Goal: Task Accomplishment & Management: Manage account settings

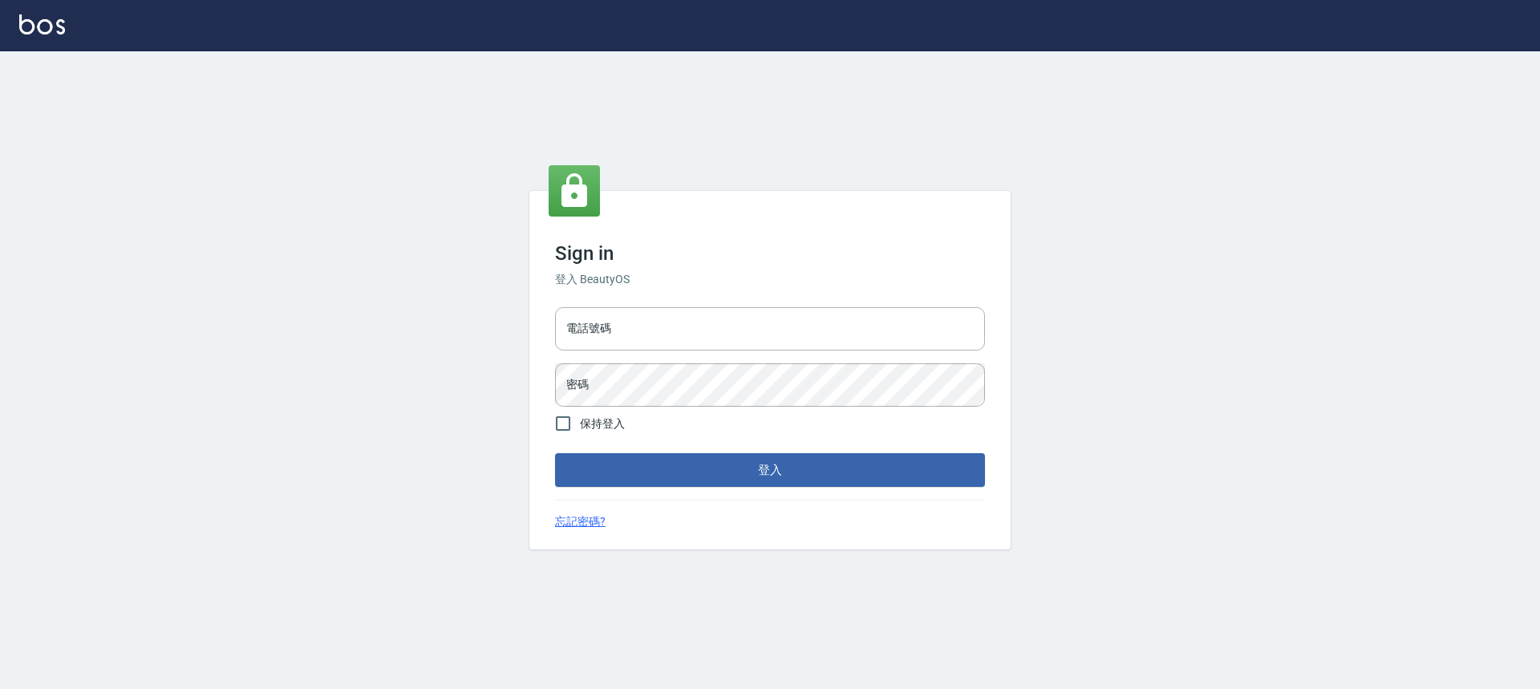
click at [672, 303] on div "電話號碼 電話號碼 密碼 密碼" at bounding box center [770, 357] width 443 height 112
click at [668, 347] on input "電話號碼" at bounding box center [770, 328] width 430 height 43
type input "0989189977"
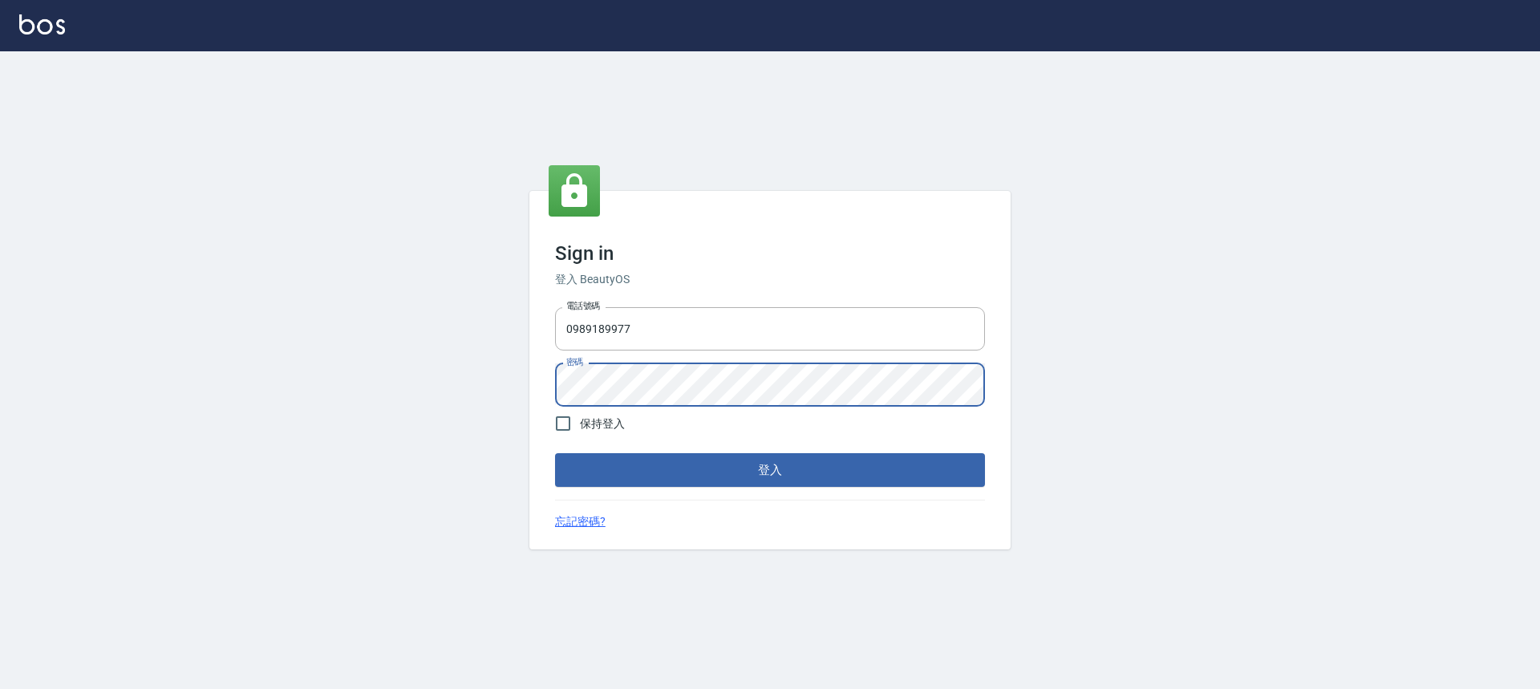
click at [555, 453] on button "登入" at bounding box center [770, 470] width 430 height 34
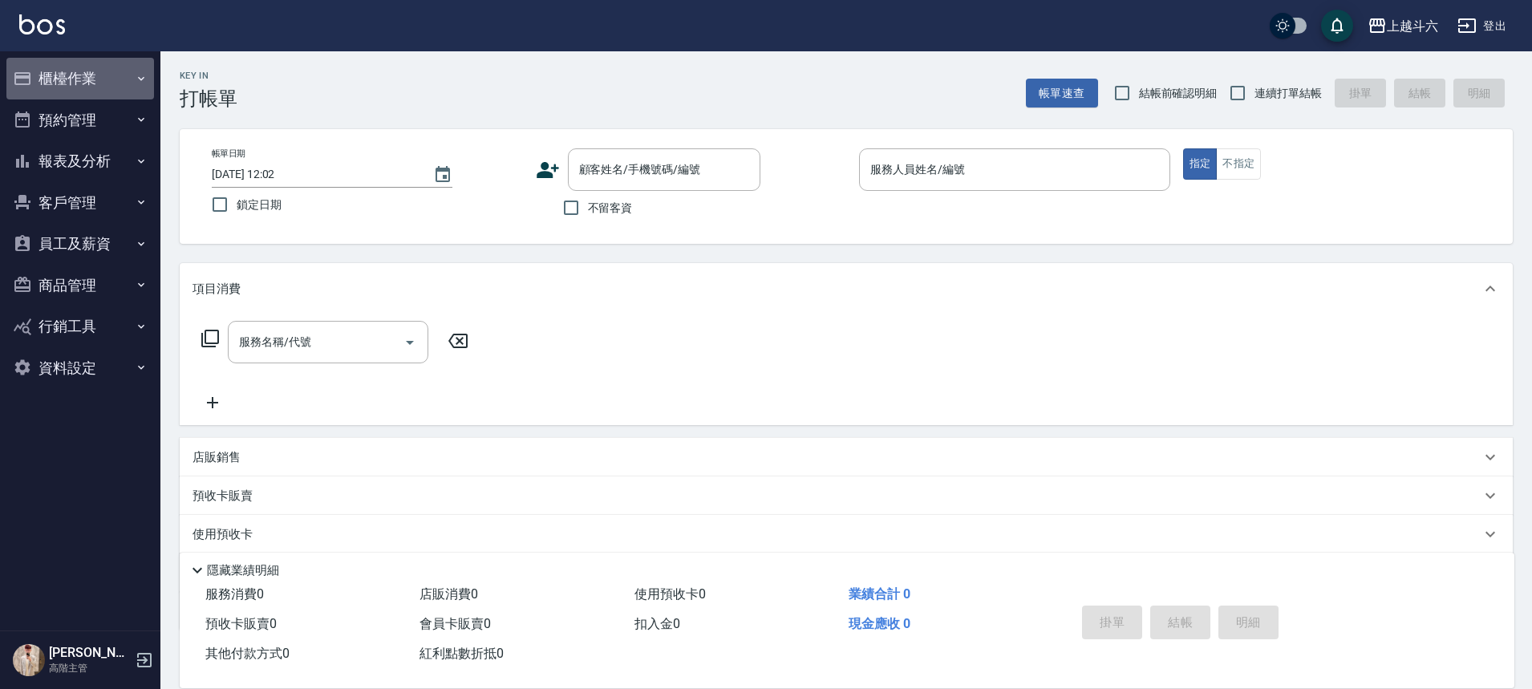
click at [137, 72] on icon "button" at bounding box center [141, 78] width 13 height 13
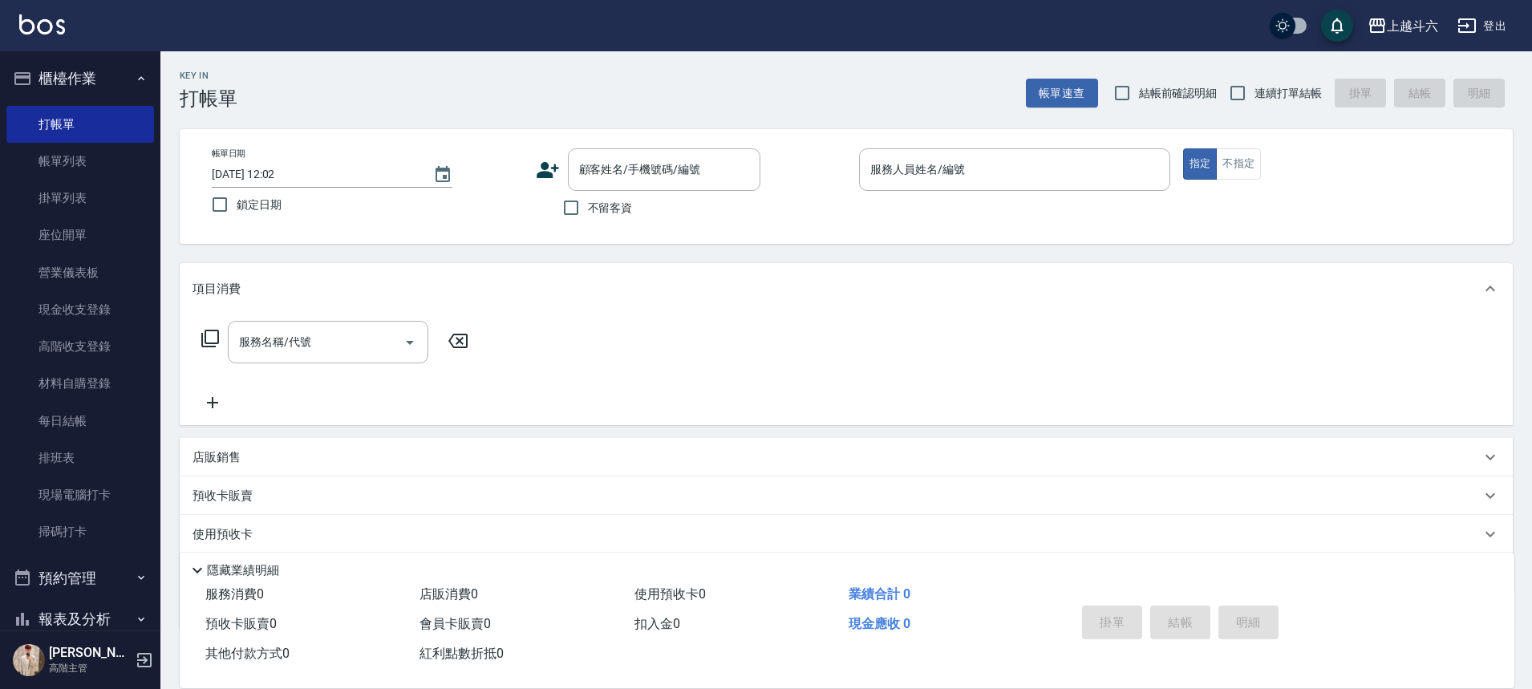
drag, startPoint x: 617, startPoint y: 210, endPoint x: 703, endPoint y: 194, distance: 88.1
click at [617, 210] on span "不留客資" at bounding box center [610, 208] width 45 height 17
click at [588, 210] on input "不留客資" at bounding box center [571, 208] width 34 height 34
checkbox input "true"
click at [1258, 100] on span "連續打單結帳" at bounding box center [1287, 93] width 67 height 17
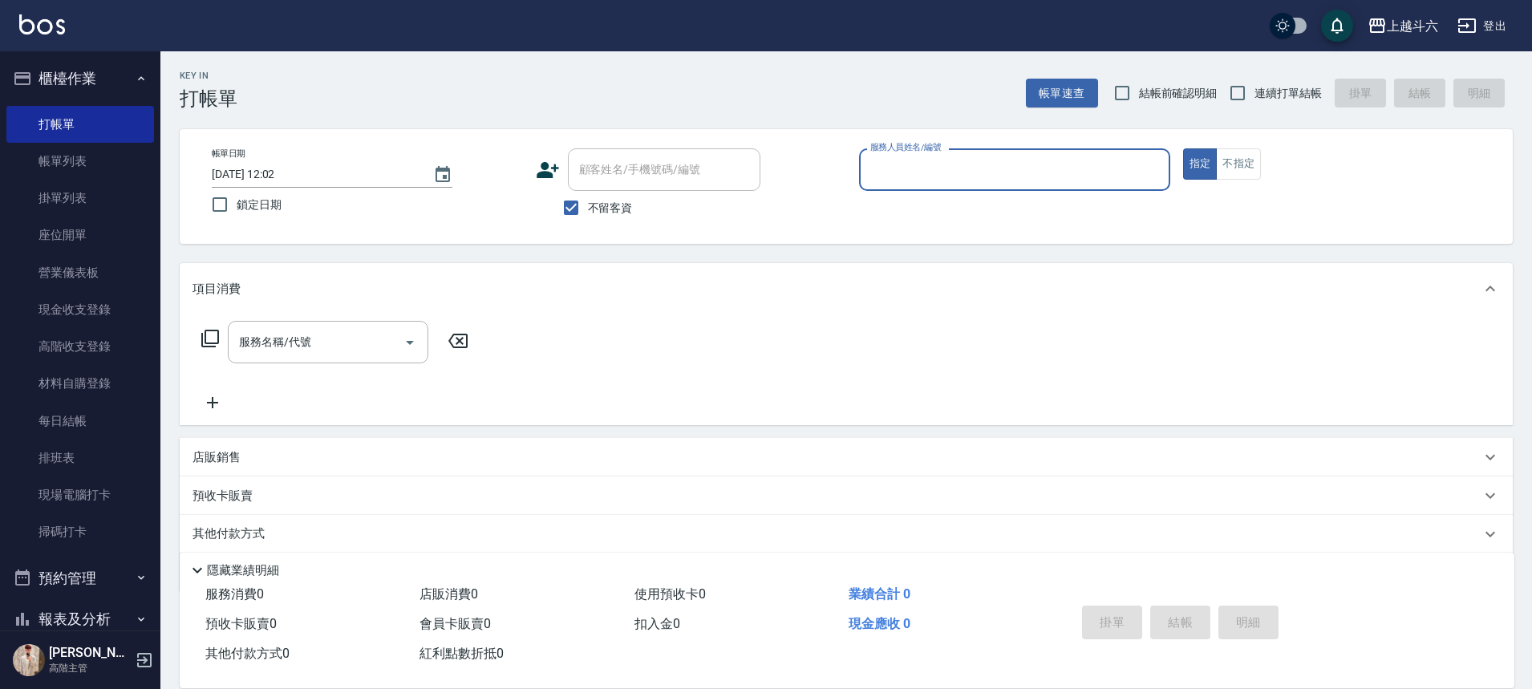
click at [1254, 100] on input "連續打單結帳" at bounding box center [1238, 93] width 34 height 34
checkbox input "true"
drag, startPoint x: 1037, startPoint y: 158, endPoint x: 1022, endPoint y: 170, distance: 19.4
click at [1035, 160] on input "服務人員姓名/編號" at bounding box center [1014, 170] width 297 height 28
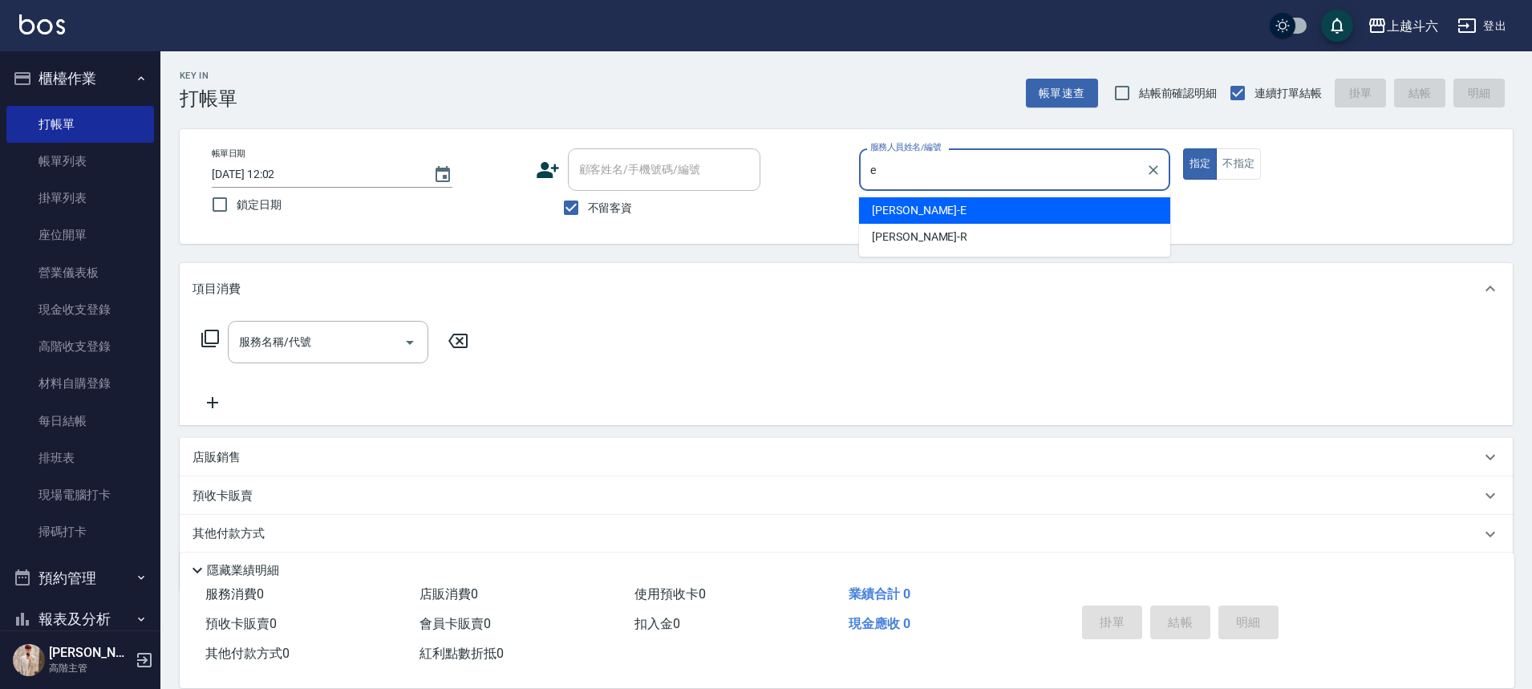
type input "Eason伊森-E"
type button "true"
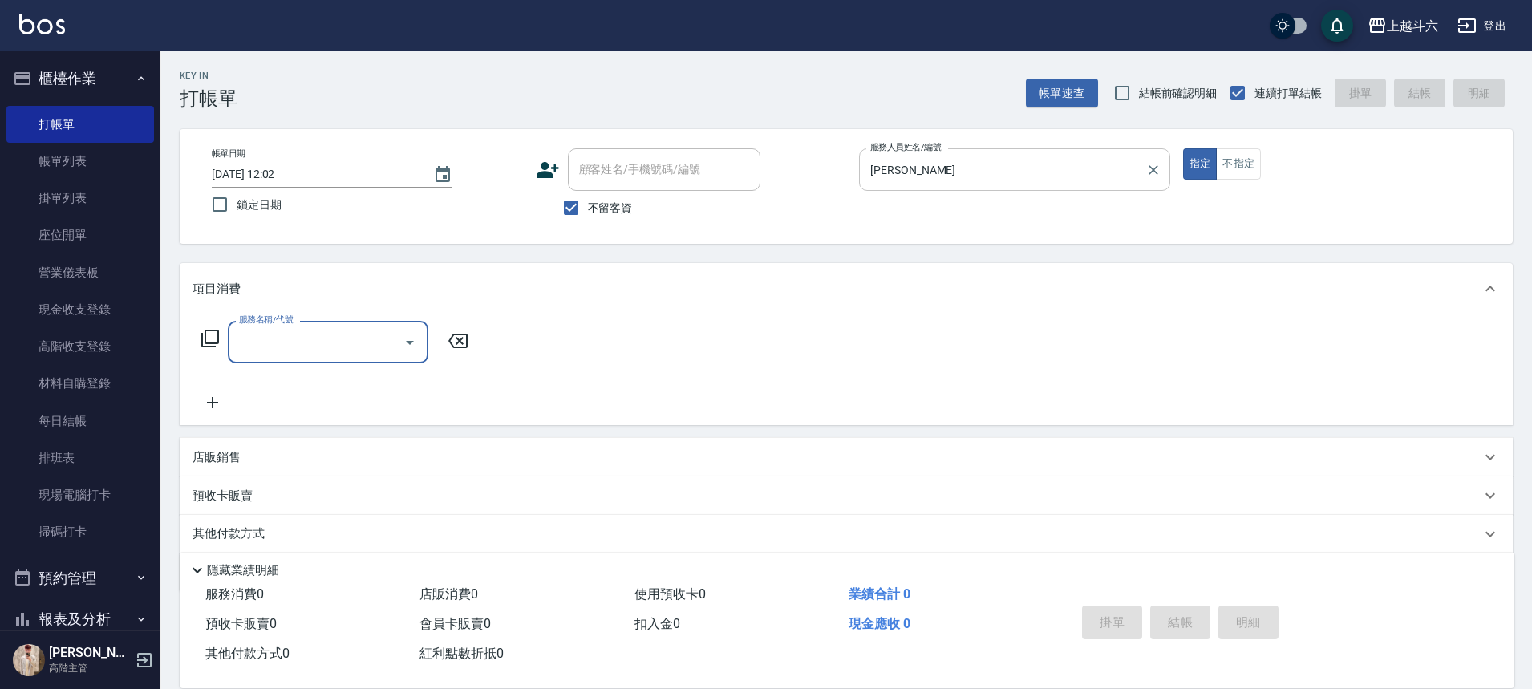
type input "E"
type input "W"
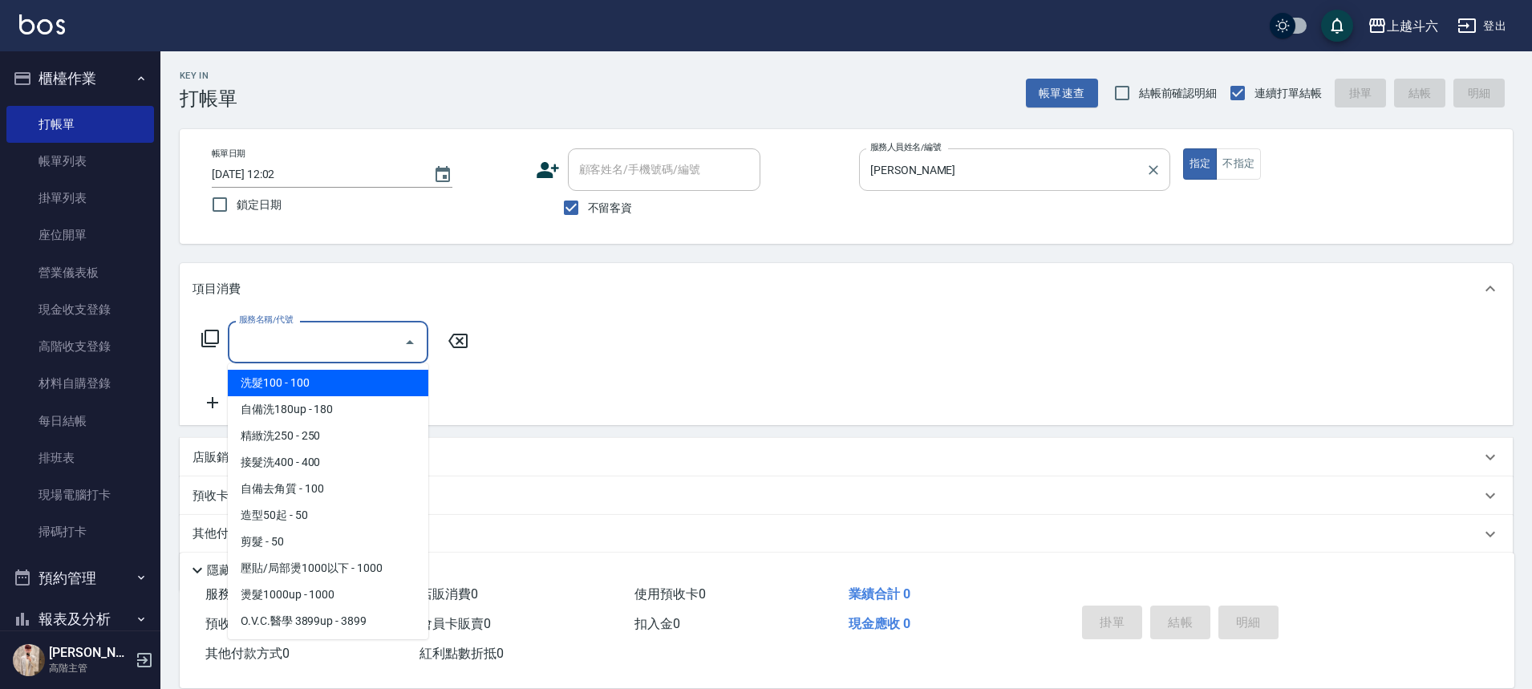
type input "C"
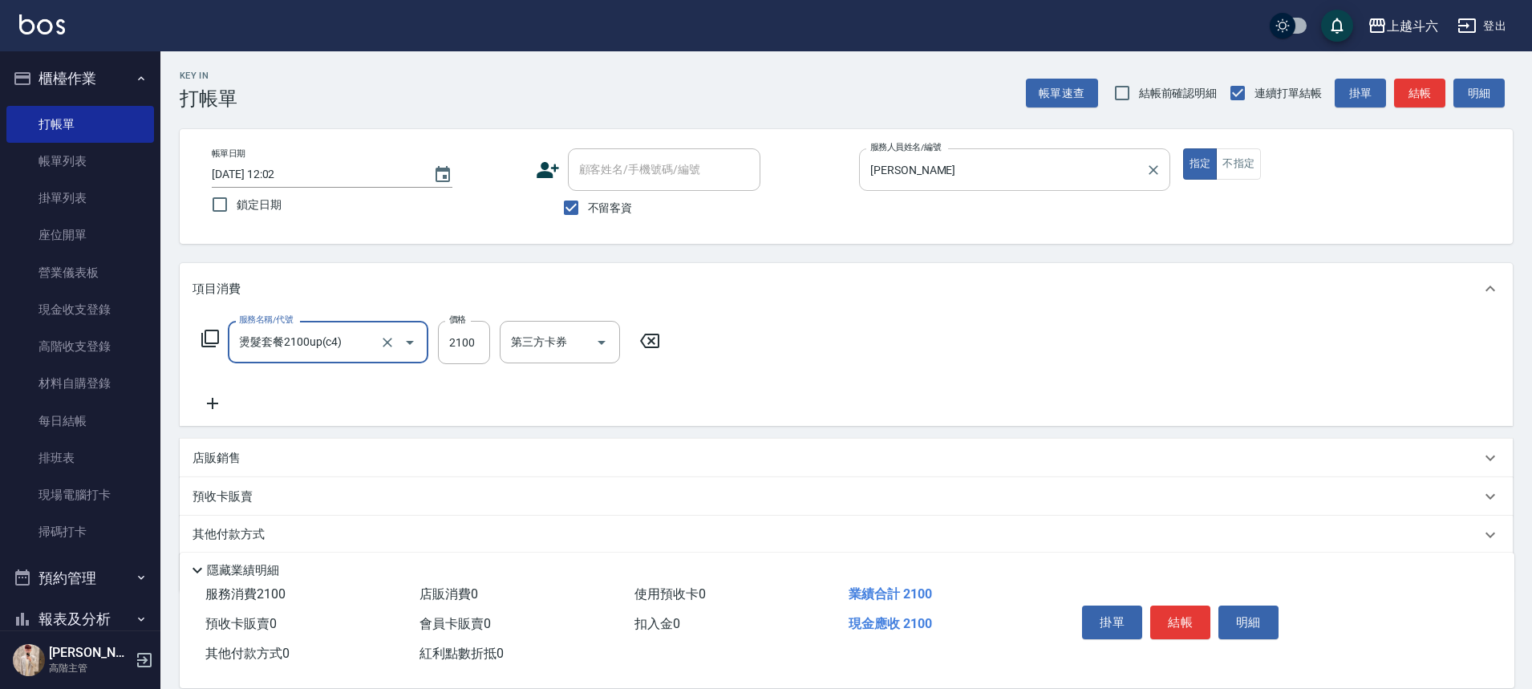
type input "燙髮套餐2100up(c4)"
type input "2500"
click at [1116, 620] on button "掛單" at bounding box center [1112, 623] width 60 height 34
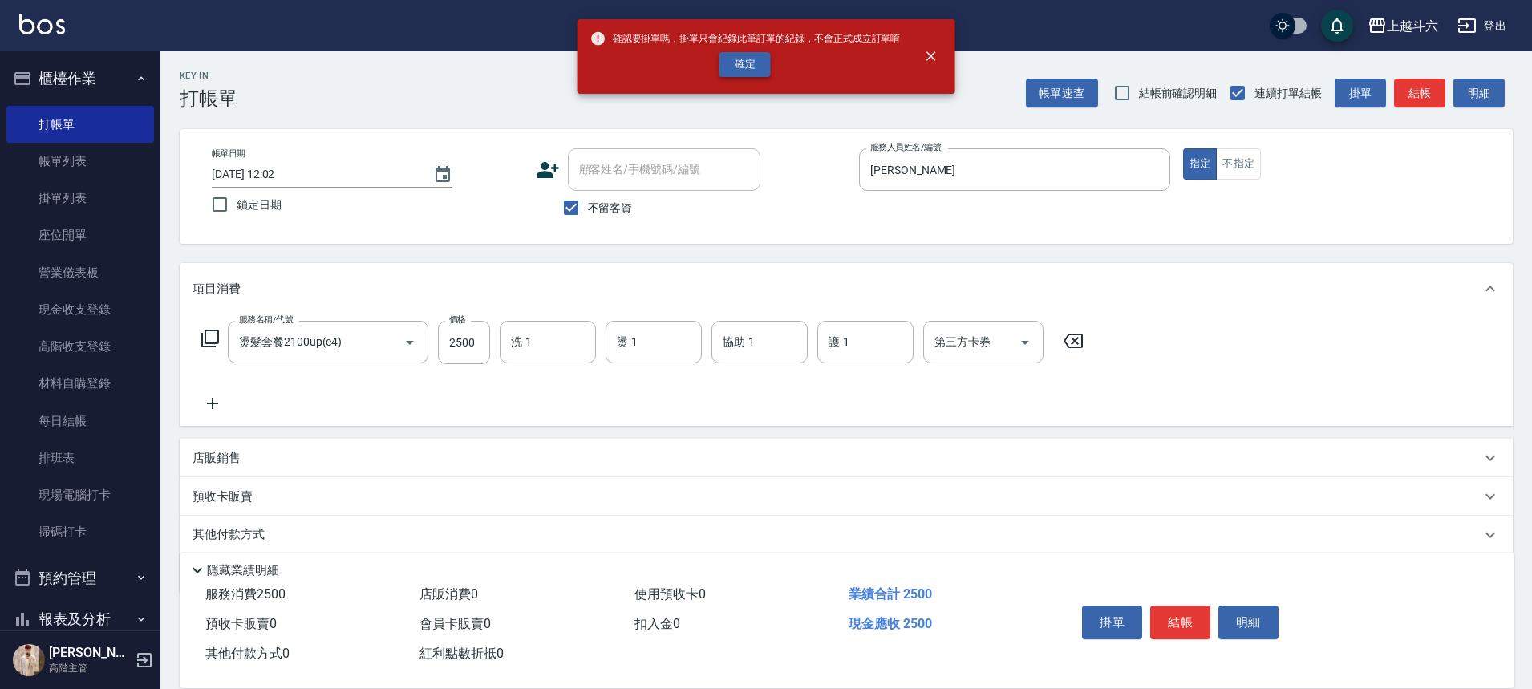
click at [752, 65] on button "確定" at bounding box center [744, 64] width 51 height 25
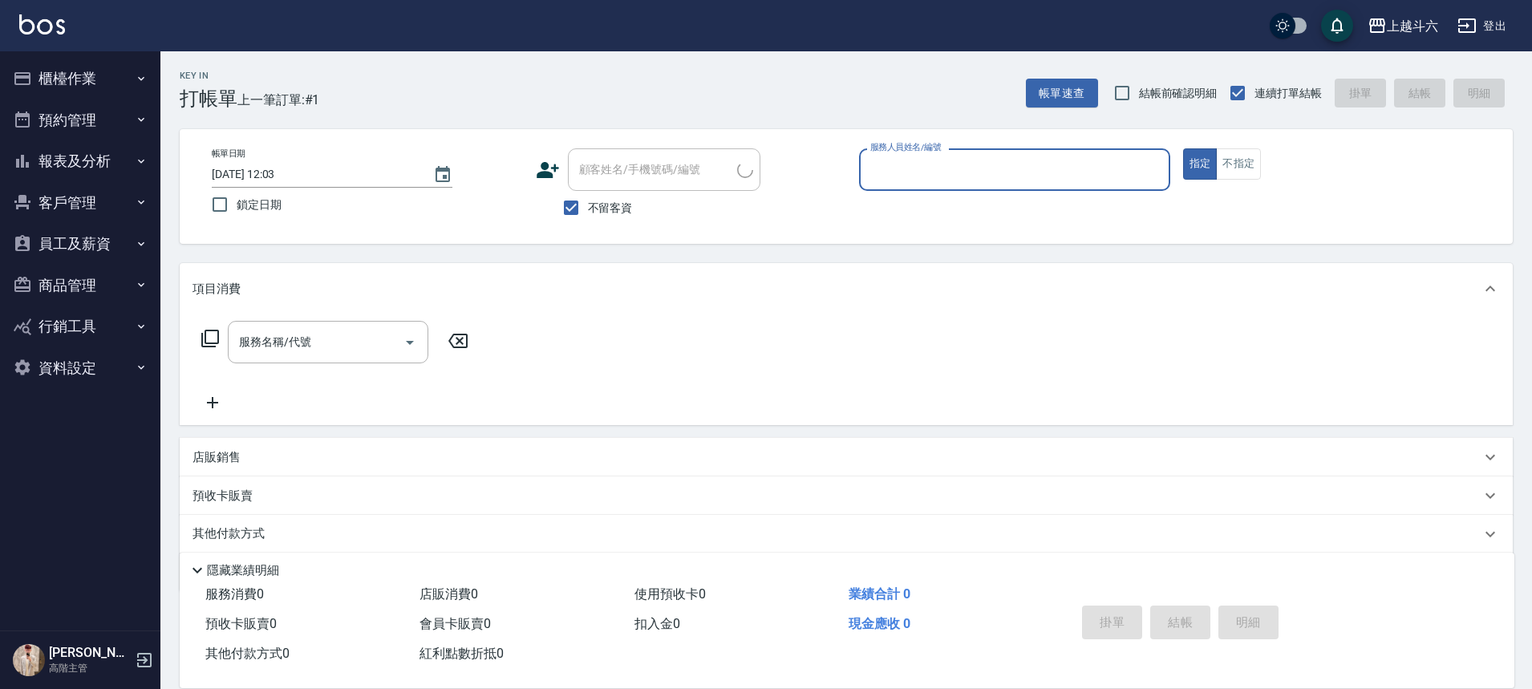
click at [953, 160] on input "服務人員姓名/編號" at bounding box center [1014, 170] width 297 height 28
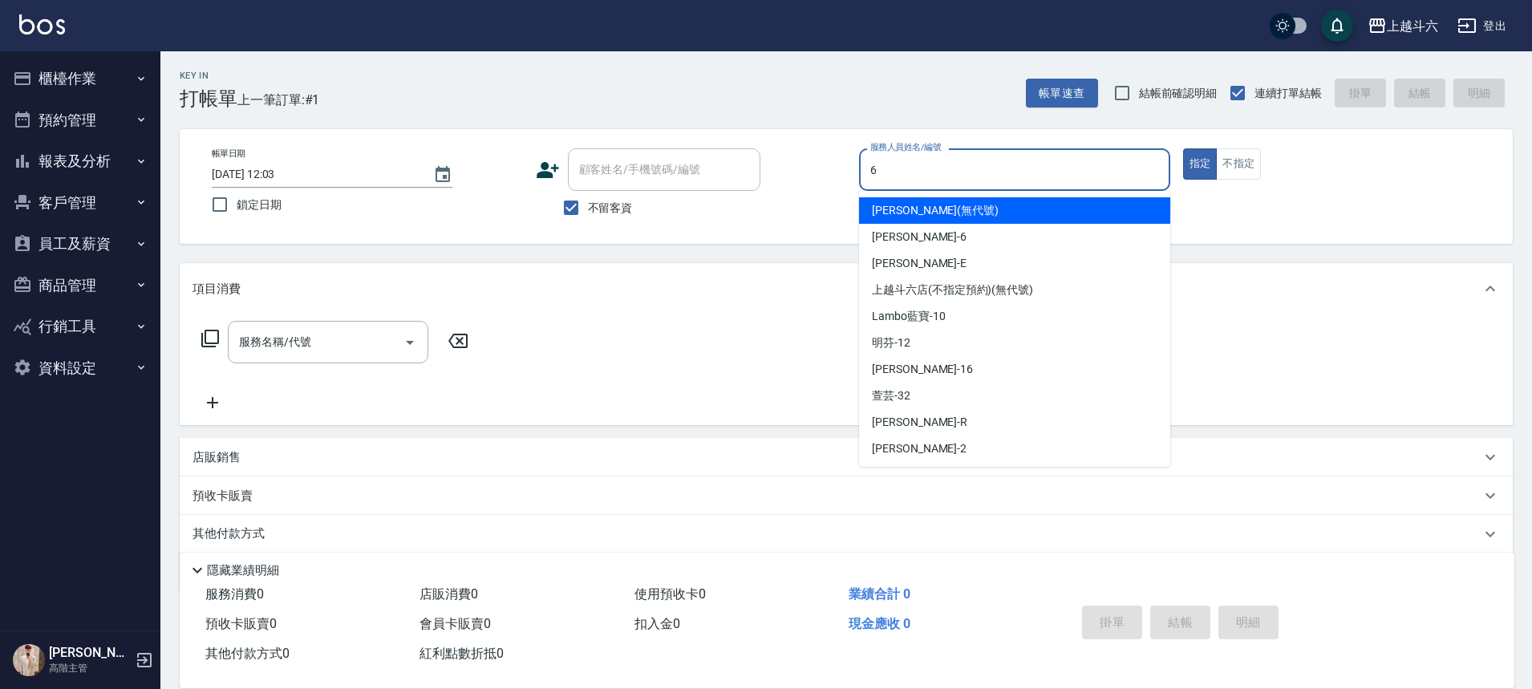
type input "紫宜-6"
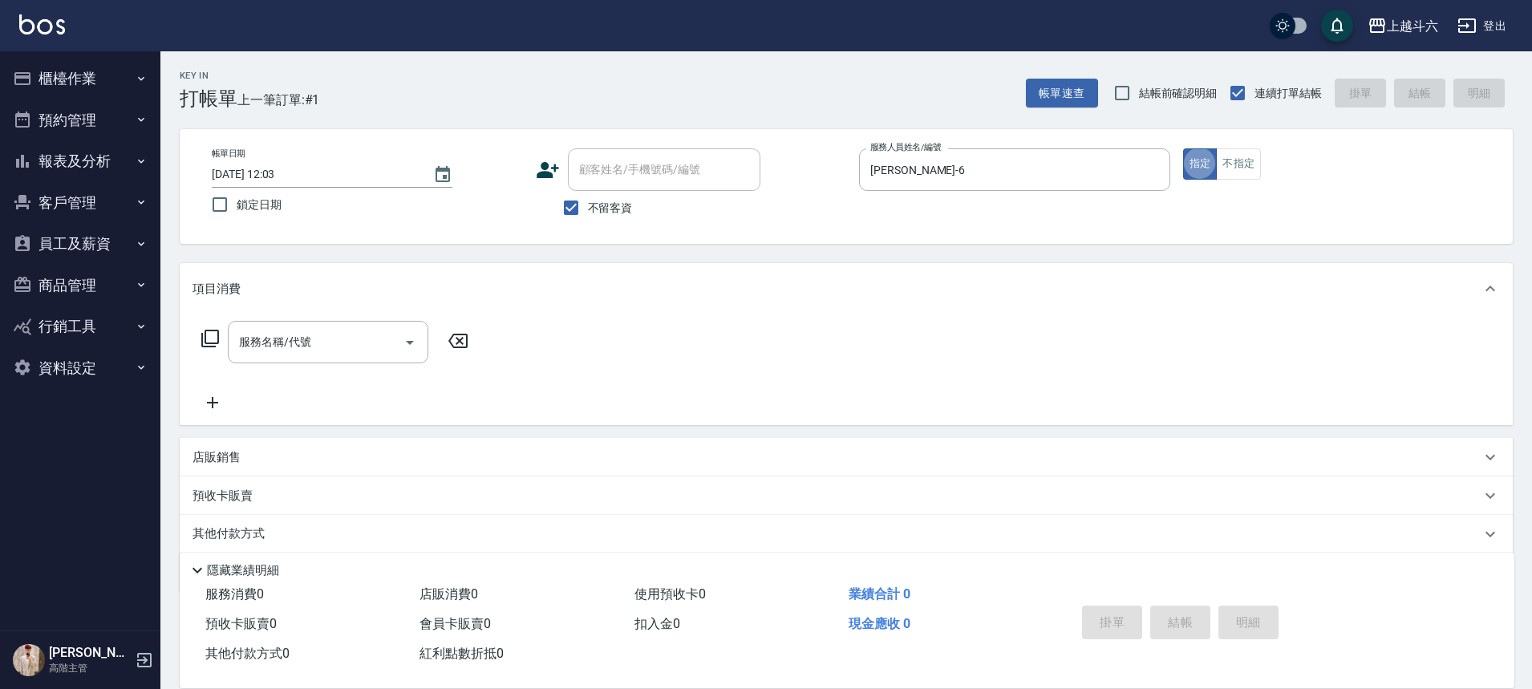
type button "true"
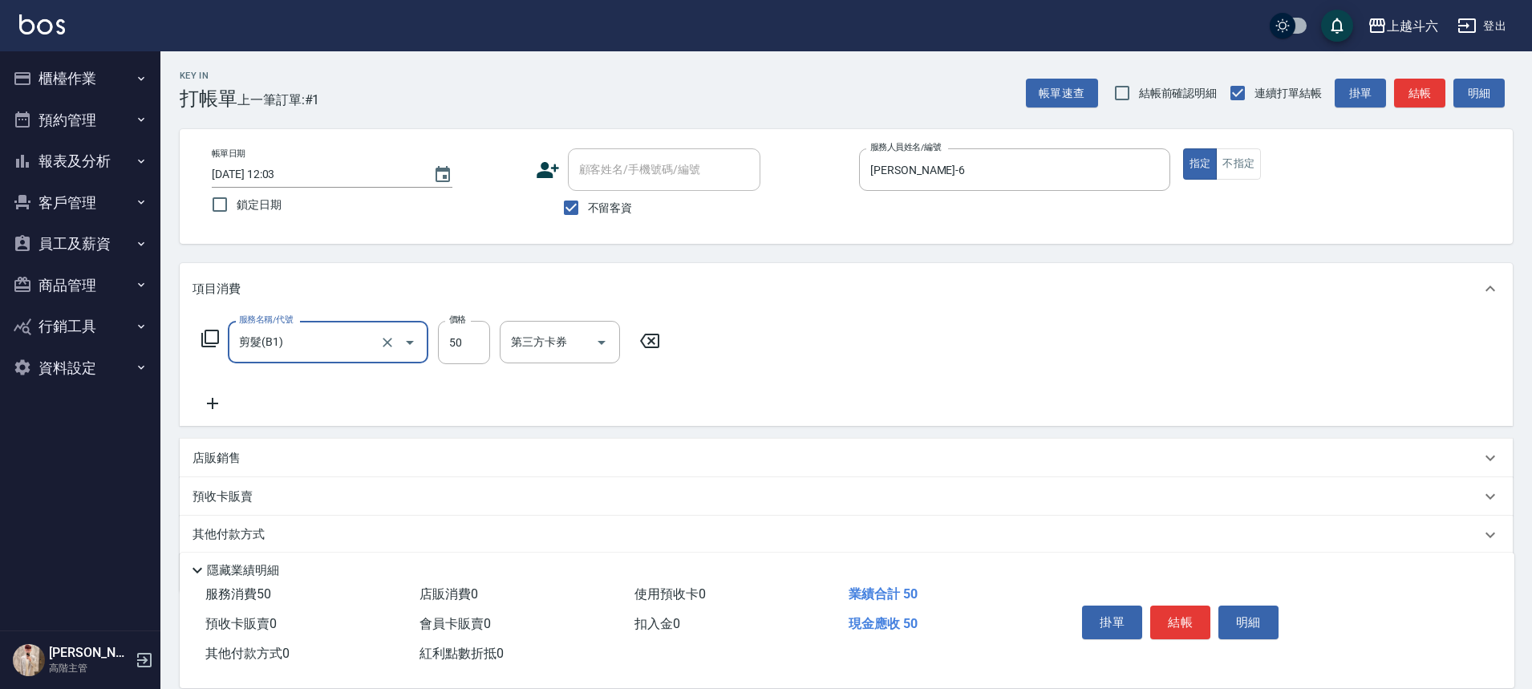
type input "剪髮(B1)"
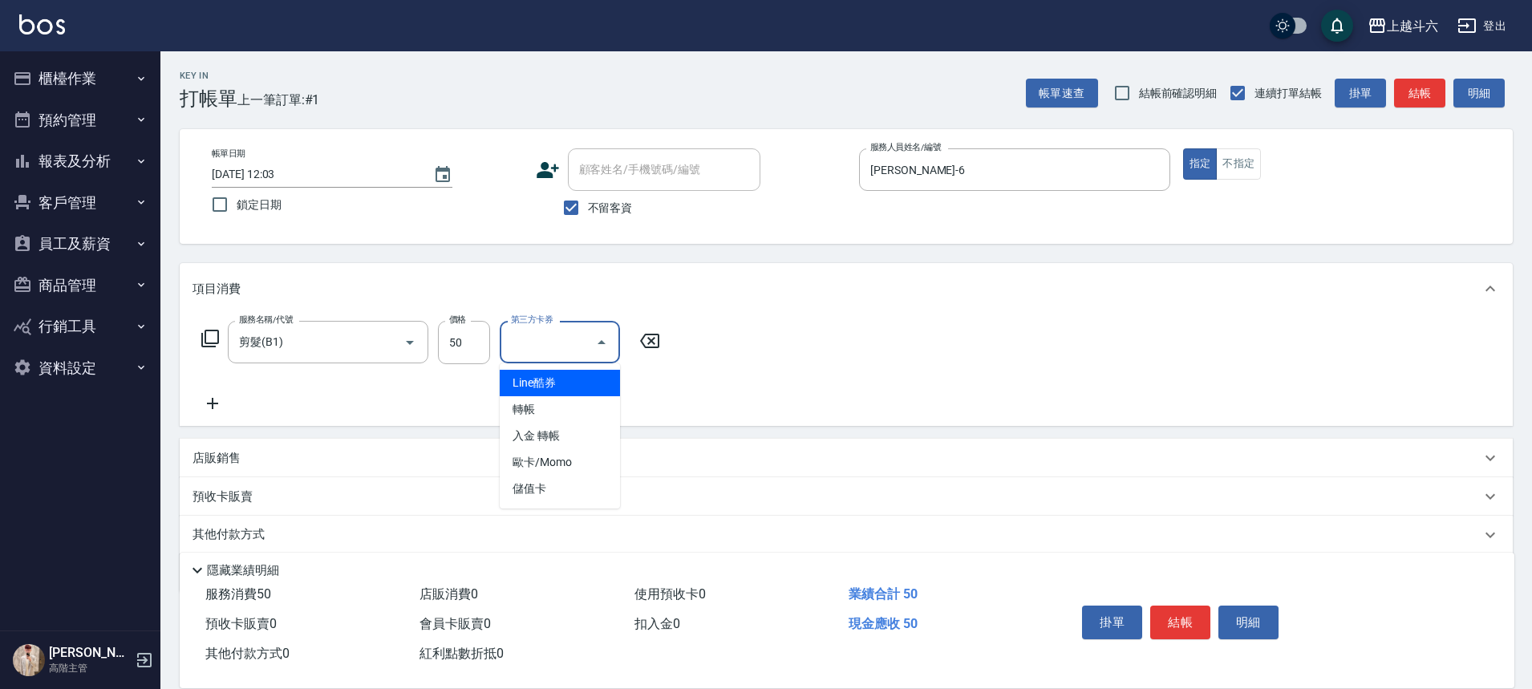
drag, startPoint x: 490, startPoint y: 348, endPoint x: 483, endPoint y: 361, distance: 14.7
click at [490, 350] on div "服務名稱/代號 剪髮(B1) 服務名稱/代號 價格 50 價格 第三方卡券 第三方卡券" at bounding box center [430, 342] width 477 height 43
click at [482, 362] on input "50" at bounding box center [464, 342] width 52 height 43
type input "350"
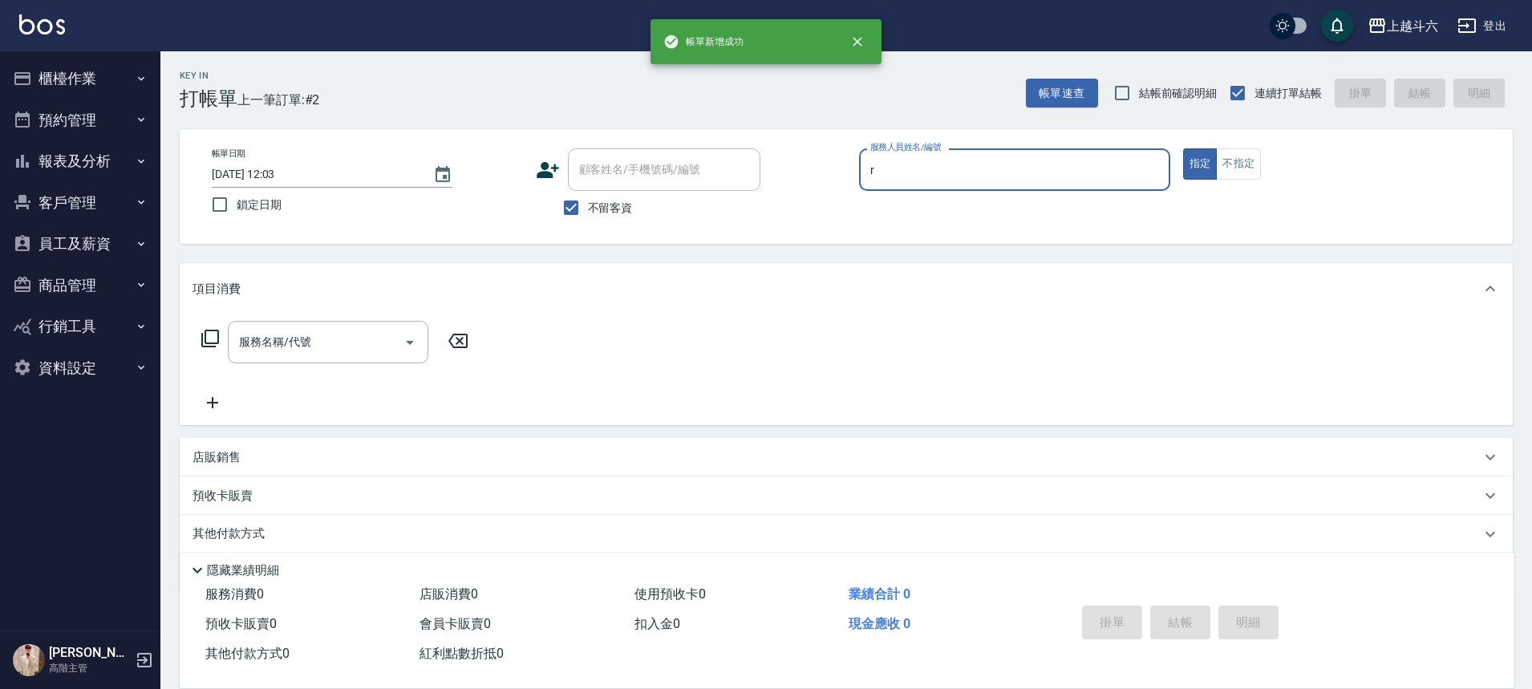
type input "Rebecca瑞瑞-R"
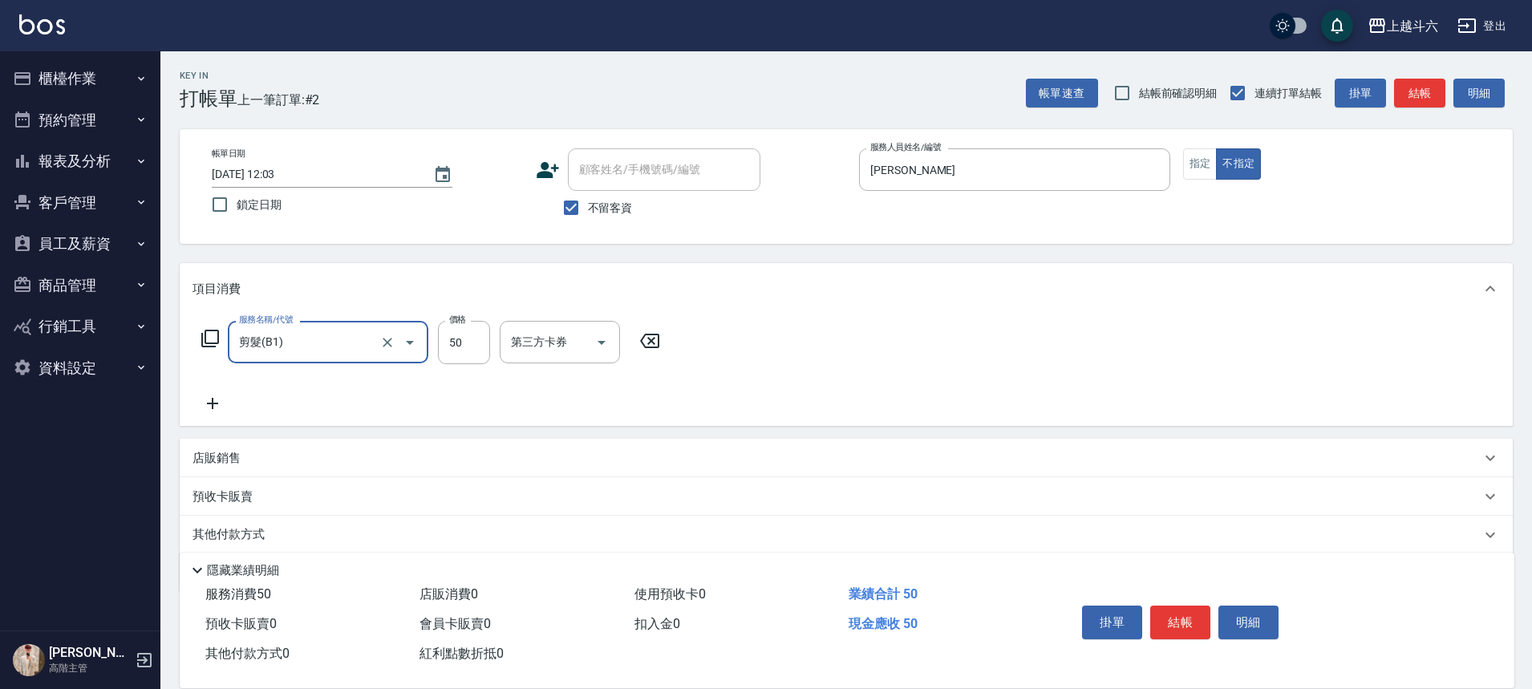
type input "剪髮(B1)"
type input "200"
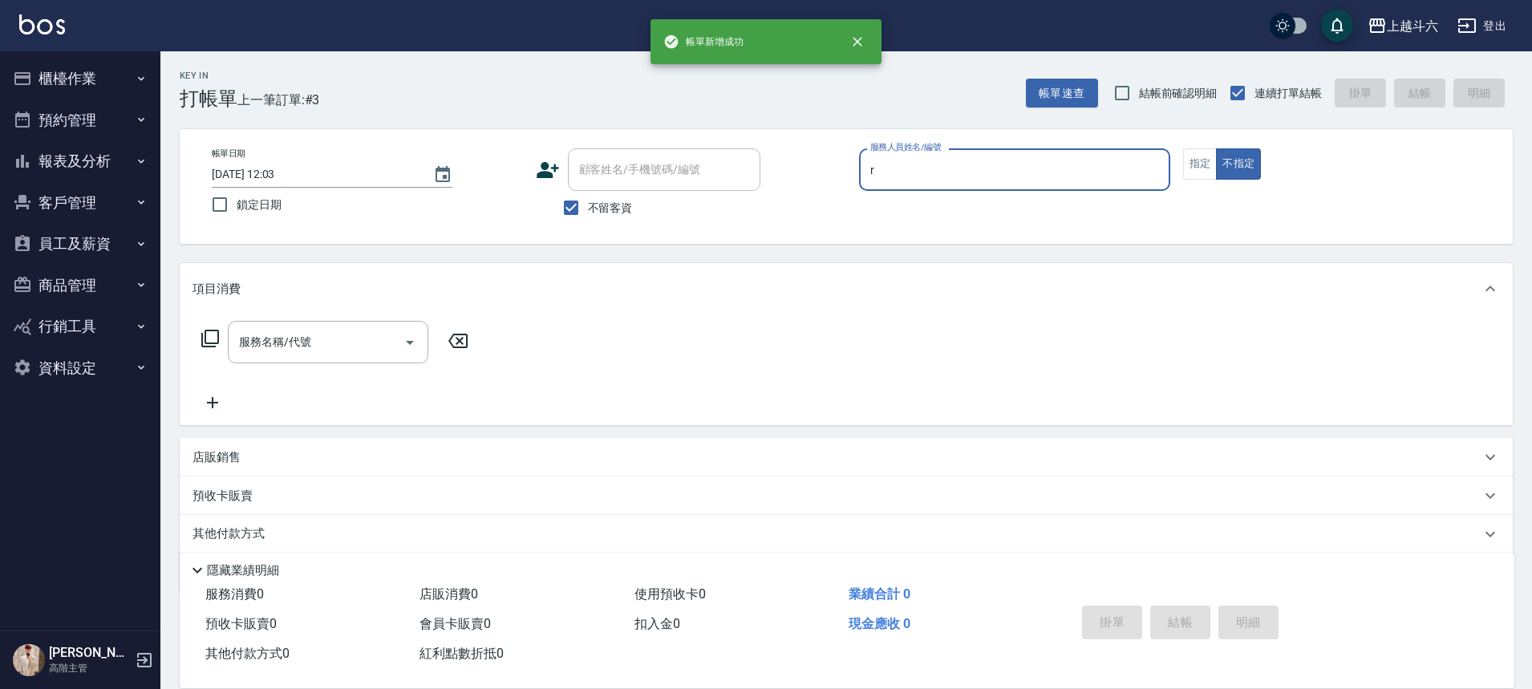
type input "Rebecca瑞瑞-R"
type button "false"
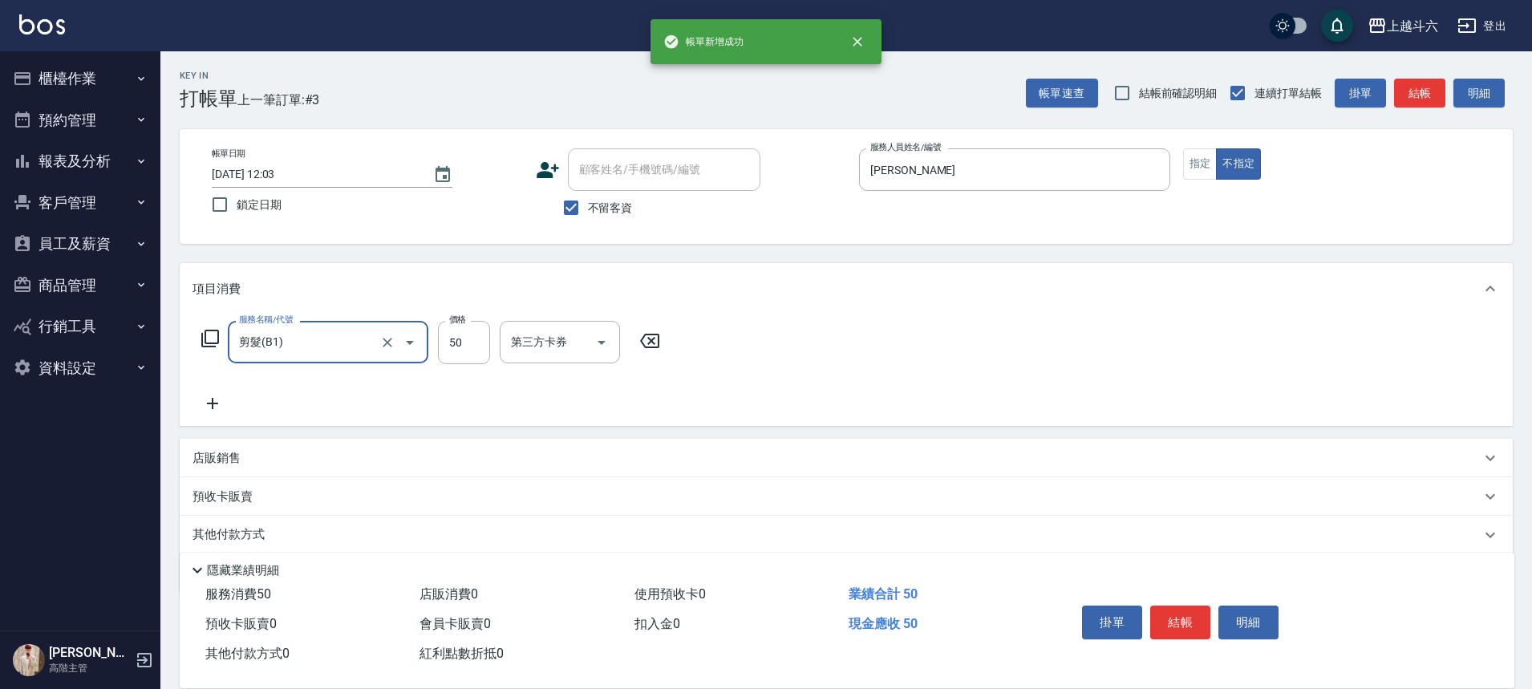
type input "剪髮(B1)"
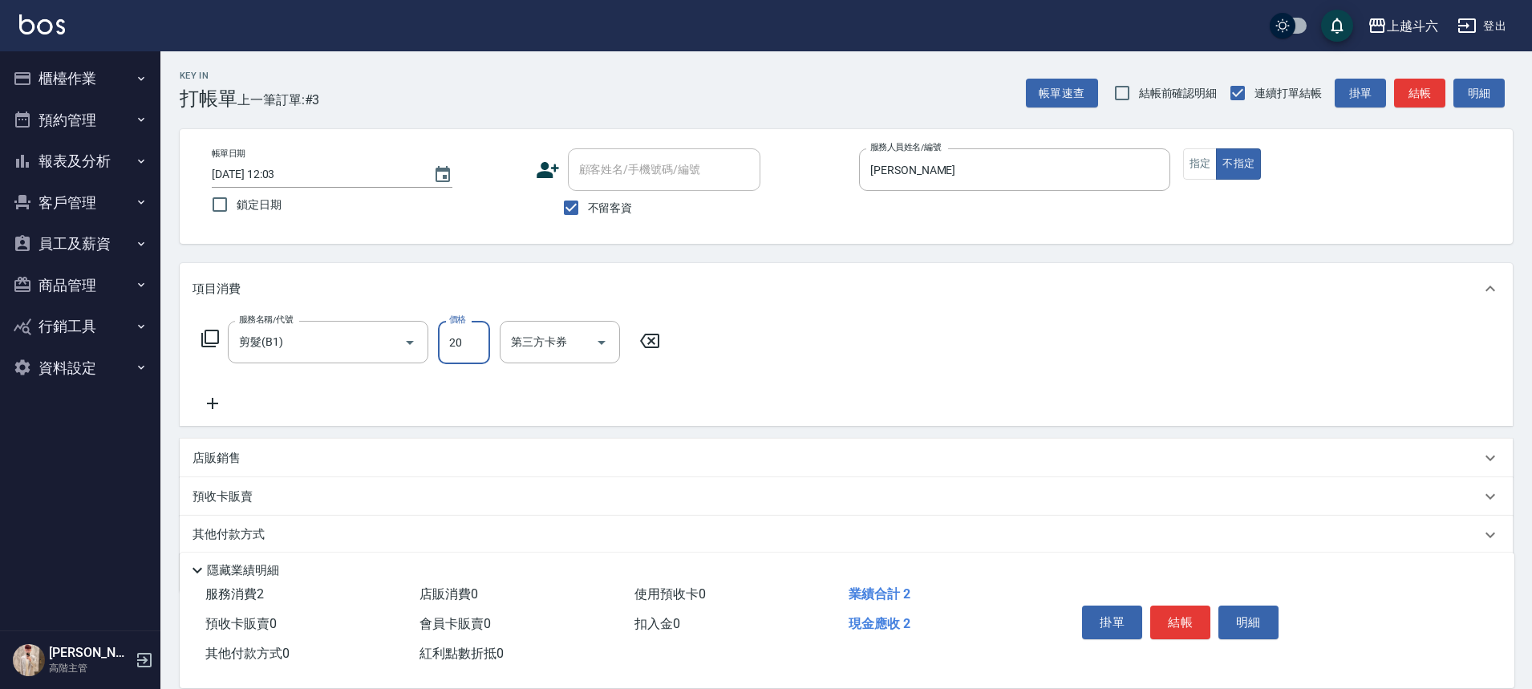
type input "200"
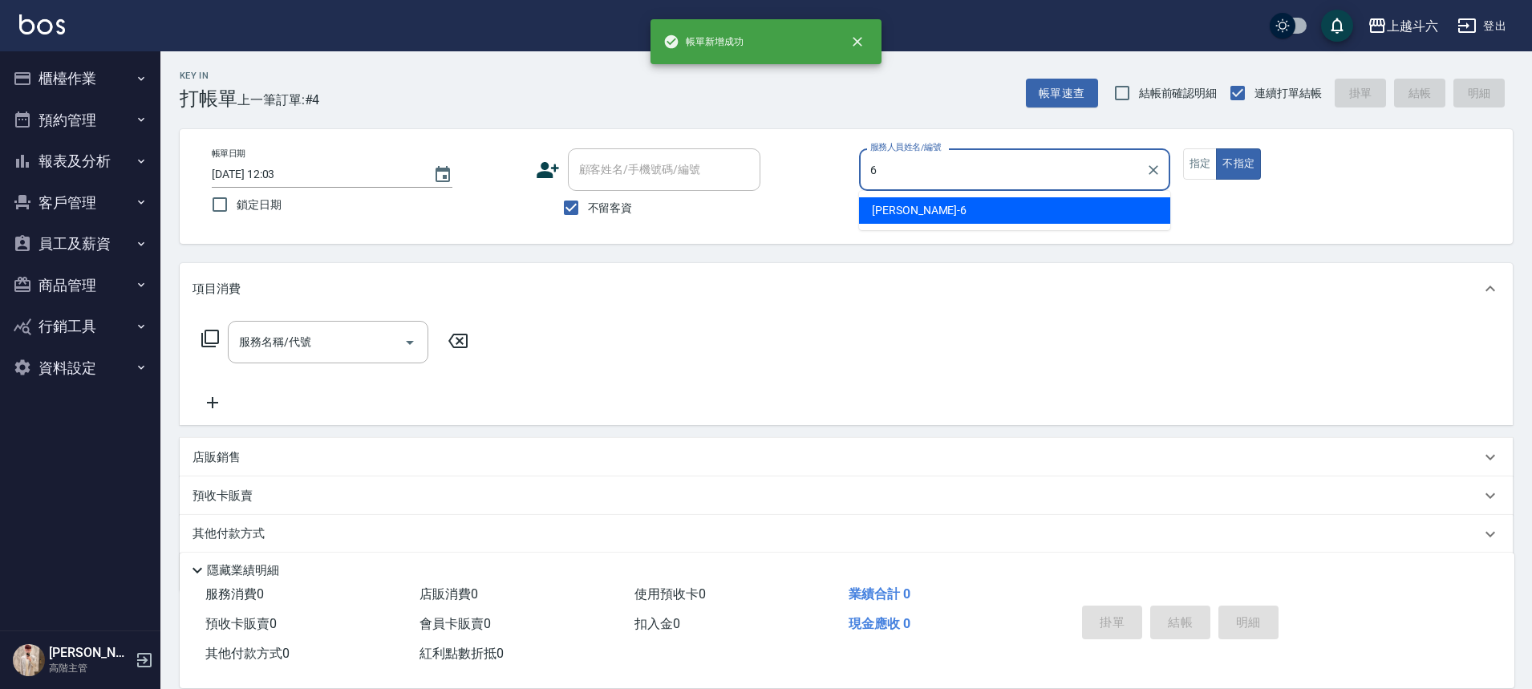
type input "[PERSON_NAME]-6"
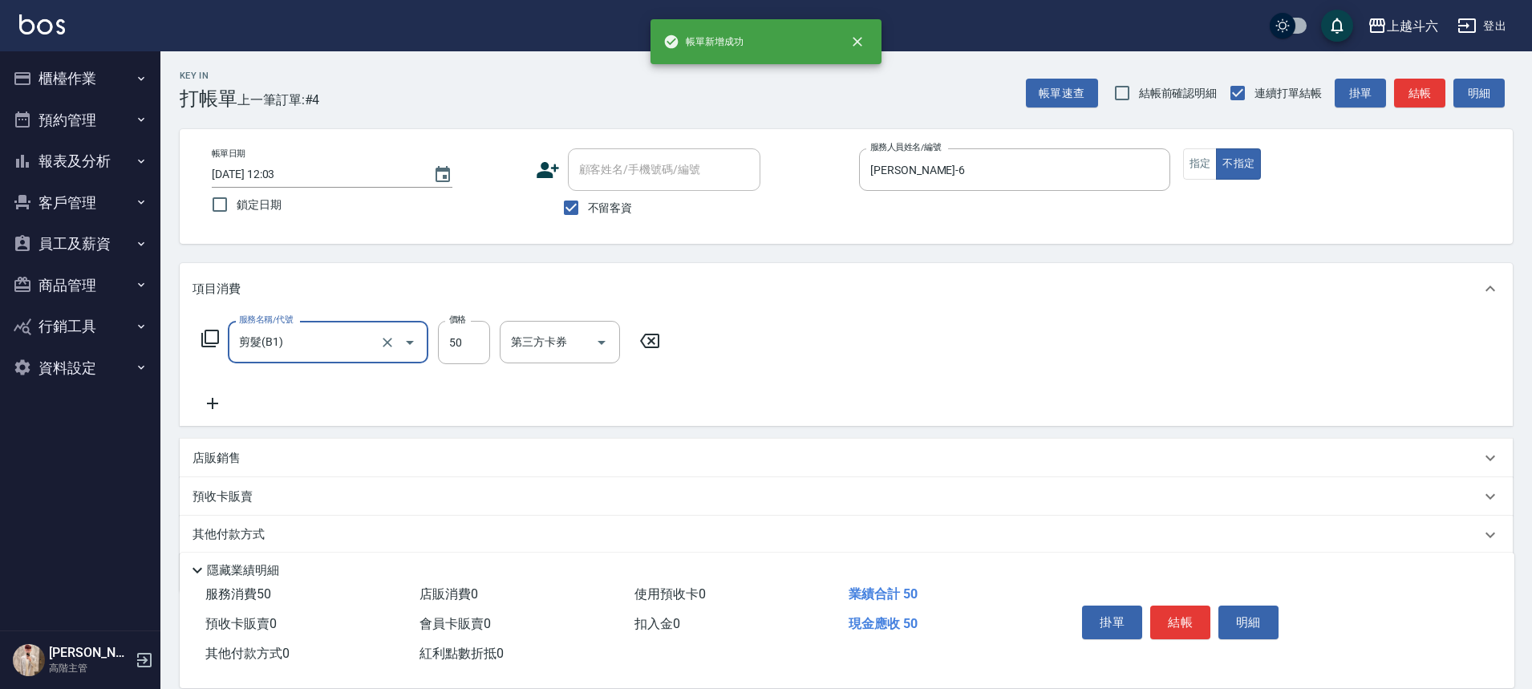
type input "剪髮(B1)"
type input "200"
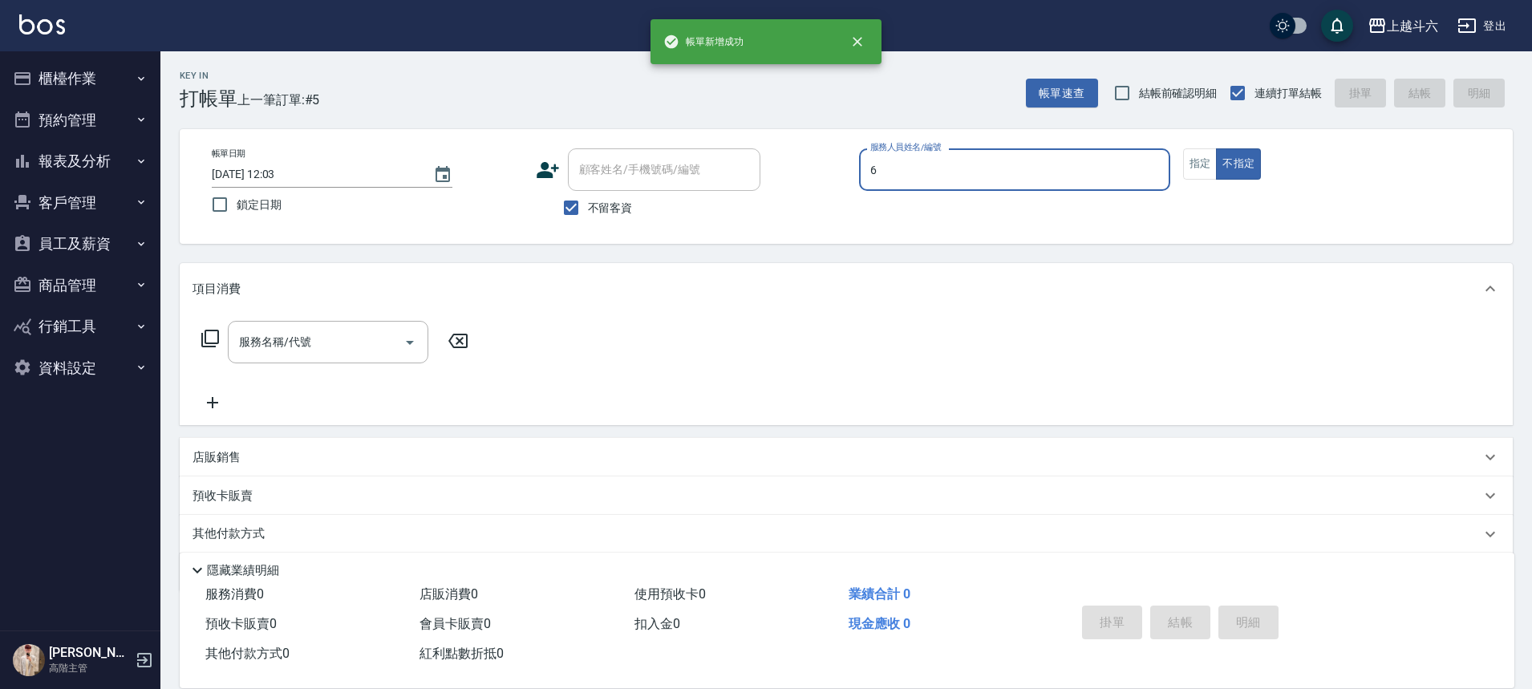
type input "[PERSON_NAME]-6"
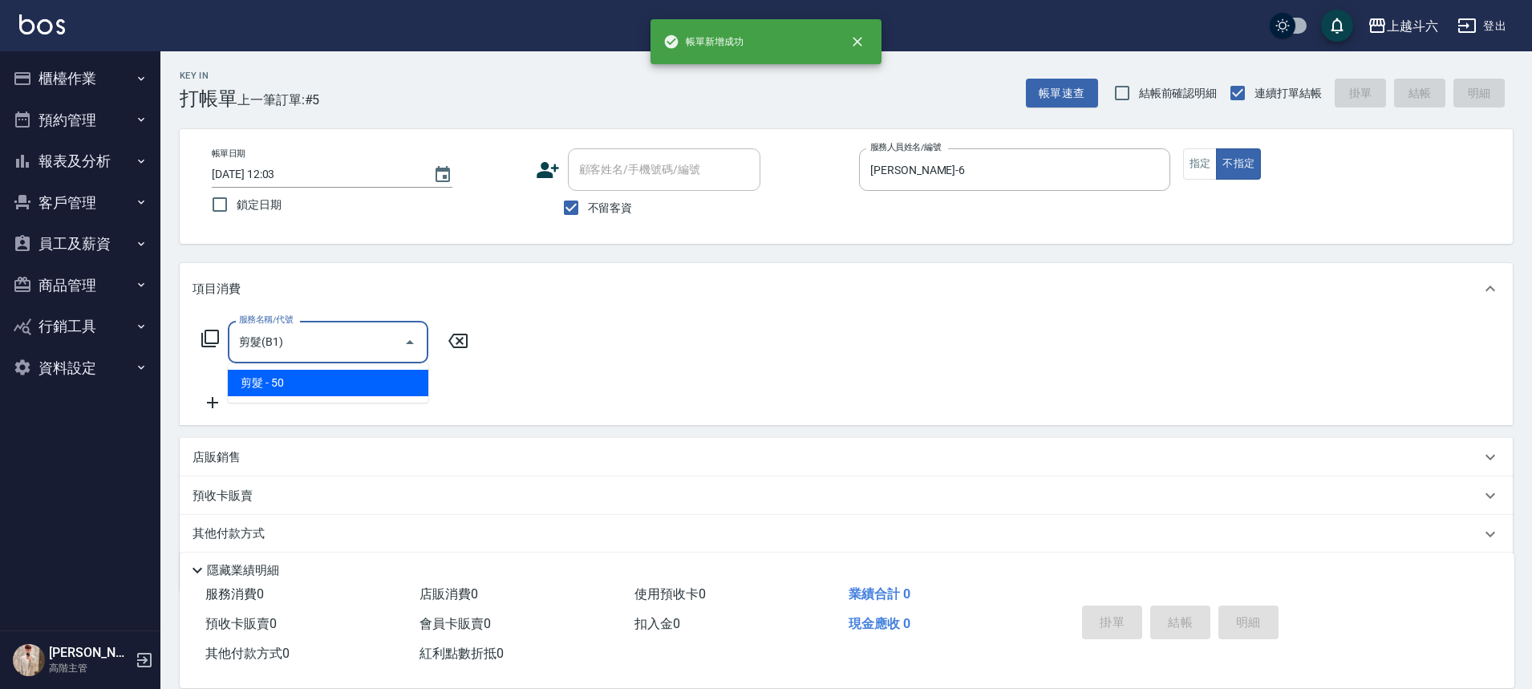
type input "剪髮(B1)"
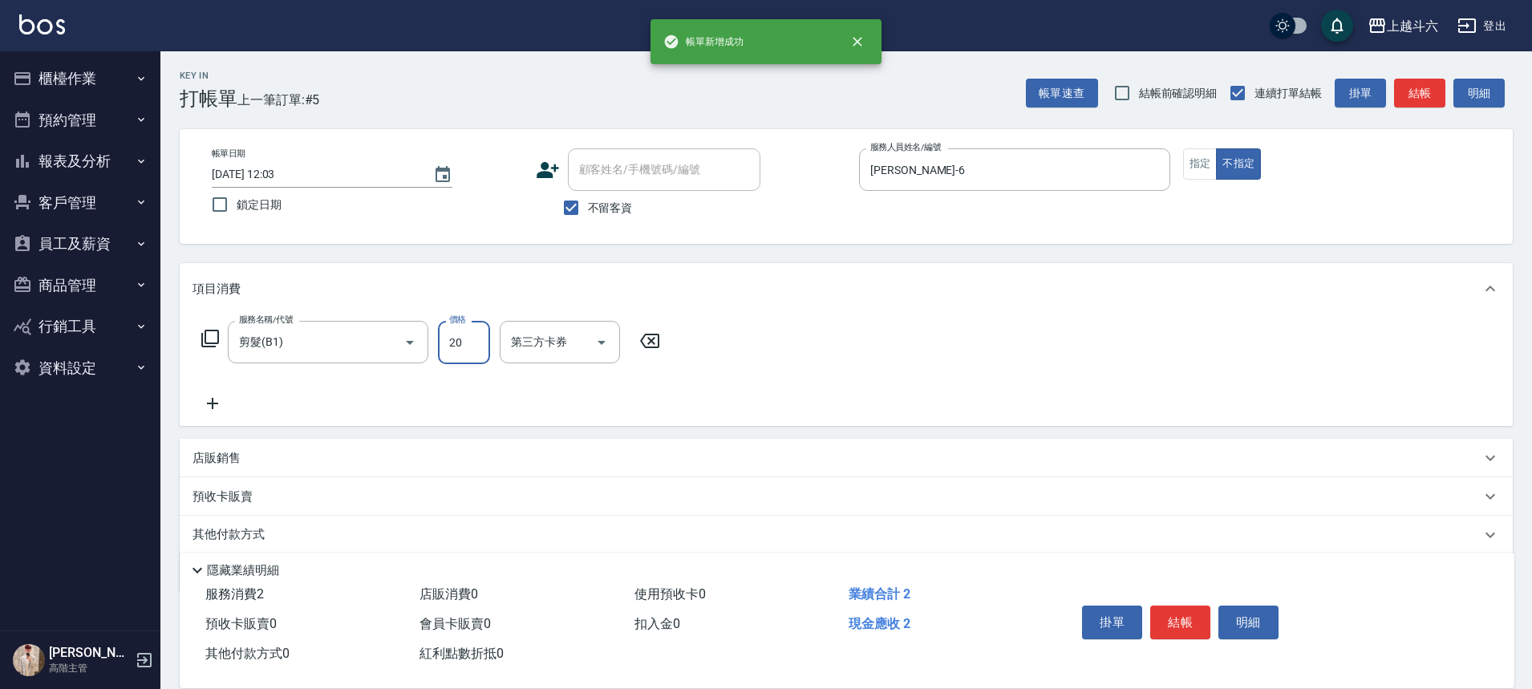
type input "200"
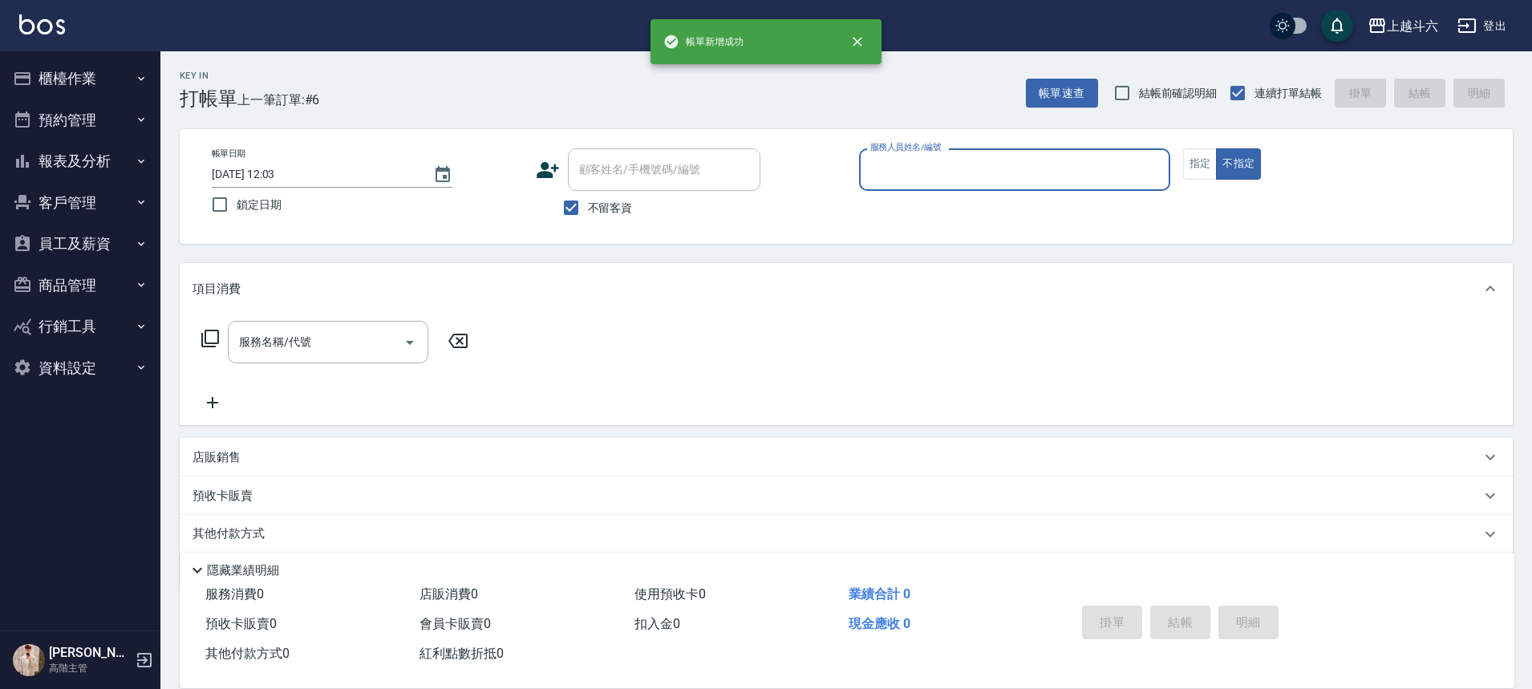
click at [136, 71] on button "櫃檯作業" at bounding box center [80, 79] width 148 height 42
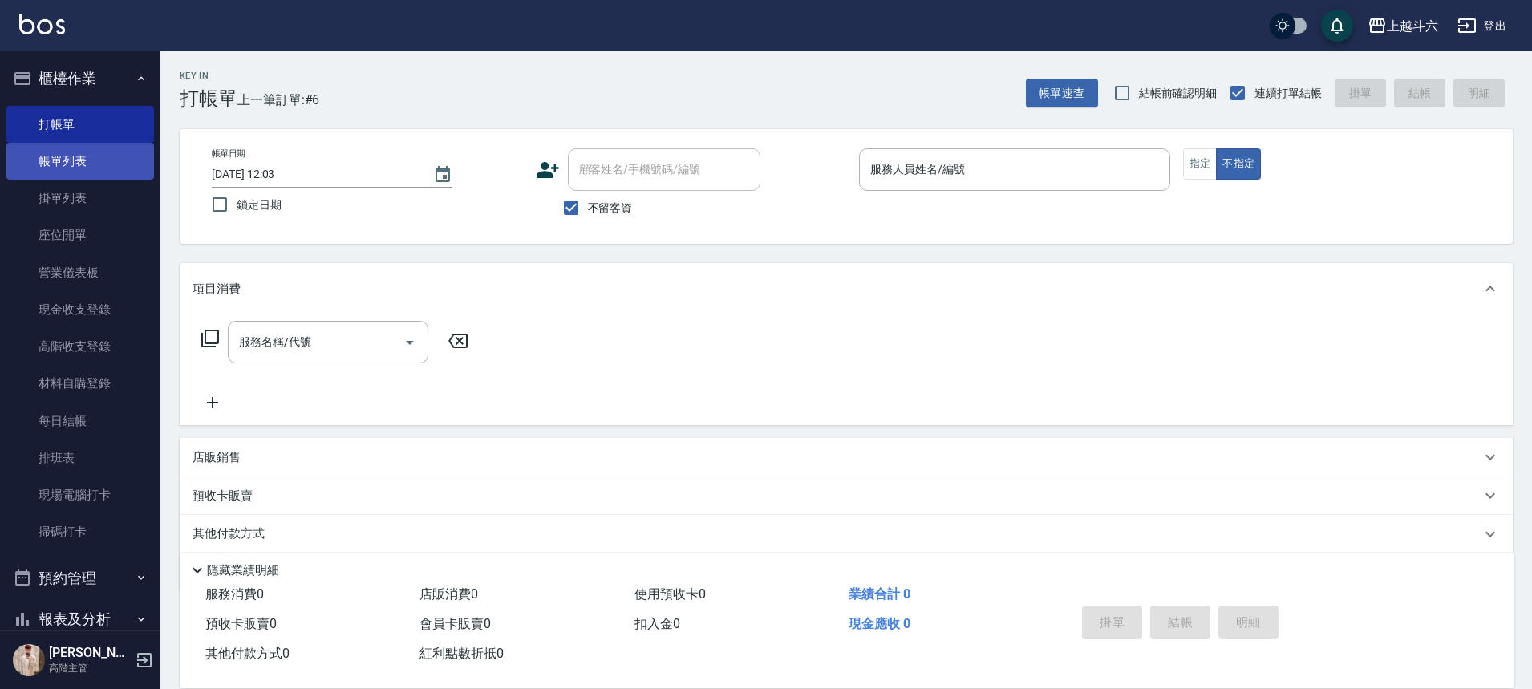
click at [103, 152] on link "帳單列表" at bounding box center [80, 161] width 148 height 37
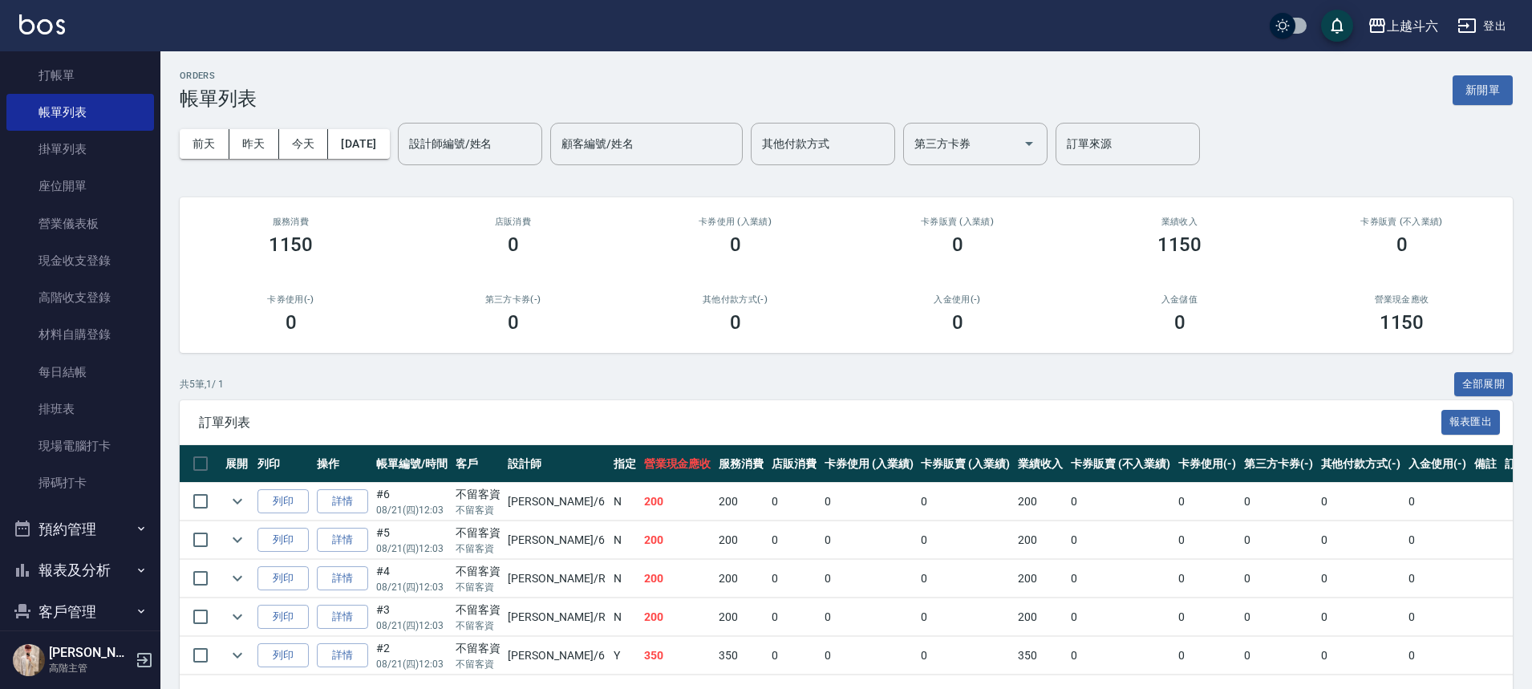
scroll to position [235, 0]
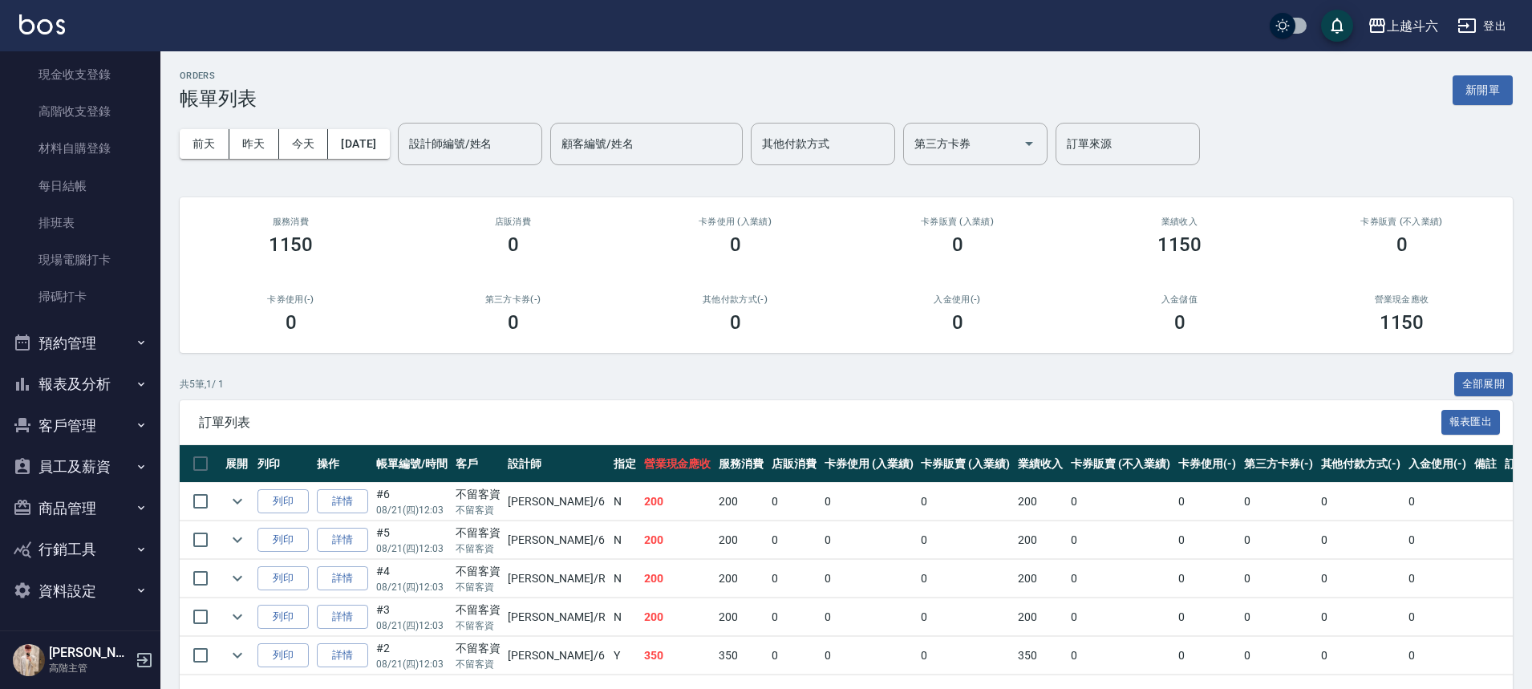
click at [135, 382] on icon "button" at bounding box center [141, 384] width 13 height 13
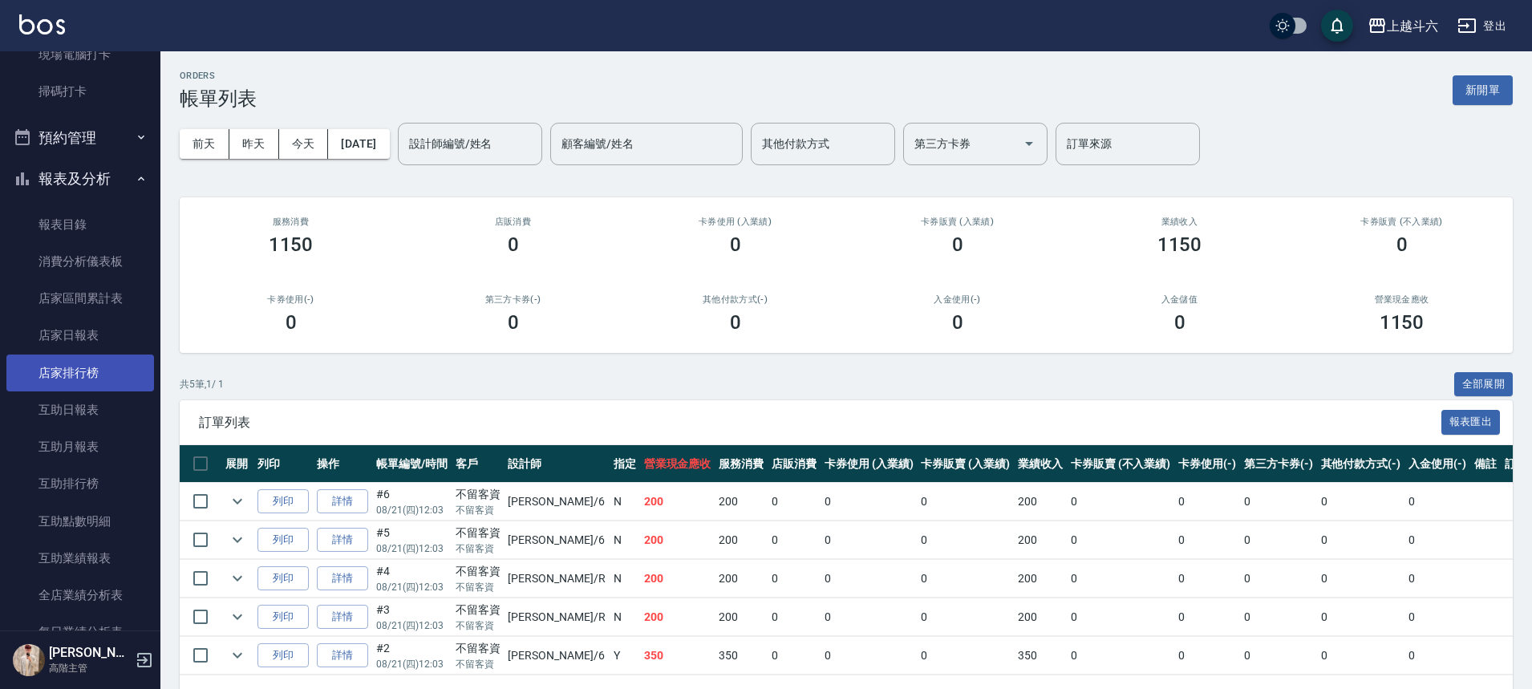
scroll to position [476, 0]
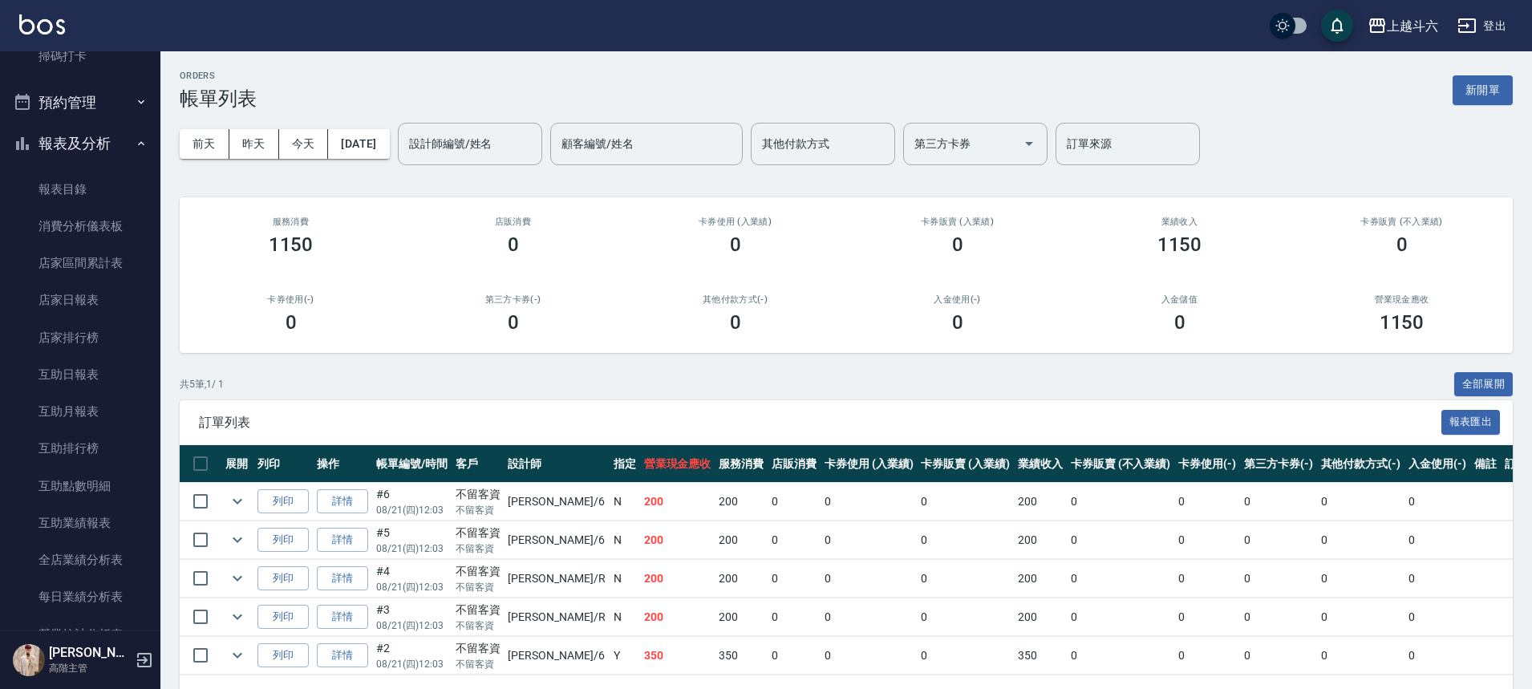
click at [14, 38] on div "上越斗六 登出" at bounding box center [766, 25] width 1532 height 51
click at [25, 39] on div "上越斗六 登出" at bounding box center [766, 25] width 1532 height 51
click at [28, 32] on img at bounding box center [42, 24] width 46 height 20
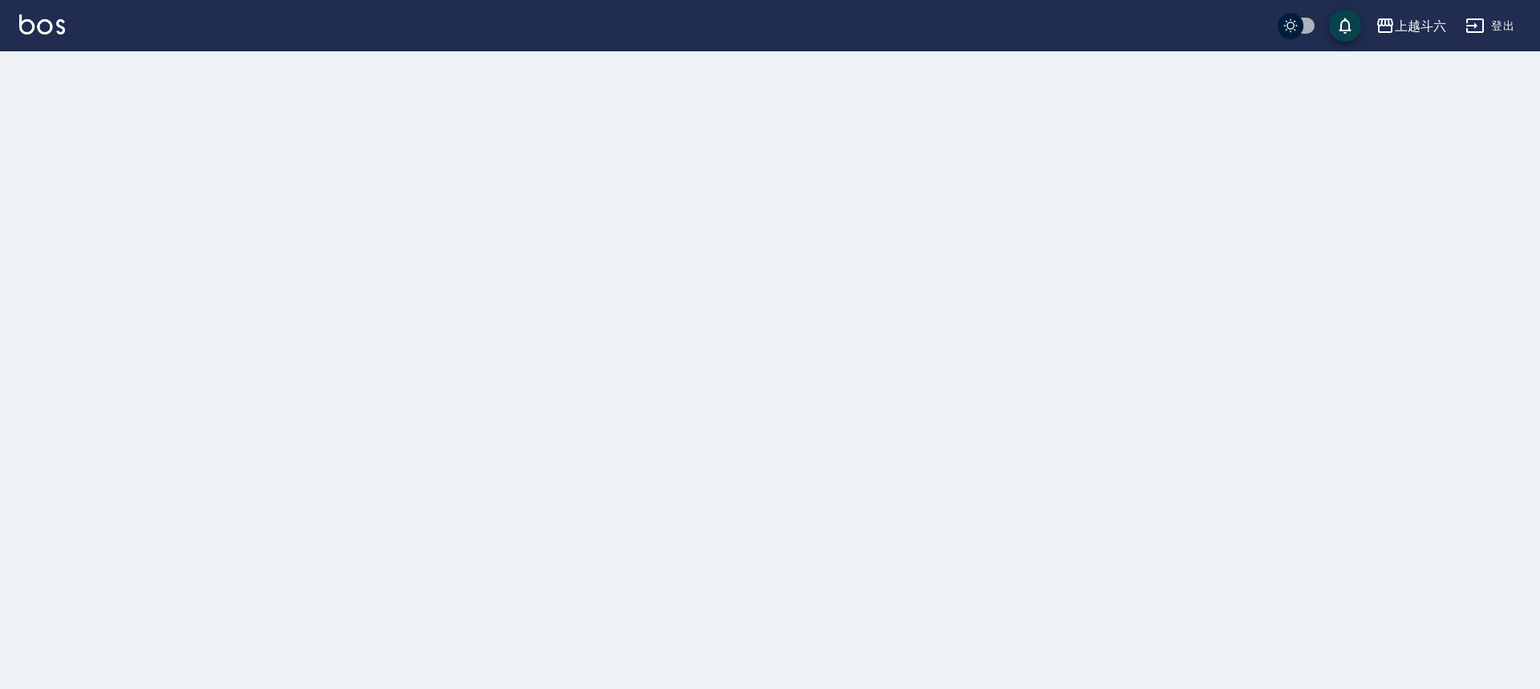
click at [30, 31] on img at bounding box center [42, 24] width 46 height 20
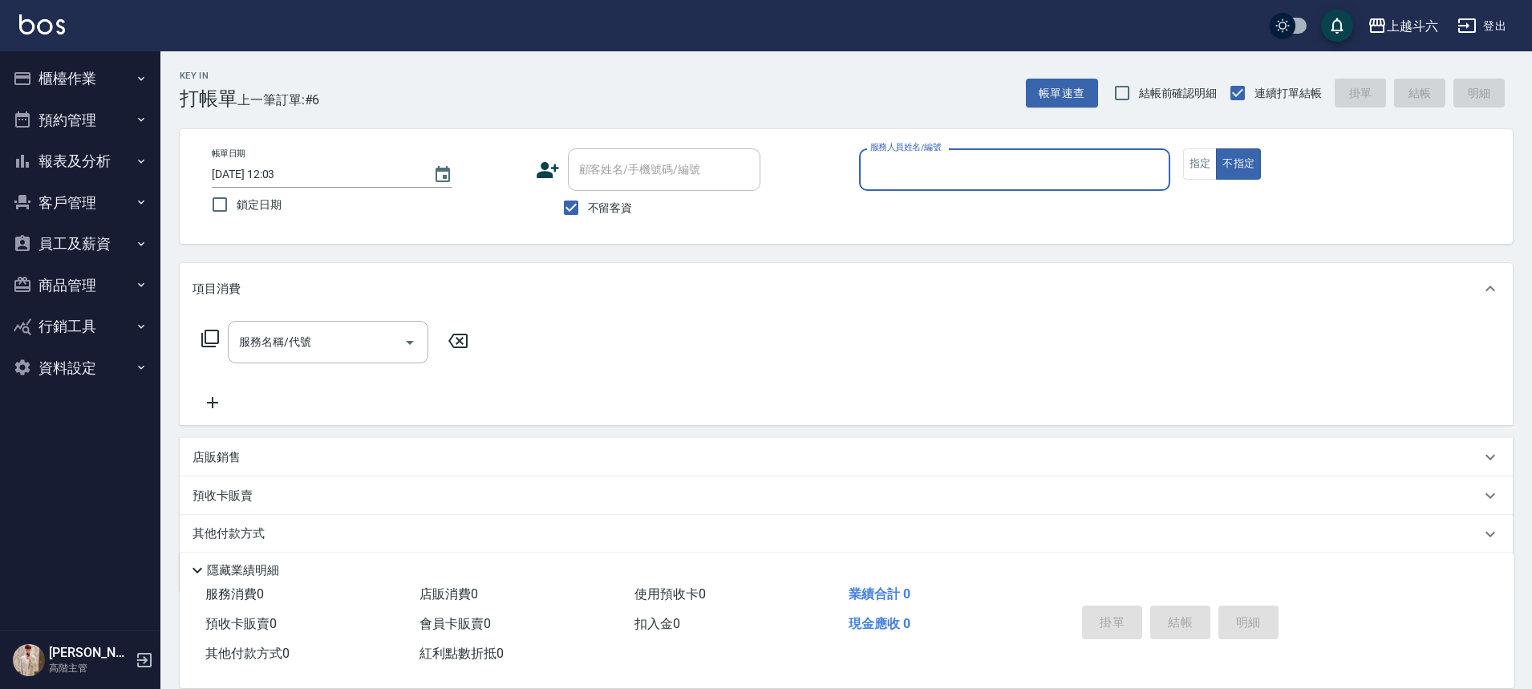
click at [966, 181] on input "服務人員姓名/編號" at bounding box center [1014, 170] width 297 height 28
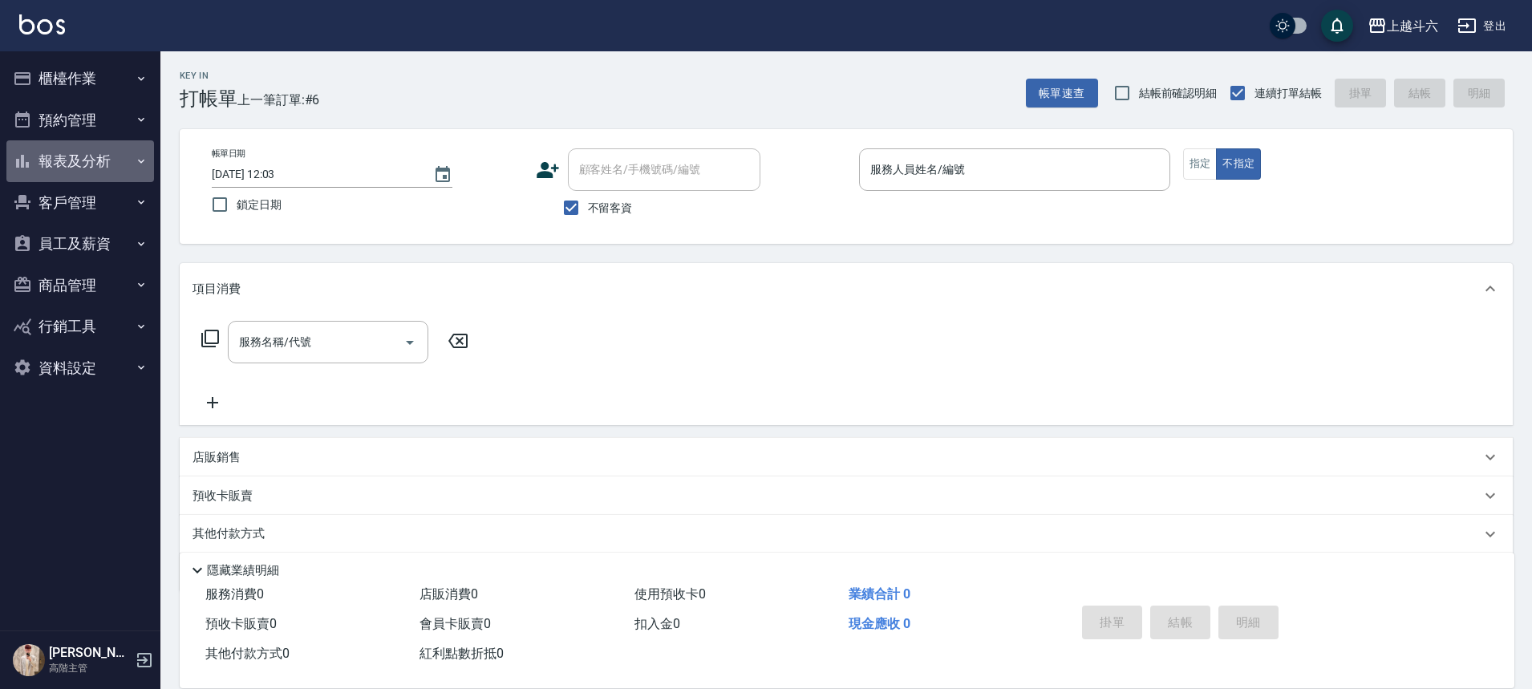
click at [120, 159] on button "報表及分析" at bounding box center [80, 161] width 148 height 42
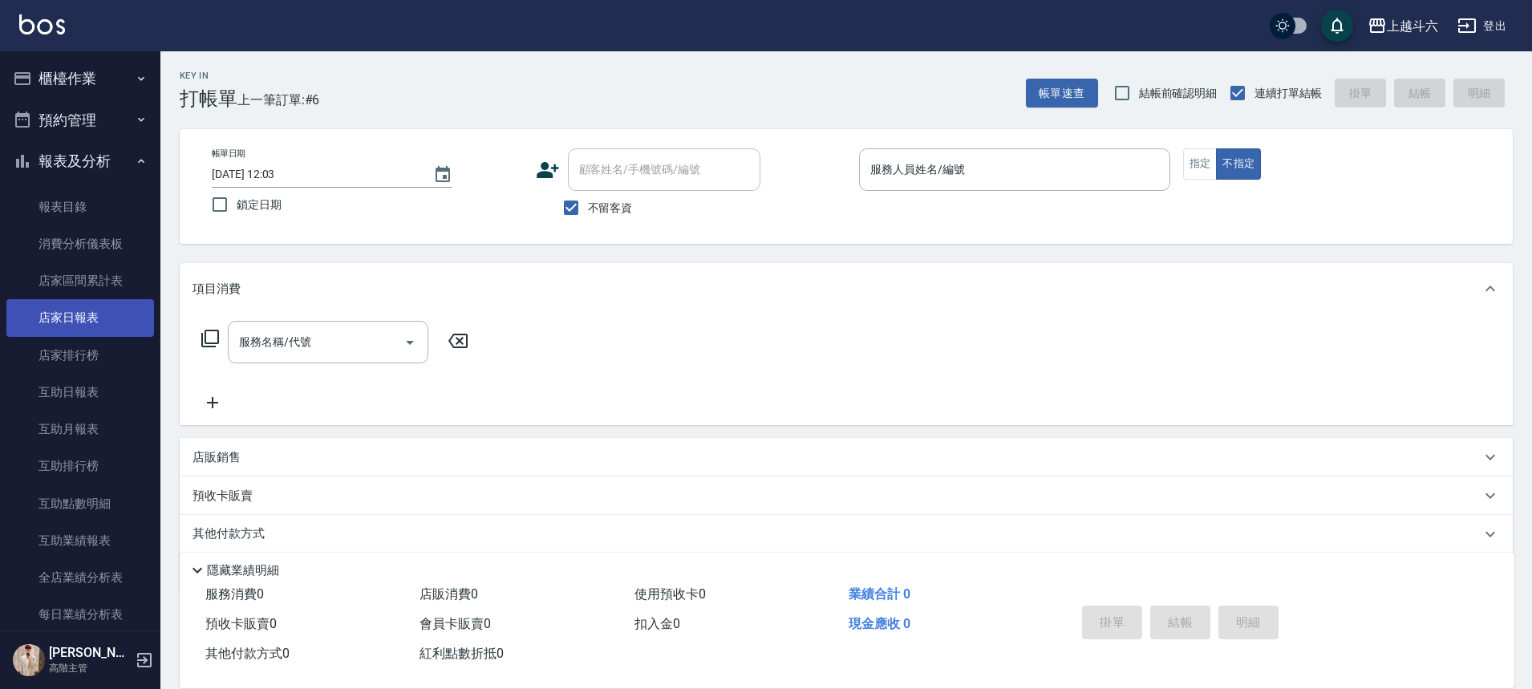
click at [120, 302] on link "店家日報表" at bounding box center [80, 317] width 148 height 37
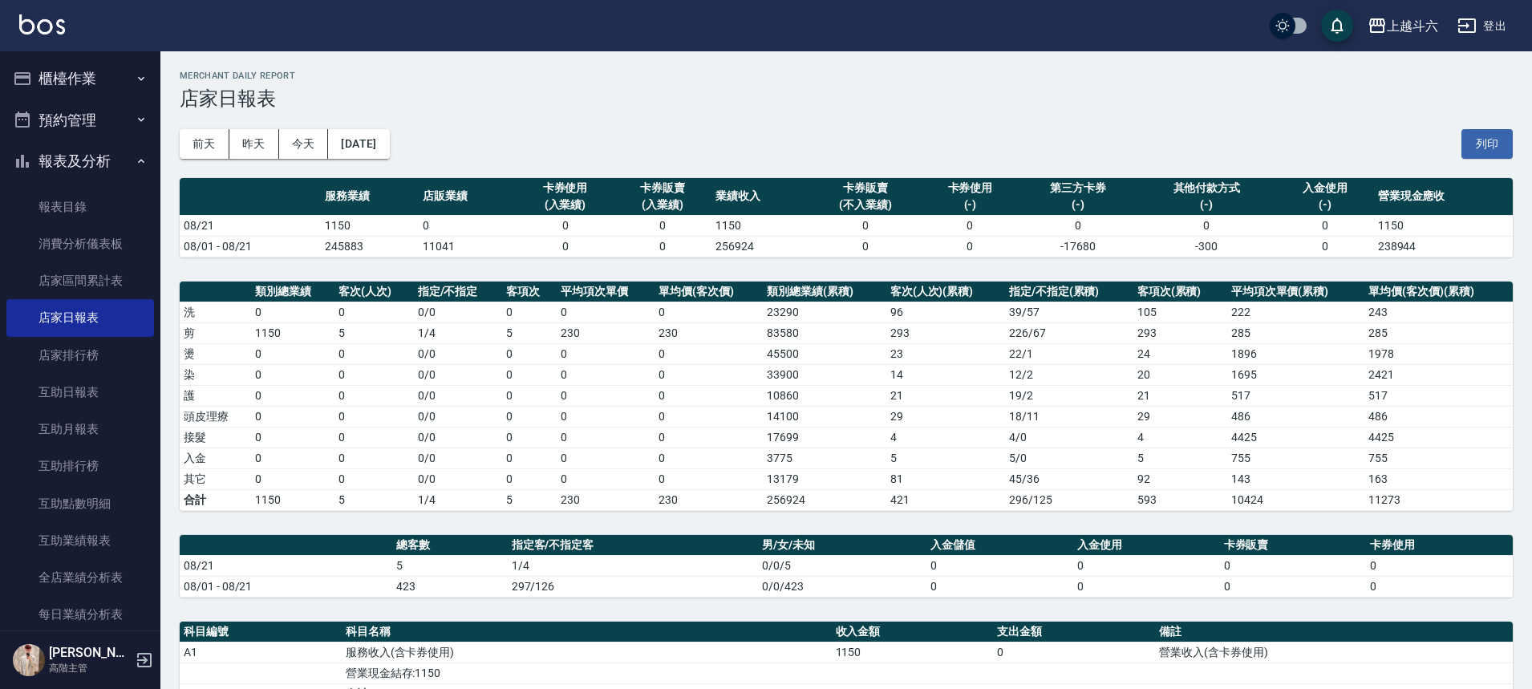
click at [57, 22] on img at bounding box center [42, 24] width 46 height 20
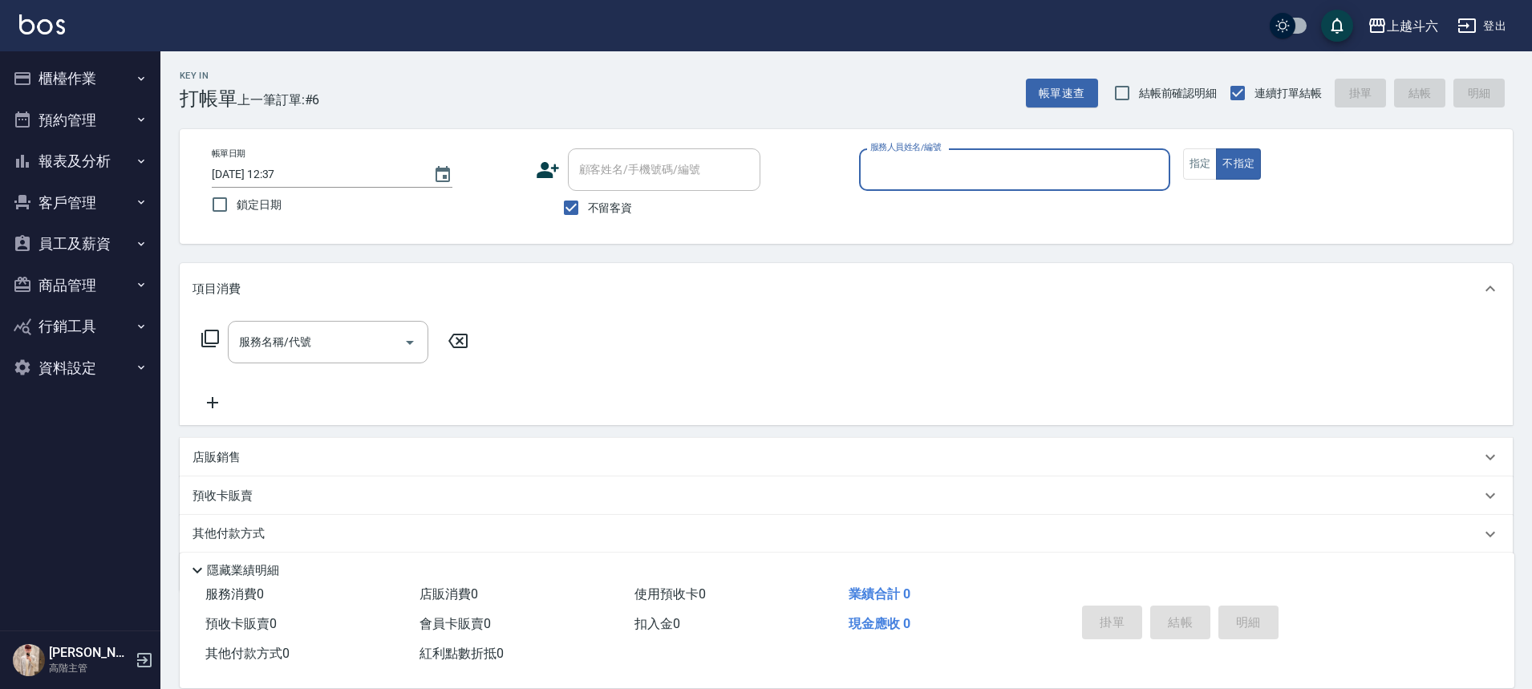
click at [87, 79] on button "櫃檯作業" at bounding box center [80, 79] width 148 height 42
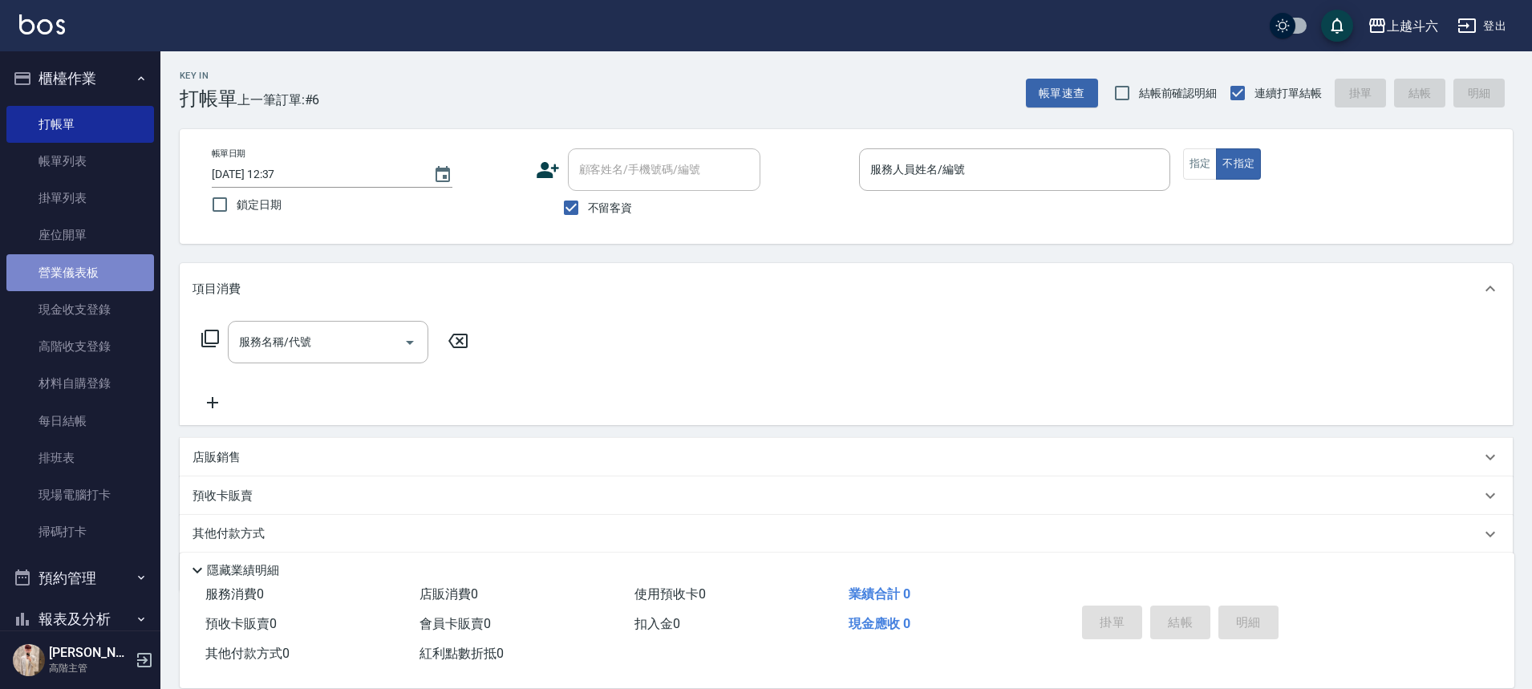
click at [112, 260] on link "營業儀表板" at bounding box center [80, 272] width 148 height 37
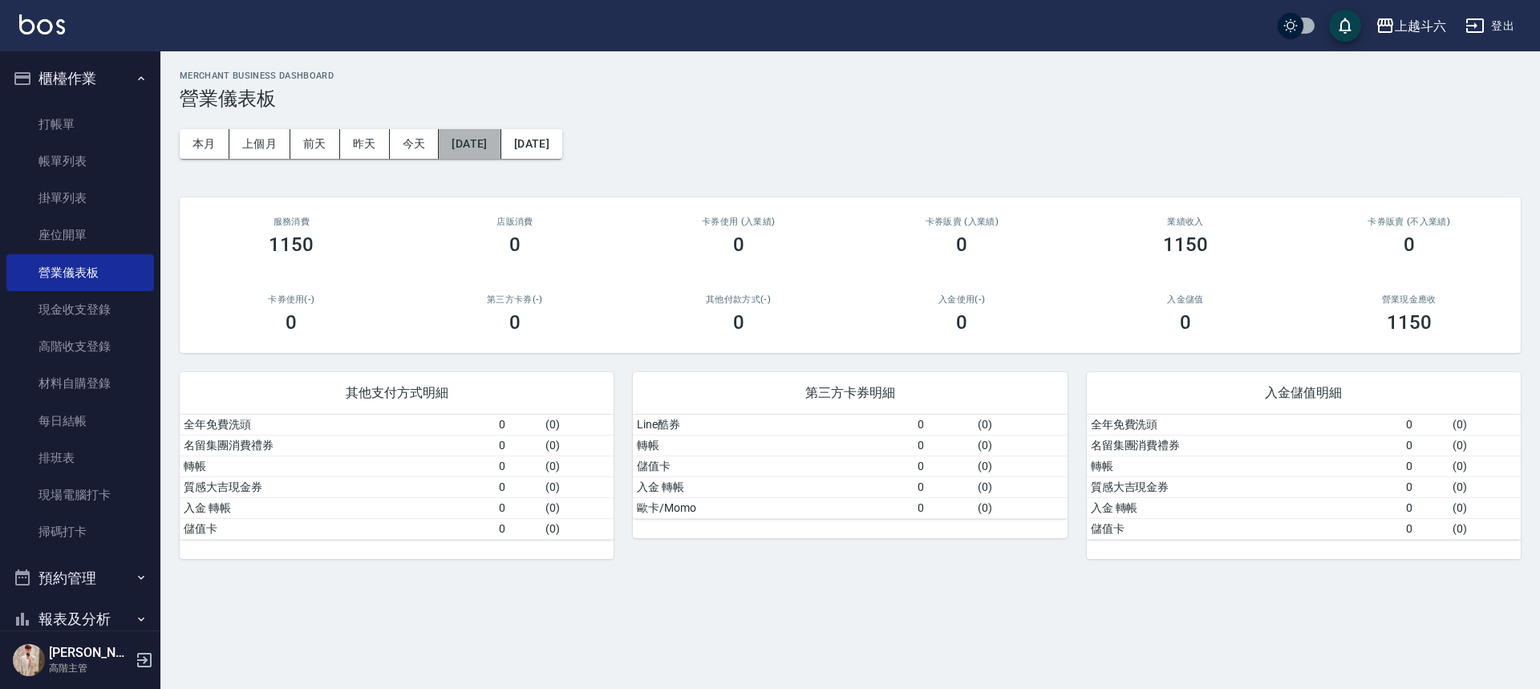
click at [476, 140] on button "[DATE]" at bounding box center [470, 144] width 62 height 30
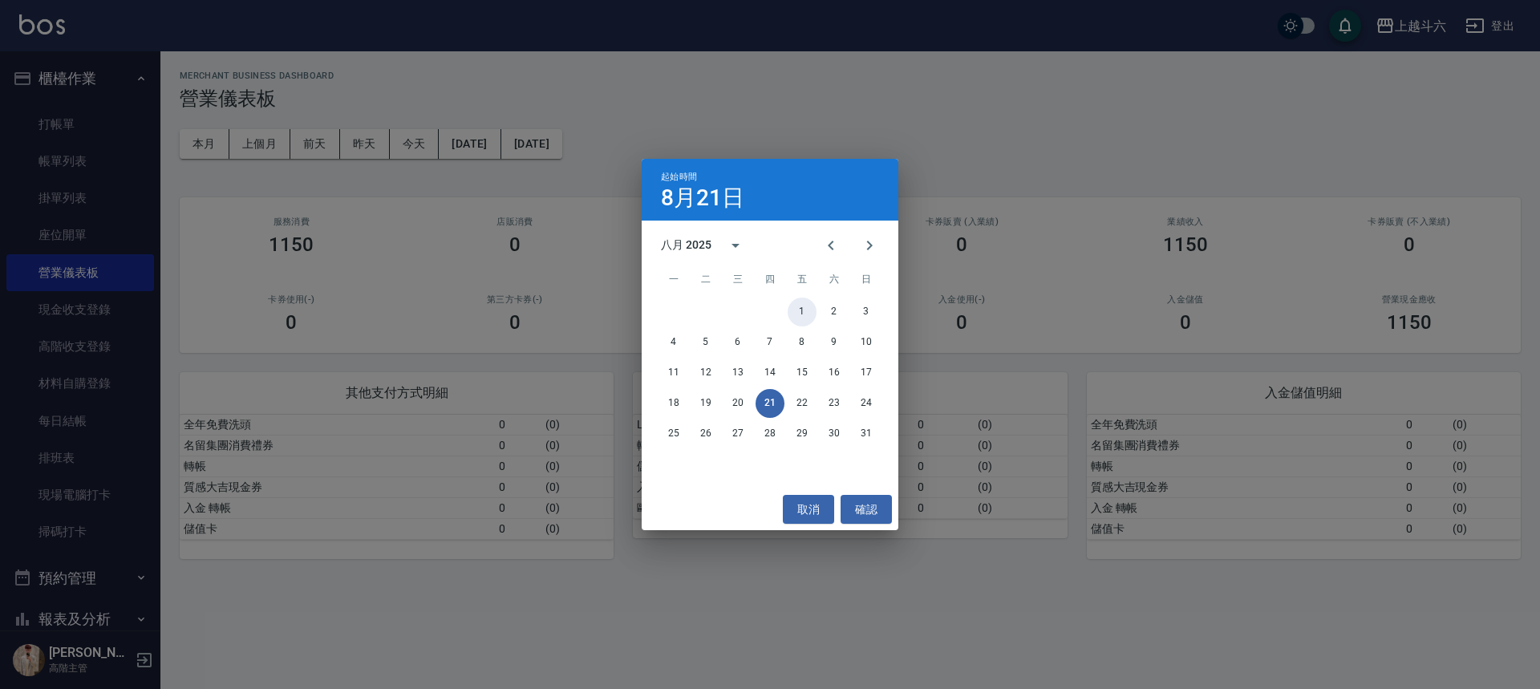
click at [799, 310] on button "1" at bounding box center [802, 312] width 29 height 29
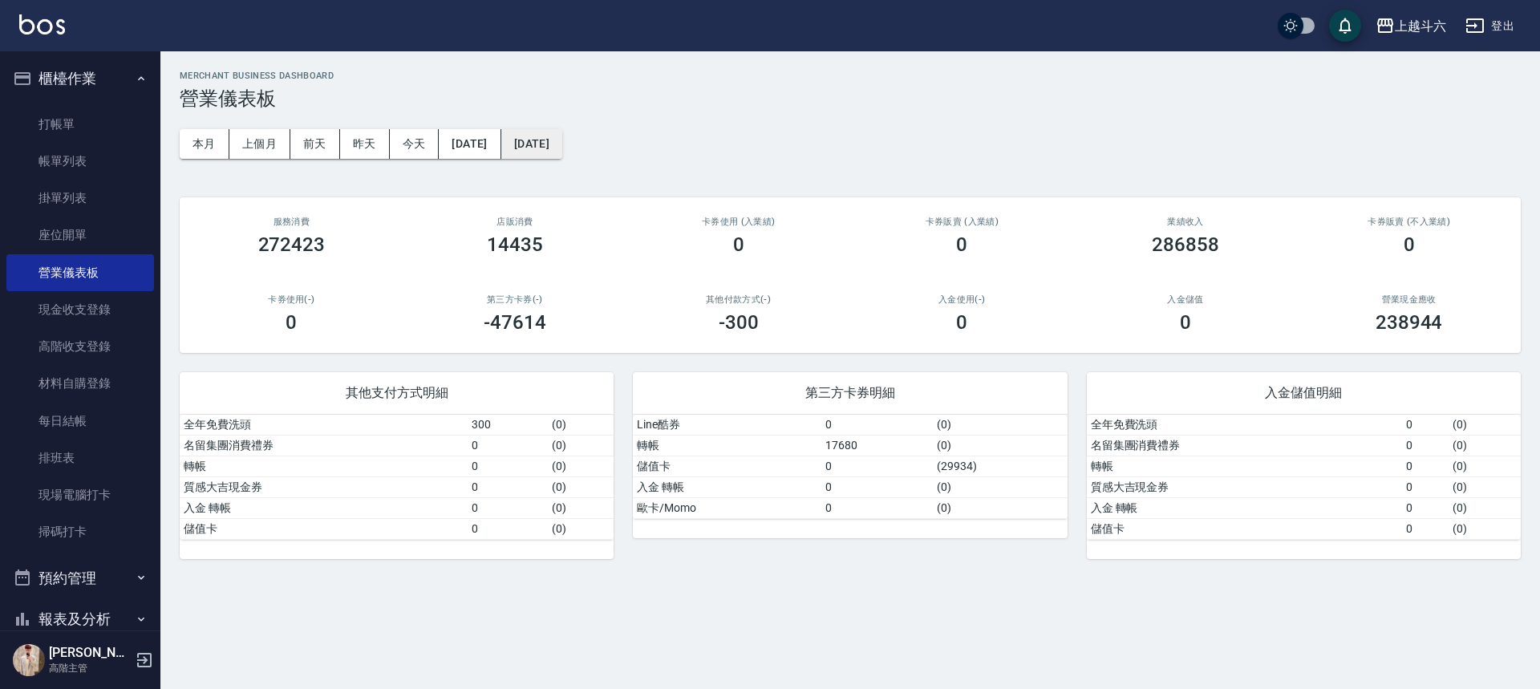
click at [562, 157] on button "[DATE]" at bounding box center [531, 144] width 61 height 30
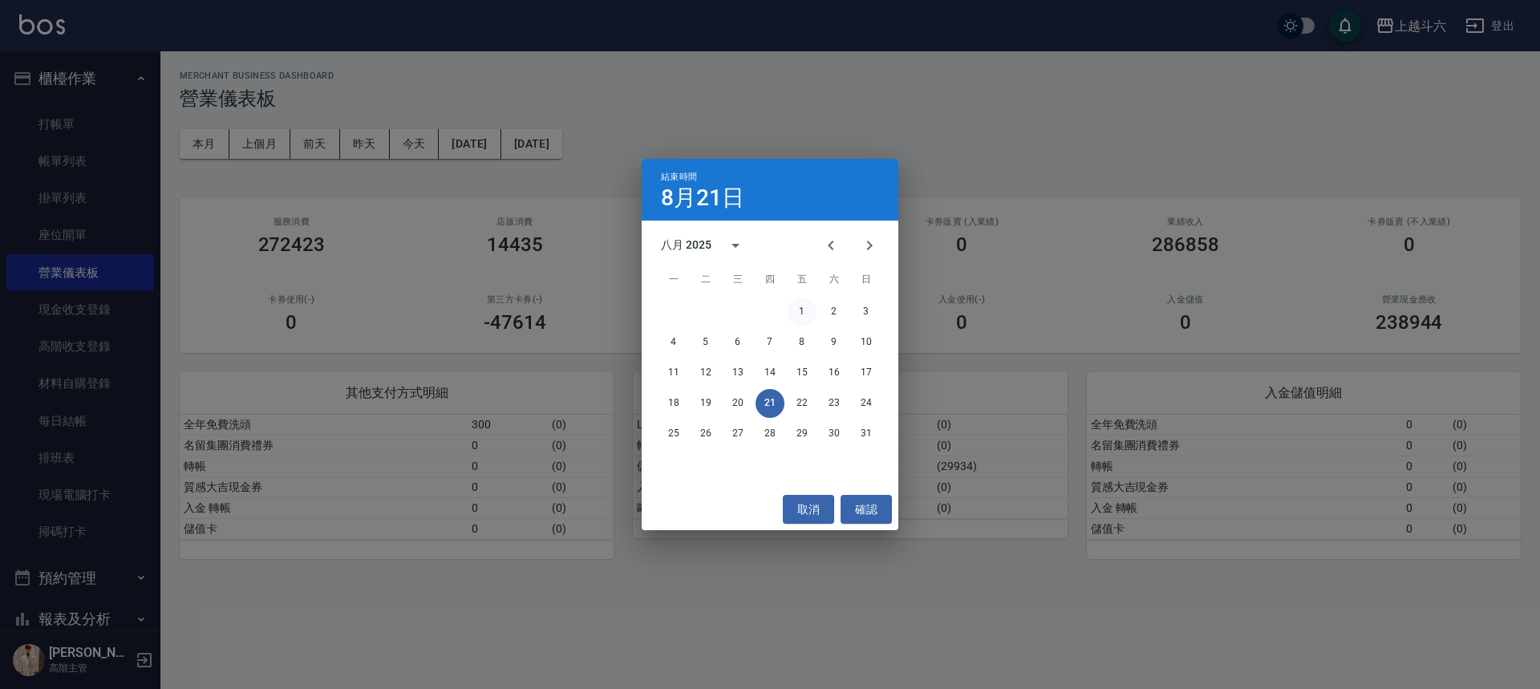
click at [804, 317] on button "1" at bounding box center [802, 312] width 29 height 29
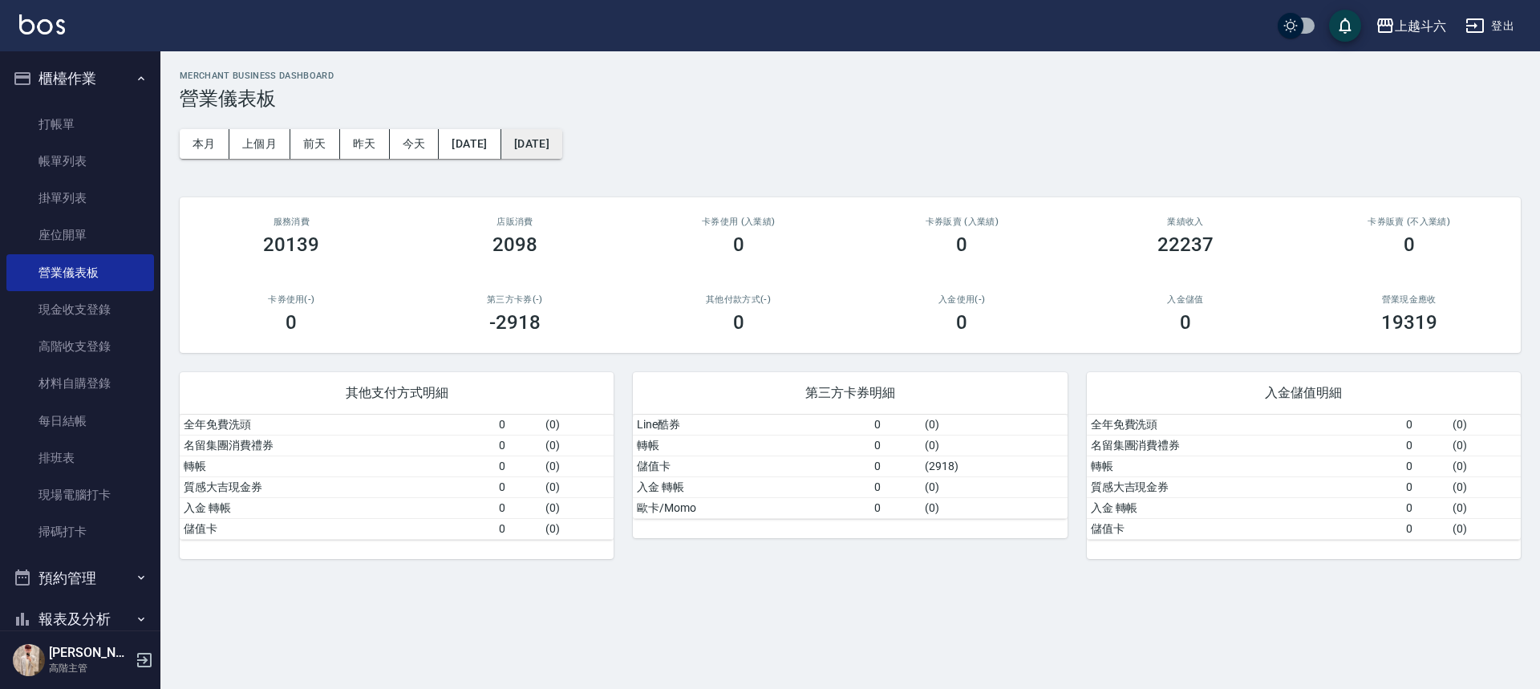
click at [562, 141] on button "[DATE]" at bounding box center [531, 144] width 61 height 30
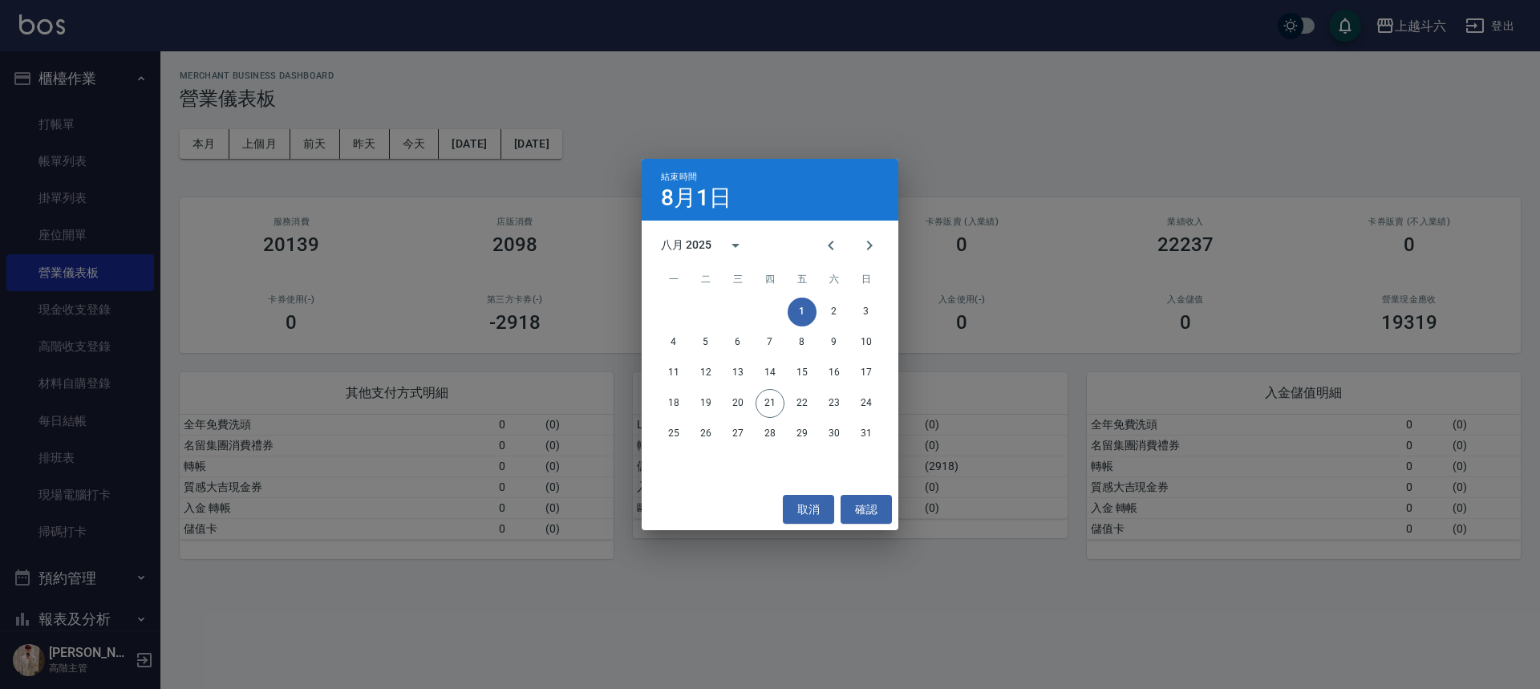
click at [493, 153] on div "結束時間 8月1日 八月 2025 一 二 三 四 五 六 日 1 2 3 4 5 6 7 8 9 10 11 12 13 14 15 16 17 18 19…" at bounding box center [770, 344] width 1540 height 689
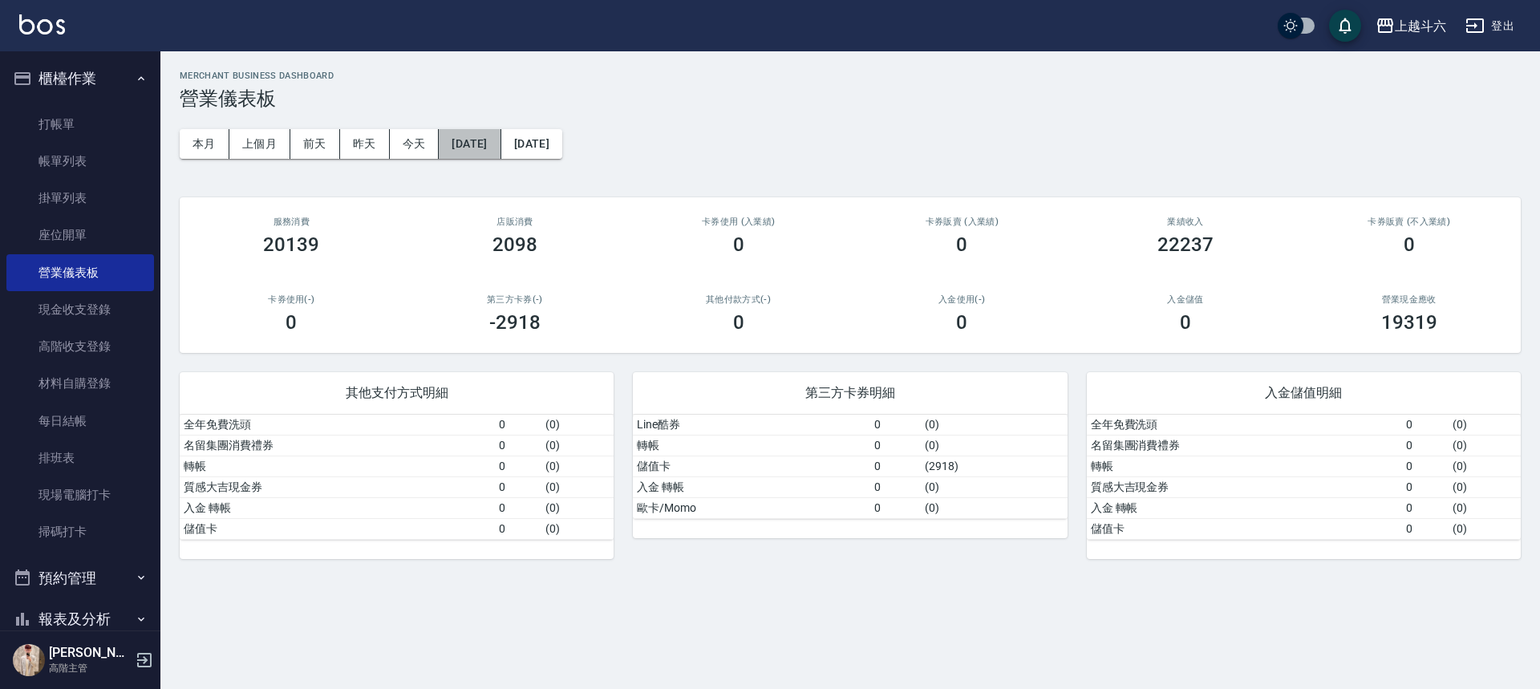
click at [494, 152] on button "[DATE]" at bounding box center [470, 144] width 62 height 30
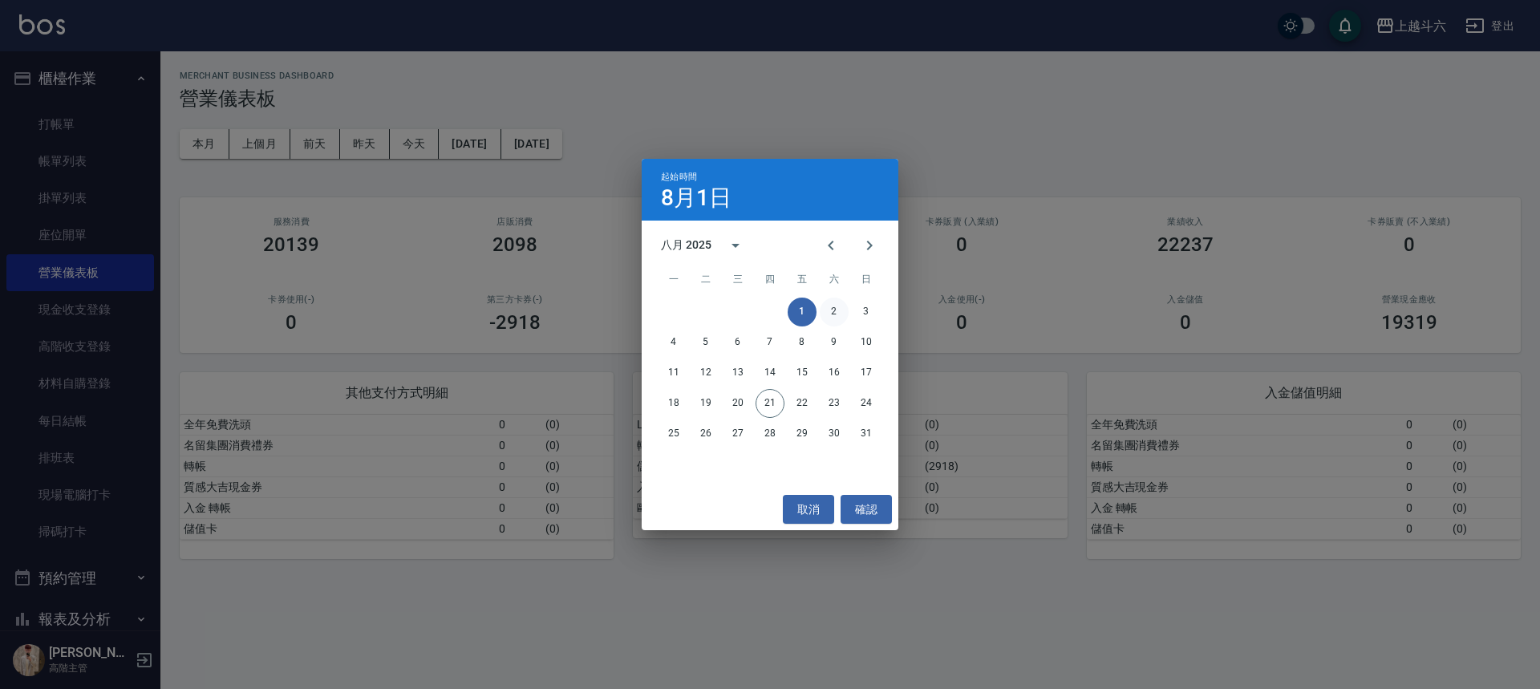
click at [837, 310] on button "2" at bounding box center [834, 312] width 29 height 29
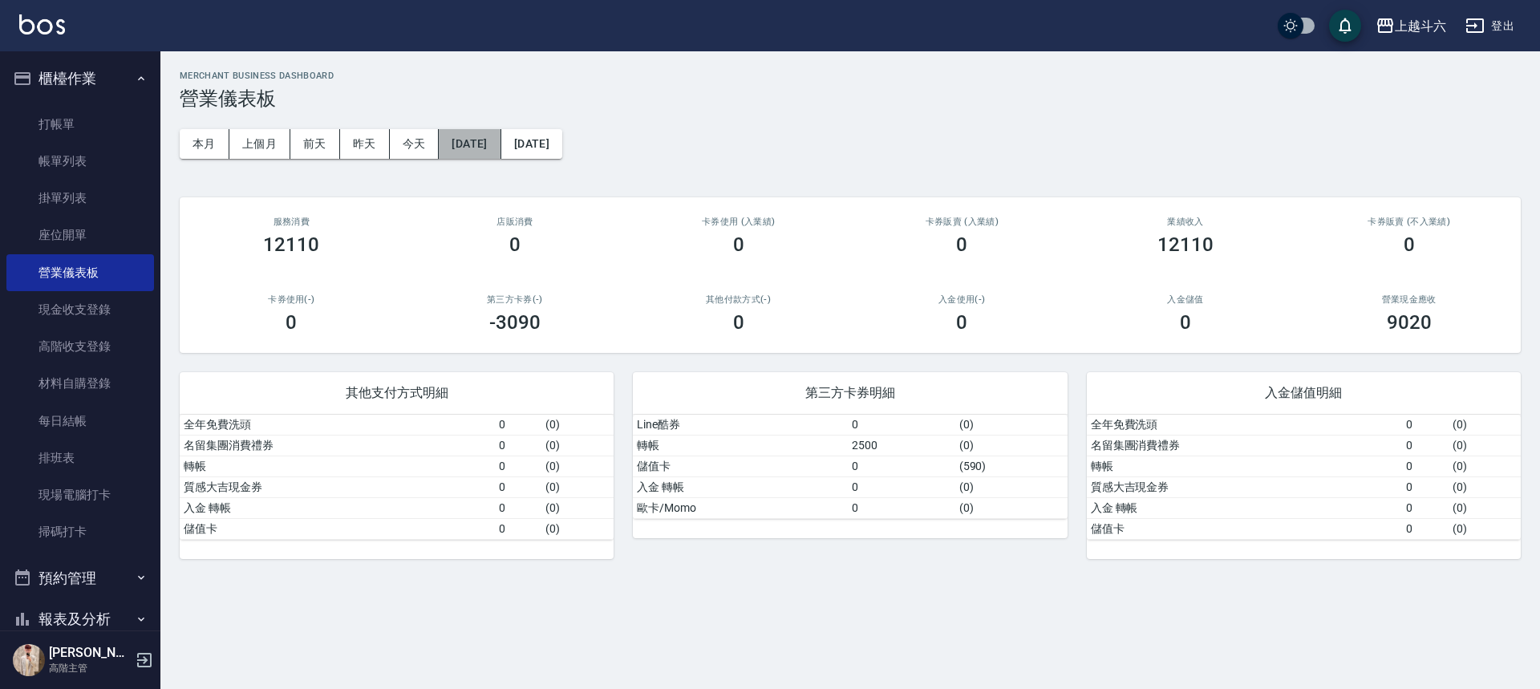
click at [500, 158] on button "[DATE]" at bounding box center [470, 144] width 62 height 30
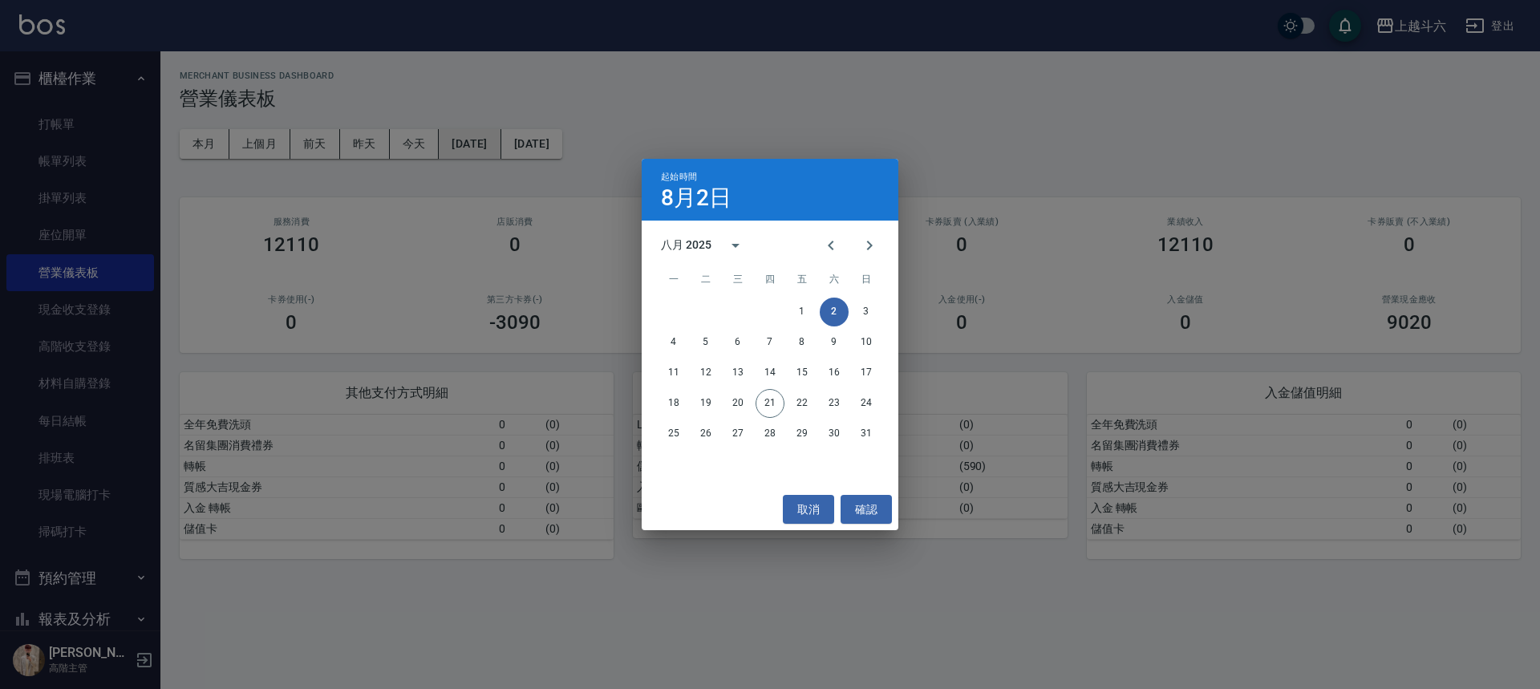
click at [510, 158] on div "起始時間 8月2日 八月 2025 一 二 三 四 五 六 日 1 2 3 4 5 6 7 8 9 10 11 12 13 14 15 16 17 18 19…" at bounding box center [770, 344] width 1540 height 689
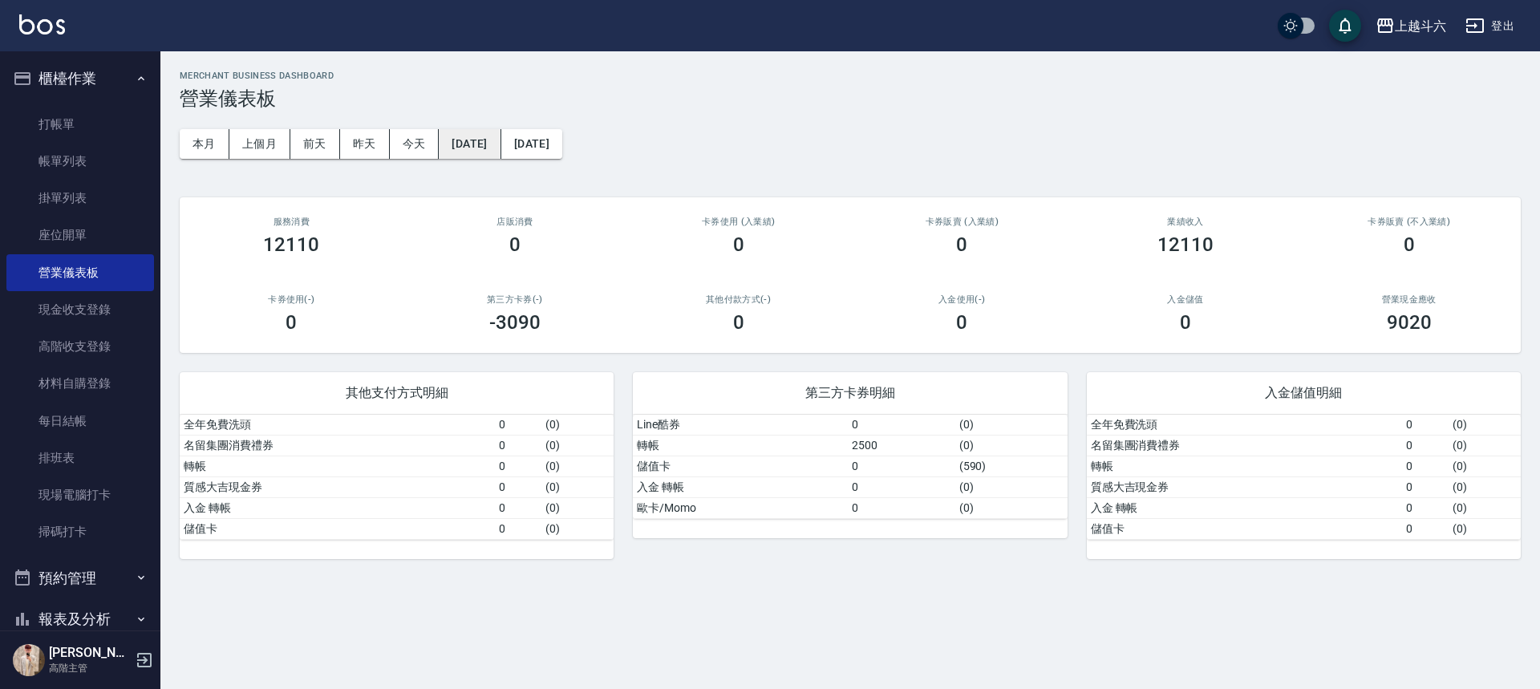
click at [468, 137] on button "[DATE]" at bounding box center [470, 144] width 62 height 30
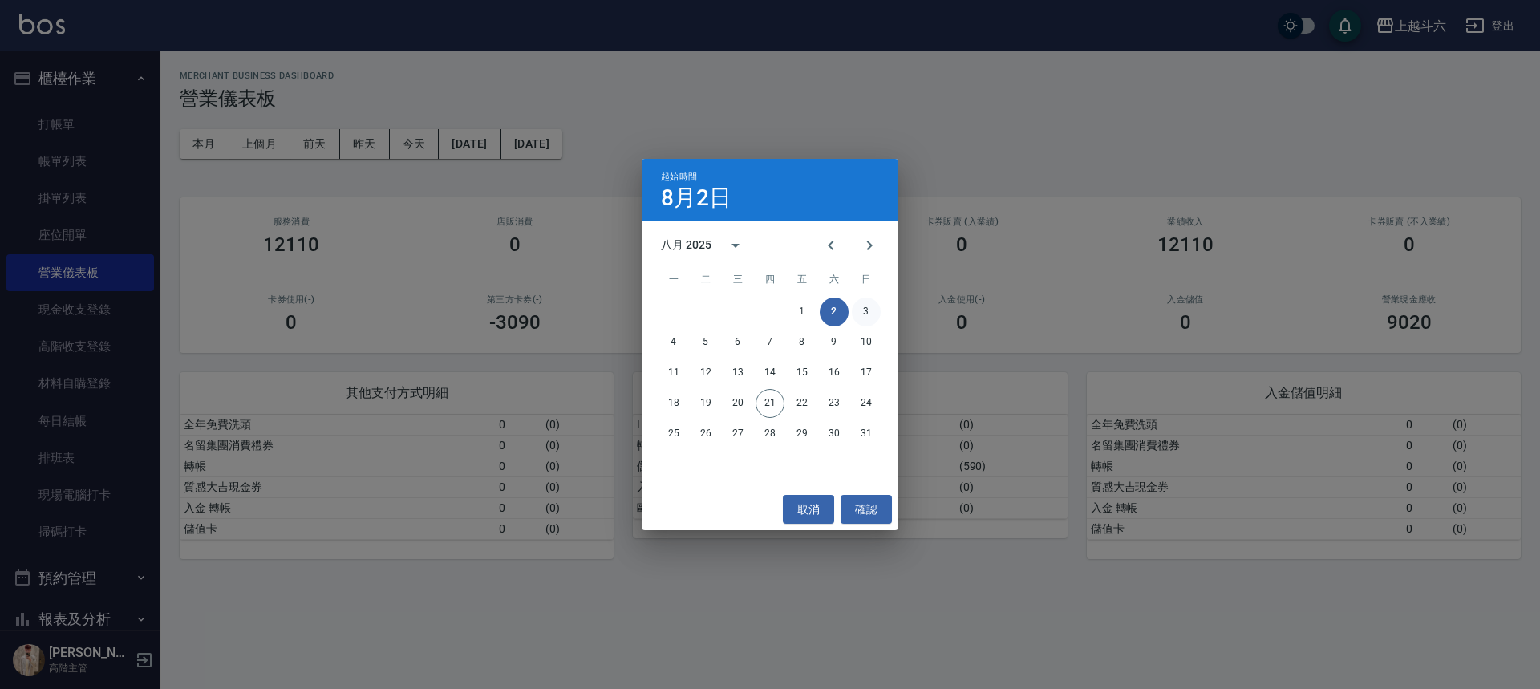
click at [866, 313] on button "3" at bounding box center [866, 312] width 29 height 29
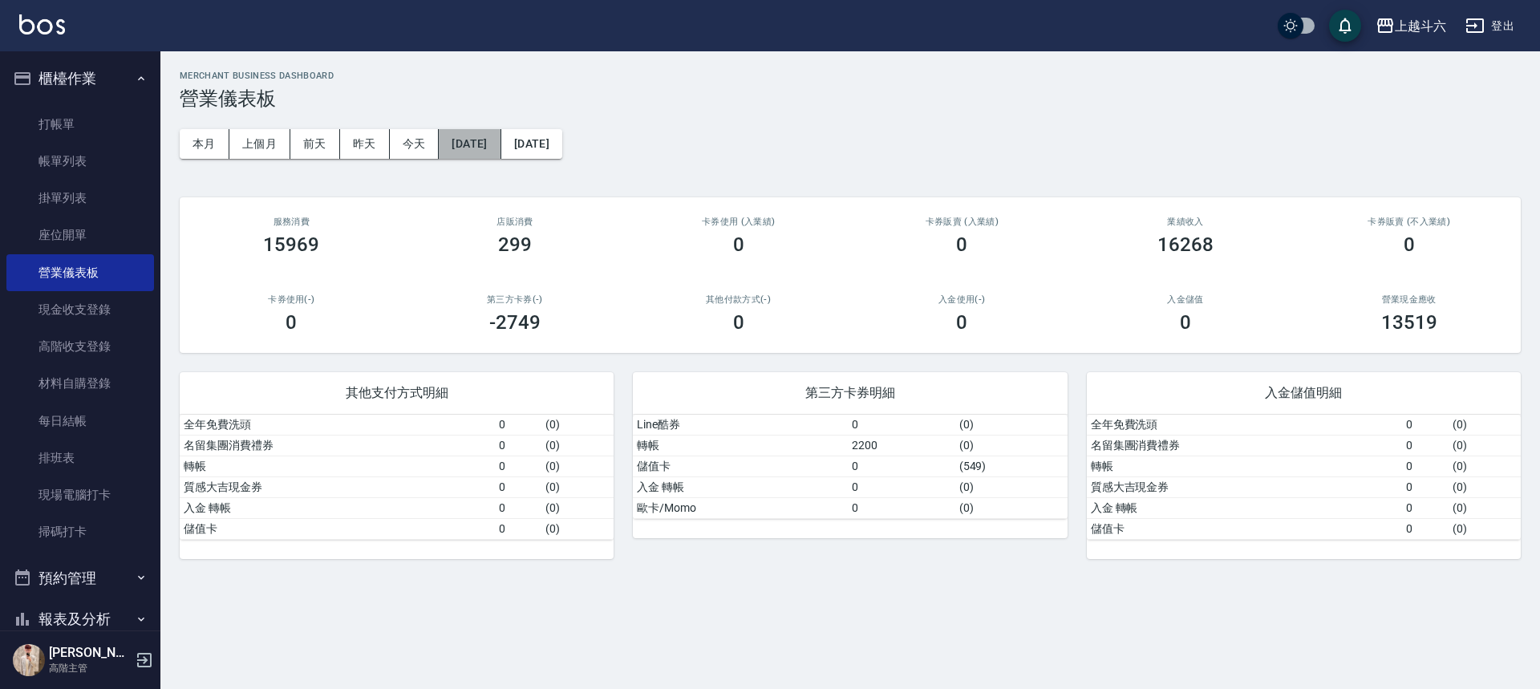
click at [491, 145] on button "[DATE]" at bounding box center [470, 144] width 62 height 30
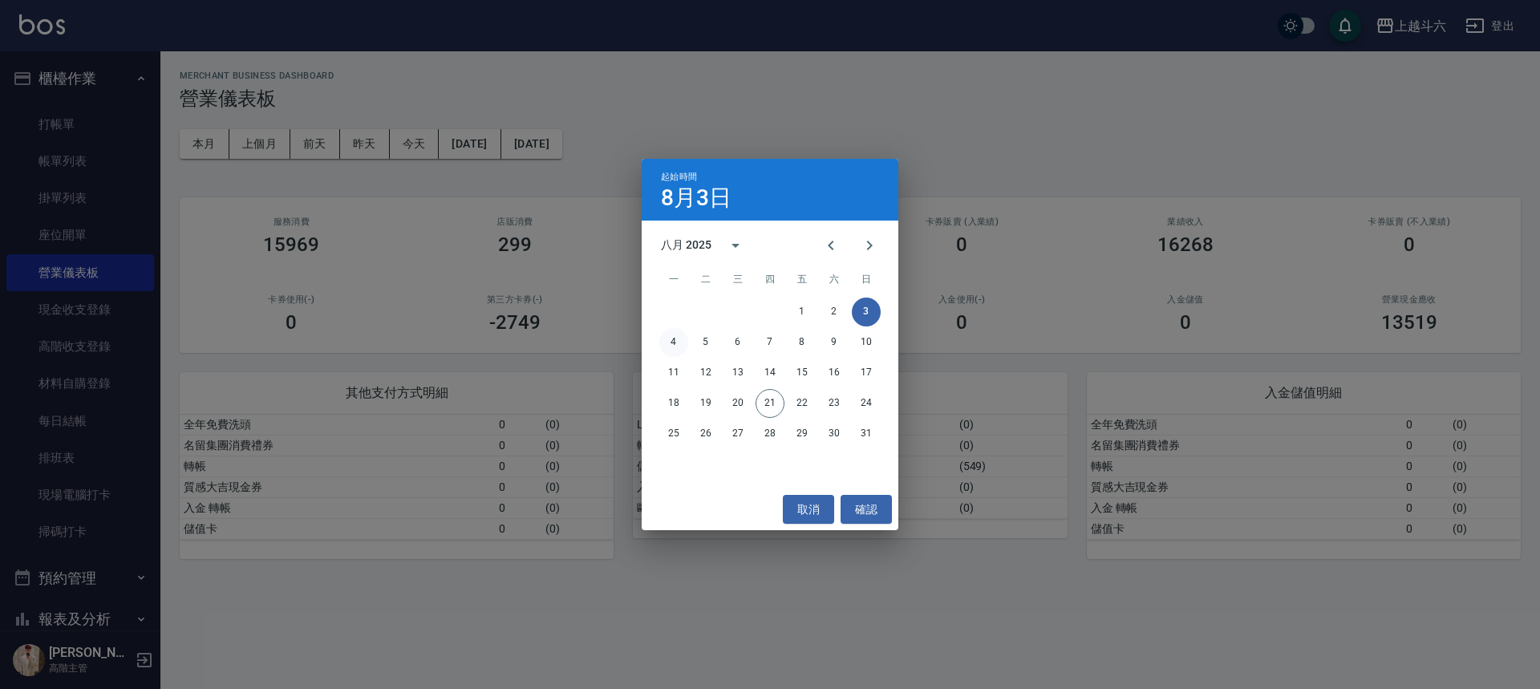
click at [683, 342] on button "4" at bounding box center [673, 342] width 29 height 29
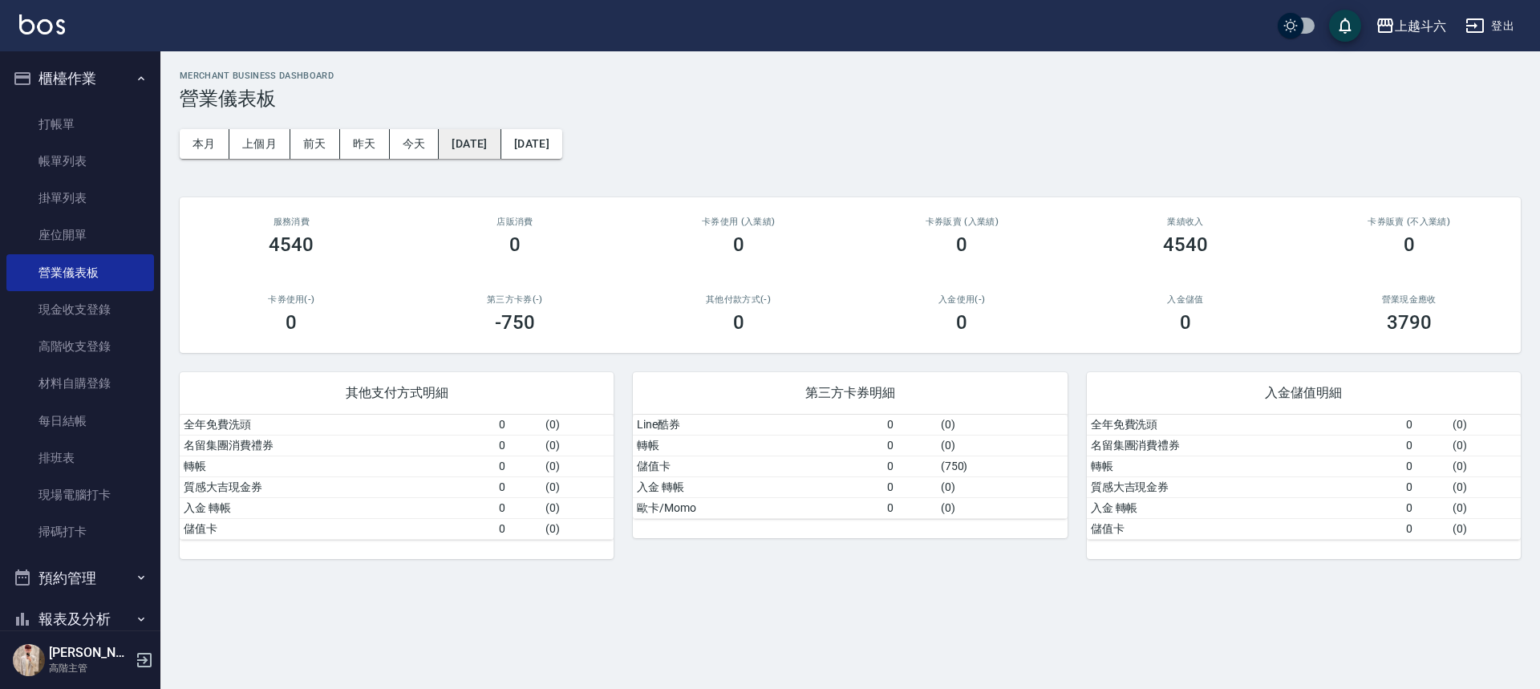
click at [500, 147] on button "[DATE]" at bounding box center [470, 144] width 62 height 30
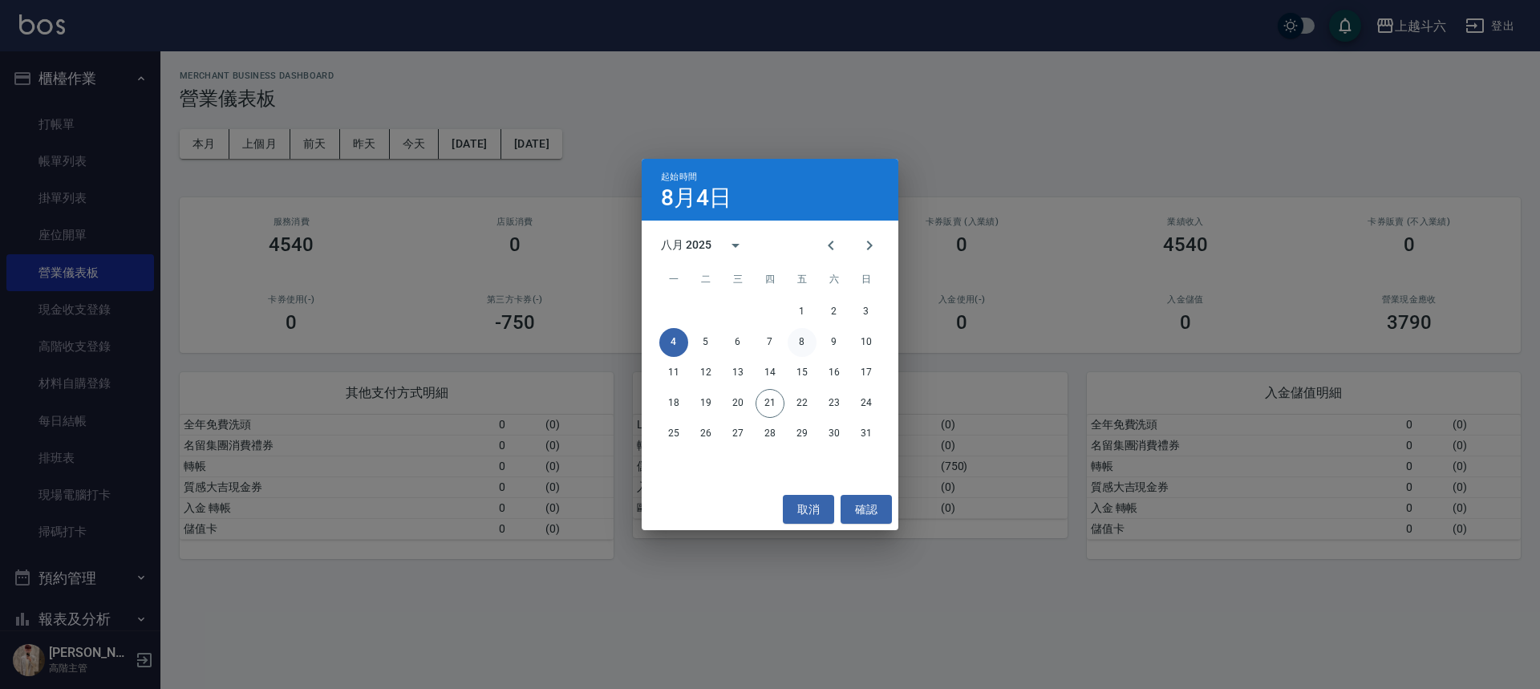
click at [812, 341] on button "8" at bounding box center [802, 342] width 29 height 29
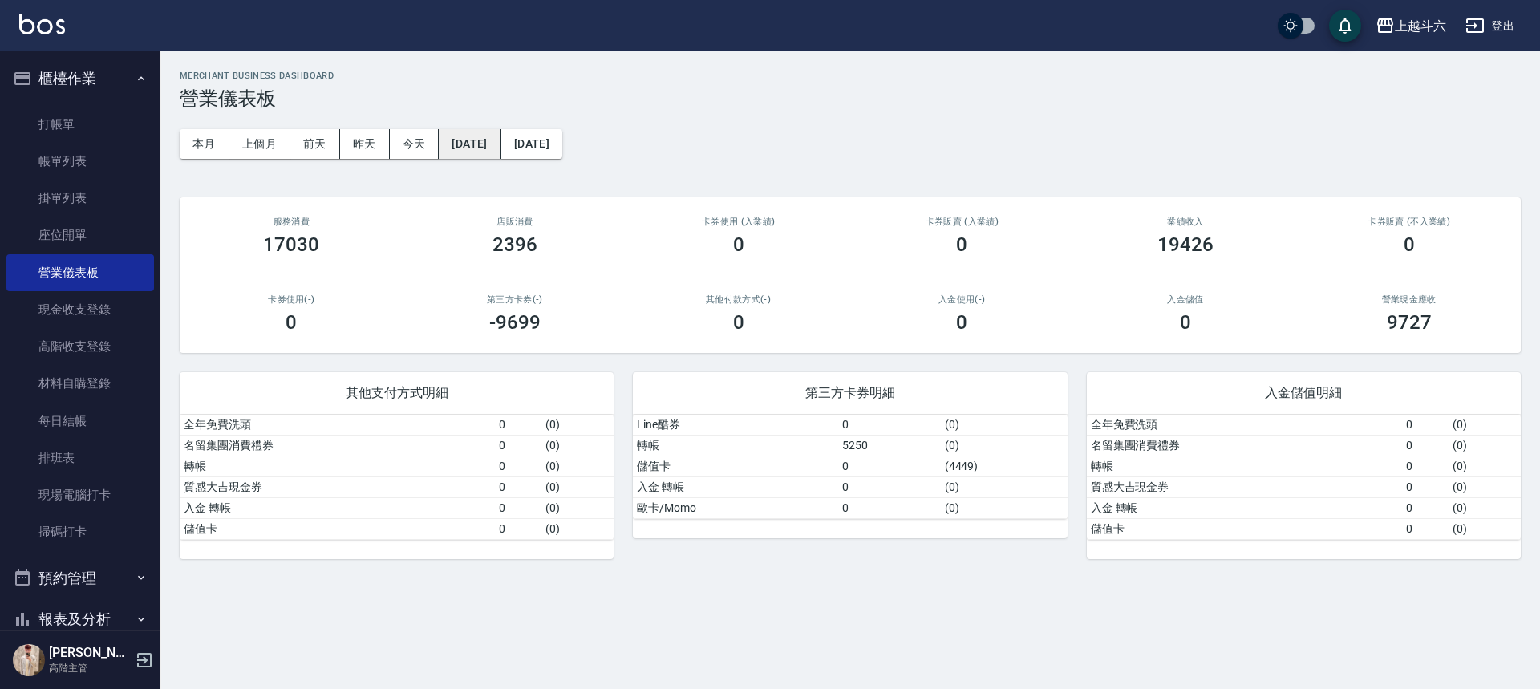
click at [495, 152] on button "[DATE]" at bounding box center [470, 144] width 62 height 30
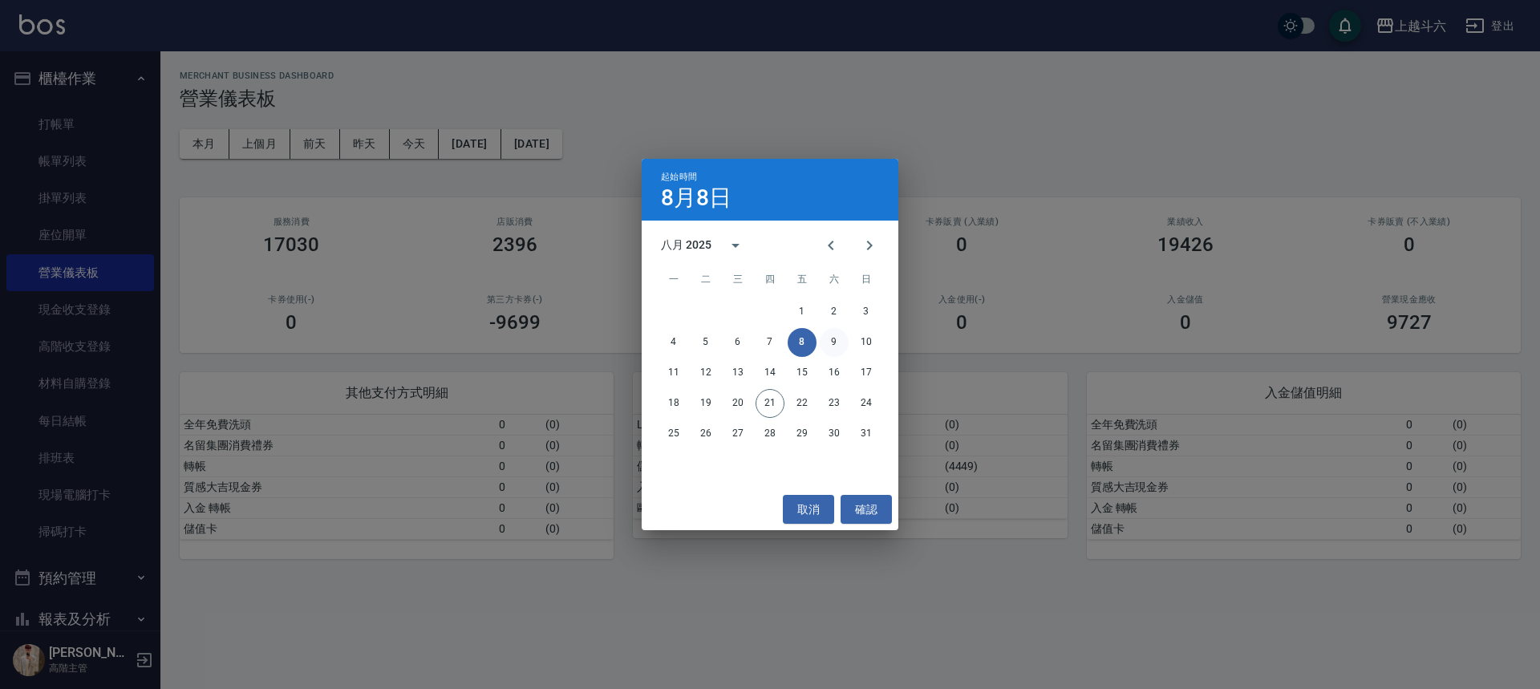
click at [829, 341] on button "9" at bounding box center [834, 342] width 29 height 29
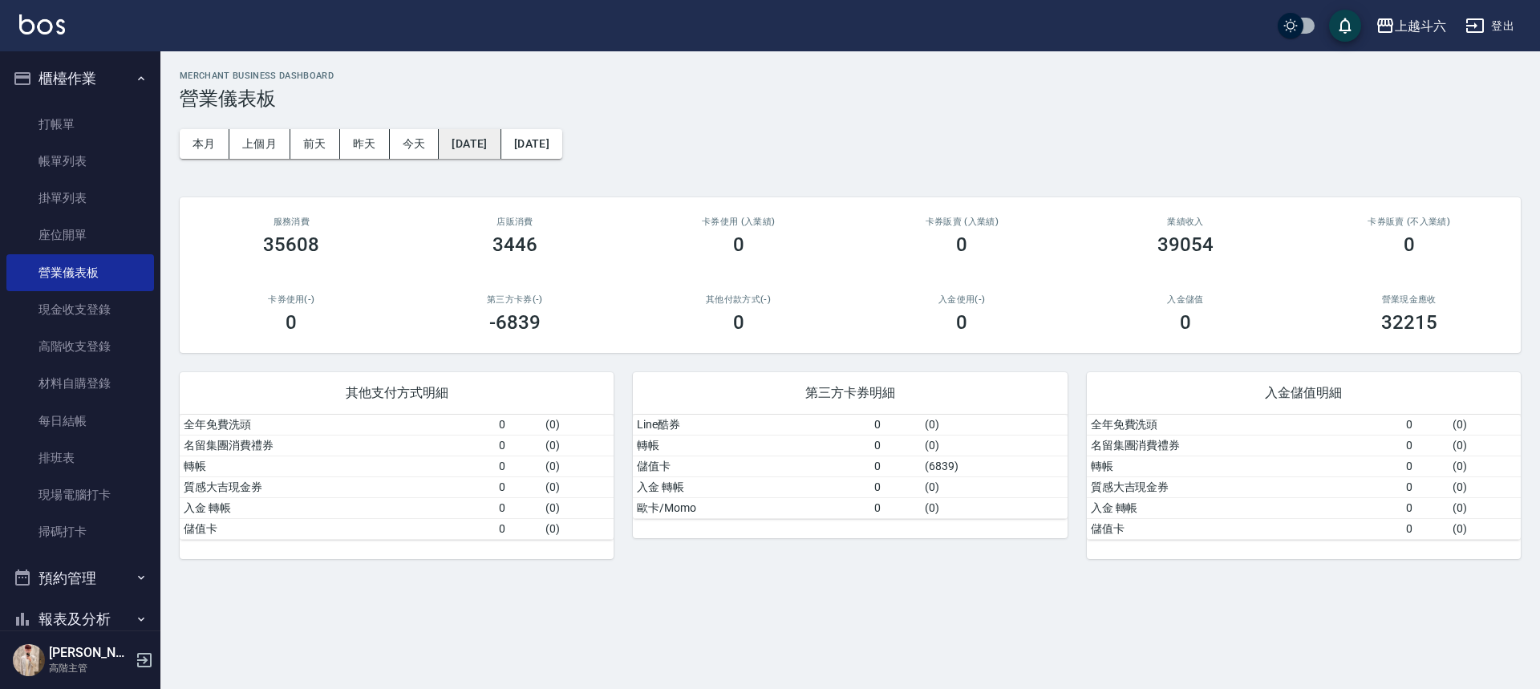
click at [477, 130] on button "[DATE]" at bounding box center [470, 144] width 62 height 30
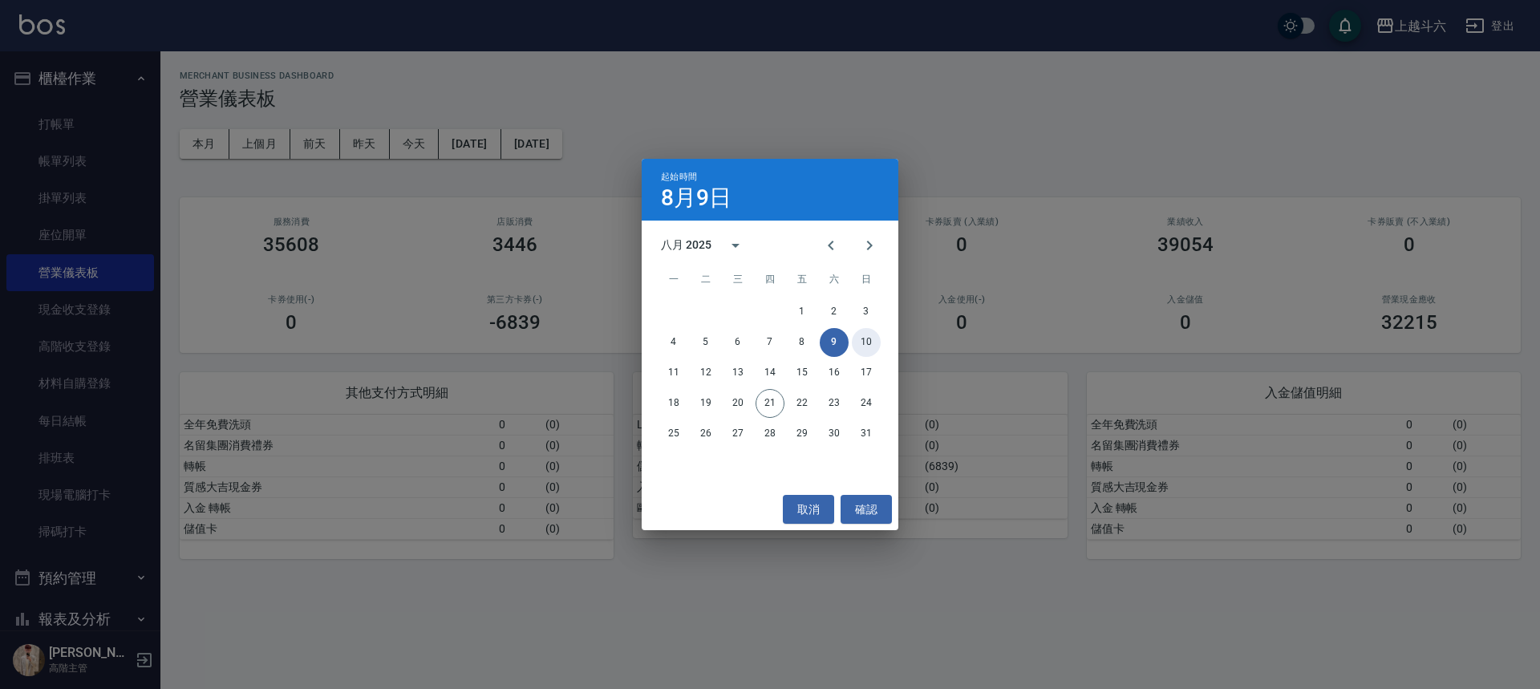
click at [867, 343] on button "10" at bounding box center [866, 342] width 29 height 29
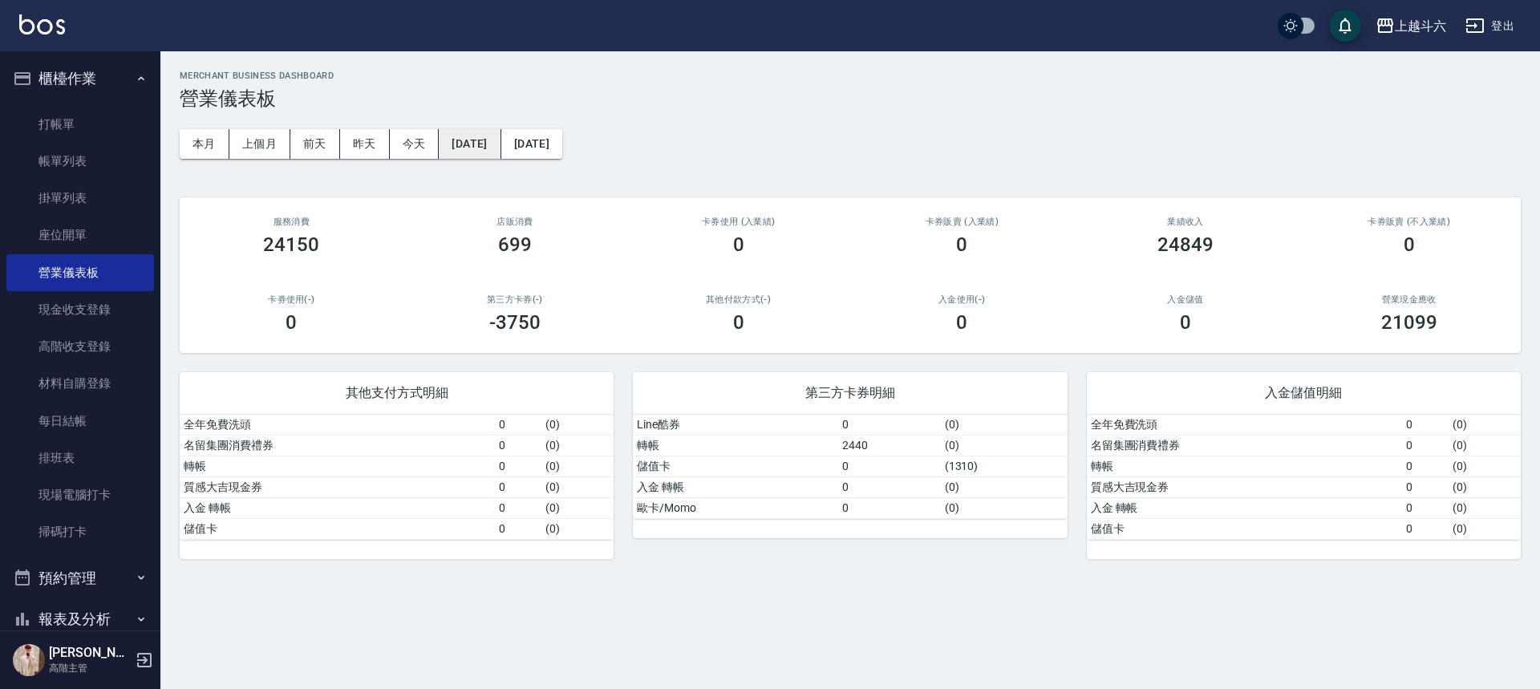
click at [500, 146] on button "[DATE]" at bounding box center [470, 144] width 62 height 30
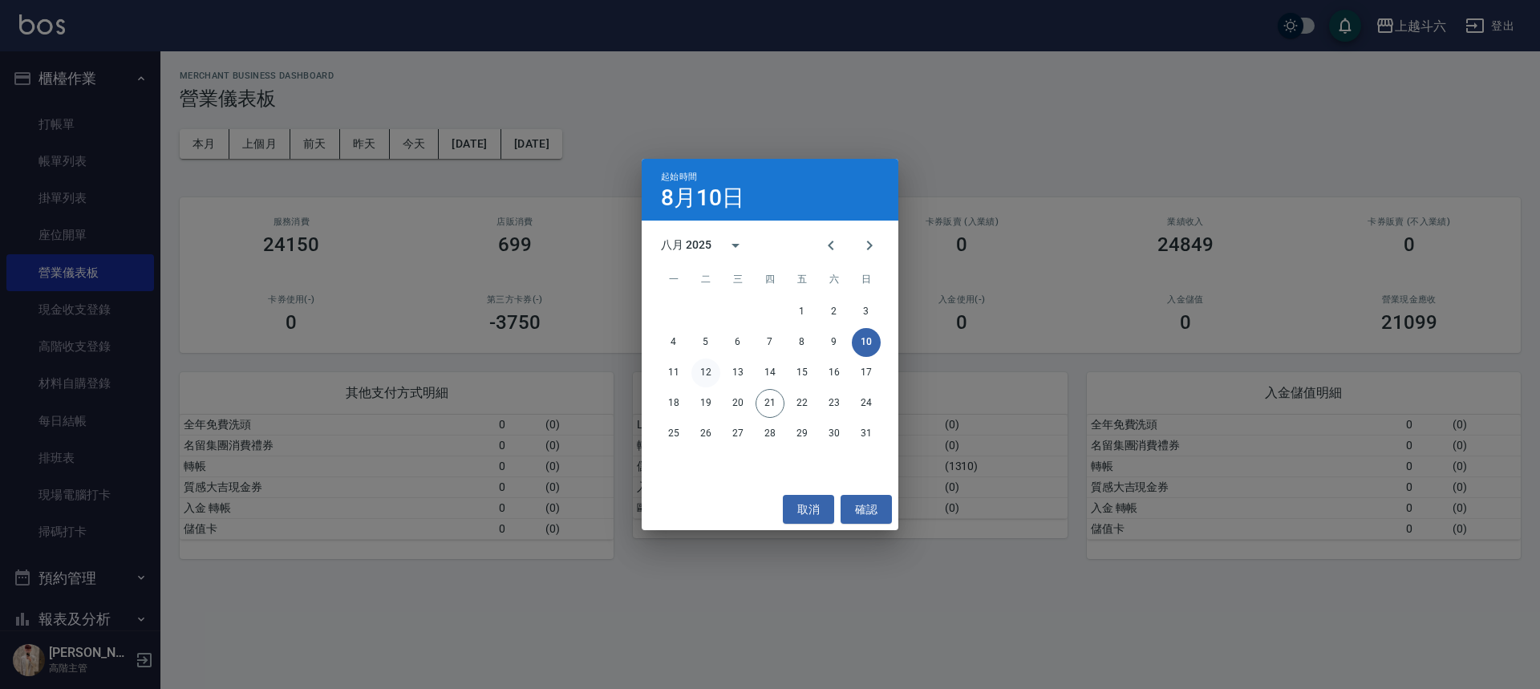
click at [693, 369] on button "12" at bounding box center [705, 373] width 29 height 29
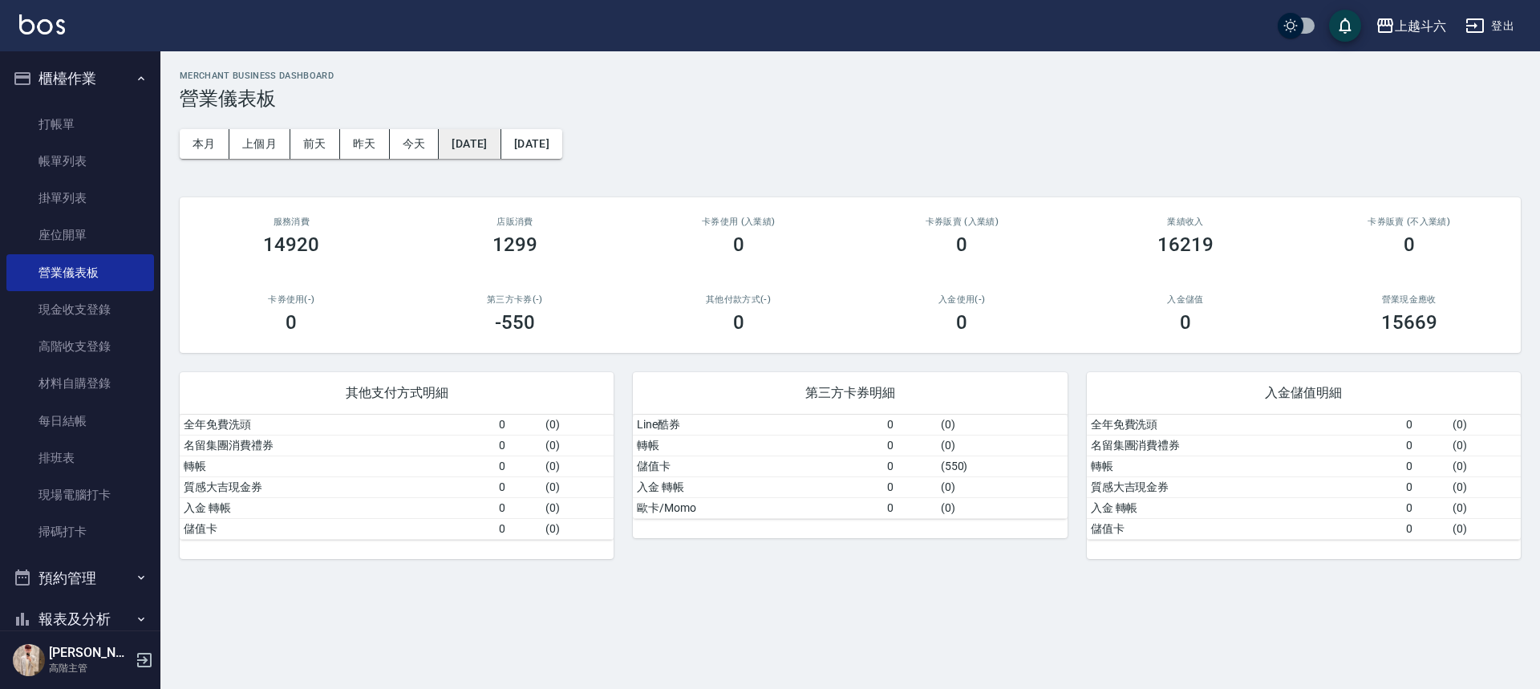
click at [484, 147] on button "[DATE]" at bounding box center [470, 144] width 62 height 30
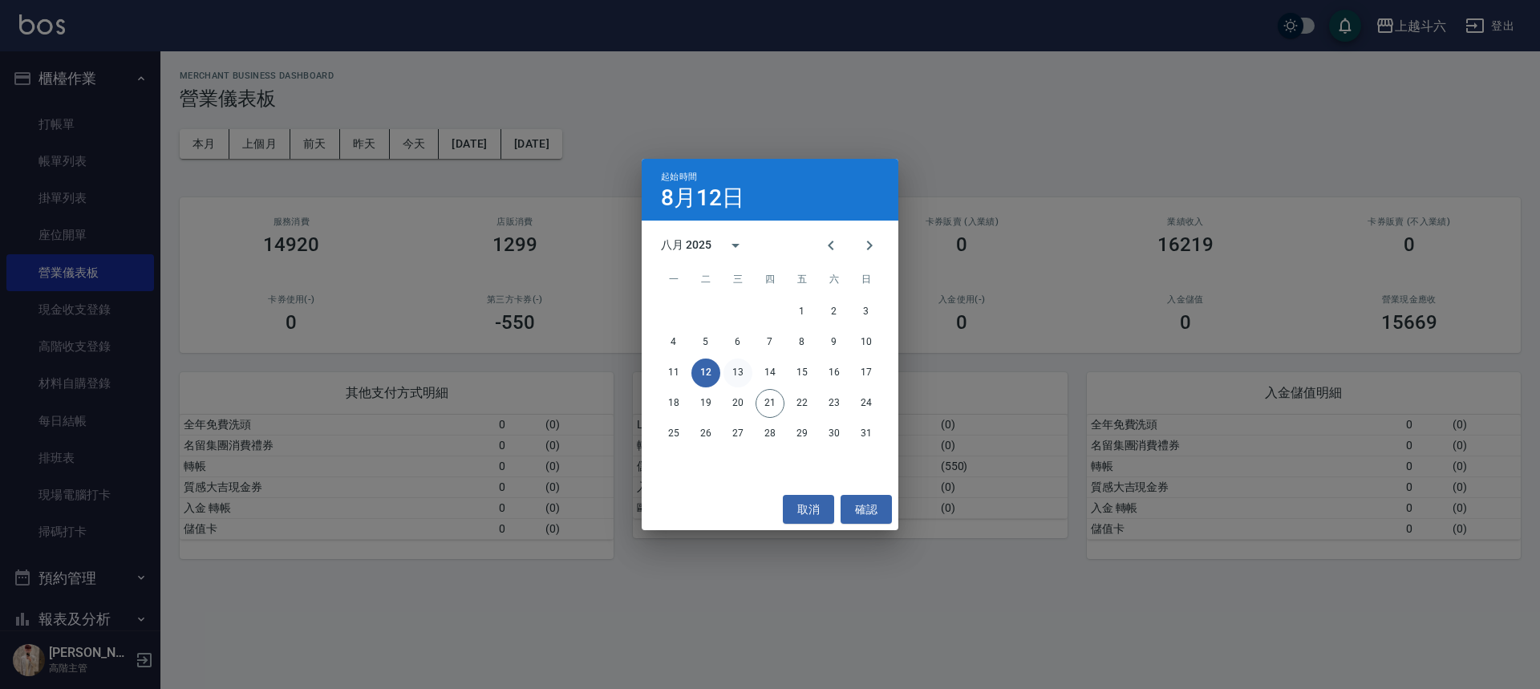
click at [736, 372] on button "13" at bounding box center [737, 373] width 29 height 29
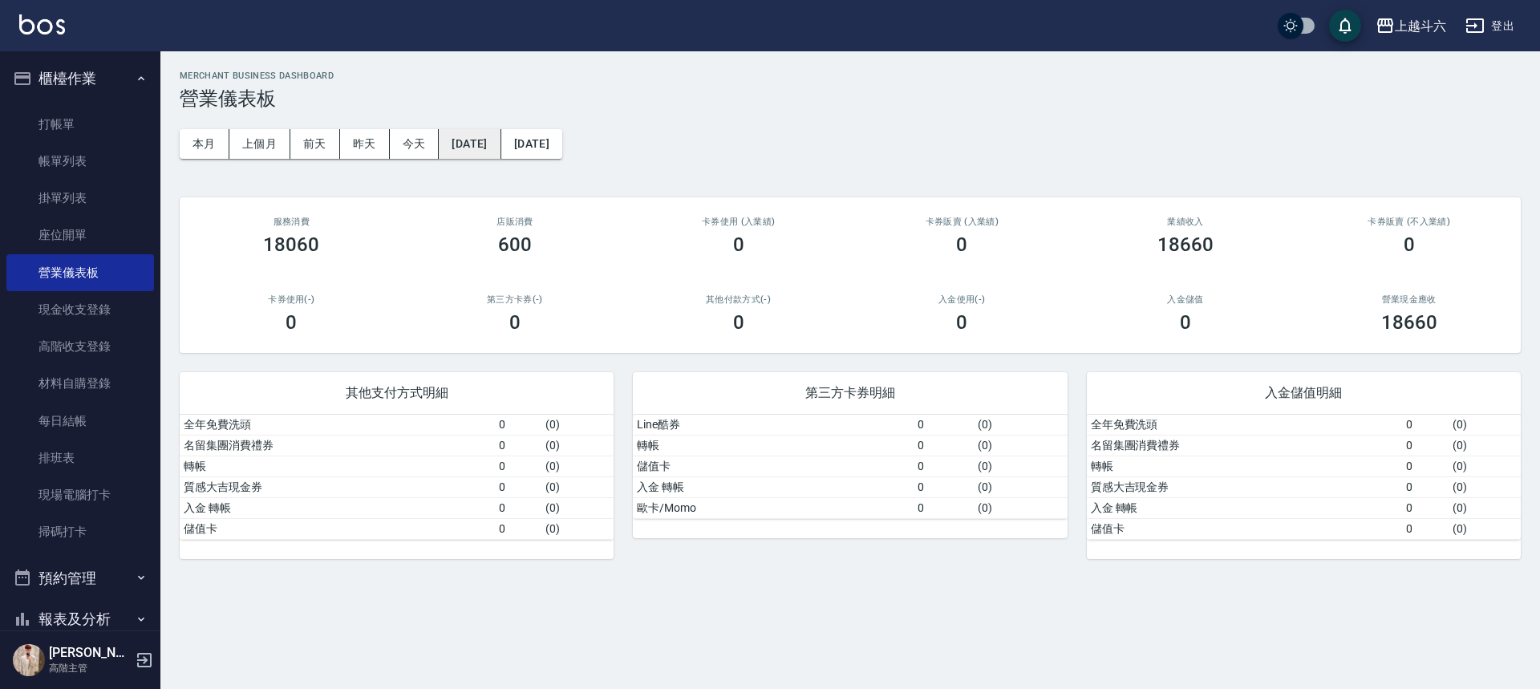
click at [479, 144] on button "[DATE]" at bounding box center [470, 144] width 62 height 30
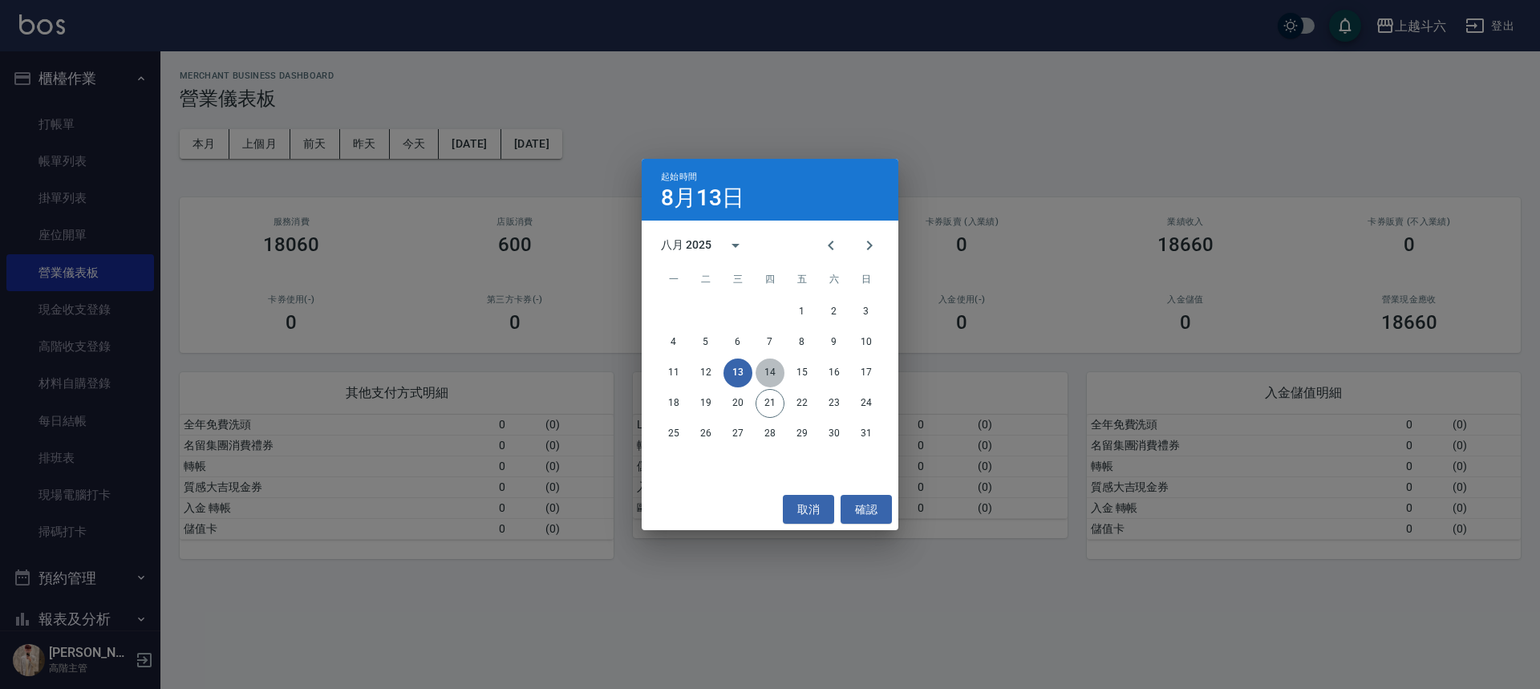
click at [772, 379] on button "14" at bounding box center [770, 373] width 29 height 29
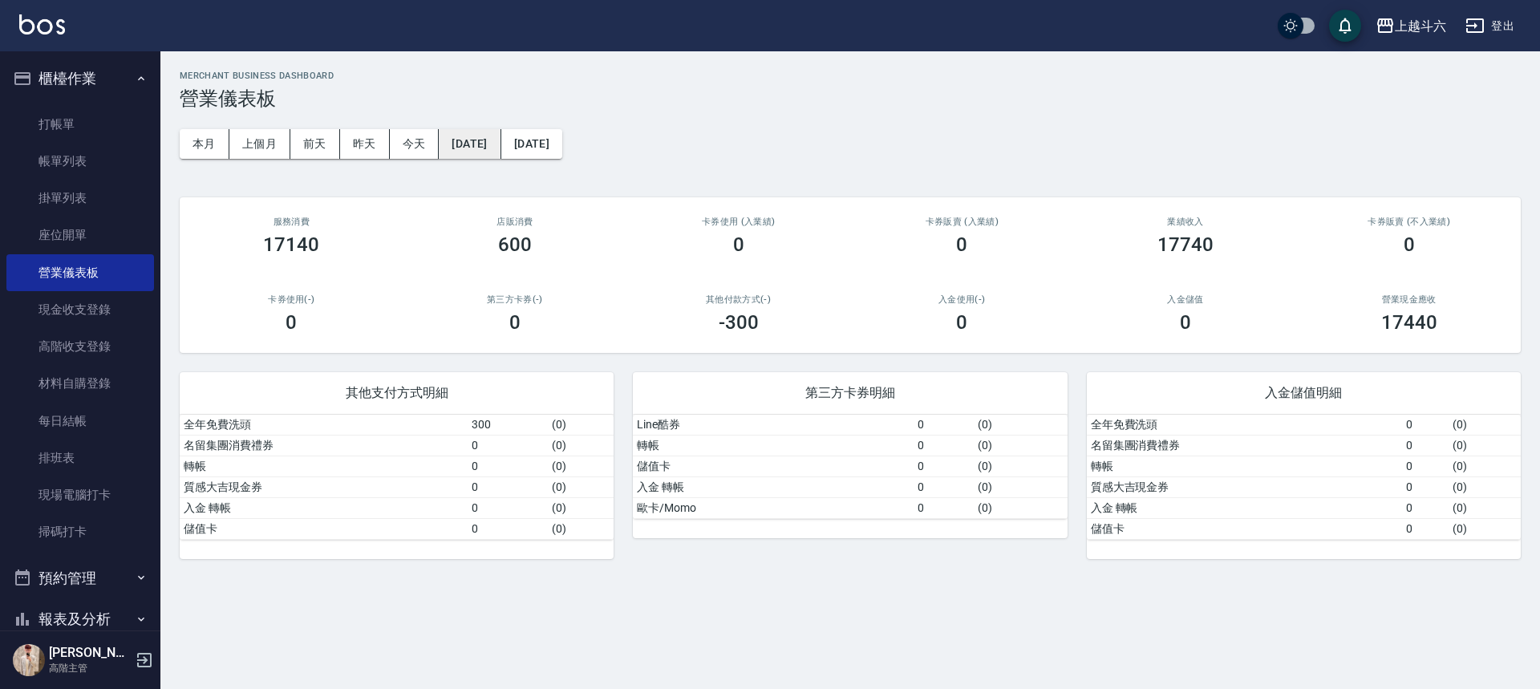
click at [500, 153] on button "[DATE]" at bounding box center [470, 144] width 62 height 30
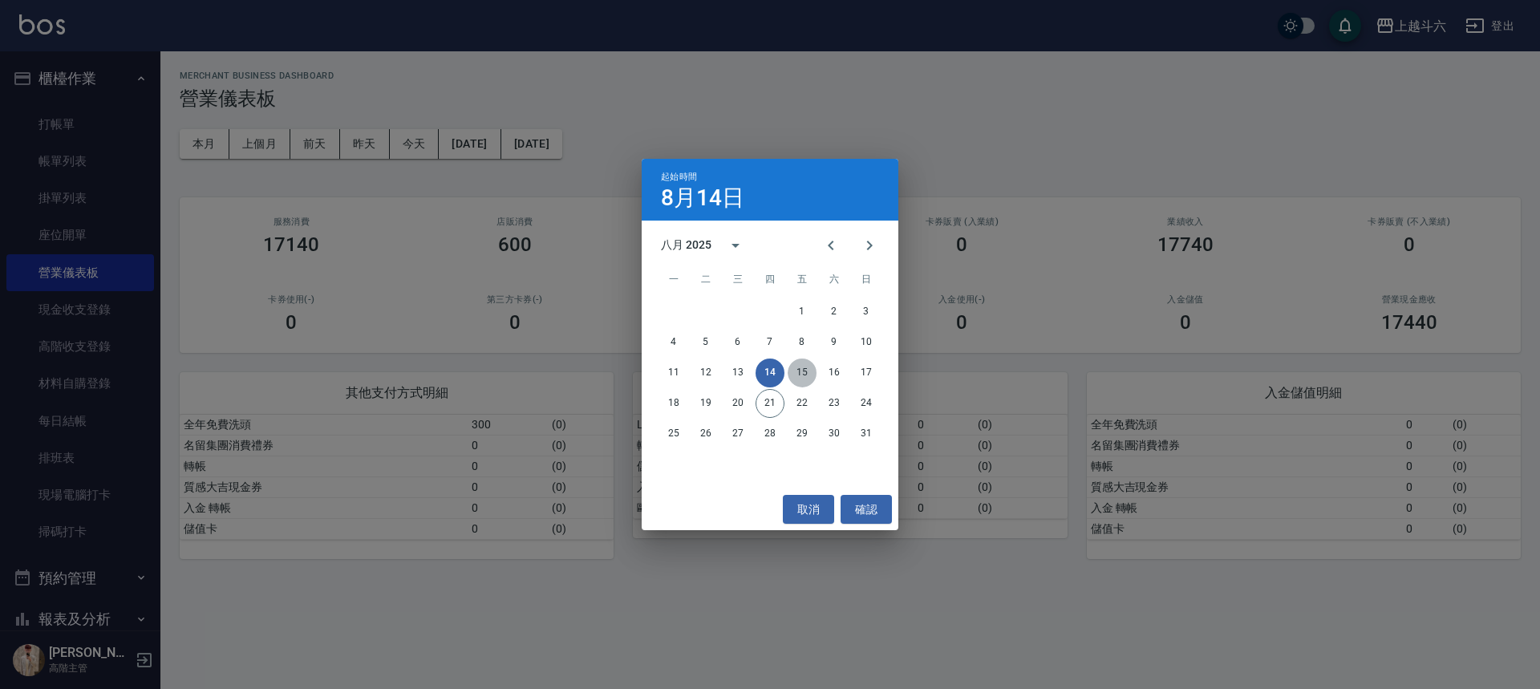
click at [799, 372] on button "15" at bounding box center [802, 373] width 29 height 29
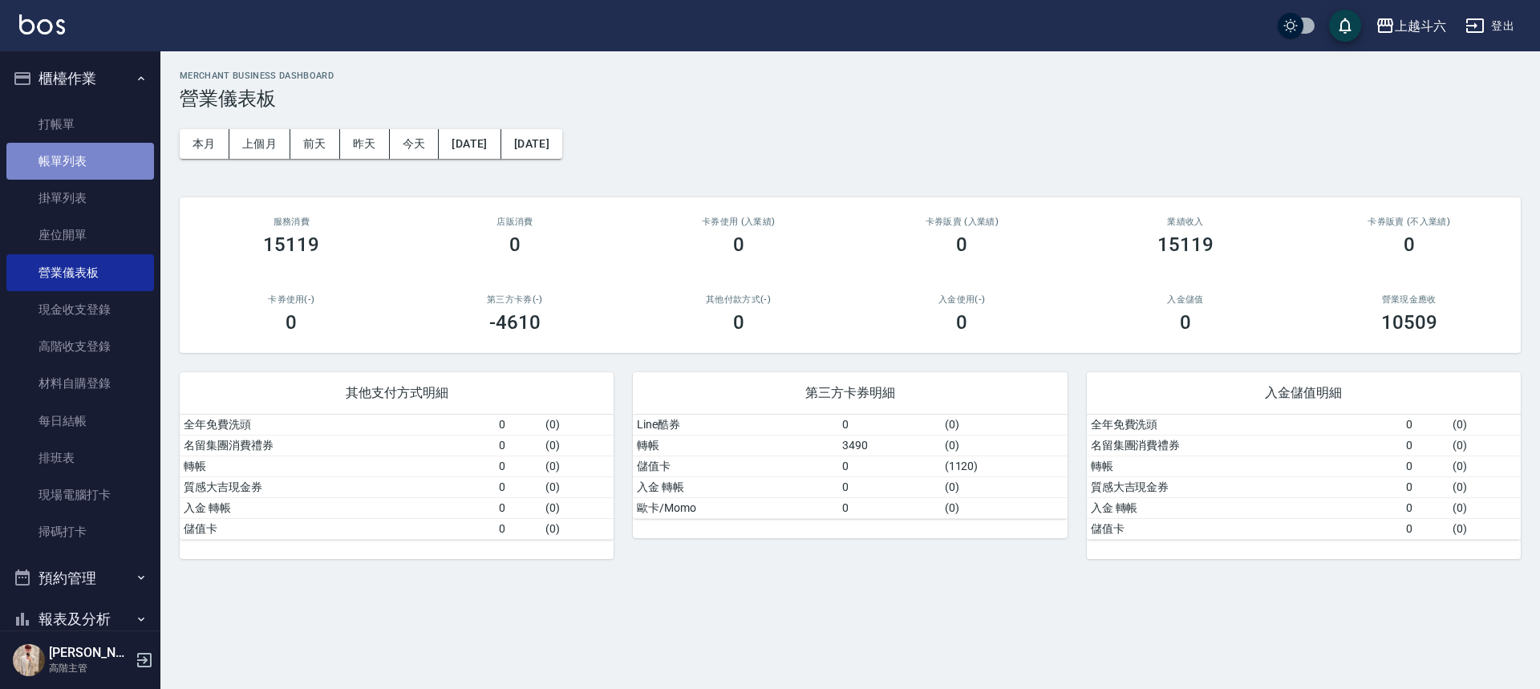
click at [88, 164] on link "帳單列表" at bounding box center [80, 161] width 148 height 37
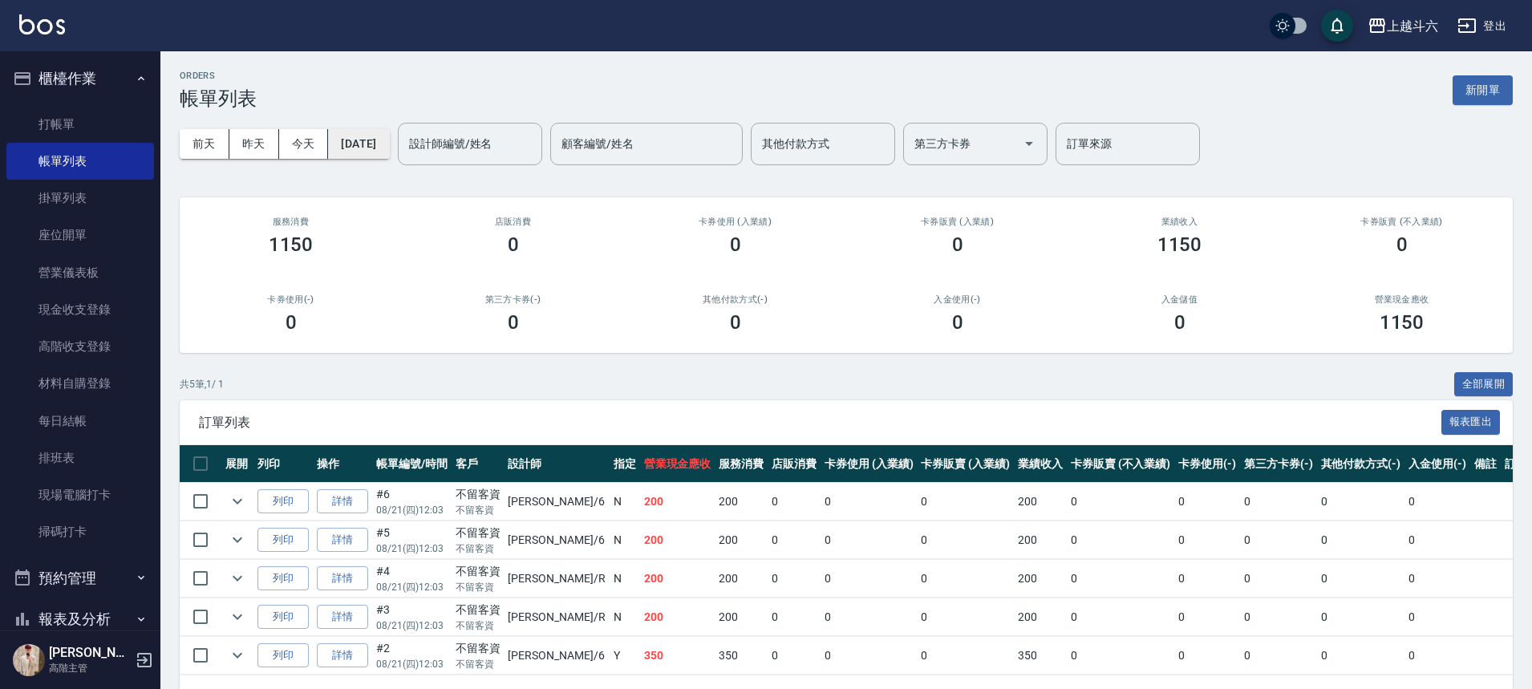
click at [388, 148] on button "[DATE]" at bounding box center [358, 144] width 61 height 30
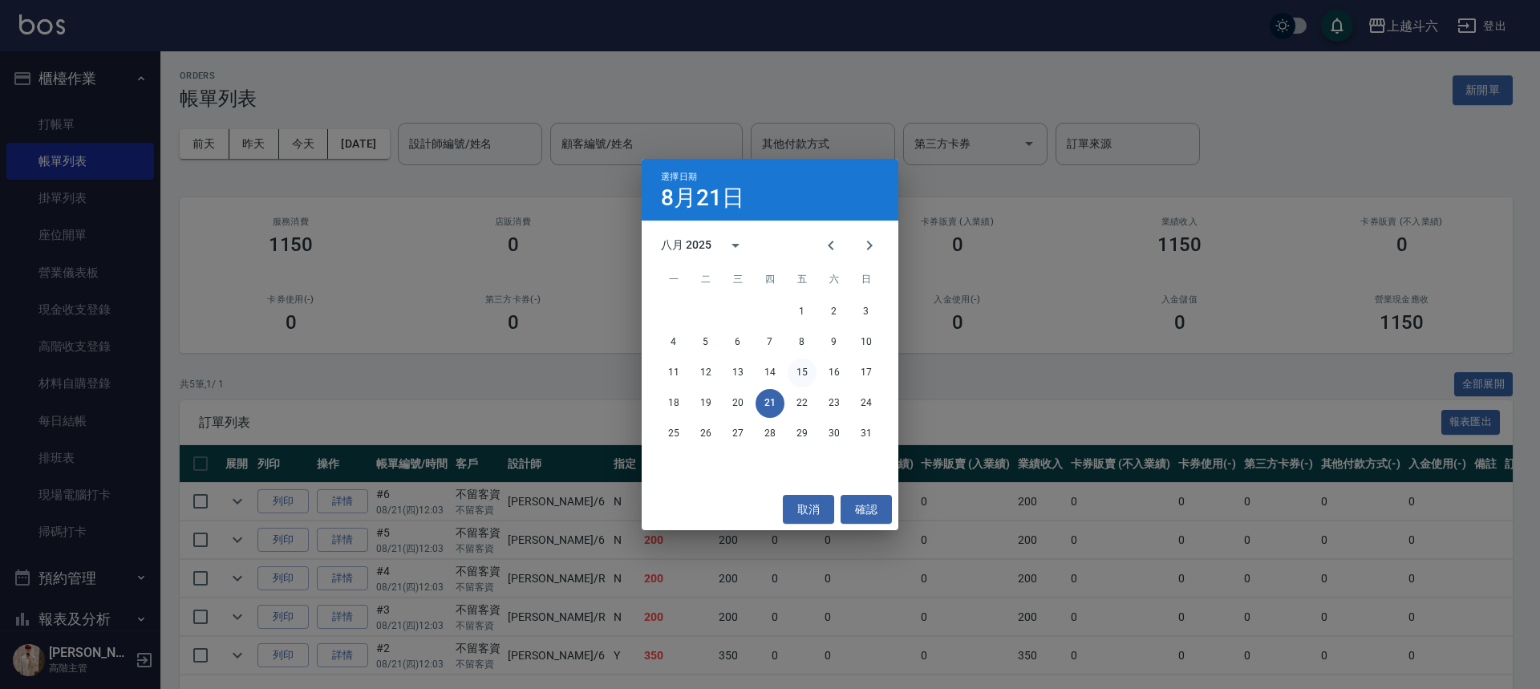
click at [806, 372] on button "15" at bounding box center [802, 373] width 29 height 29
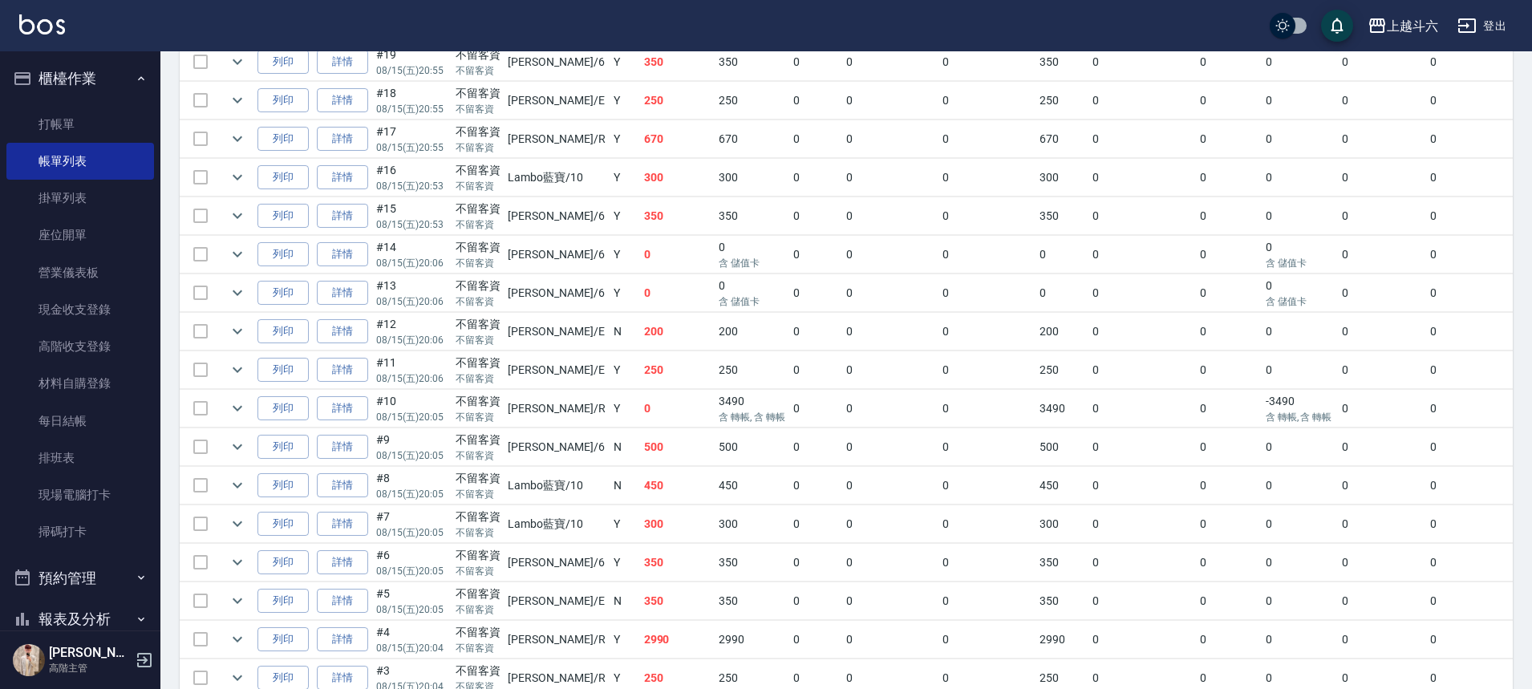
scroll to position [629, 0]
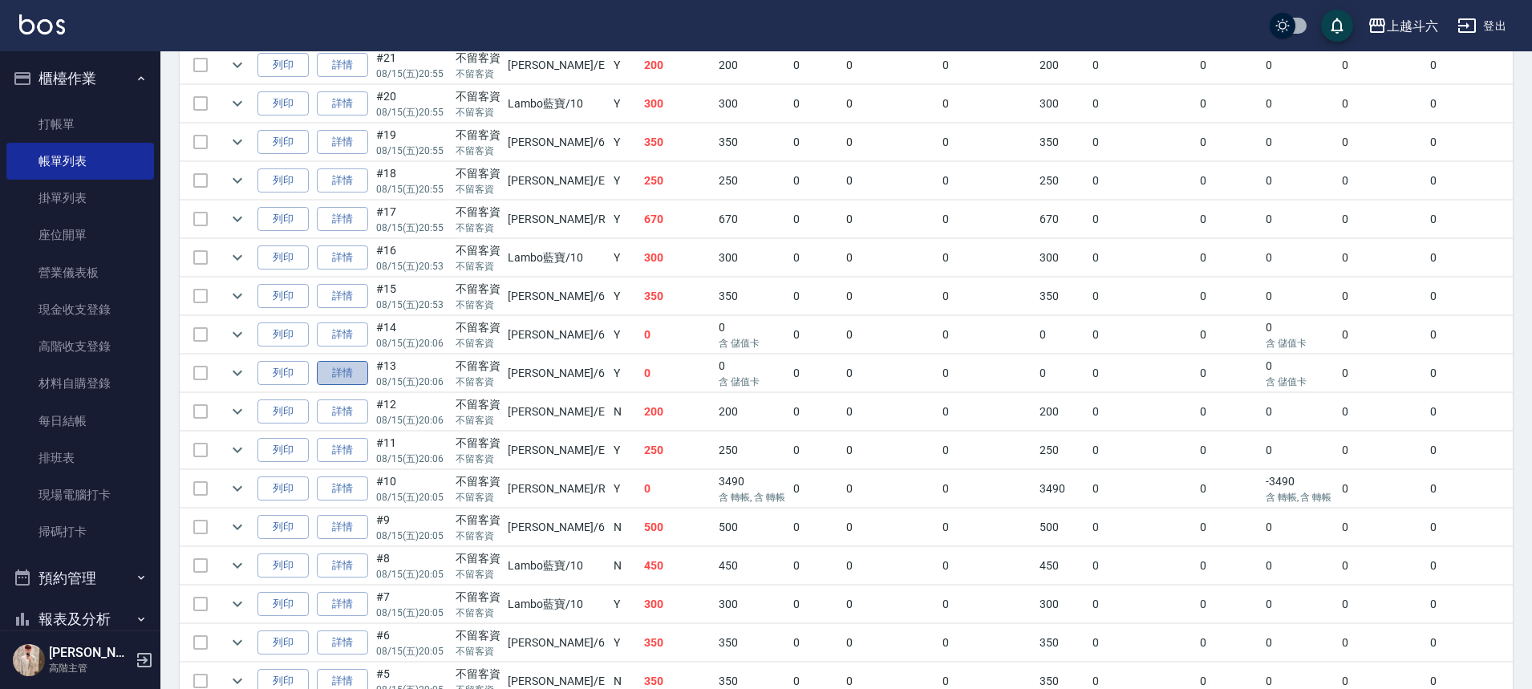
click at [356, 371] on link "詳情" at bounding box center [342, 373] width 51 height 25
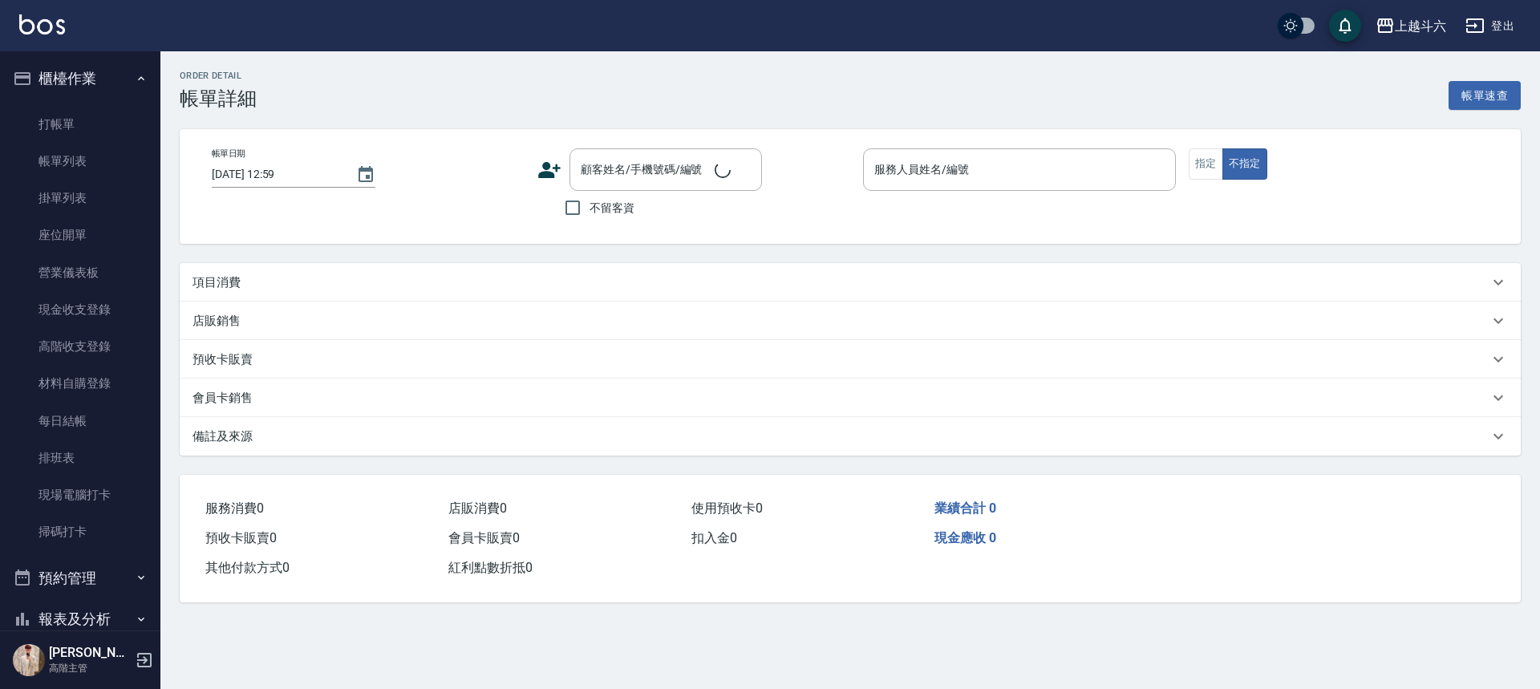
type input "[DATE] 20:06"
checkbox input "true"
type input "[PERSON_NAME]-6"
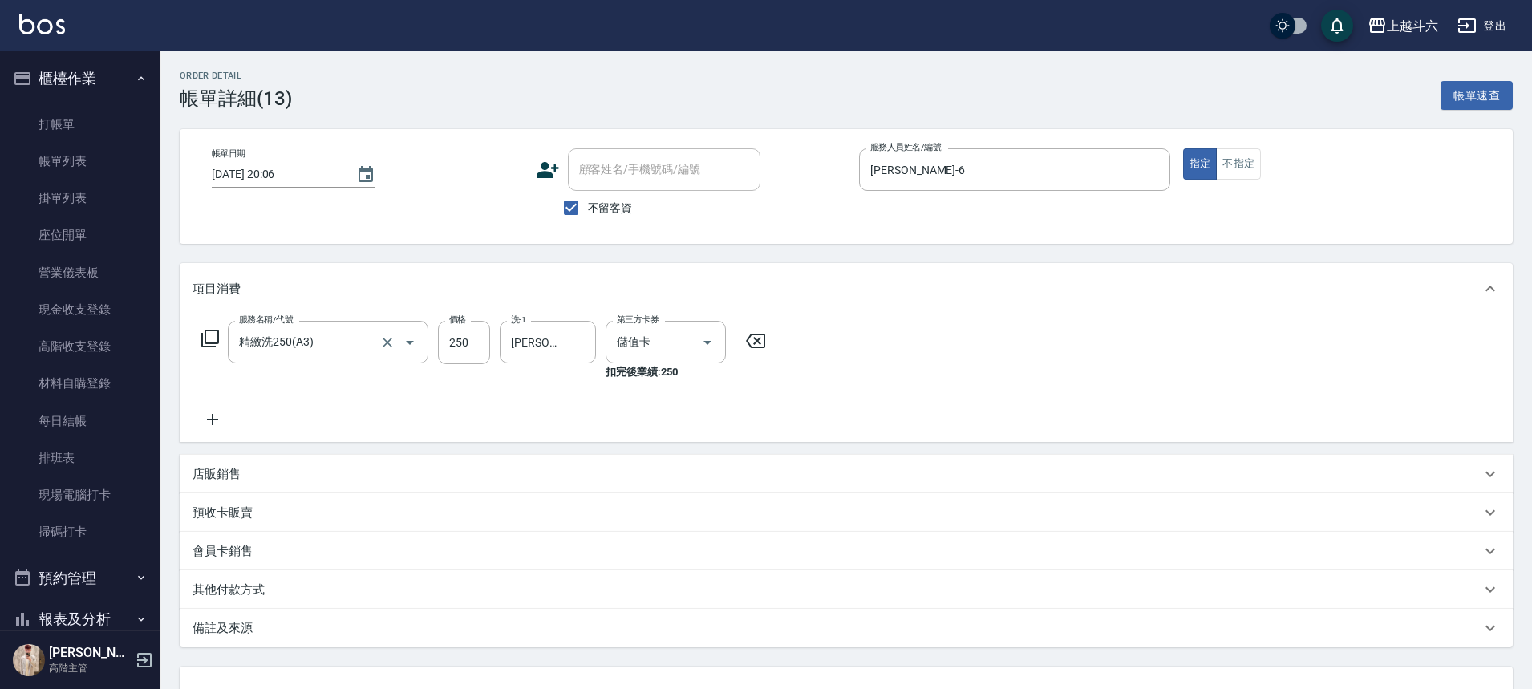
type input "精緻洗250(A3)"
click at [131, 162] on link "帳單列表" at bounding box center [80, 161] width 148 height 37
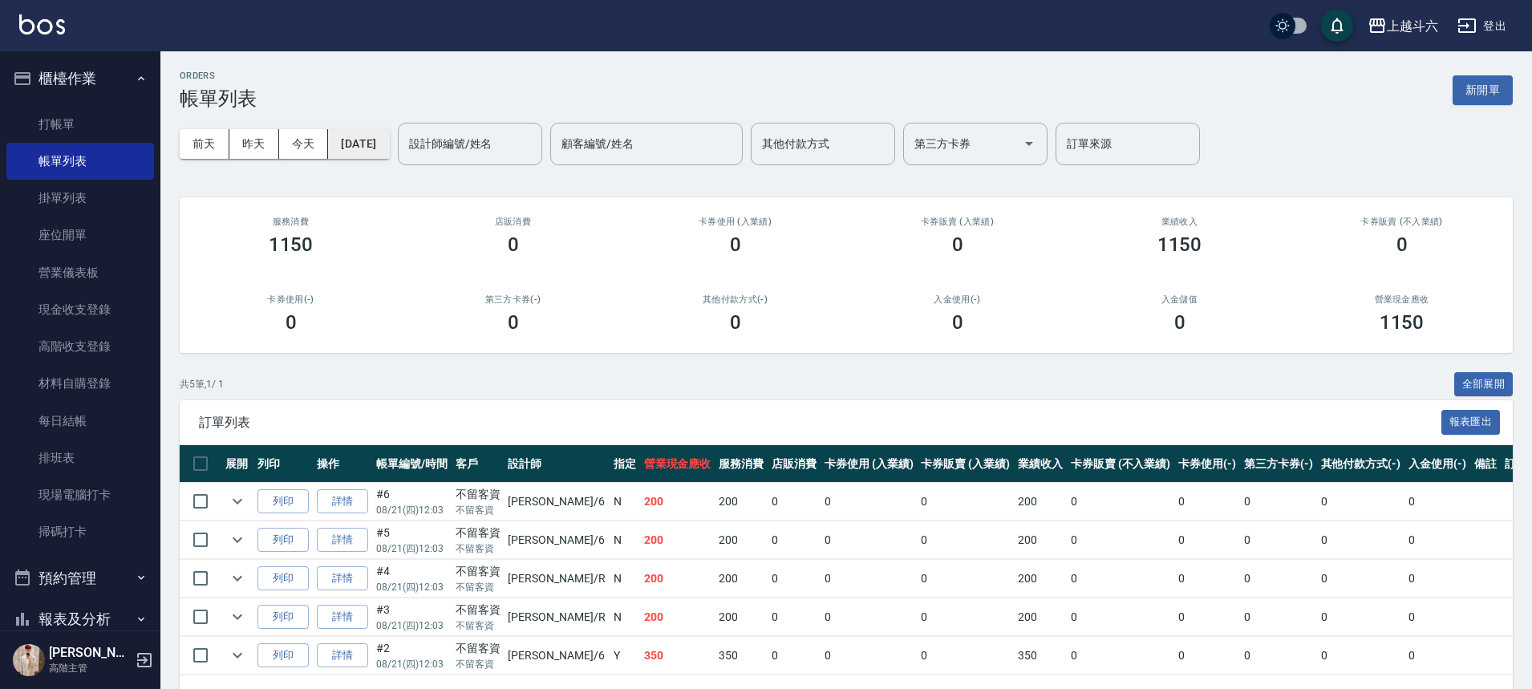
click at [389, 152] on button "[DATE]" at bounding box center [358, 144] width 61 height 30
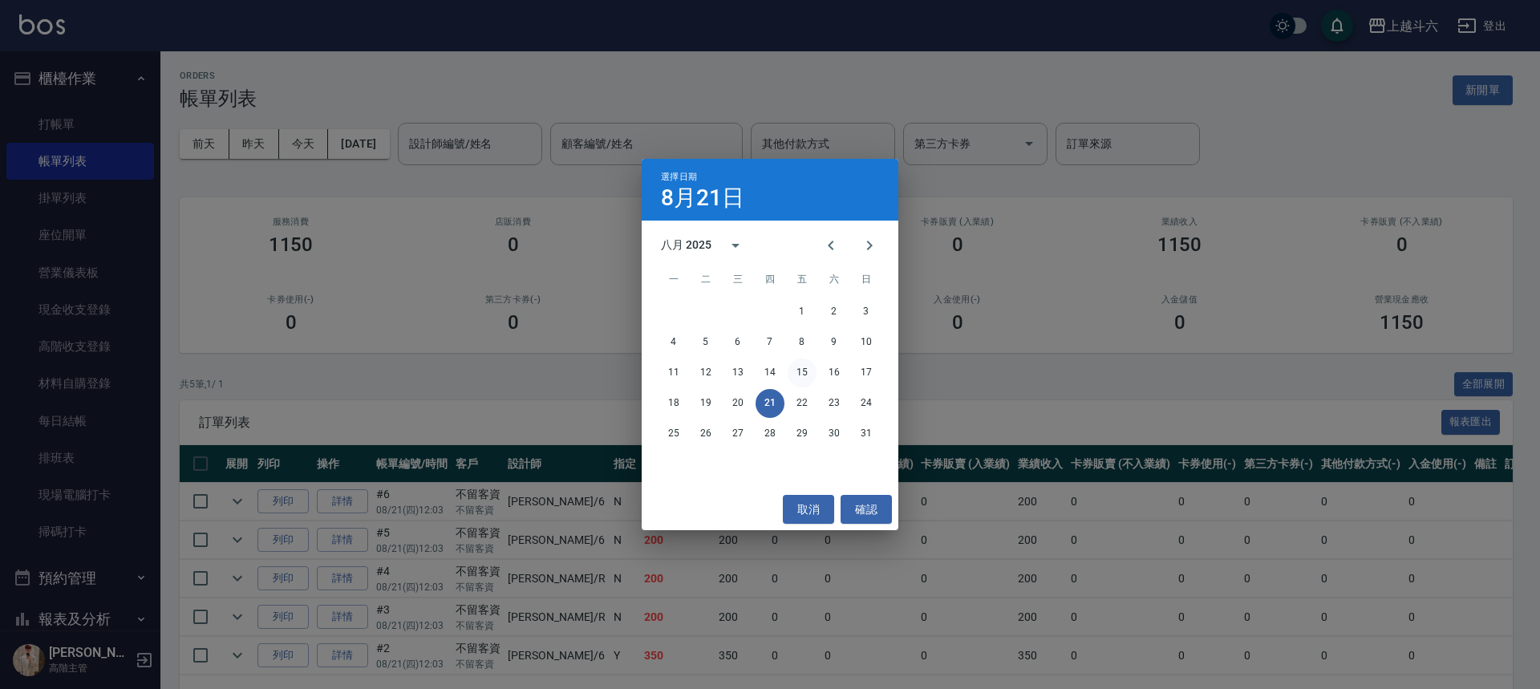
click at [802, 373] on button "15" at bounding box center [802, 373] width 29 height 29
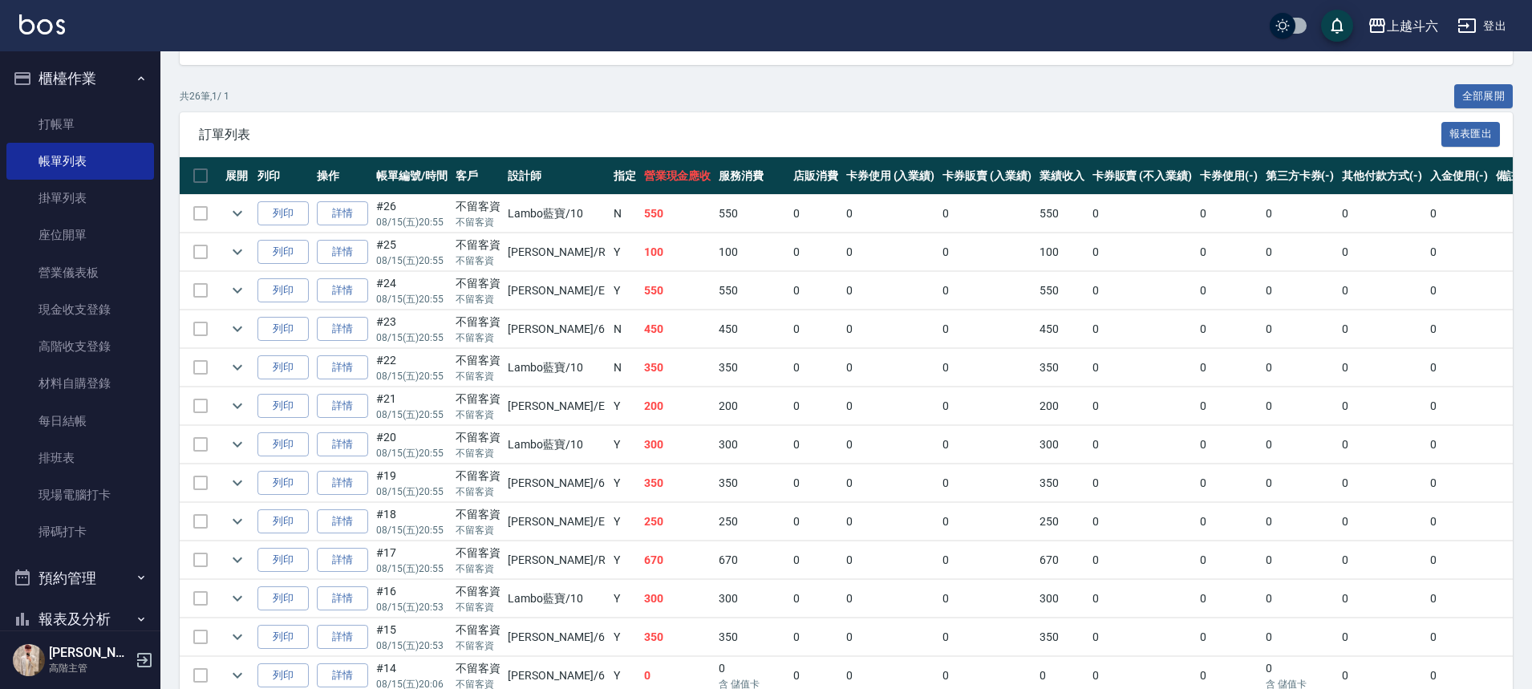
scroll to position [321, 0]
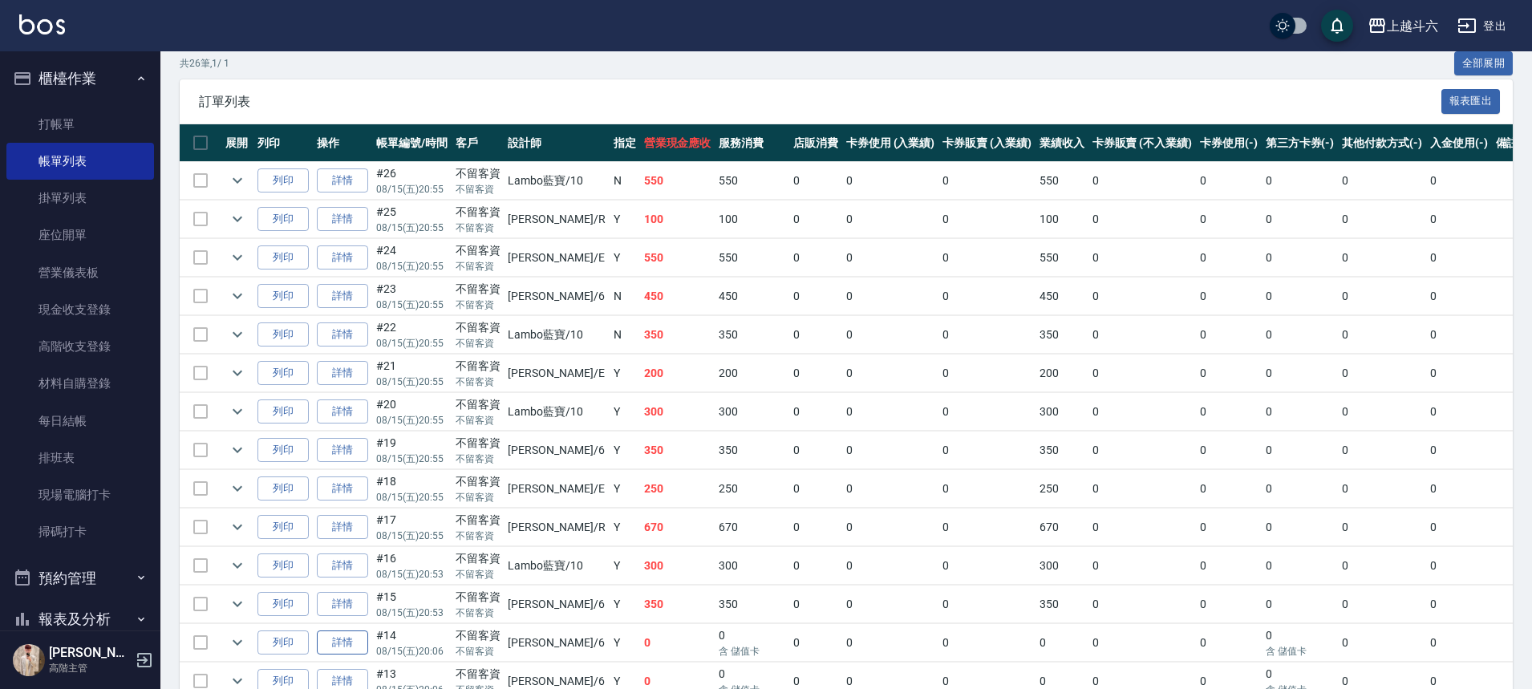
click at [351, 641] on link "詳情" at bounding box center [342, 642] width 51 height 25
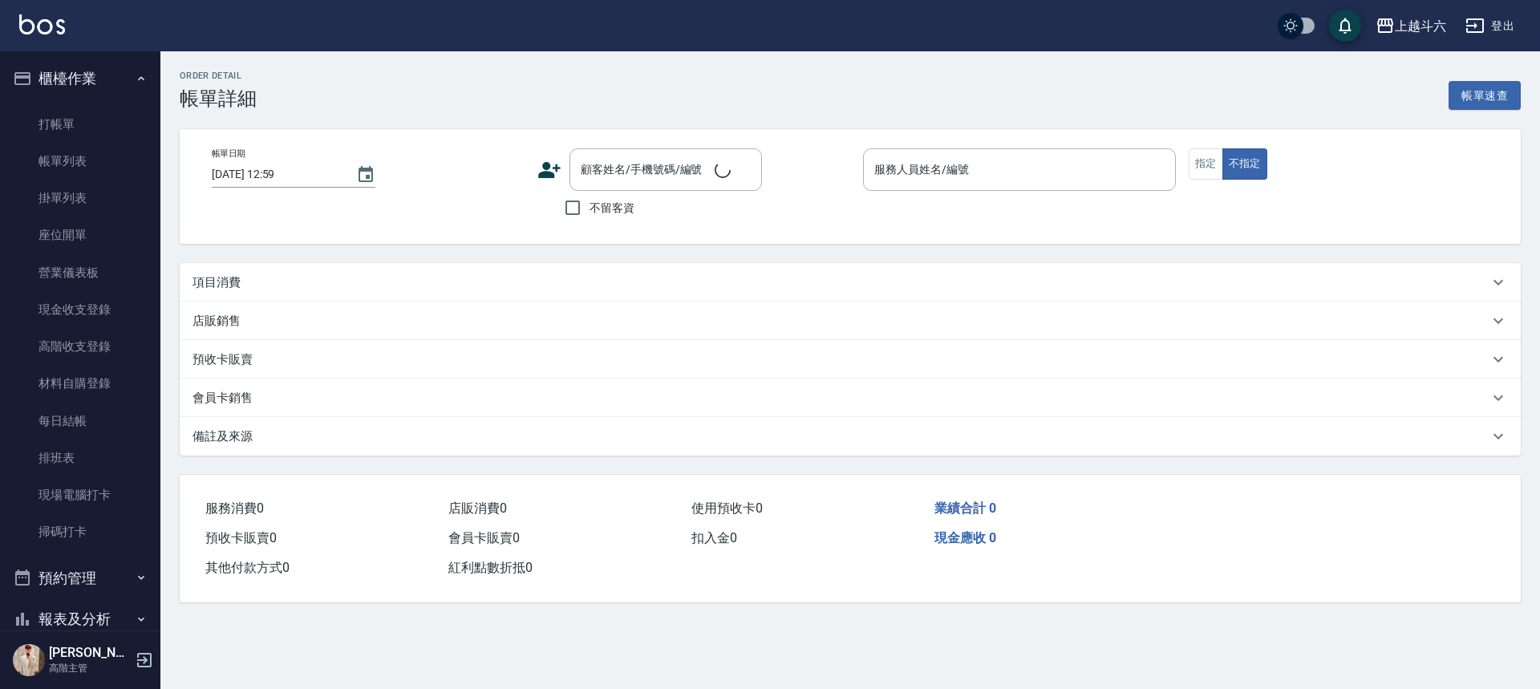
type input "[DATE] 20:06"
checkbox input "true"
type input "[PERSON_NAME]-6"
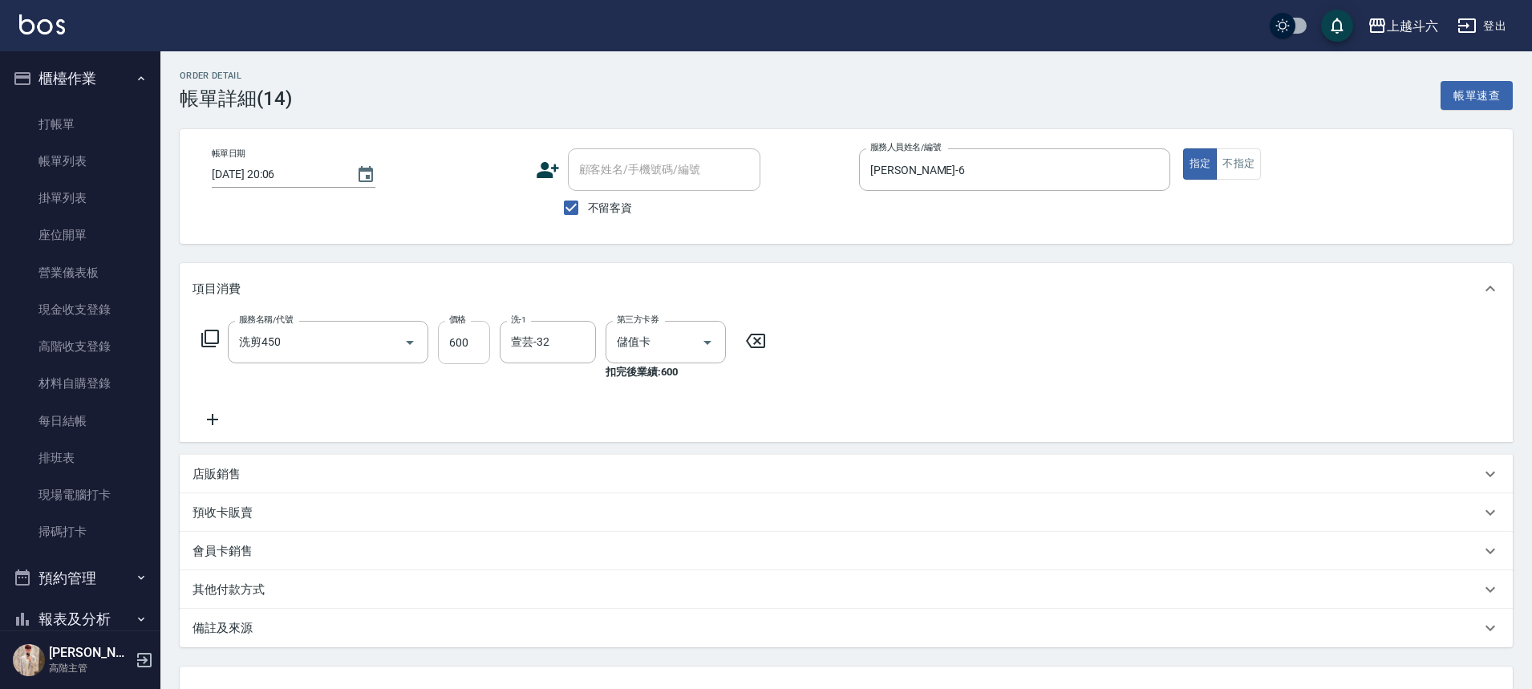
click at [471, 340] on input "600" at bounding box center [464, 342] width 52 height 43
type input "570"
click at [110, 420] on link "每日結帳" at bounding box center [80, 421] width 148 height 37
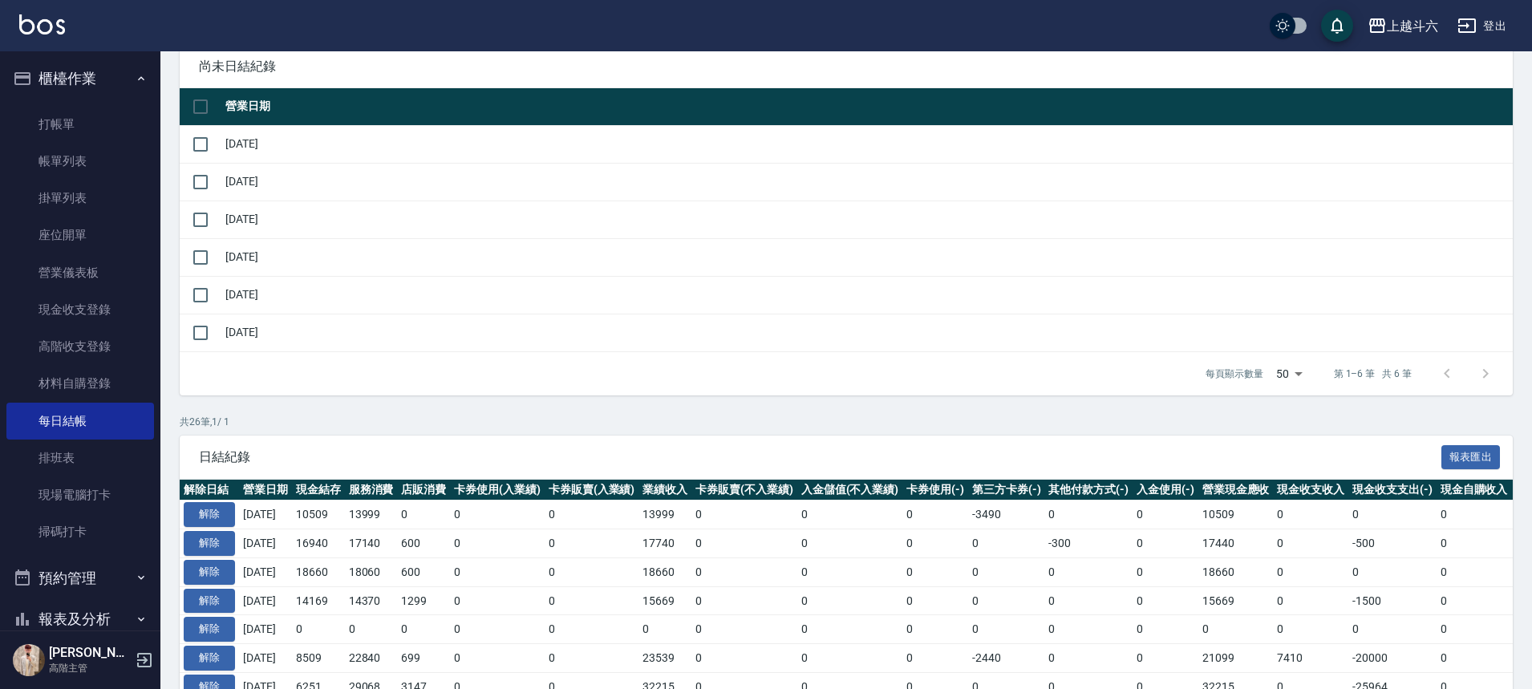
scroll to position [241, 0]
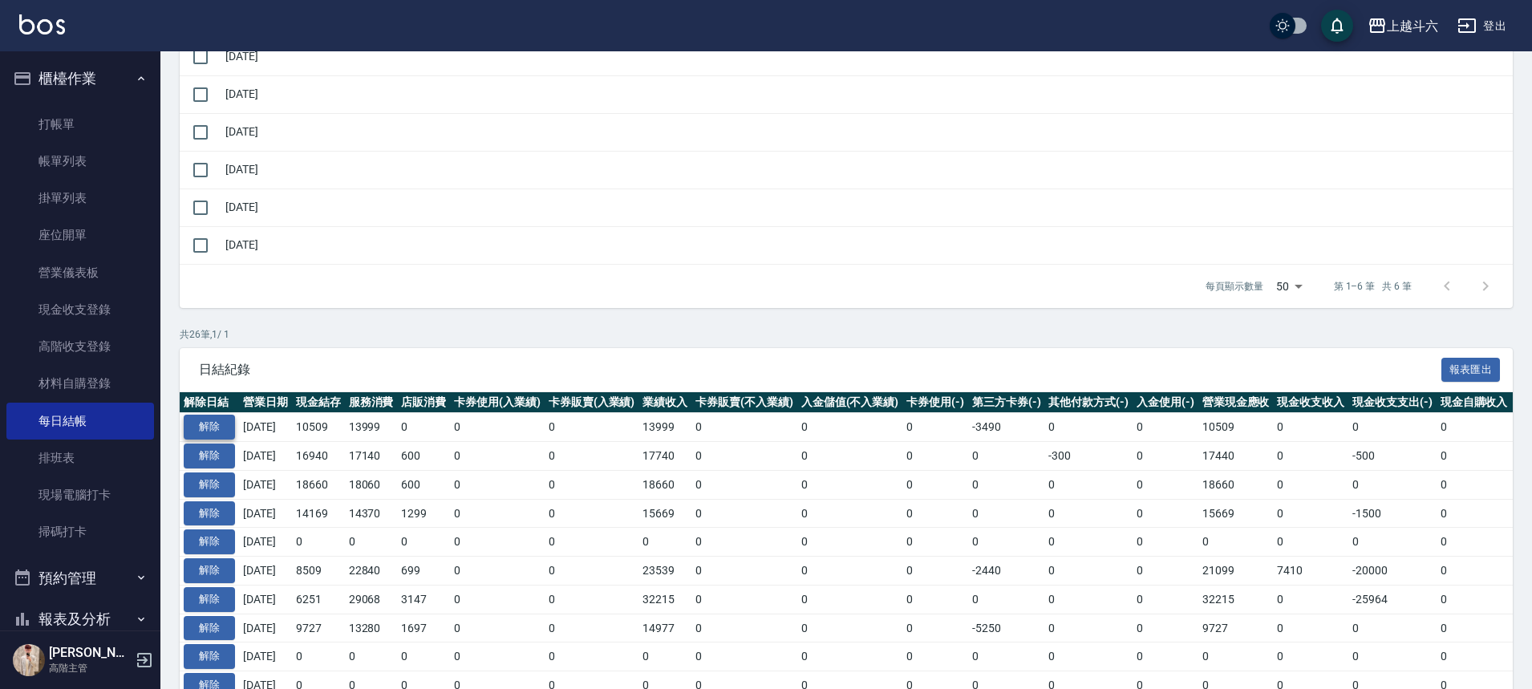
click at [212, 419] on button "解除" at bounding box center [209, 427] width 51 height 25
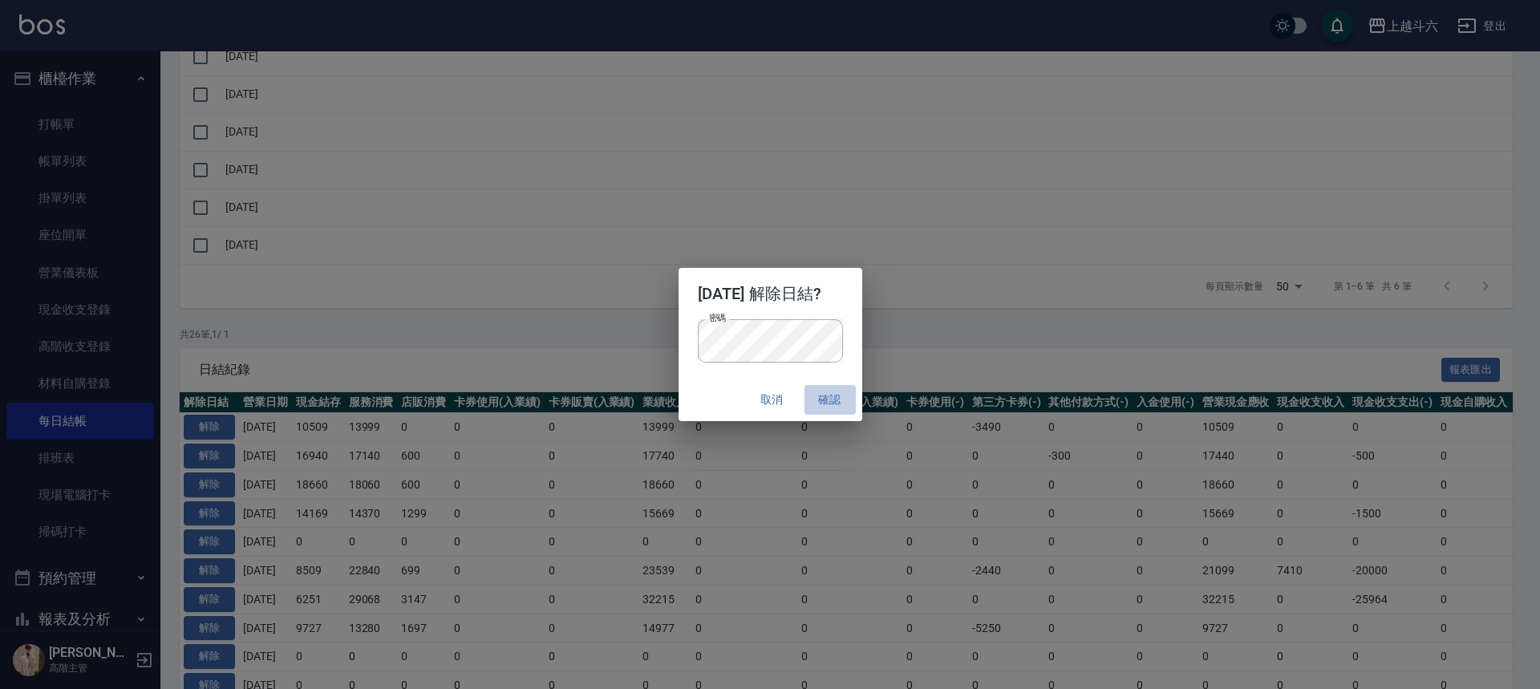
click at [844, 399] on button "確認" at bounding box center [829, 400] width 51 height 30
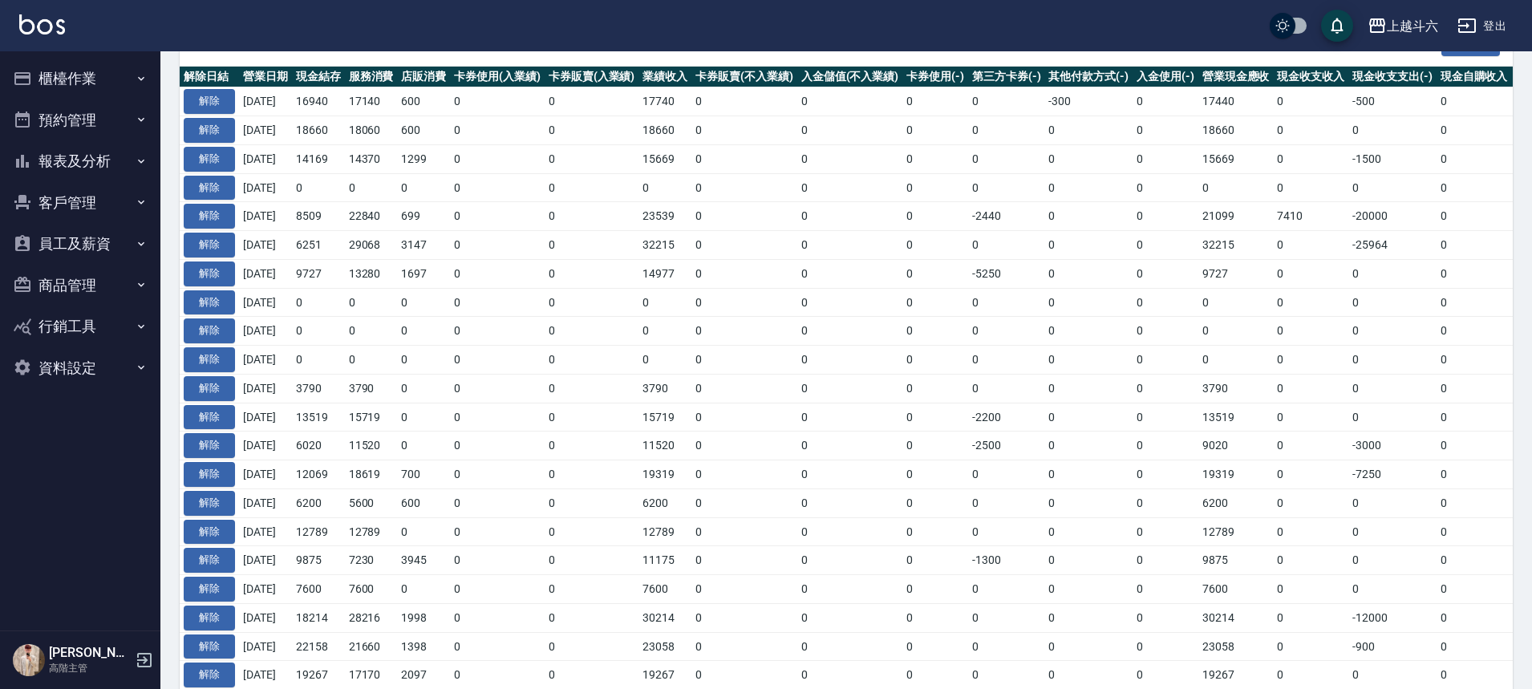
scroll to position [569, 0]
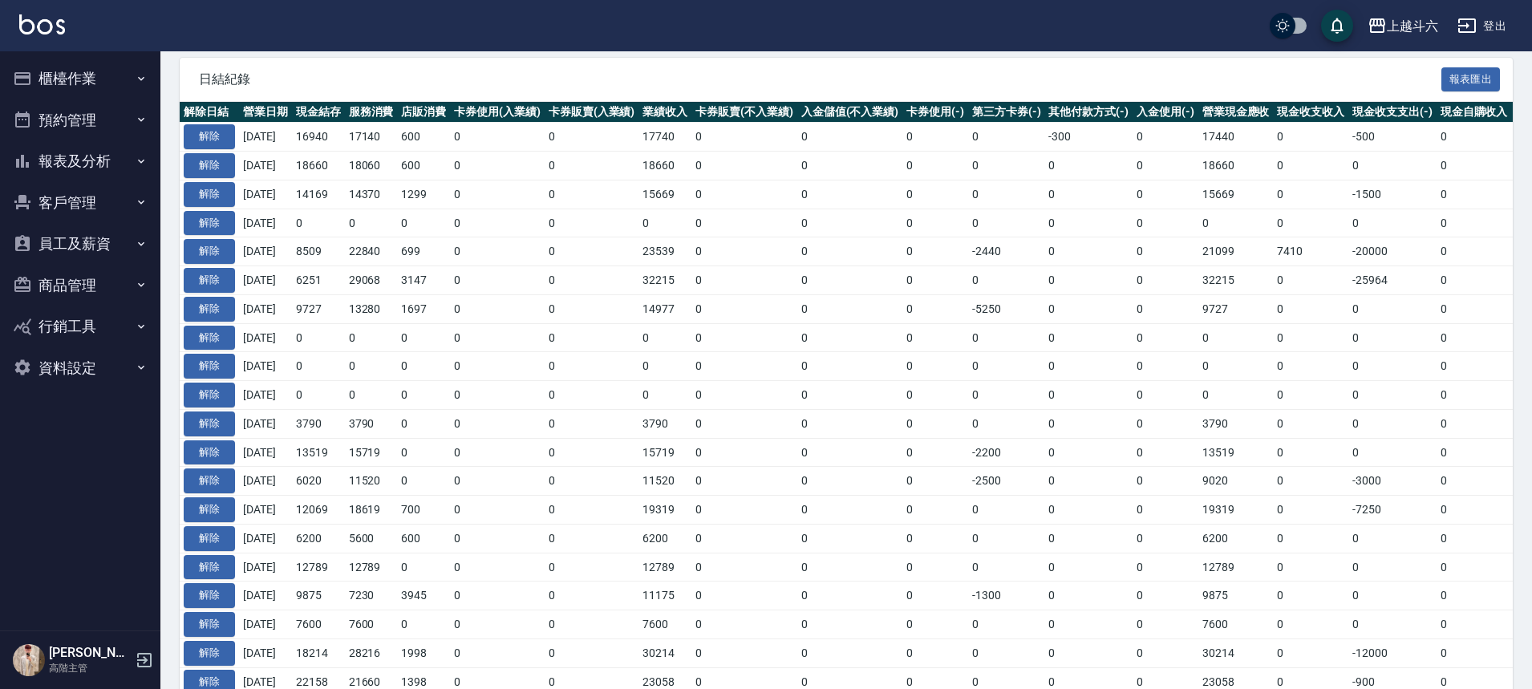
click at [95, 74] on button "櫃檯作業" at bounding box center [80, 79] width 148 height 42
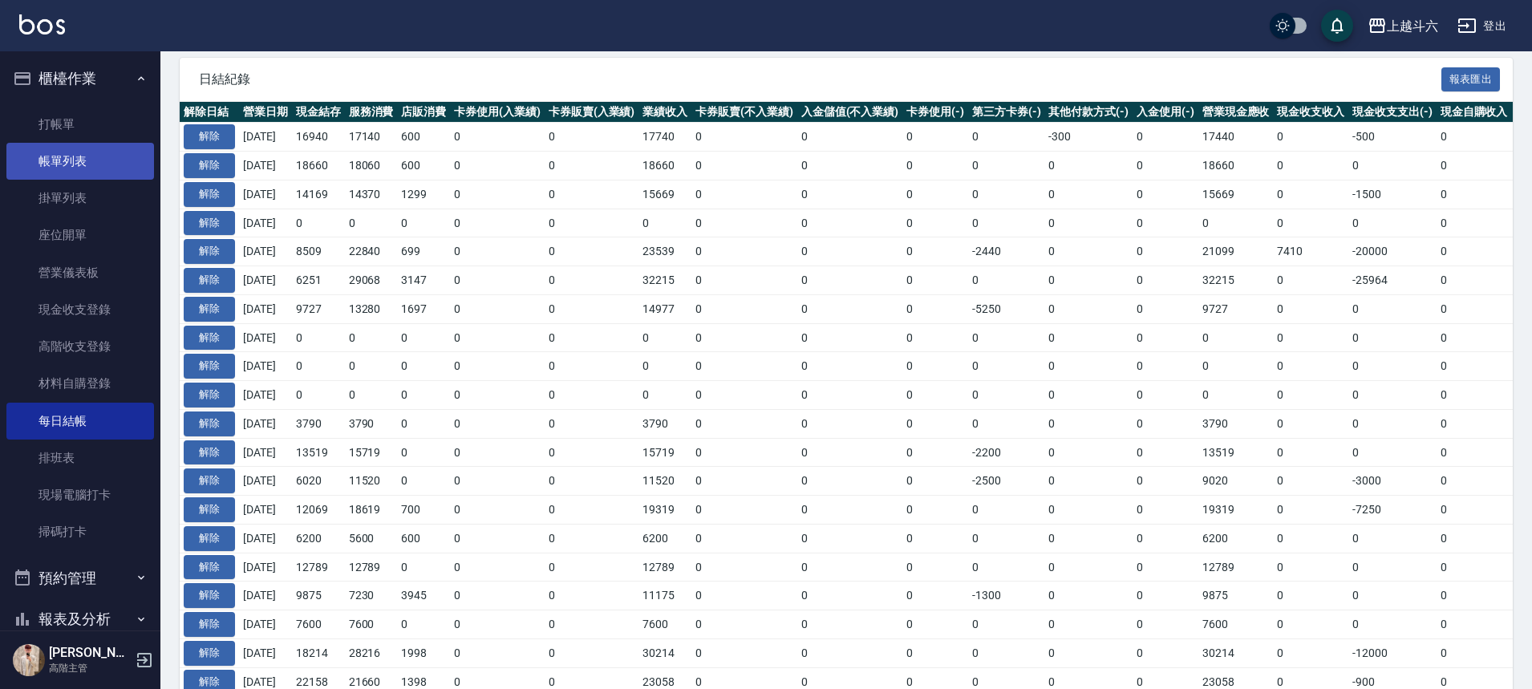
click at [118, 160] on link "帳單列表" at bounding box center [80, 161] width 148 height 37
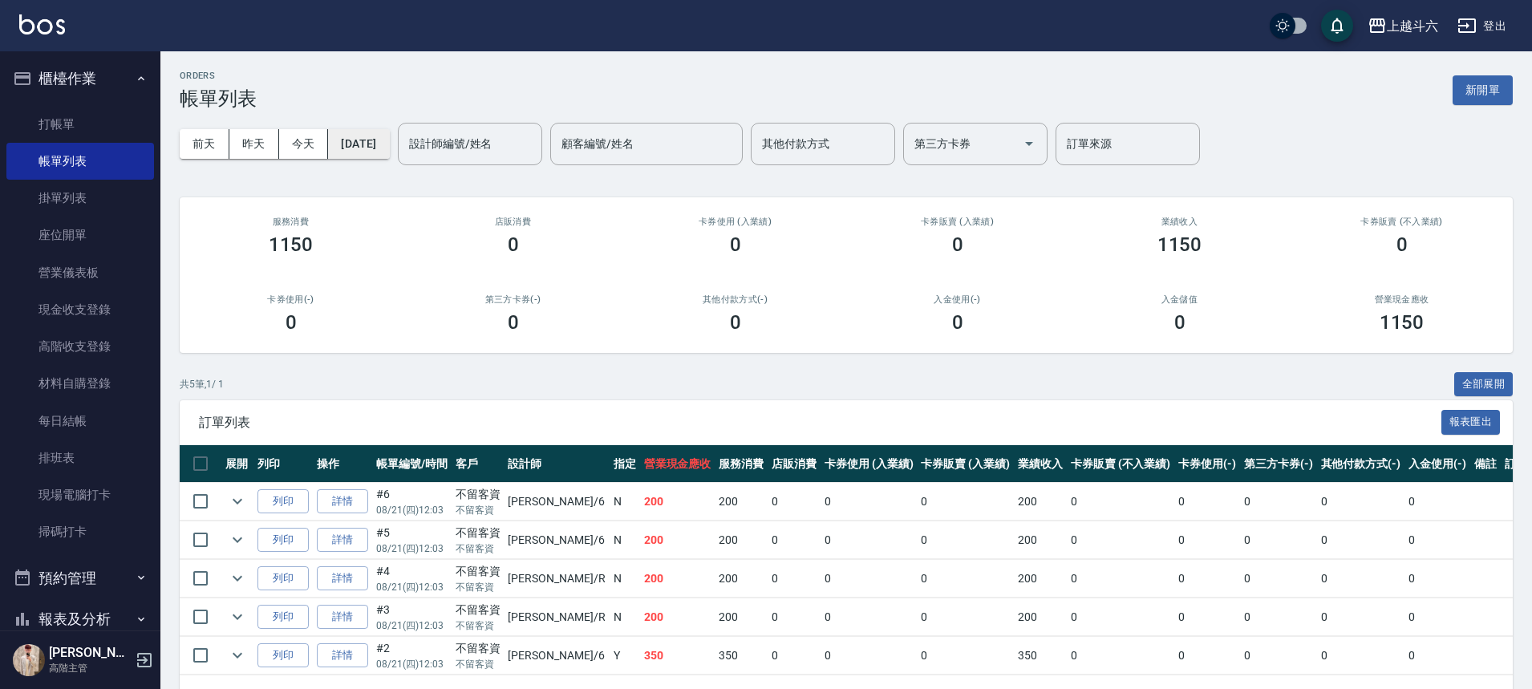
click at [373, 148] on button "[DATE]" at bounding box center [358, 144] width 61 height 30
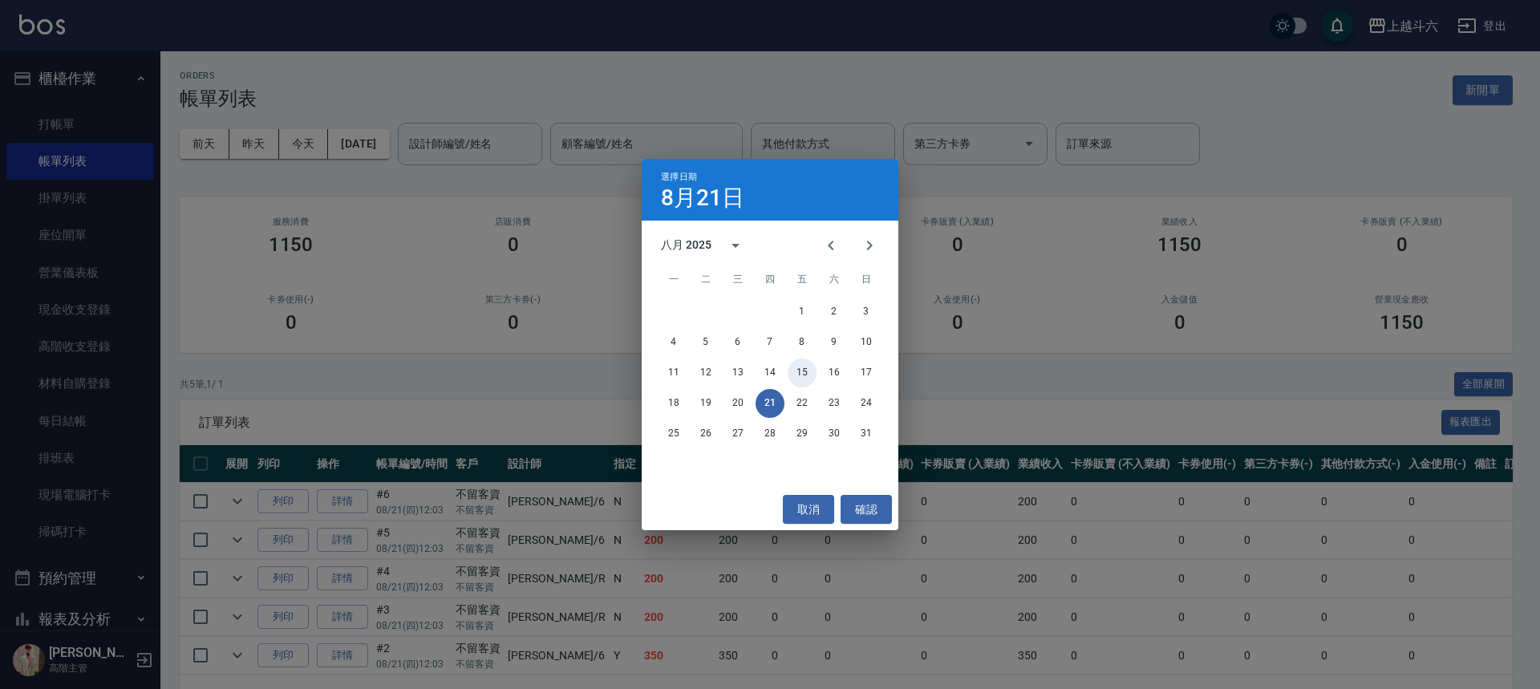
click at [808, 374] on button "15" at bounding box center [802, 373] width 29 height 29
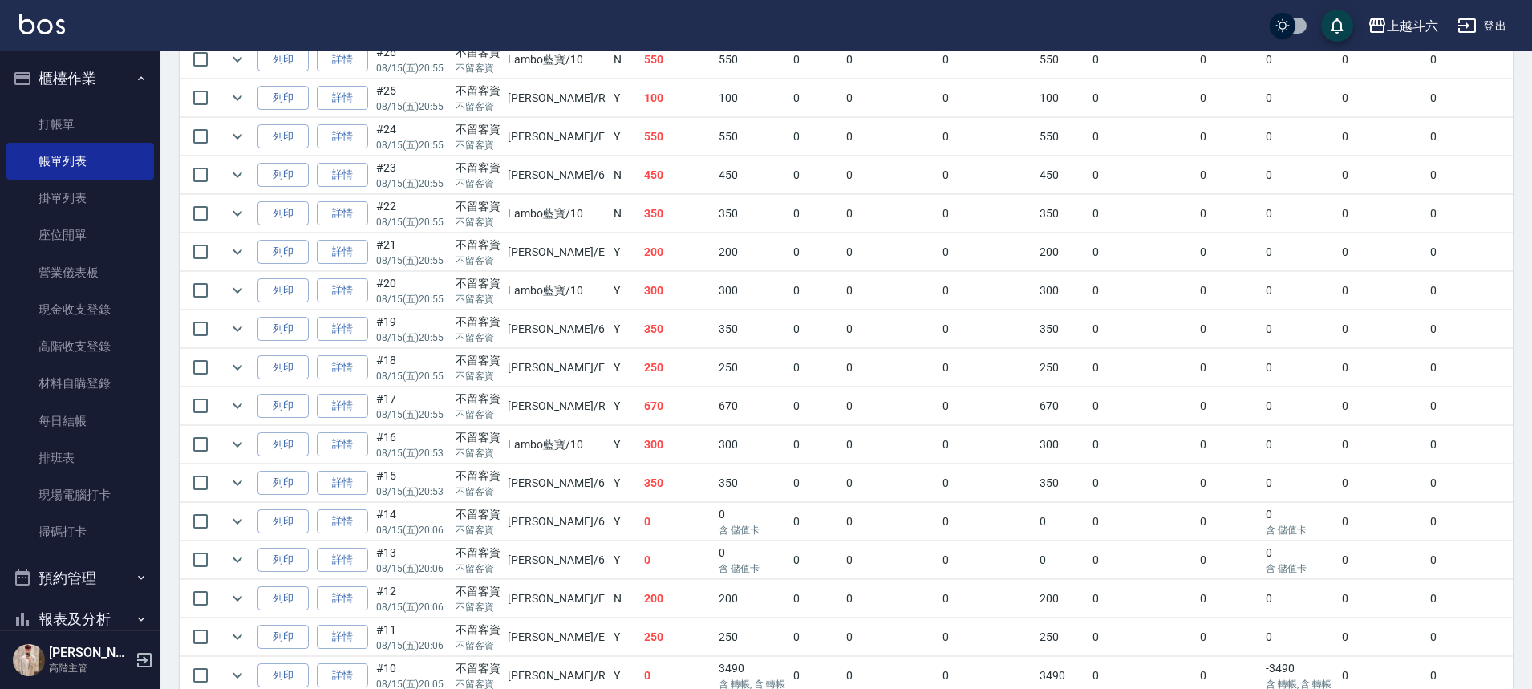
scroll to position [481, 0]
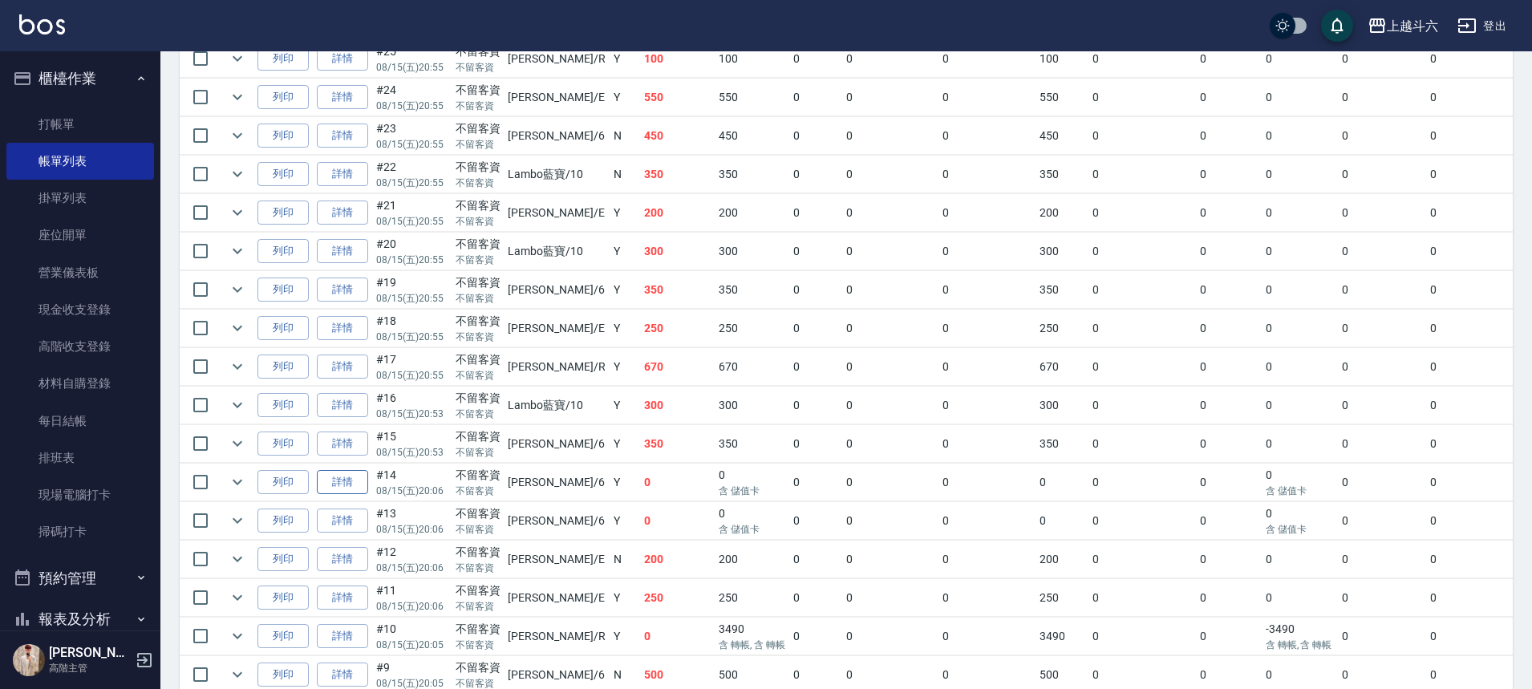
click at [348, 486] on link "詳情" at bounding box center [342, 482] width 51 height 25
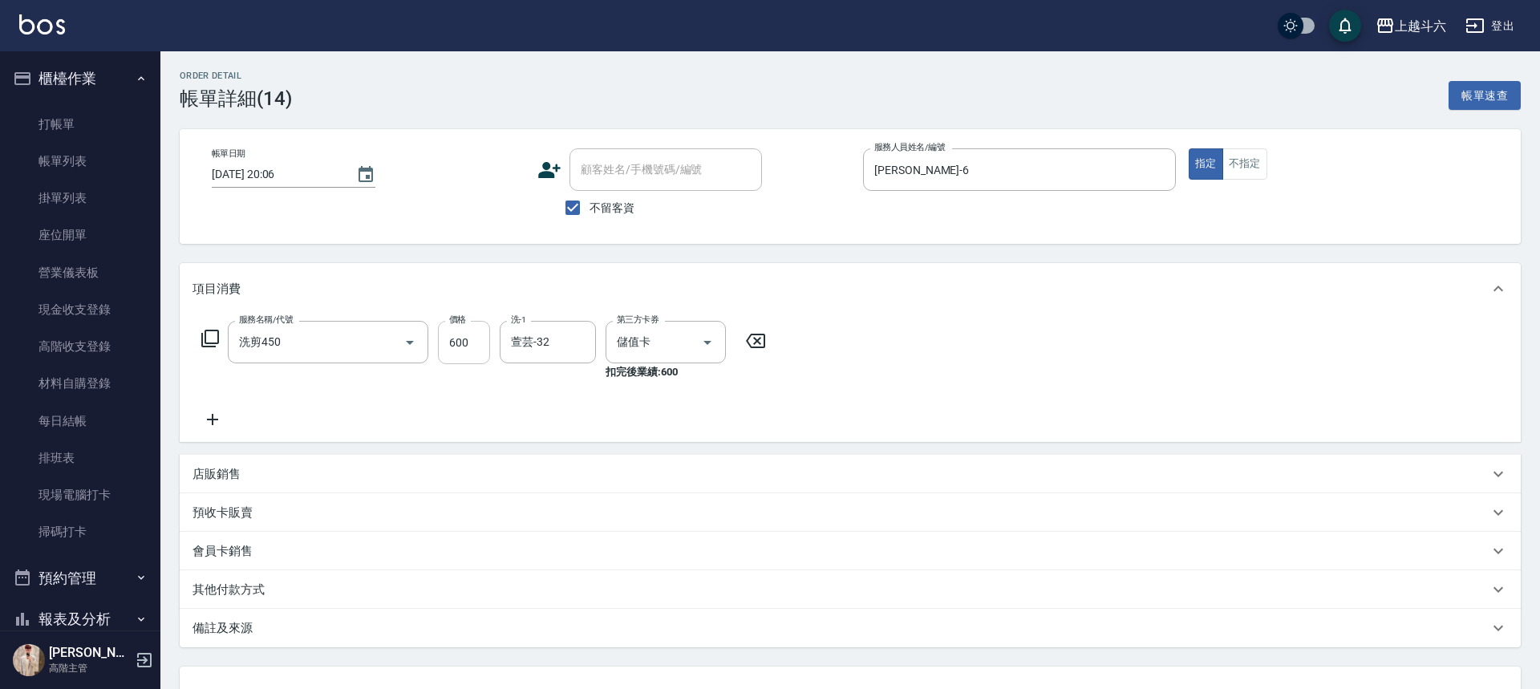
type input "洗剪450"
click at [469, 352] on input "600" at bounding box center [464, 342] width 52 height 43
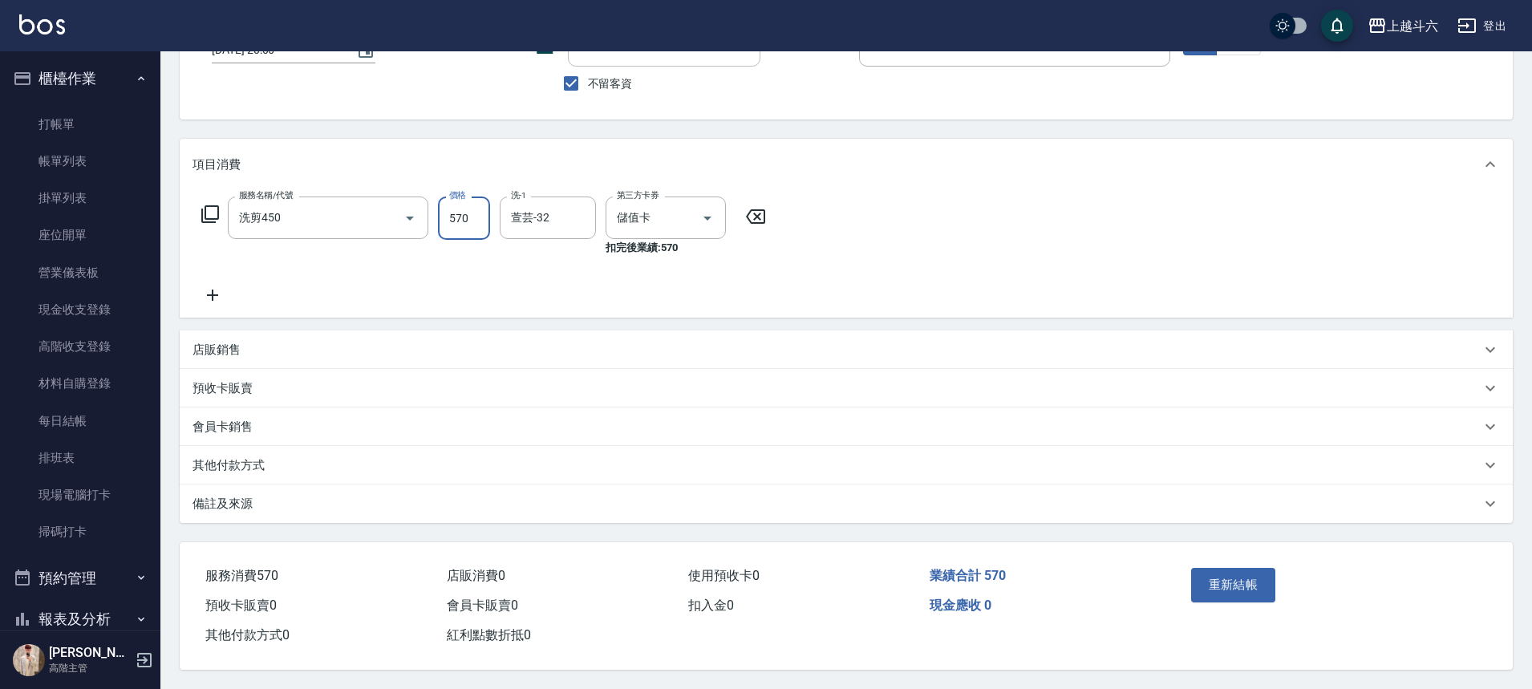
scroll to position [132, 0]
type input "570"
click at [1218, 570] on button "重新結帳" at bounding box center [1233, 585] width 85 height 34
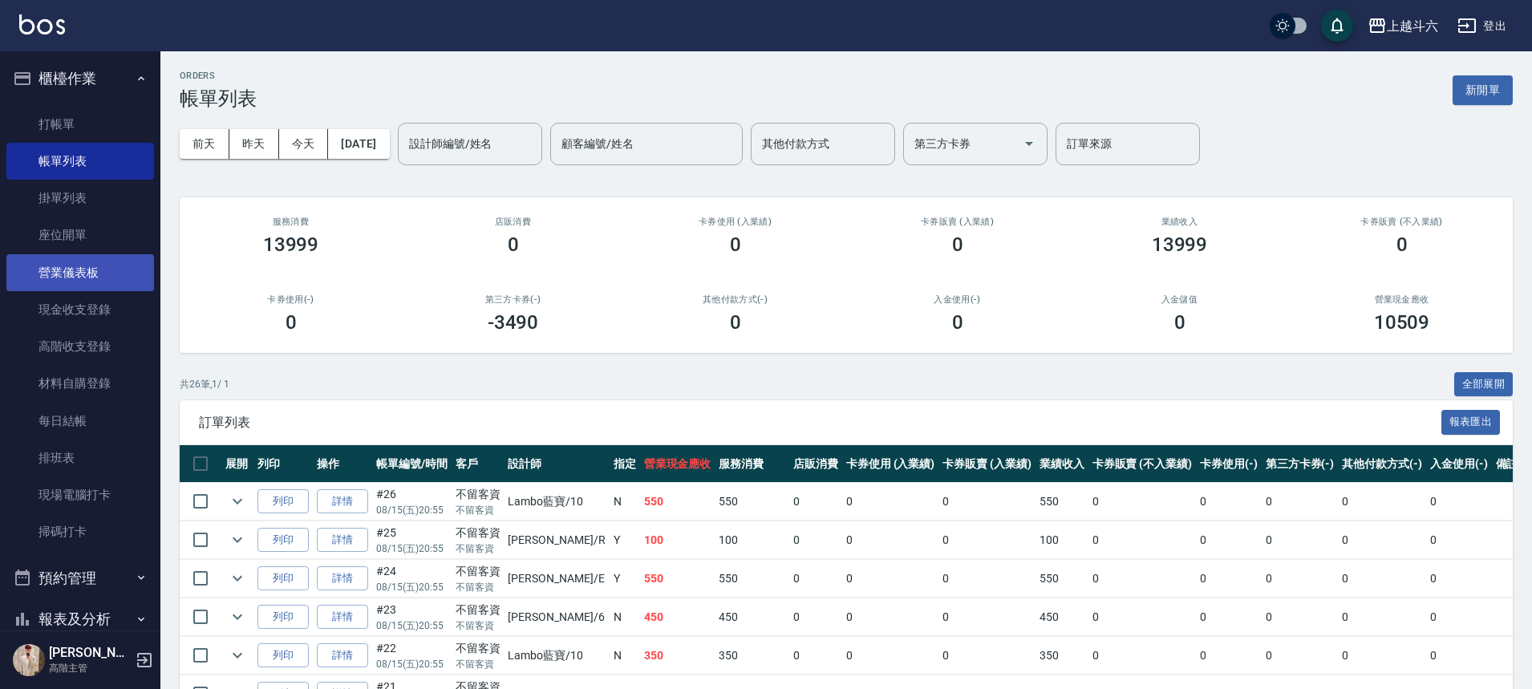
click at [103, 266] on link "營業儀表板" at bounding box center [80, 272] width 148 height 37
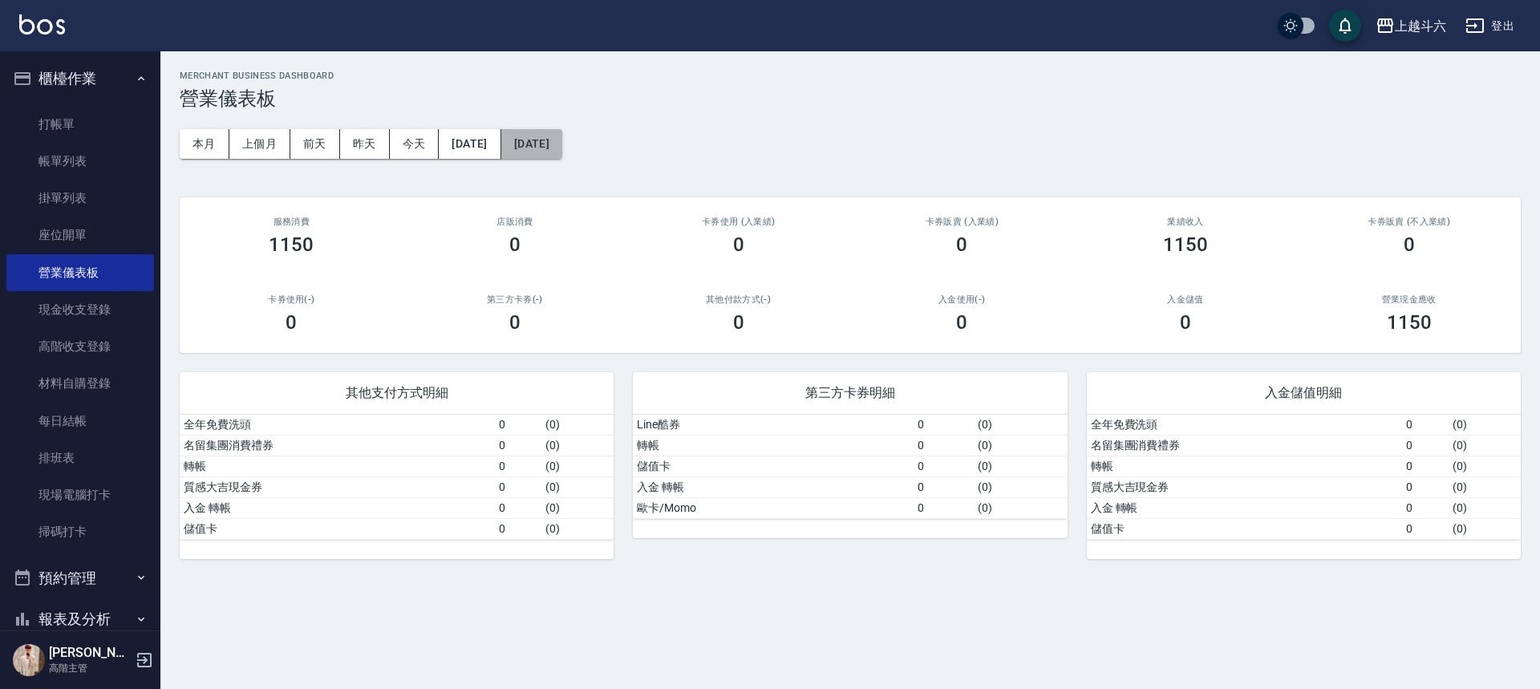
click at [562, 133] on button "[DATE]" at bounding box center [531, 144] width 61 height 30
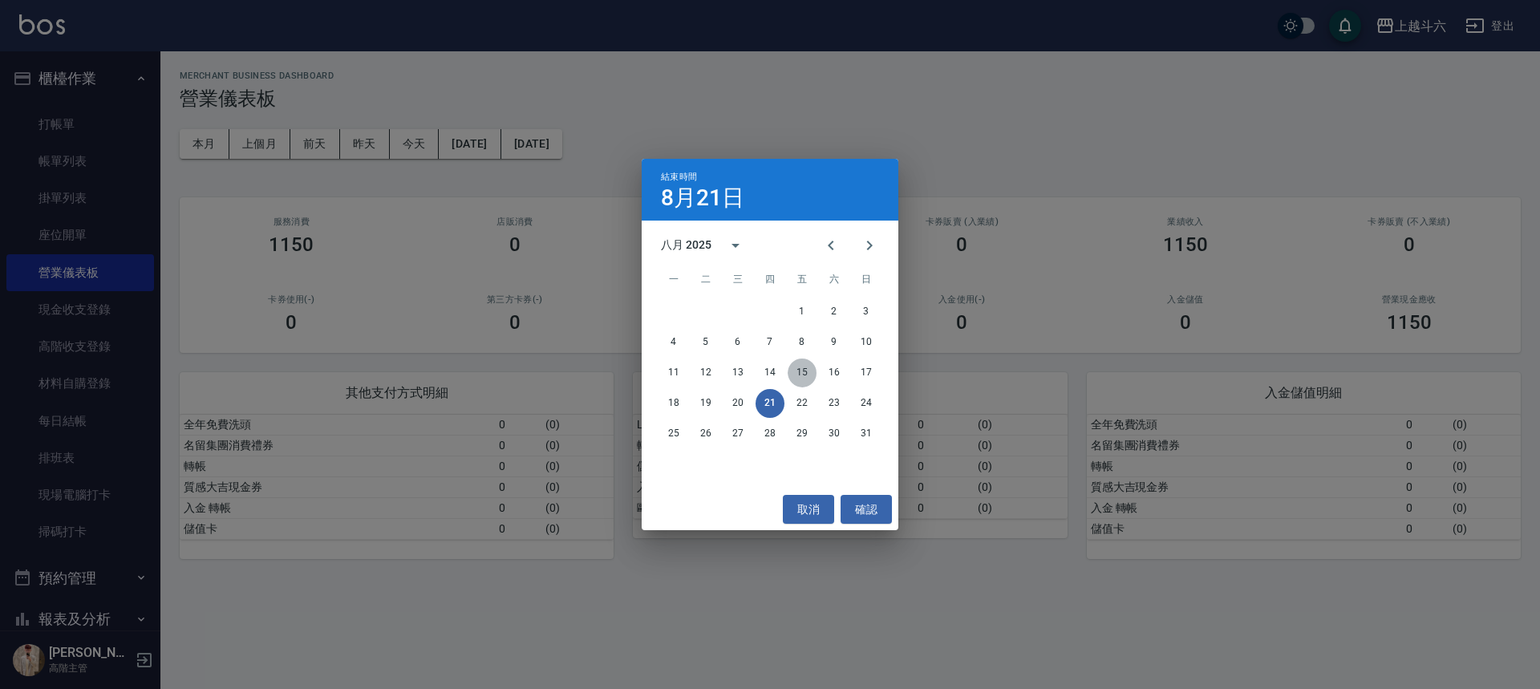
click at [804, 375] on button "15" at bounding box center [802, 373] width 29 height 29
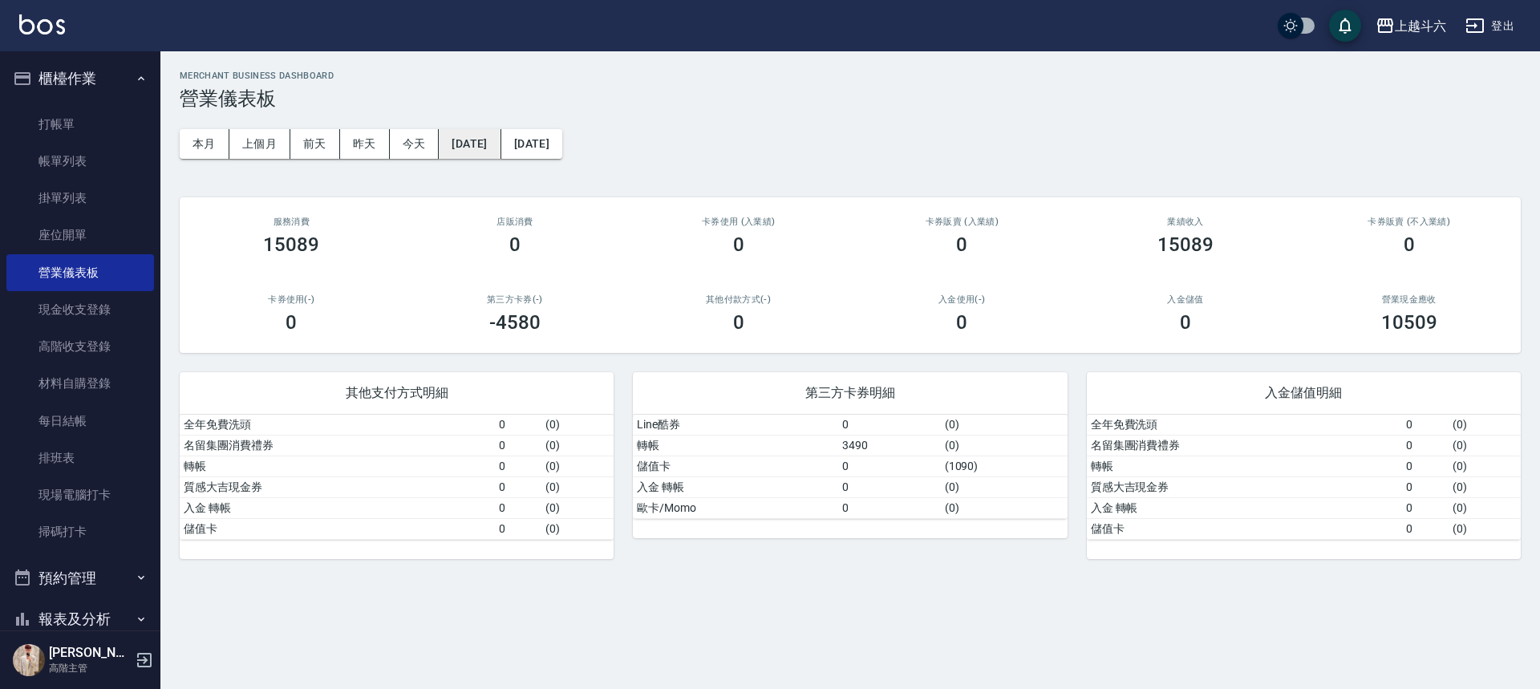
click at [488, 146] on button "[DATE]" at bounding box center [470, 144] width 62 height 30
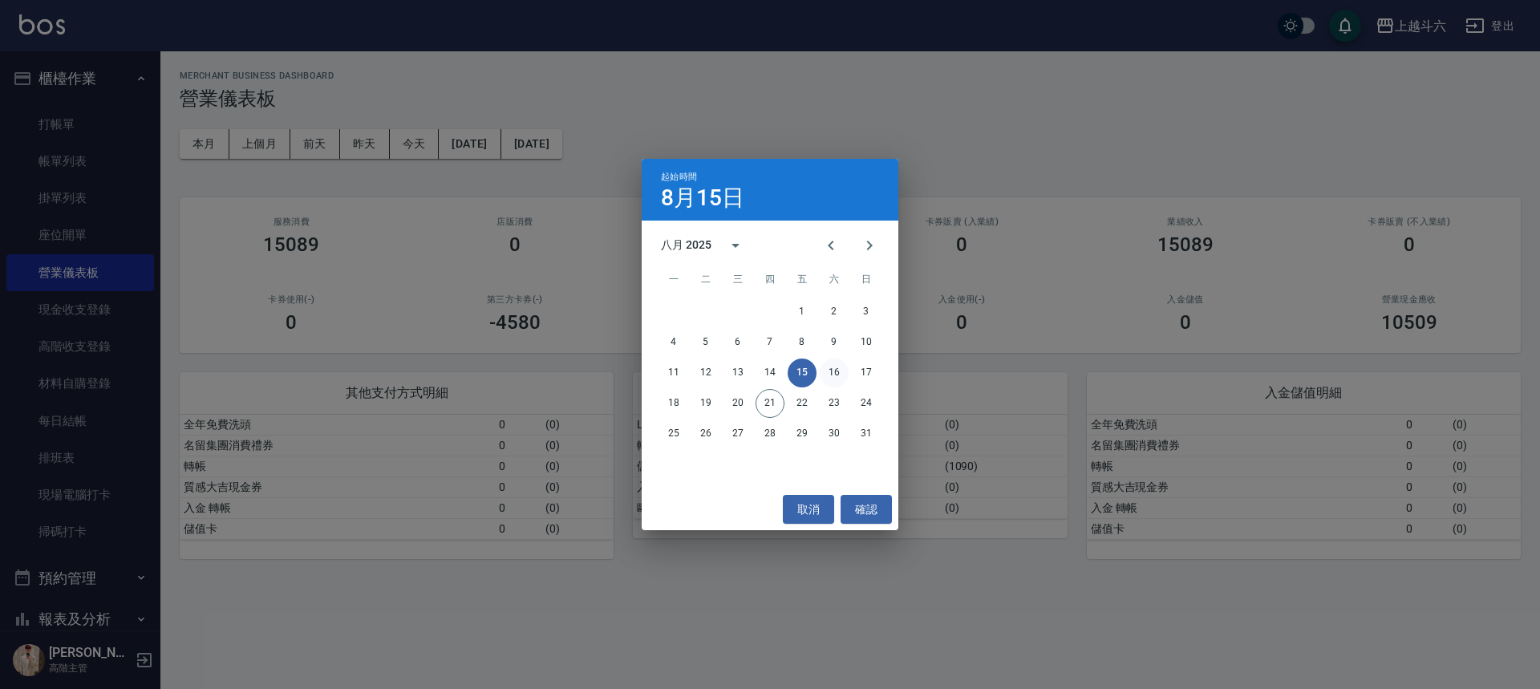
click at [830, 379] on button "16" at bounding box center [834, 373] width 29 height 29
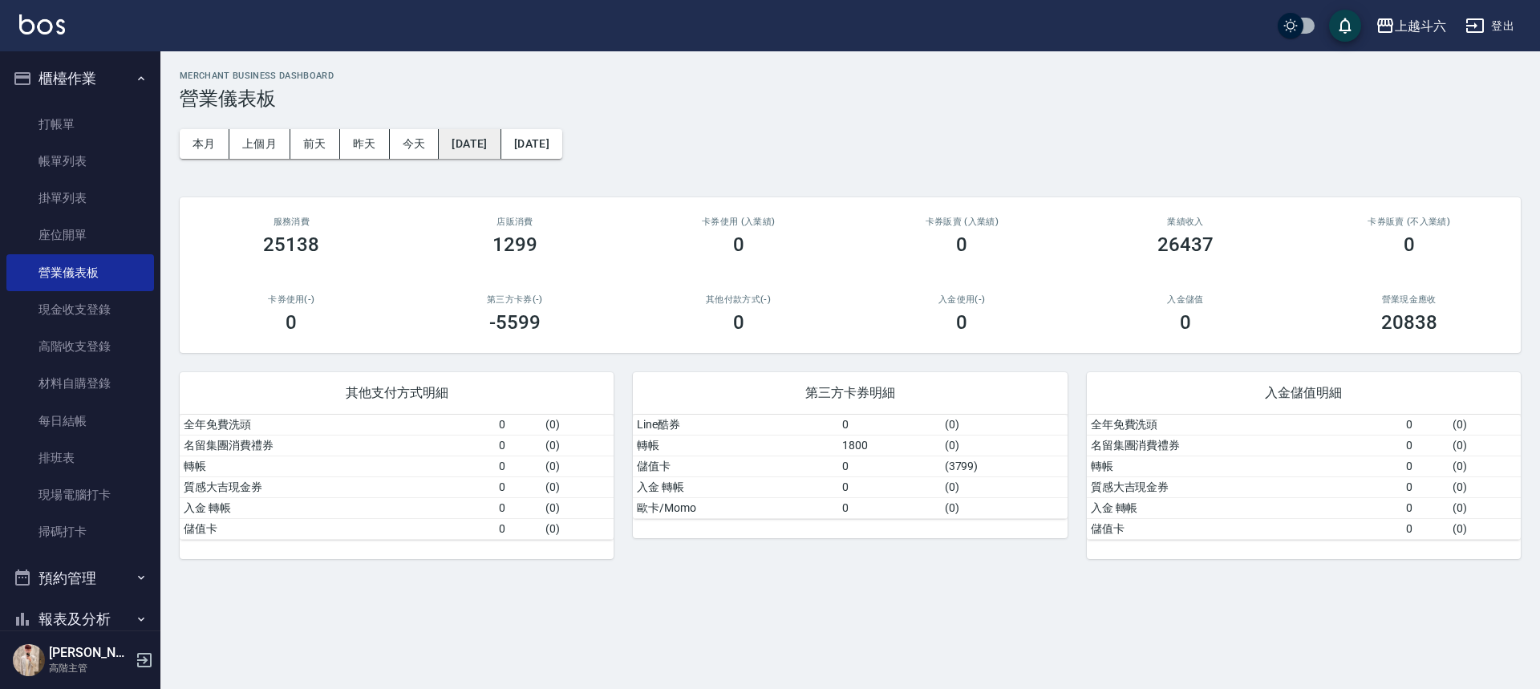
click at [500, 153] on button "[DATE]" at bounding box center [470, 144] width 62 height 30
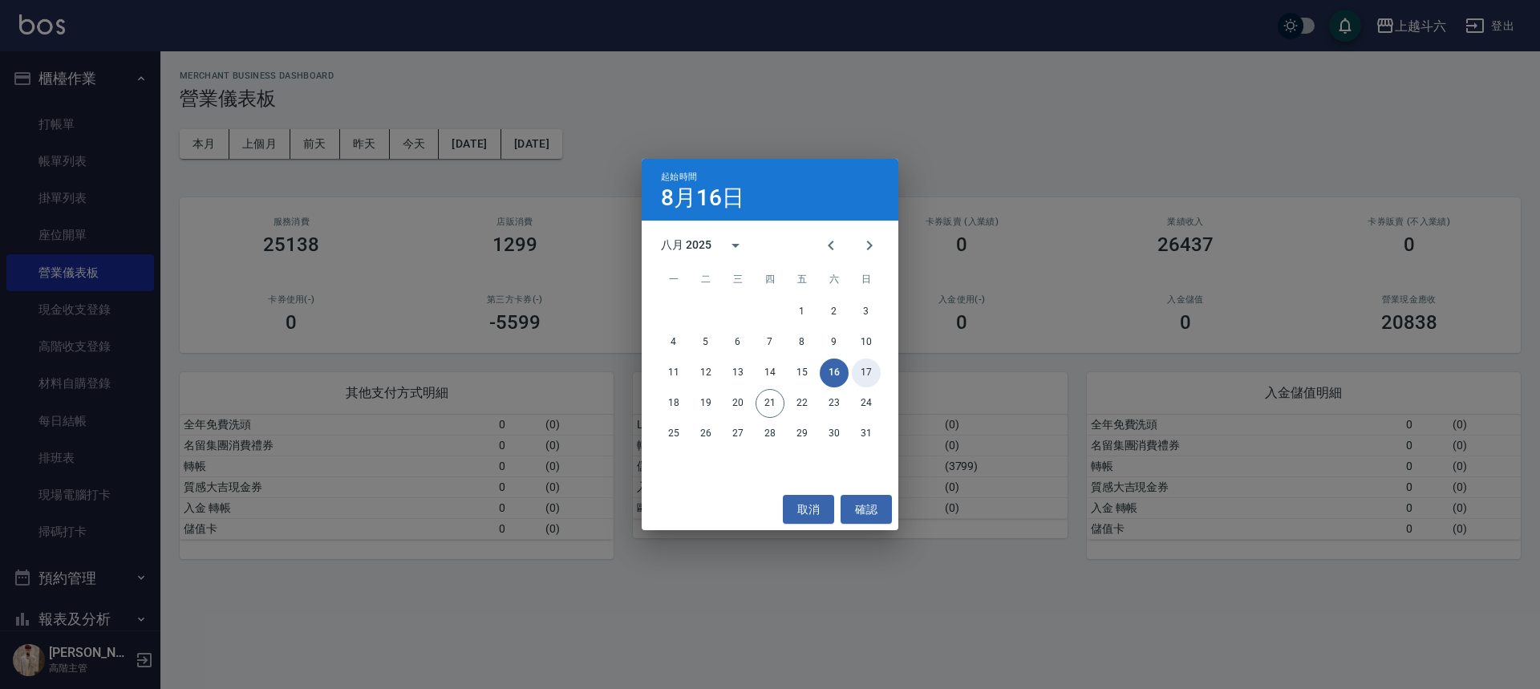
click at [869, 377] on button "17" at bounding box center [866, 373] width 29 height 29
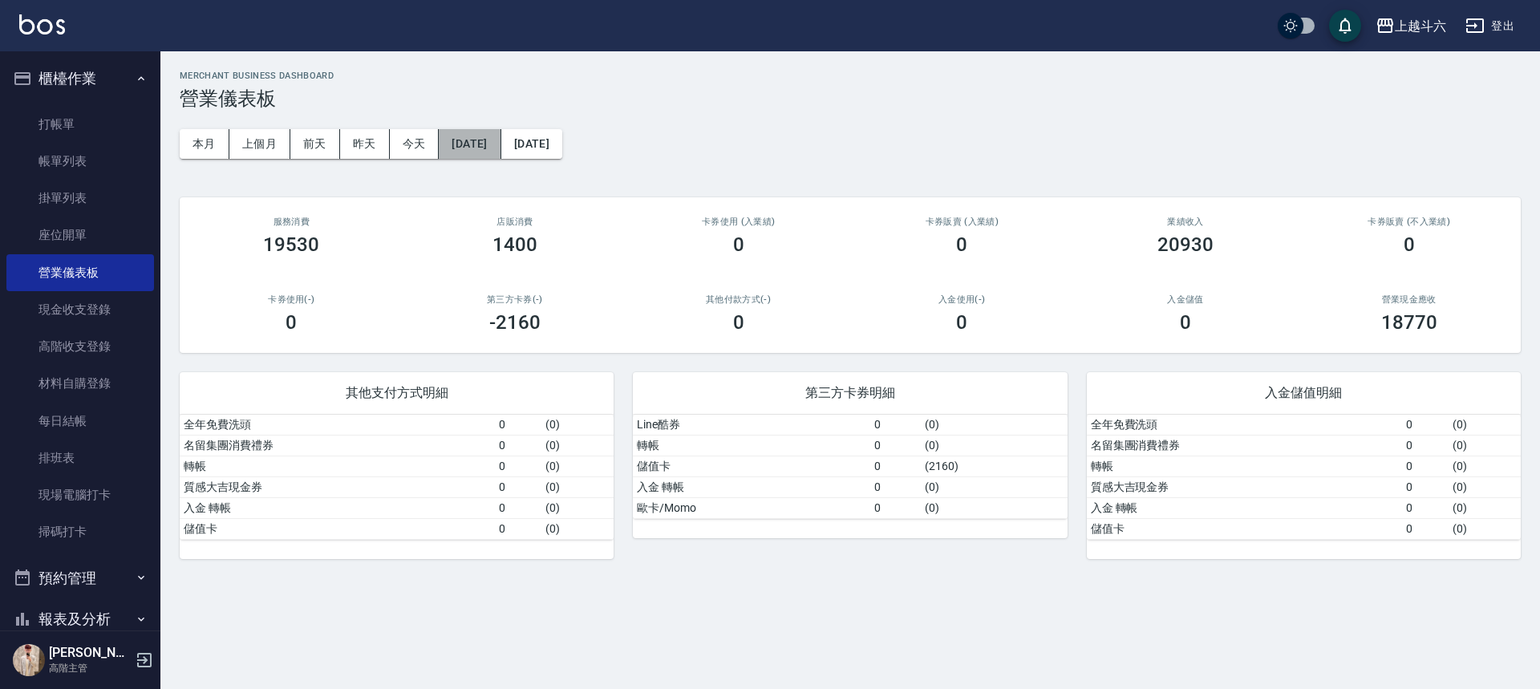
click at [500, 137] on button "[DATE]" at bounding box center [470, 144] width 62 height 30
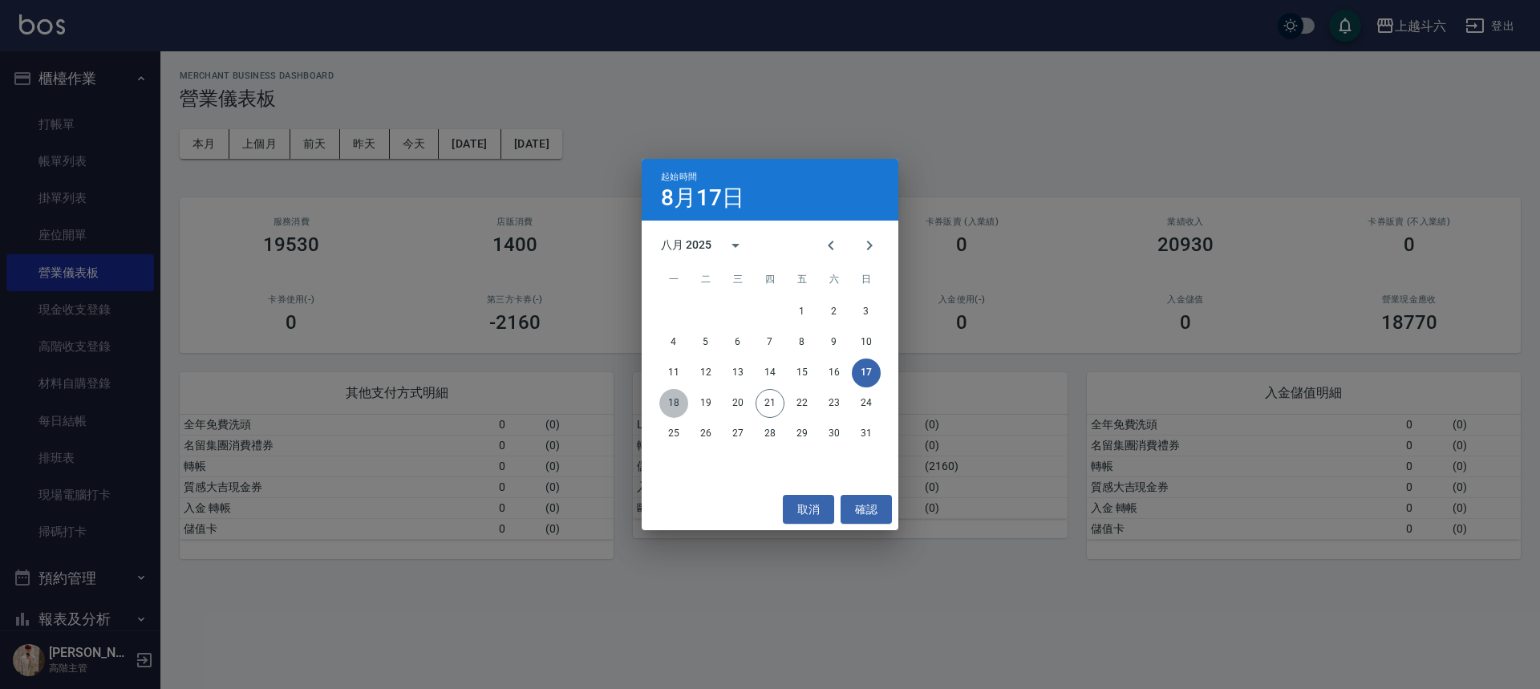
click at [678, 399] on button "18" at bounding box center [673, 403] width 29 height 29
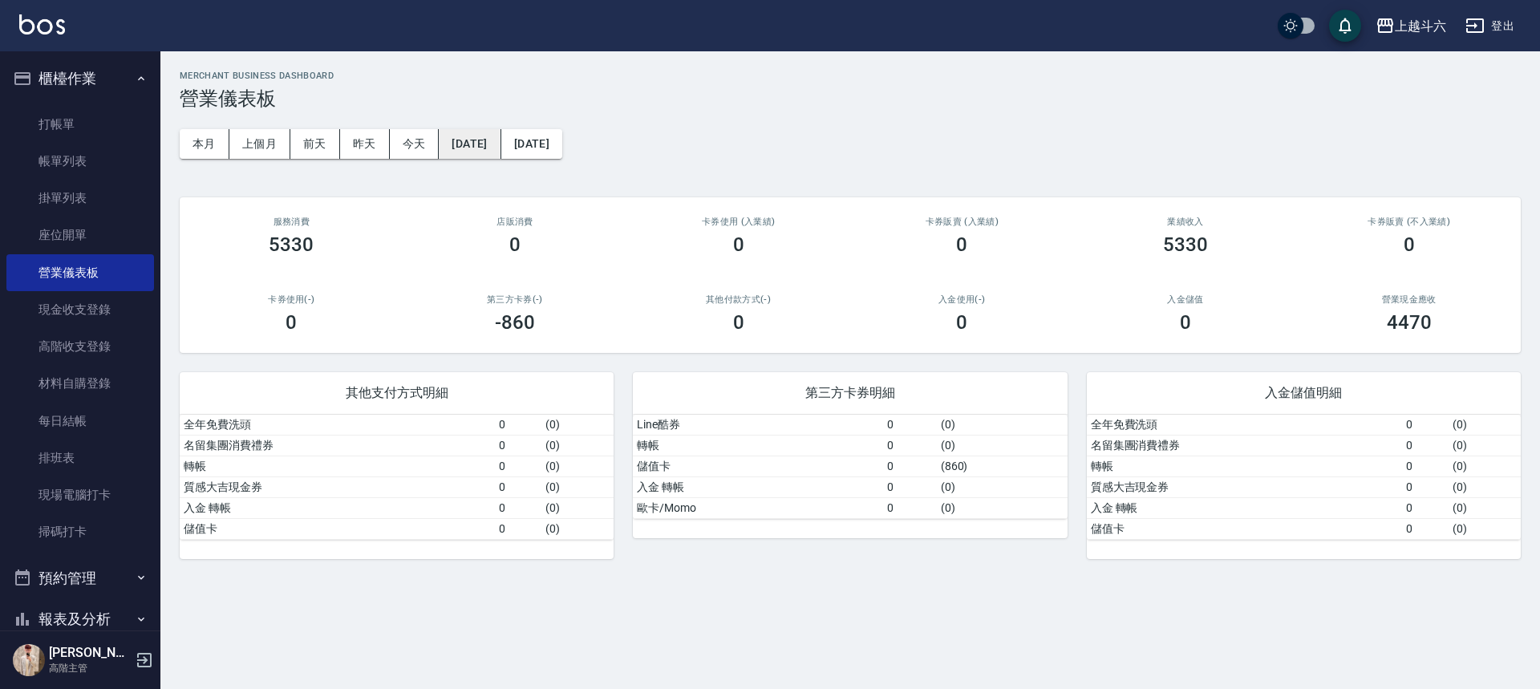
click at [477, 154] on button "[DATE]" at bounding box center [470, 144] width 62 height 30
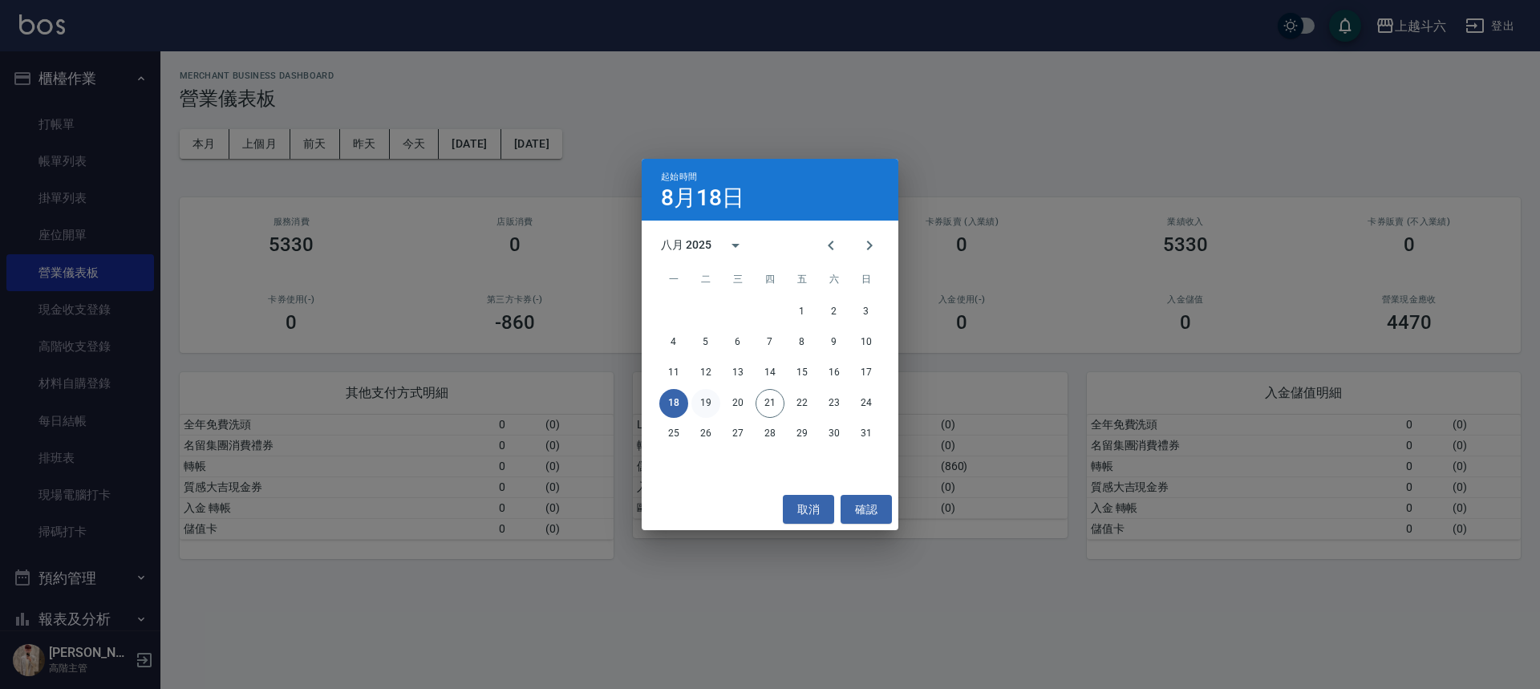
click at [715, 403] on button "19" at bounding box center [705, 403] width 29 height 29
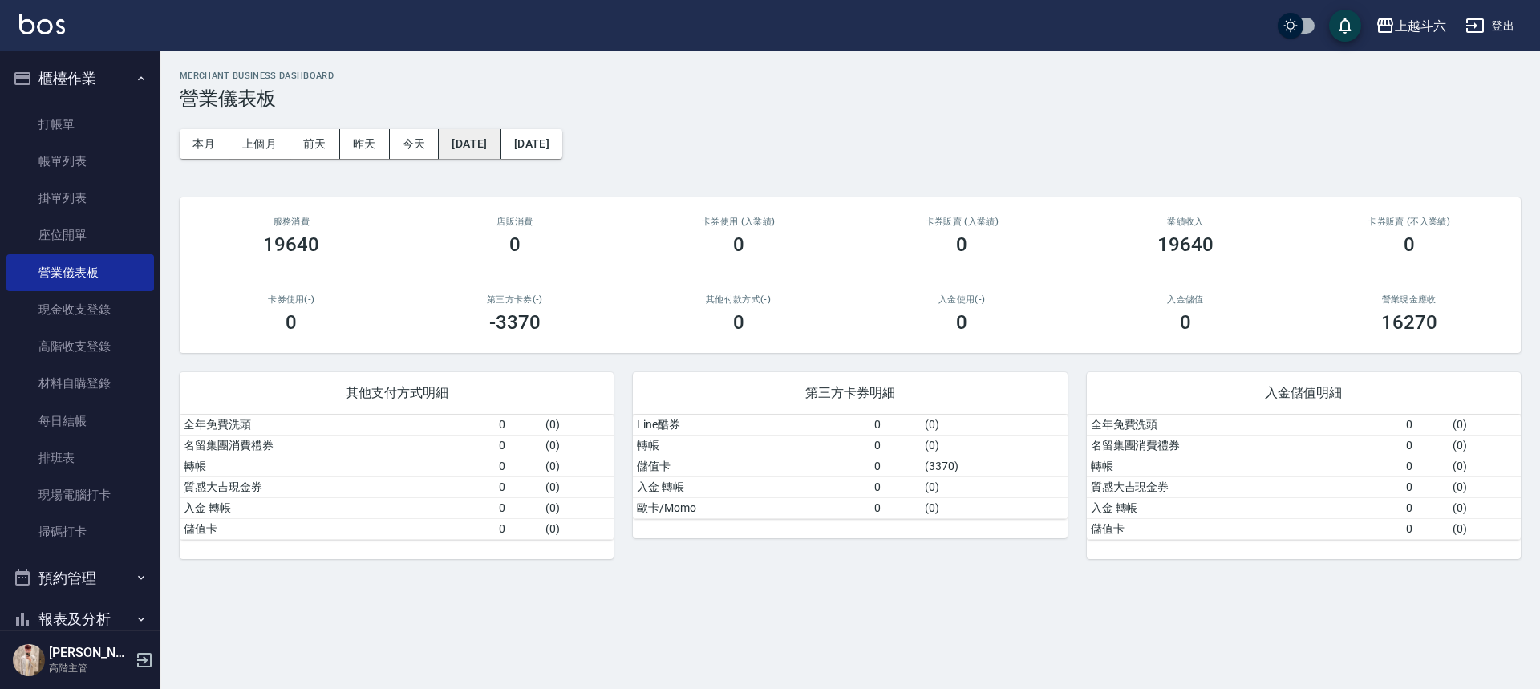
click at [492, 145] on button "[DATE]" at bounding box center [470, 144] width 62 height 30
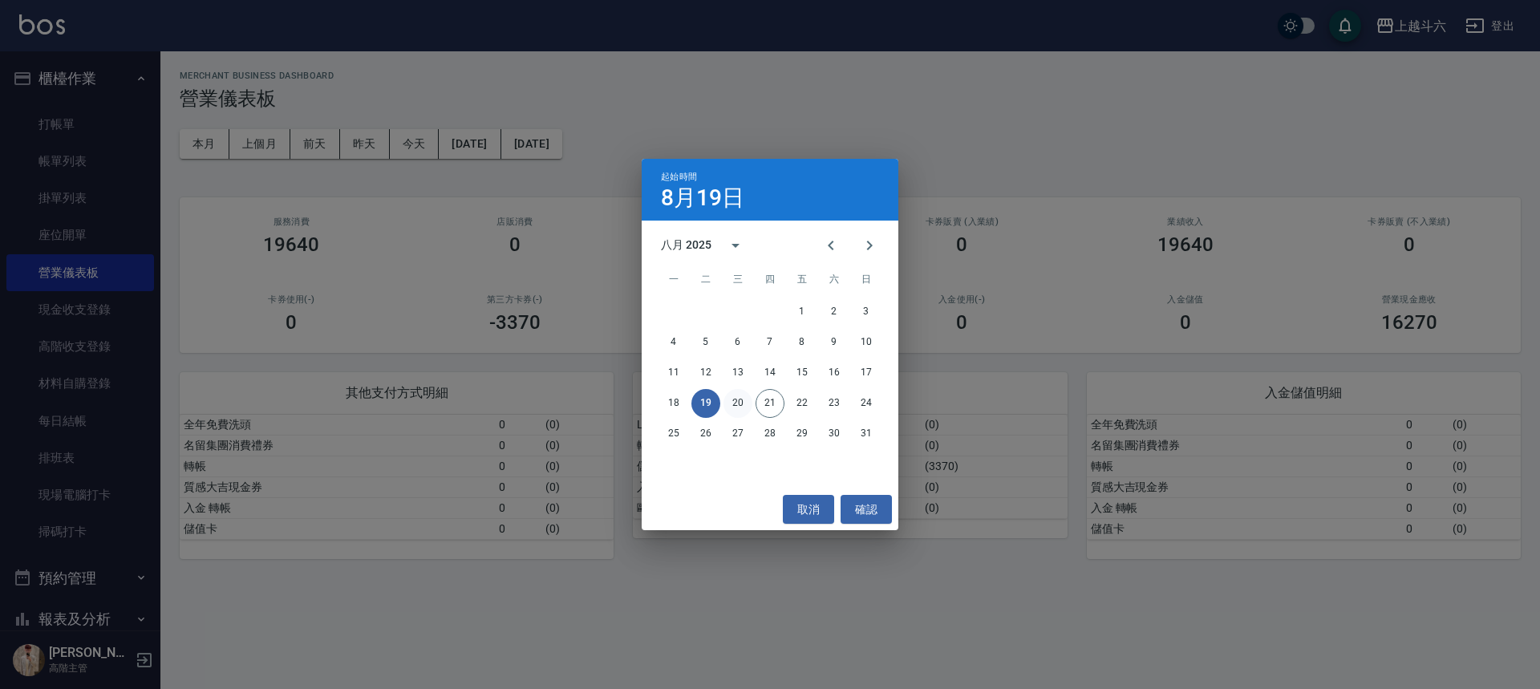
click at [743, 403] on button "20" at bounding box center [737, 403] width 29 height 29
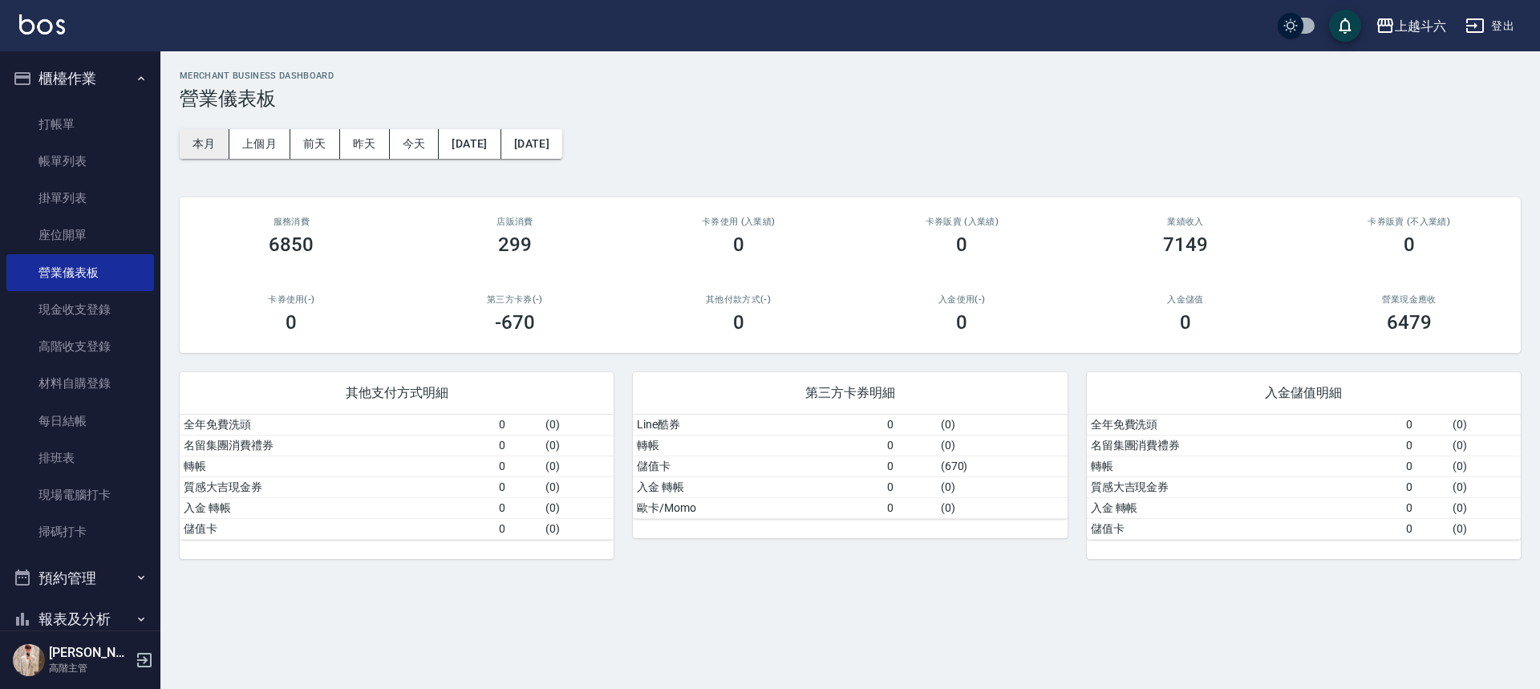
click at [189, 143] on button "本月" at bounding box center [205, 144] width 50 height 30
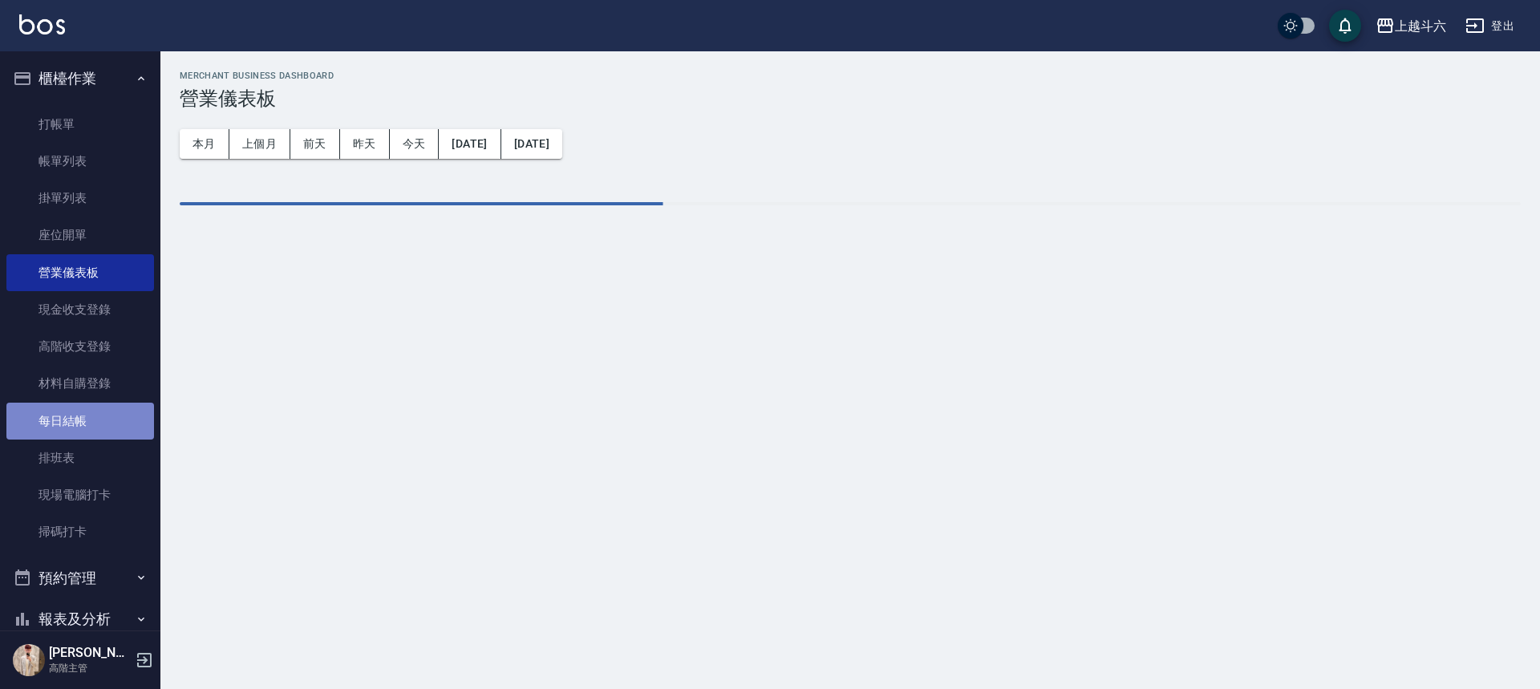
click at [115, 413] on link "每日結帳" at bounding box center [80, 421] width 148 height 37
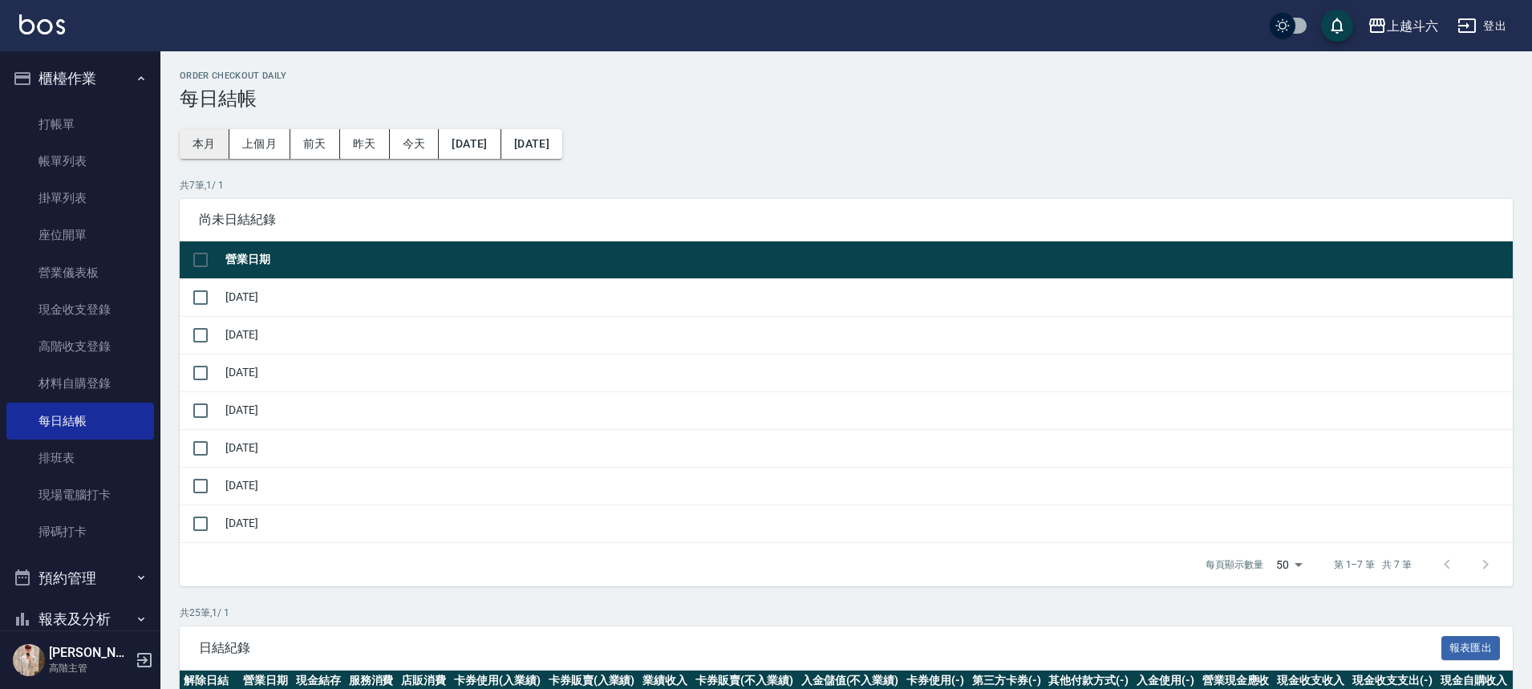
click at [201, 150] on button "本月" at bounding box center [205, 144] width 50 height 30
click at [203, 264] on input "checkbox" at bounding box center [201, 260] width 34 height 34
checkbox input "false"
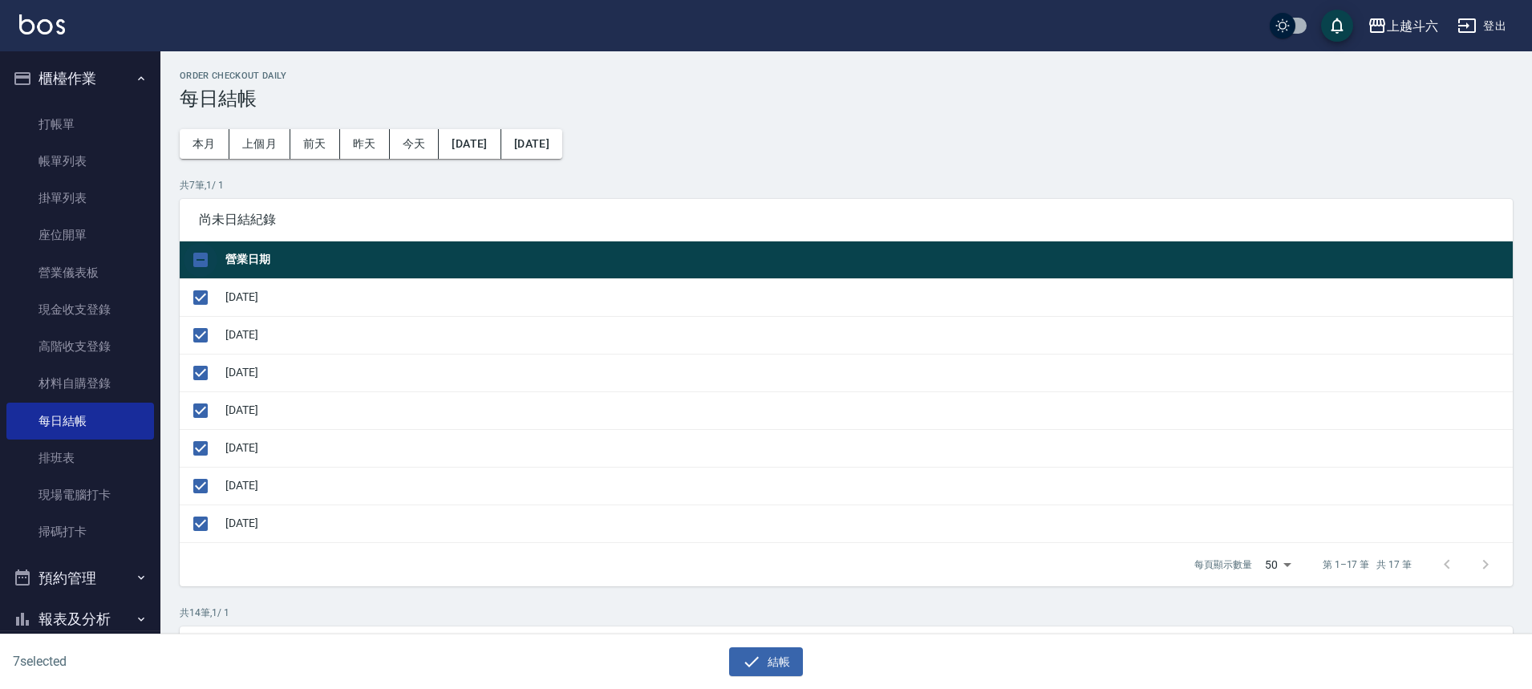
checkbox input "true"
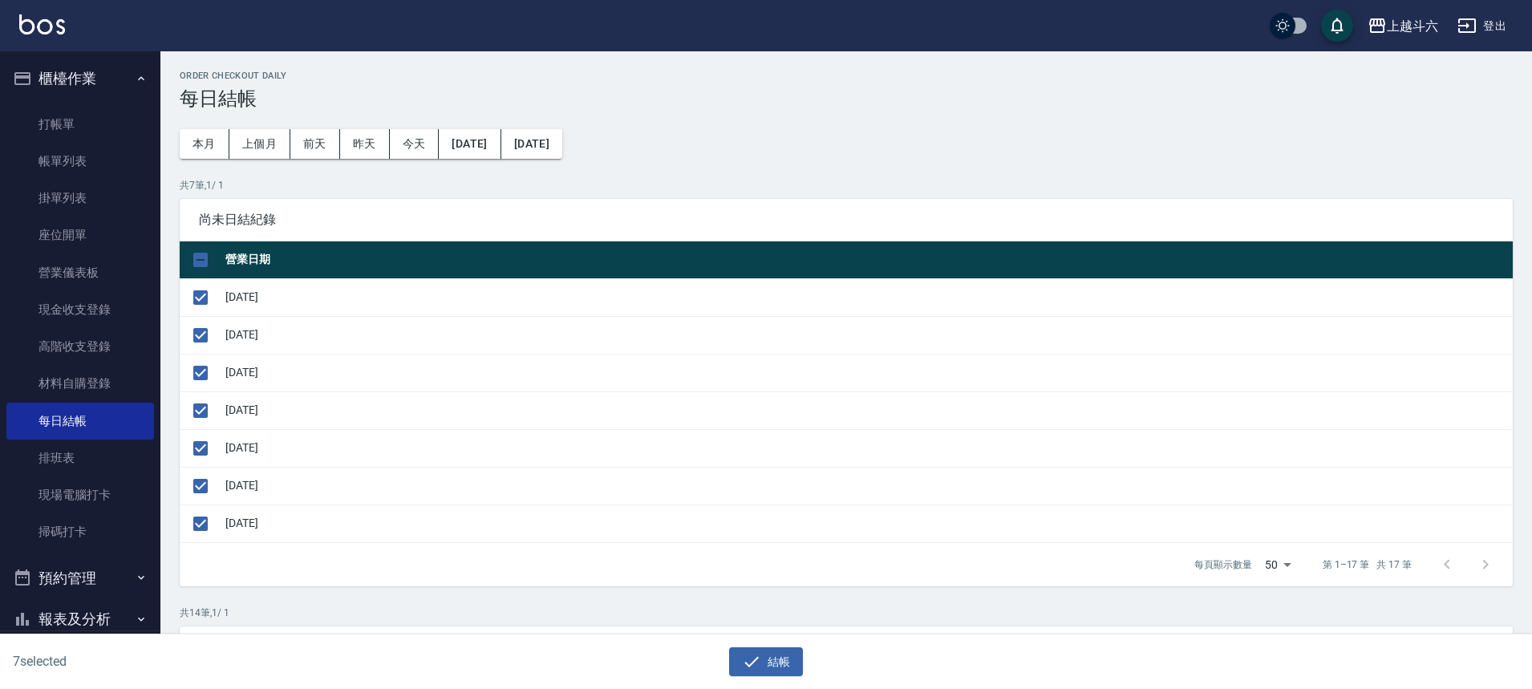
checkbox input "true"
click at [216, 528] on input "checkbox" at bounding box center [201, 524] width 34 height 34
checkbox input "false"
click at [785, 658] on button "結帳" at bounding box center [766, 662] width 75 height 30
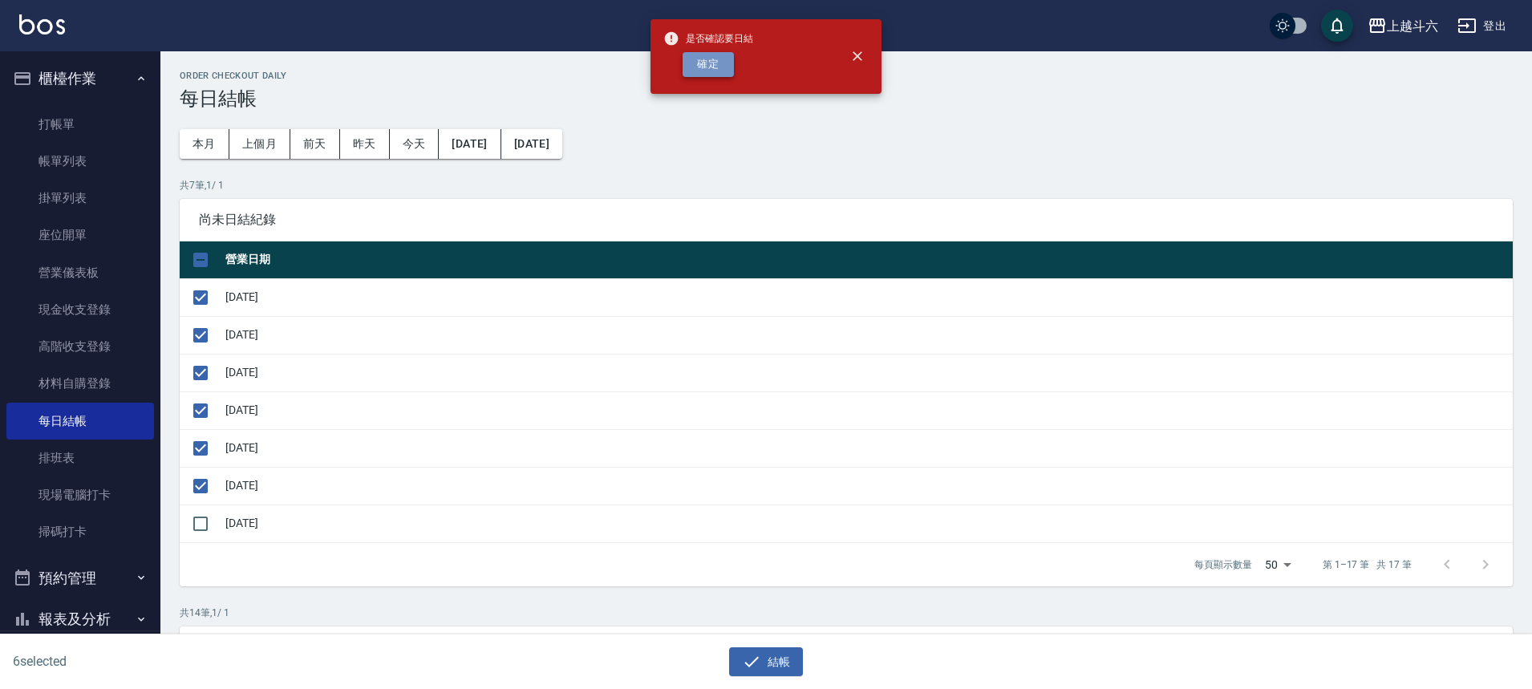
click at [697, 71] on button "確定" at bounding box center [708, 64] width 51 height 25
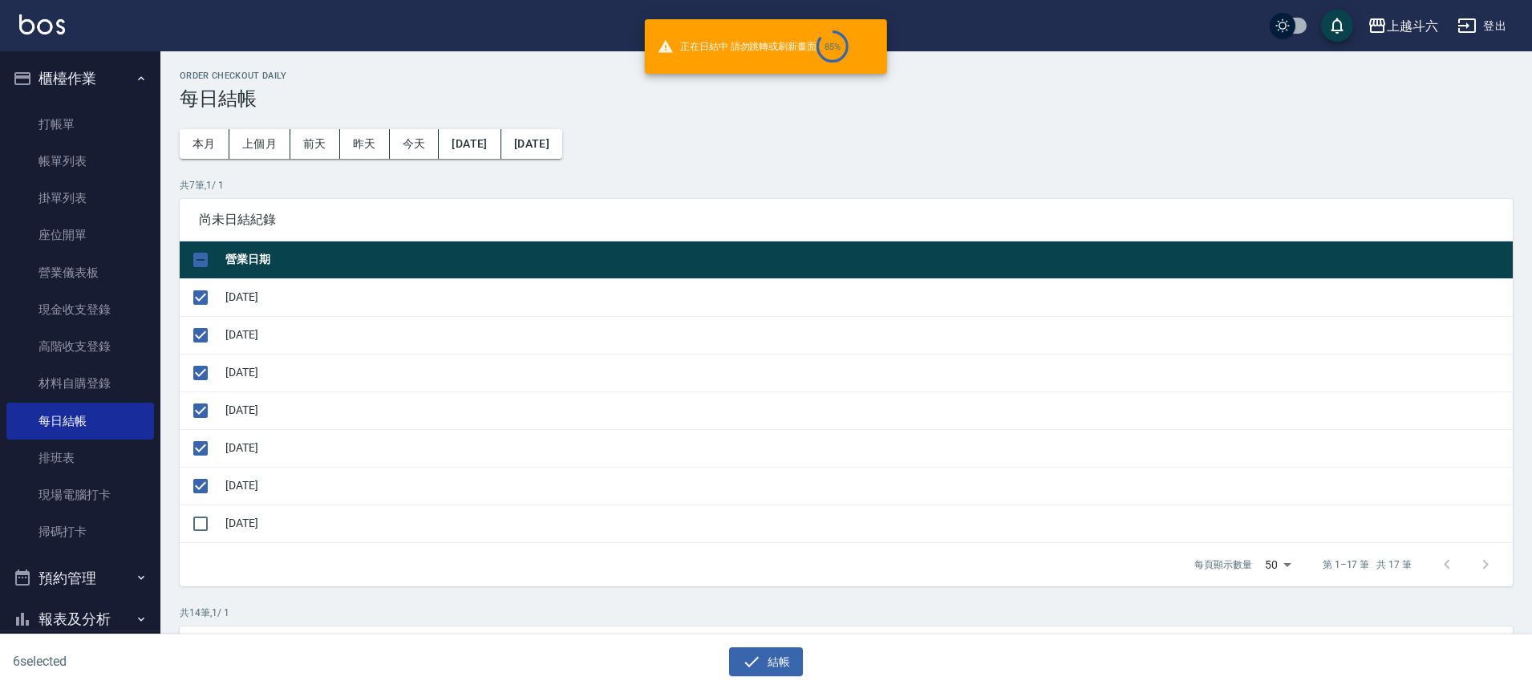
checkbox input "false"
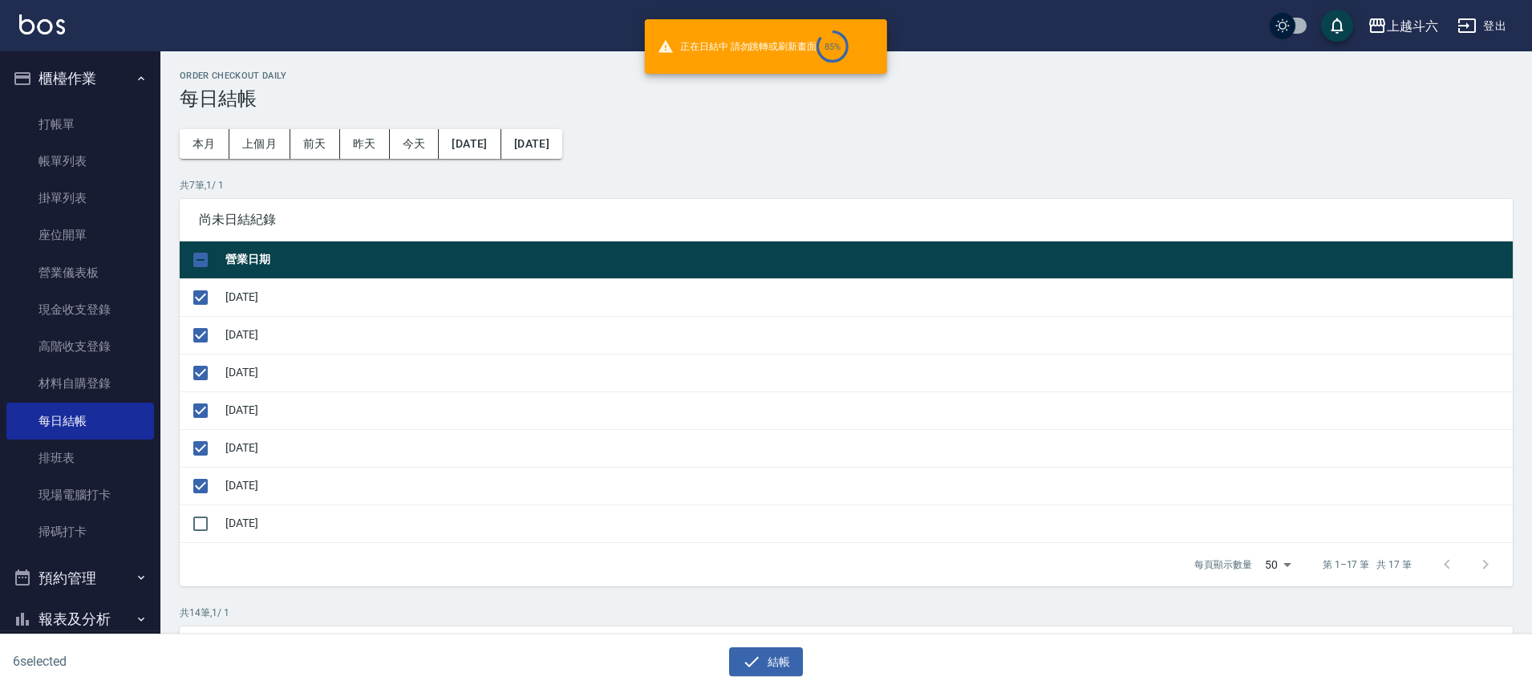
checkbox input "false"
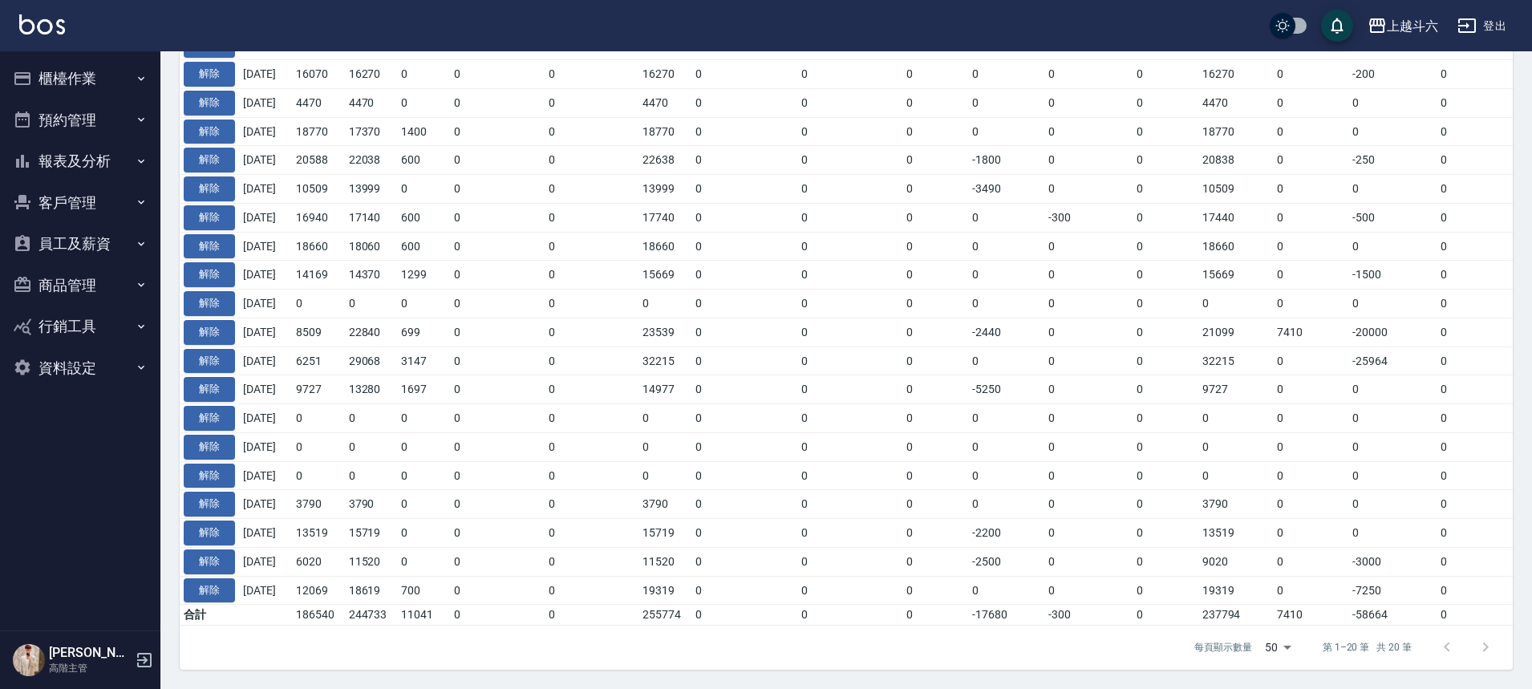
scroll to position [446, 0]
click at [127, 168] on button "報表及分析" at bounding box center [80, 161] width 148 height 42
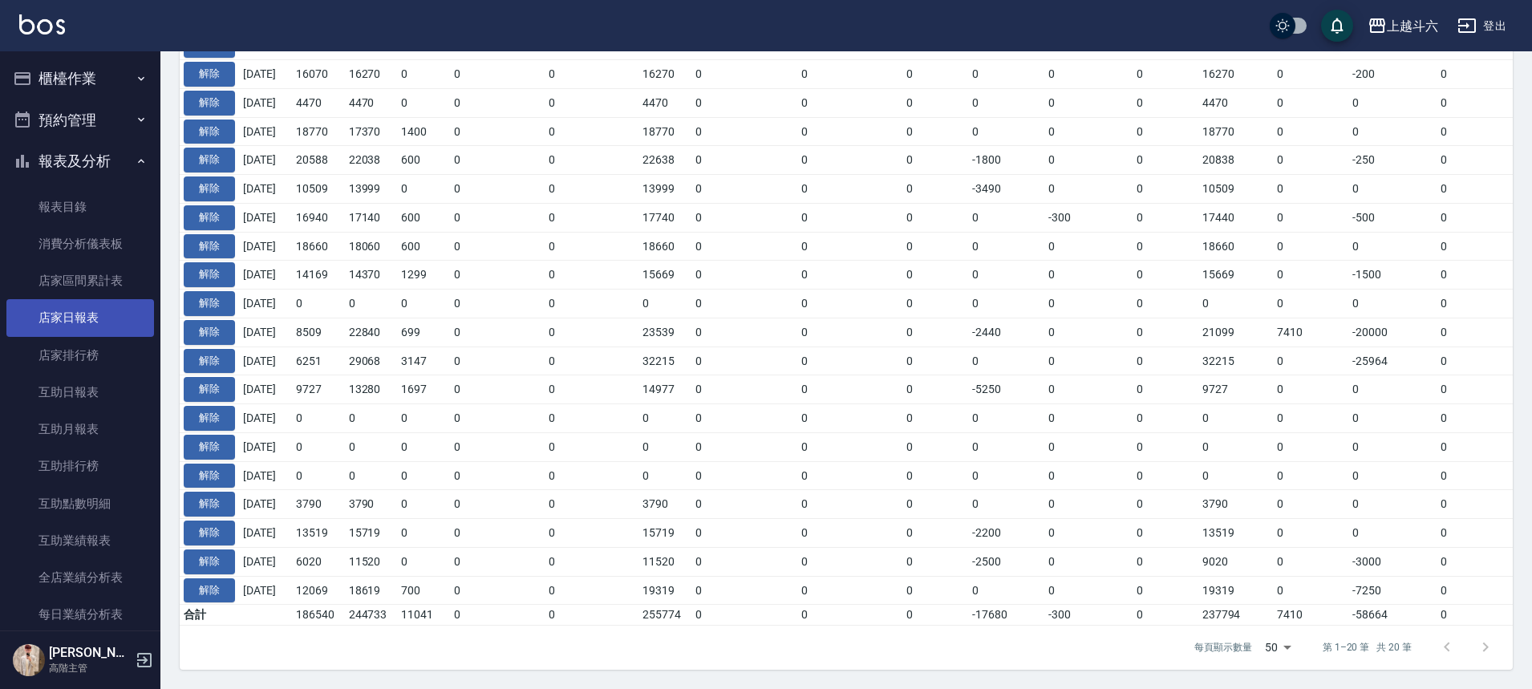
click at [126, 322] on link "店家日報表" at bounding box center [80, 317] width 148 height 37
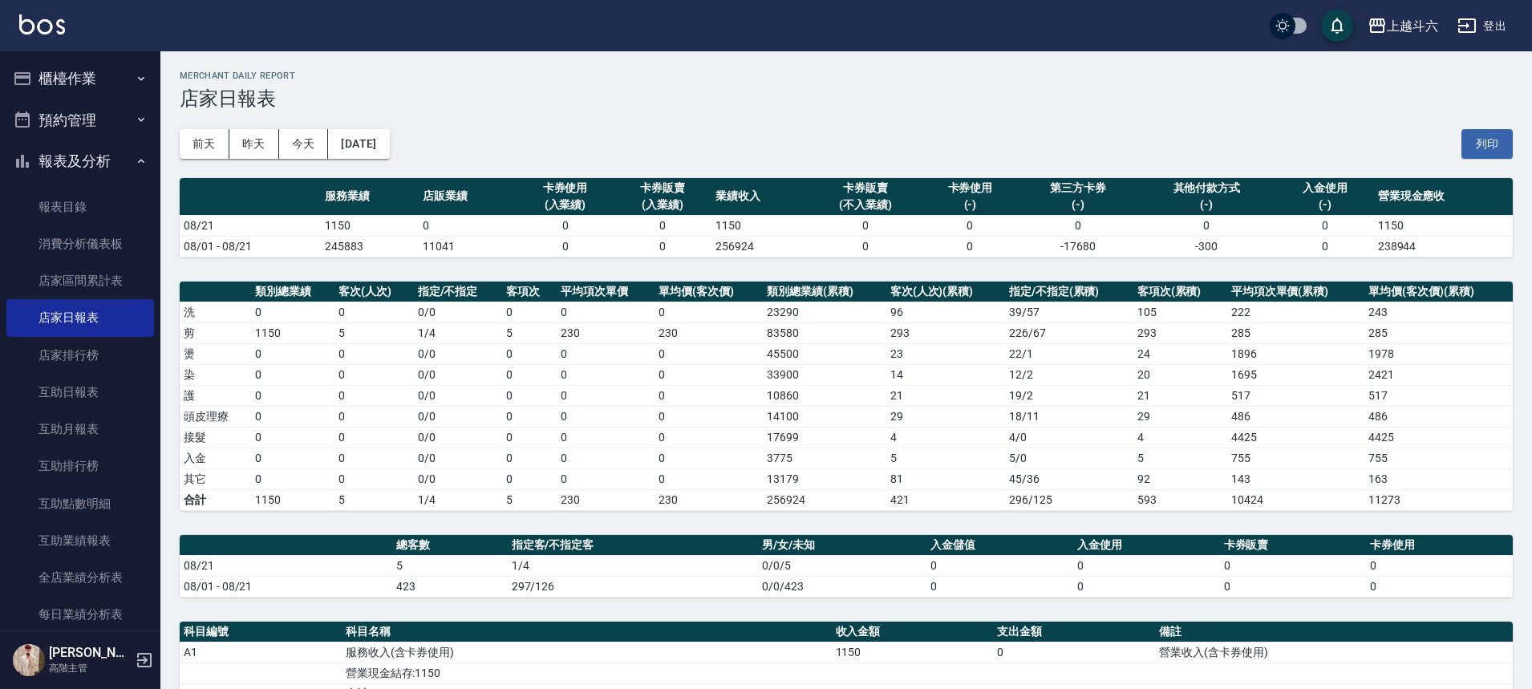
click at [123, 68] on button "櫃檯作業" at bounding box center [80, 79] width 148 height 42
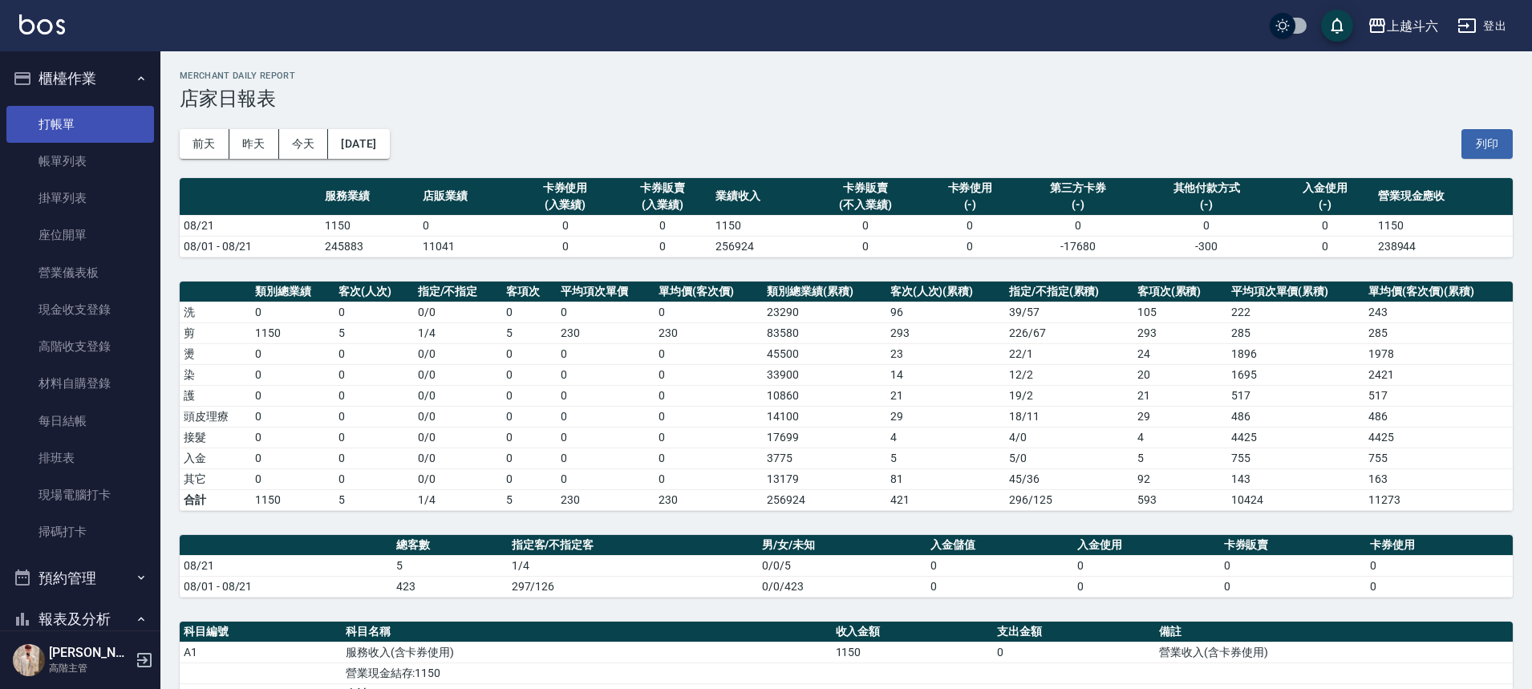
click at [117, 135] on link "打帳單" at bounding box center [80, 124] width 148 height 37
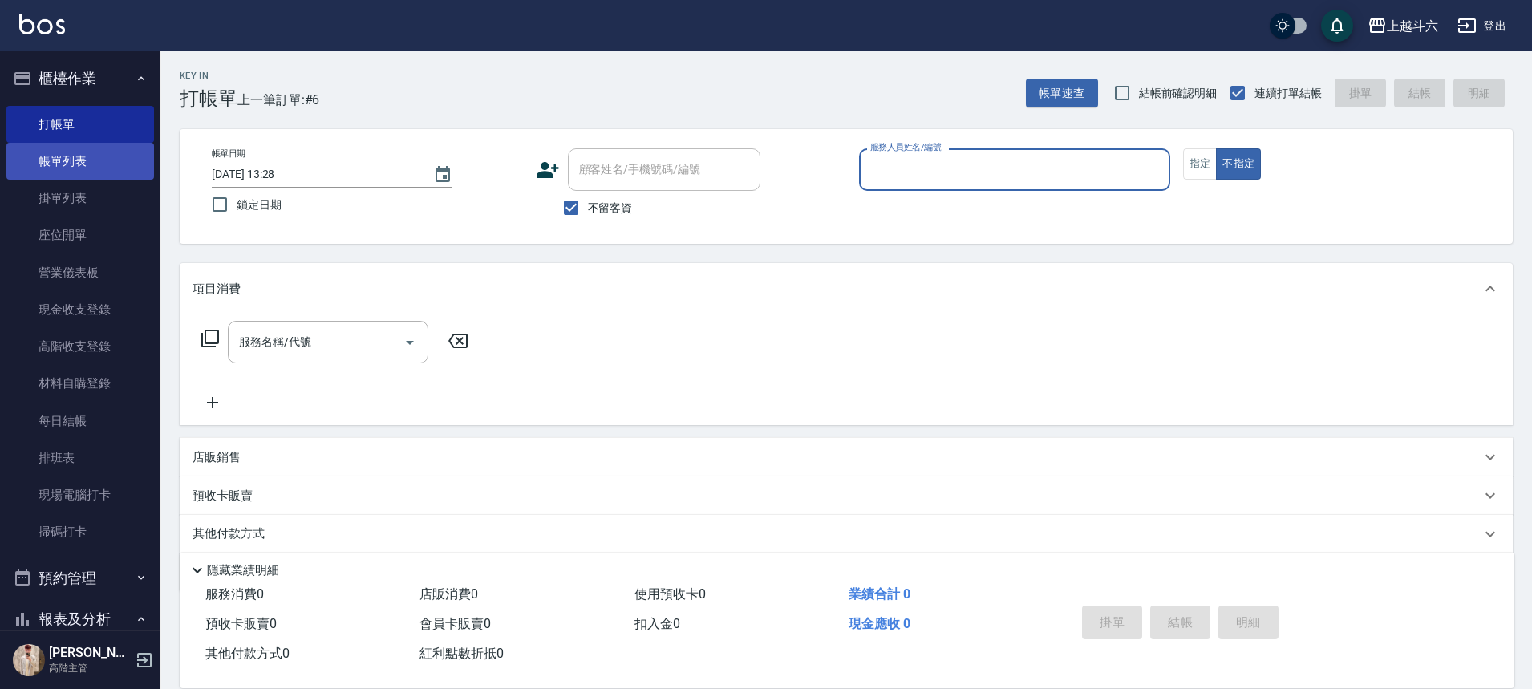
click at [125, 159] on link "帳單列表" at bounding box center [80, 161] width 148 height 37
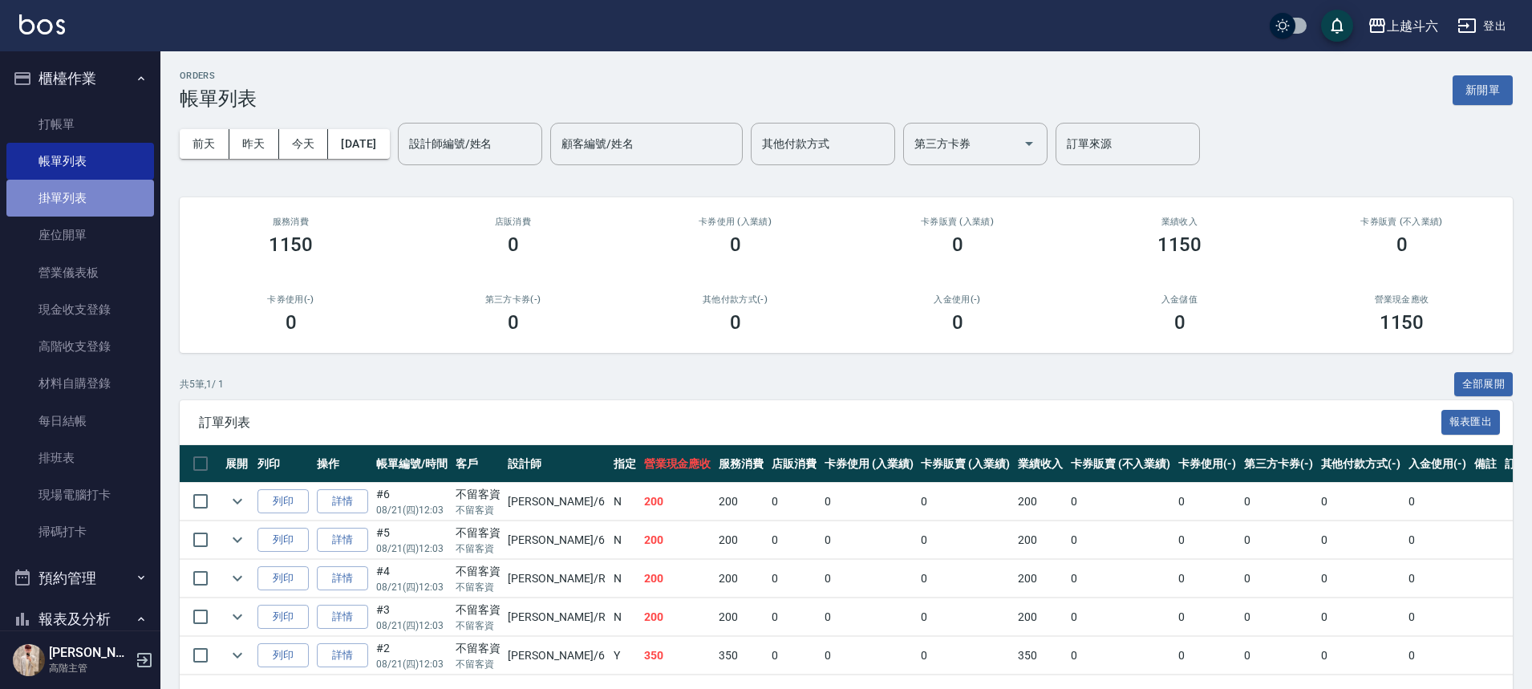
click at [127, 182] on link "掛單列表" at bounding box center [80, 198] width 148 height 37
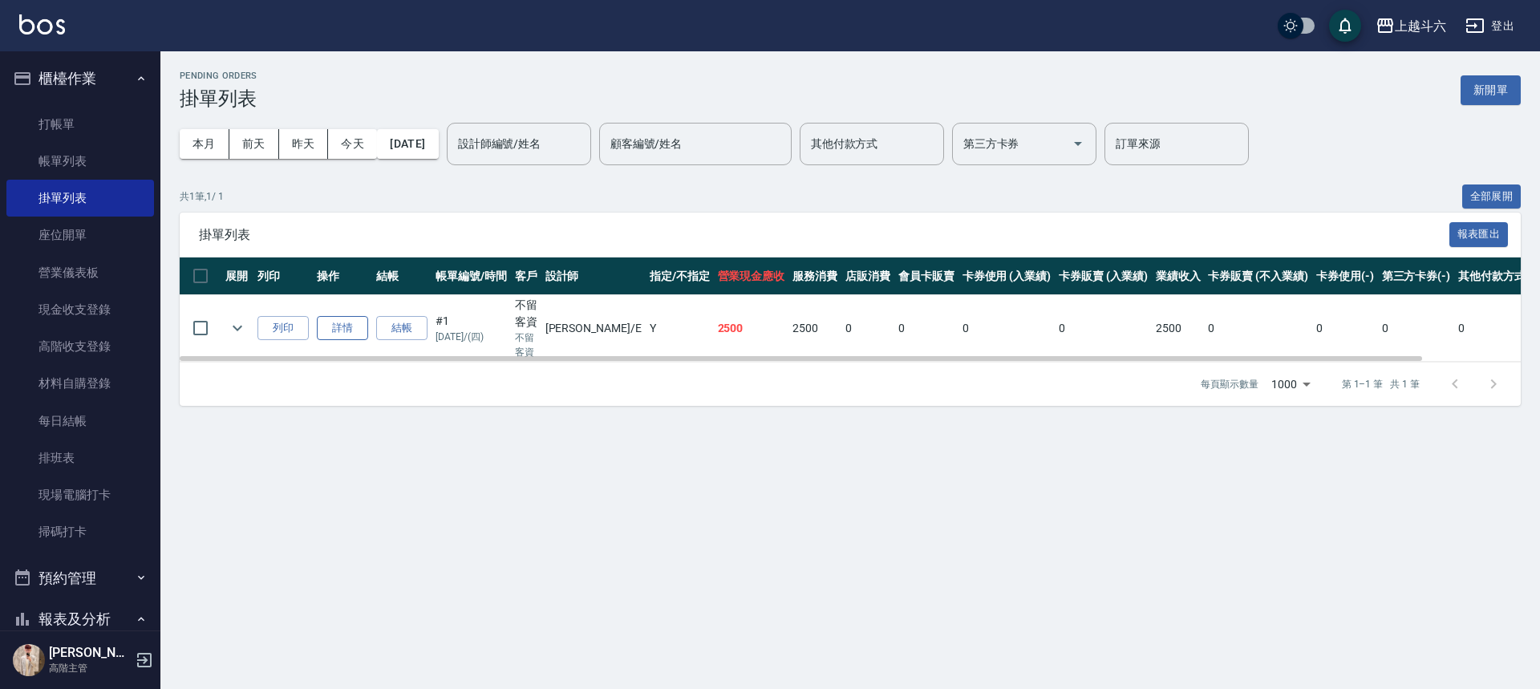
click at [326, 324] on link "詳情" at bounding box center [342, 328] width 51 height 25
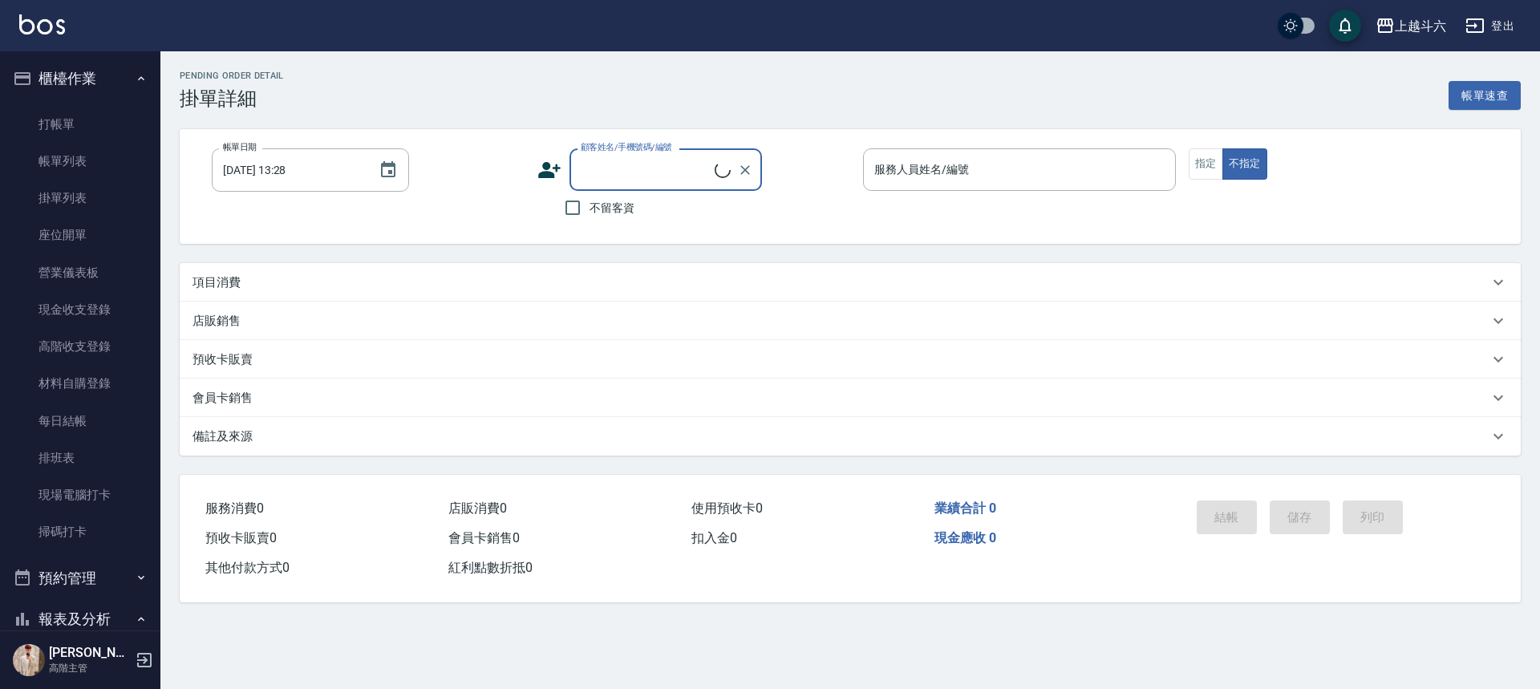
type input "2025/08/21 12:02"
checkbox input "true"
type input "Eason伊森-E"
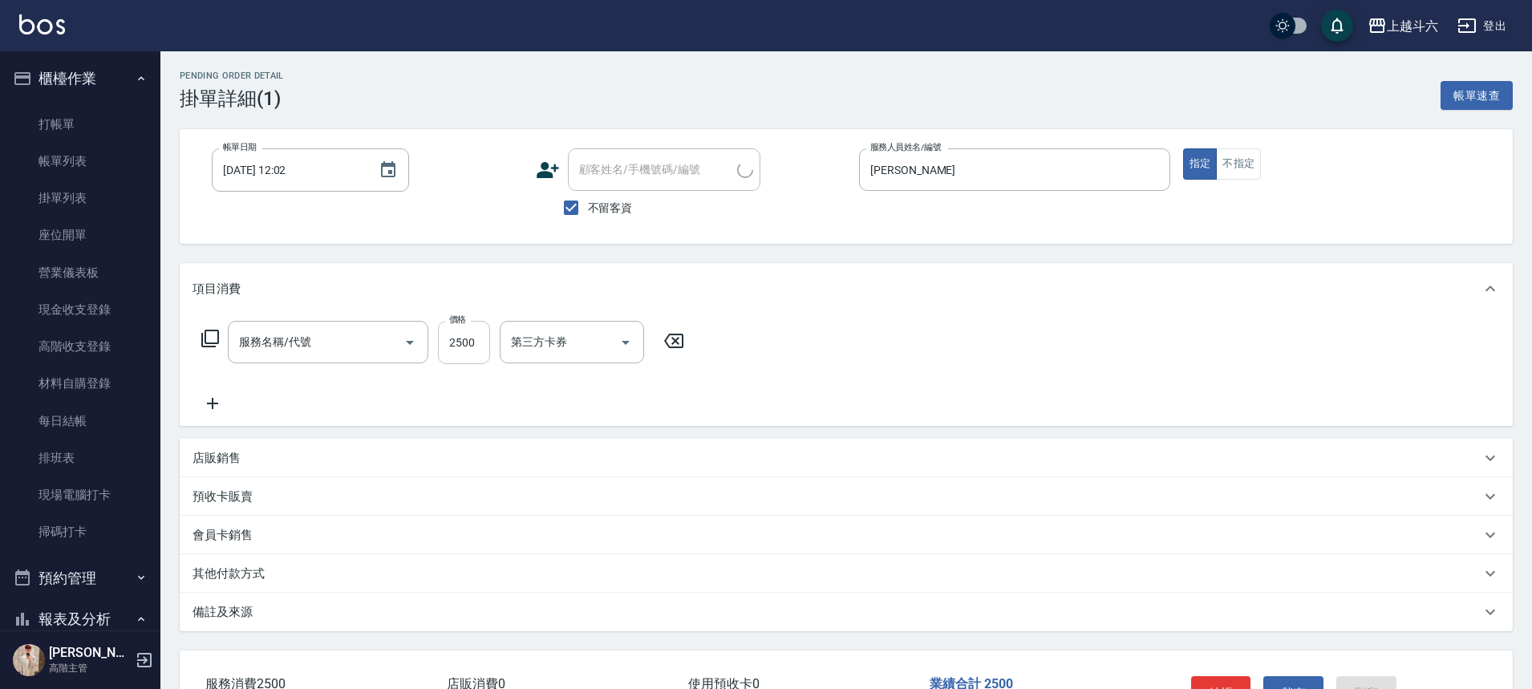
type input "燙髮套餐2100up(c4)"
click at [574, 356] on input "洗-1" at bounding box center [572, 342] width 130 height 28
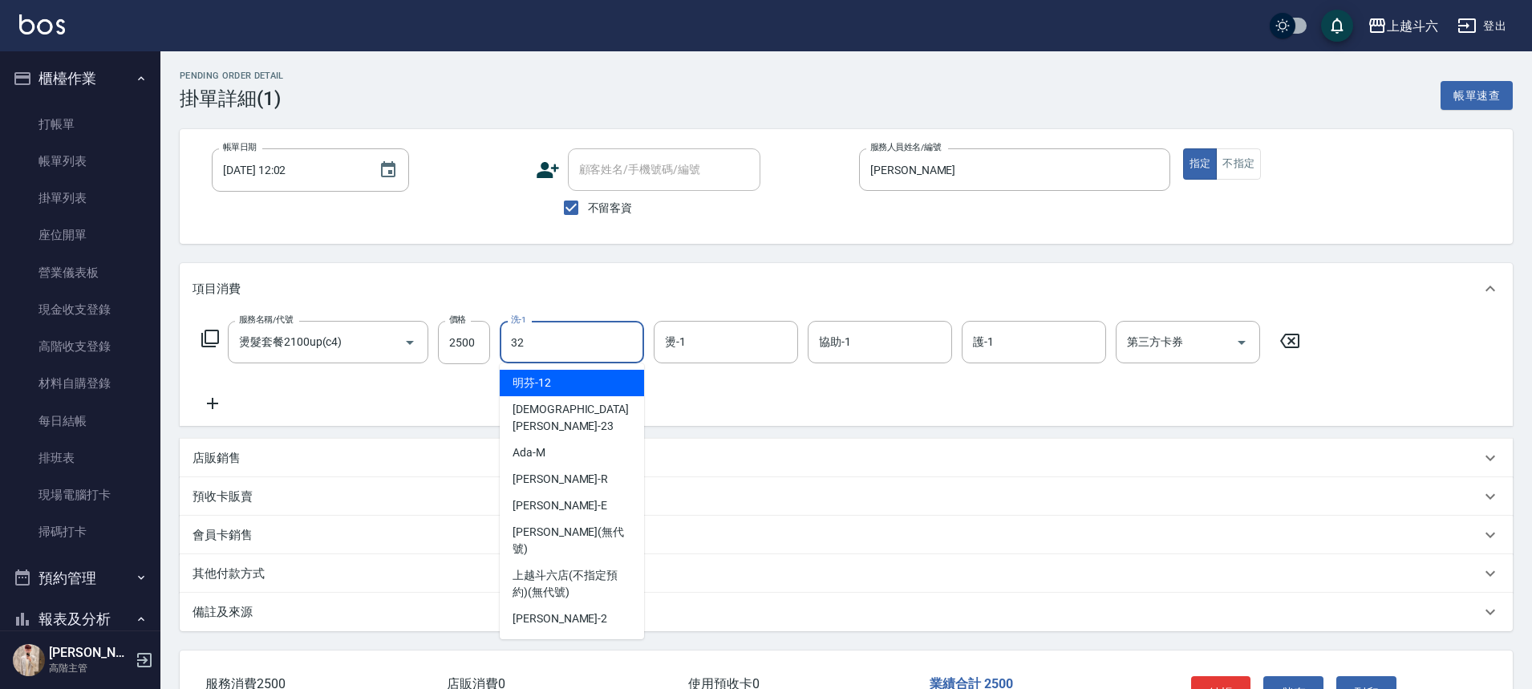
type input "萱芸-32"
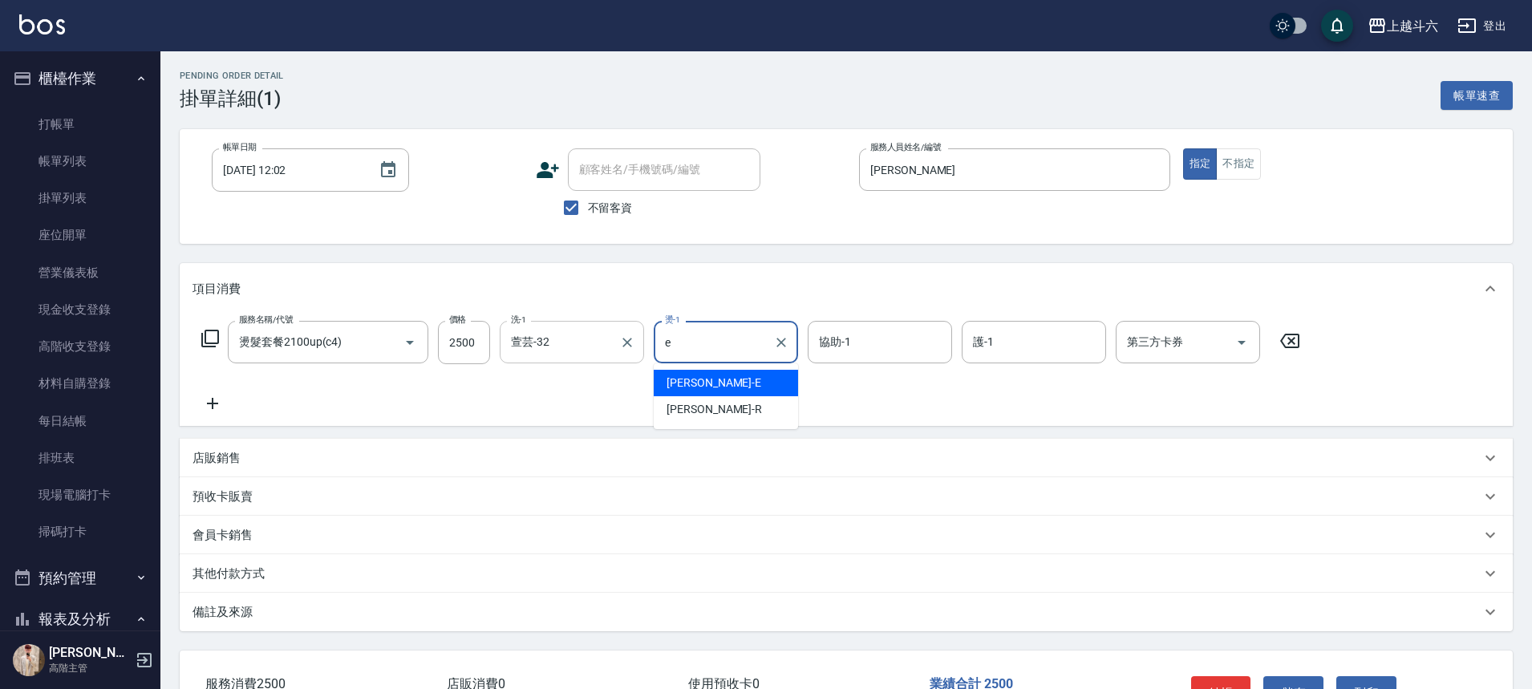
type input "Eason伊森-E"
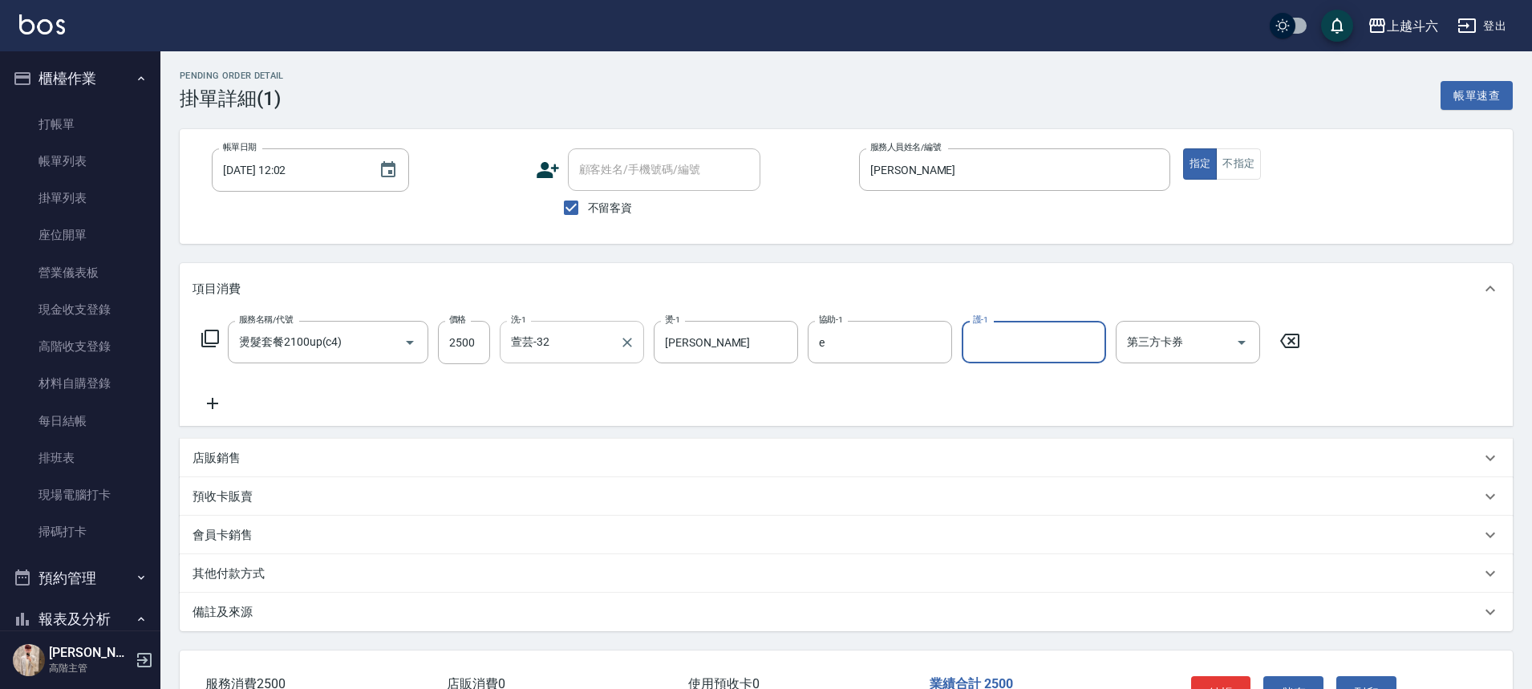
type input "Eason伊森-E"
type input "萱芸-32"
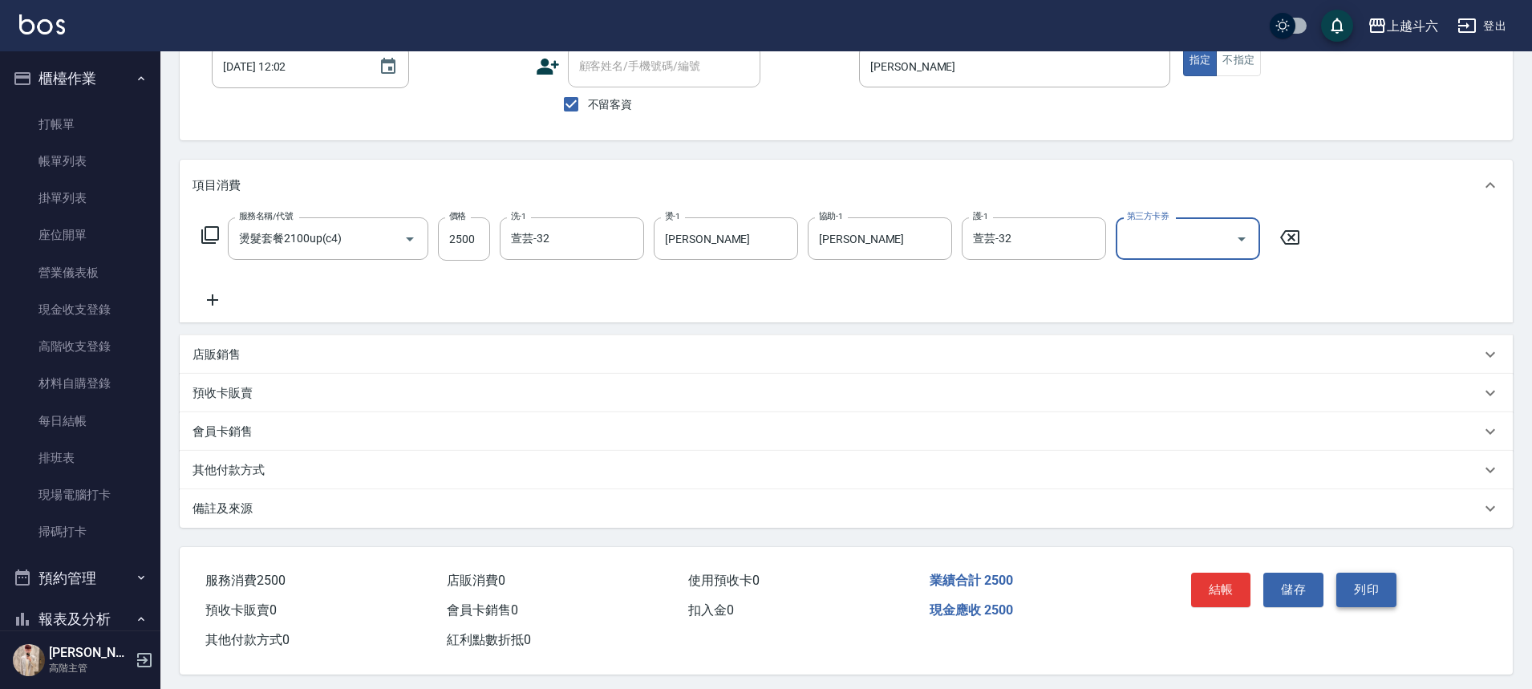
scroll to position [115, 0]
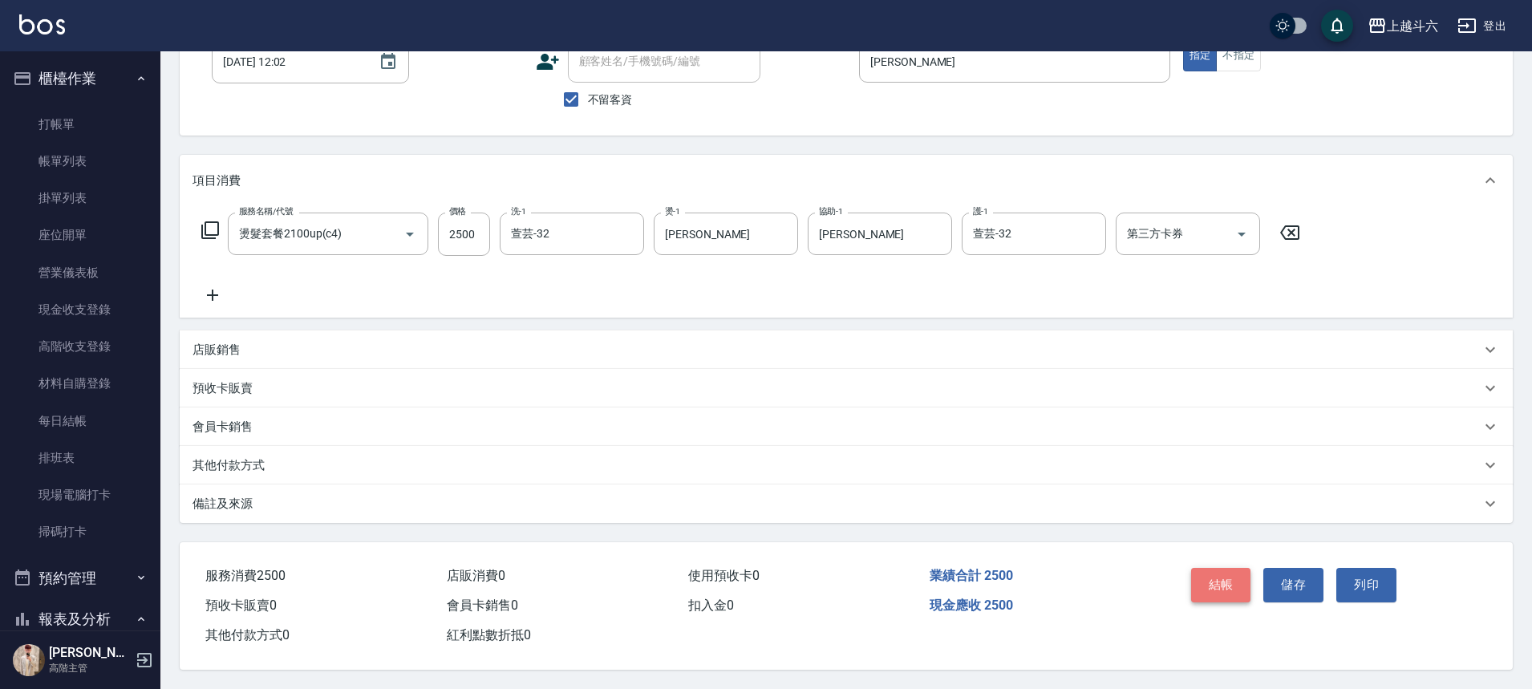
click at [1226, 573] on button "結帳" at bounding box center [1221, 585] width 60 height 34
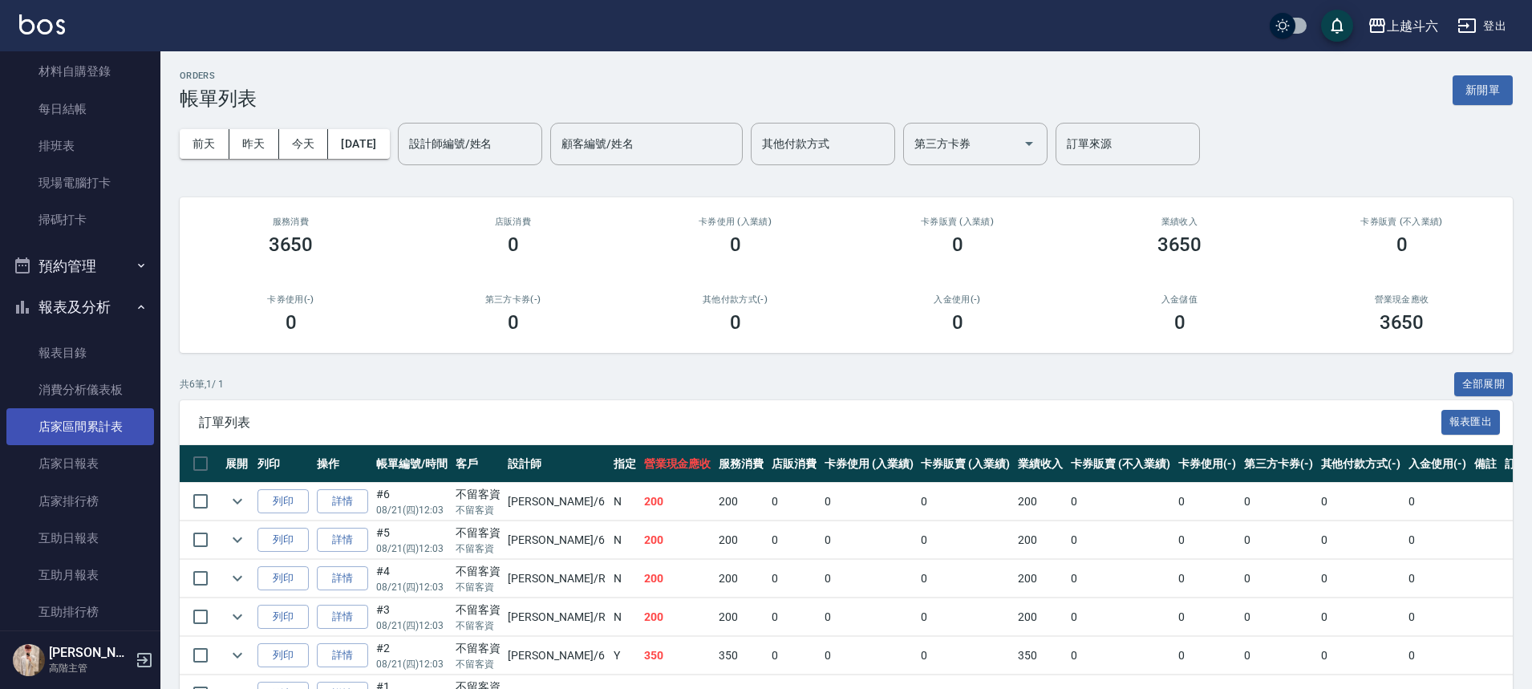
scroll to position [321, 0]
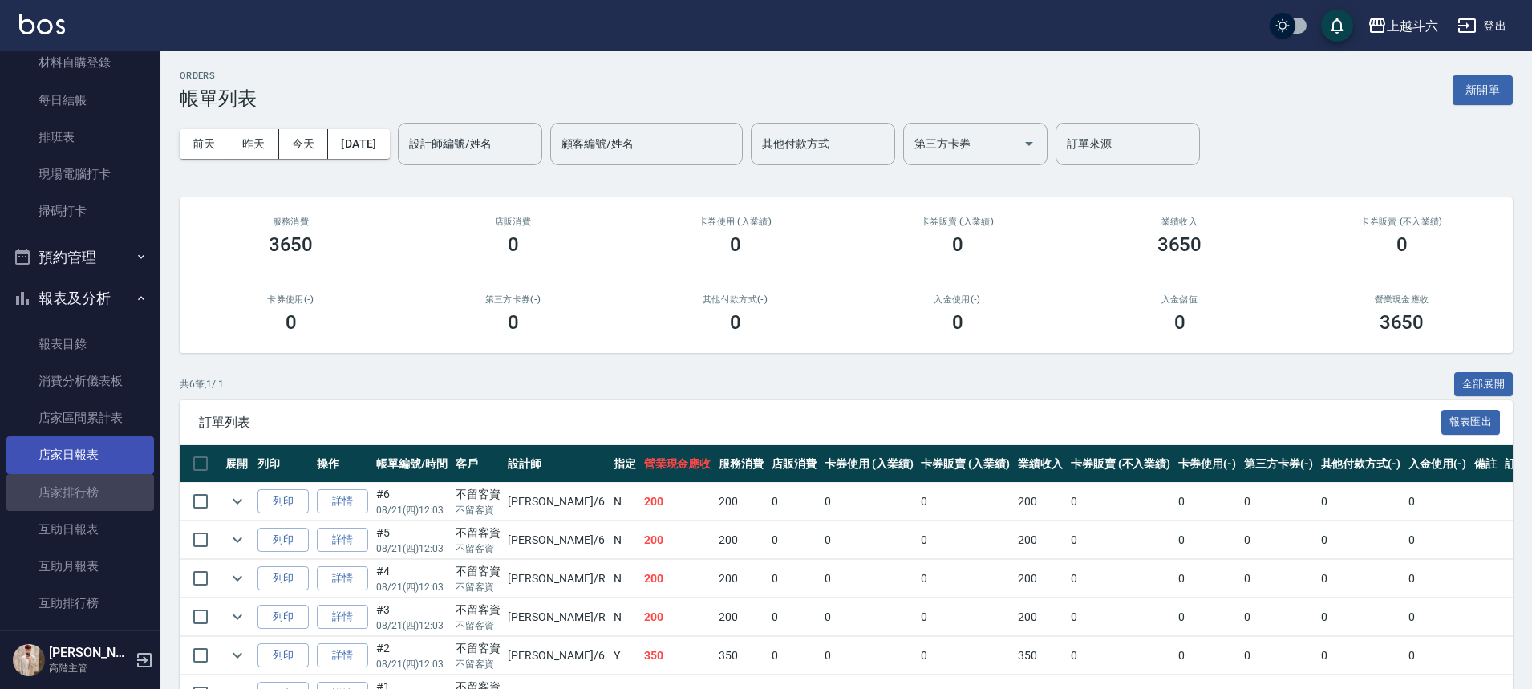
drag, startPoint x: 110, startPoint y: 481, endPoint x: 110, endPoint y: 469, distance: 12.0
click at [110, 480] on link "店家排行榜" at bounding box center [80, 492] width 148 height 37
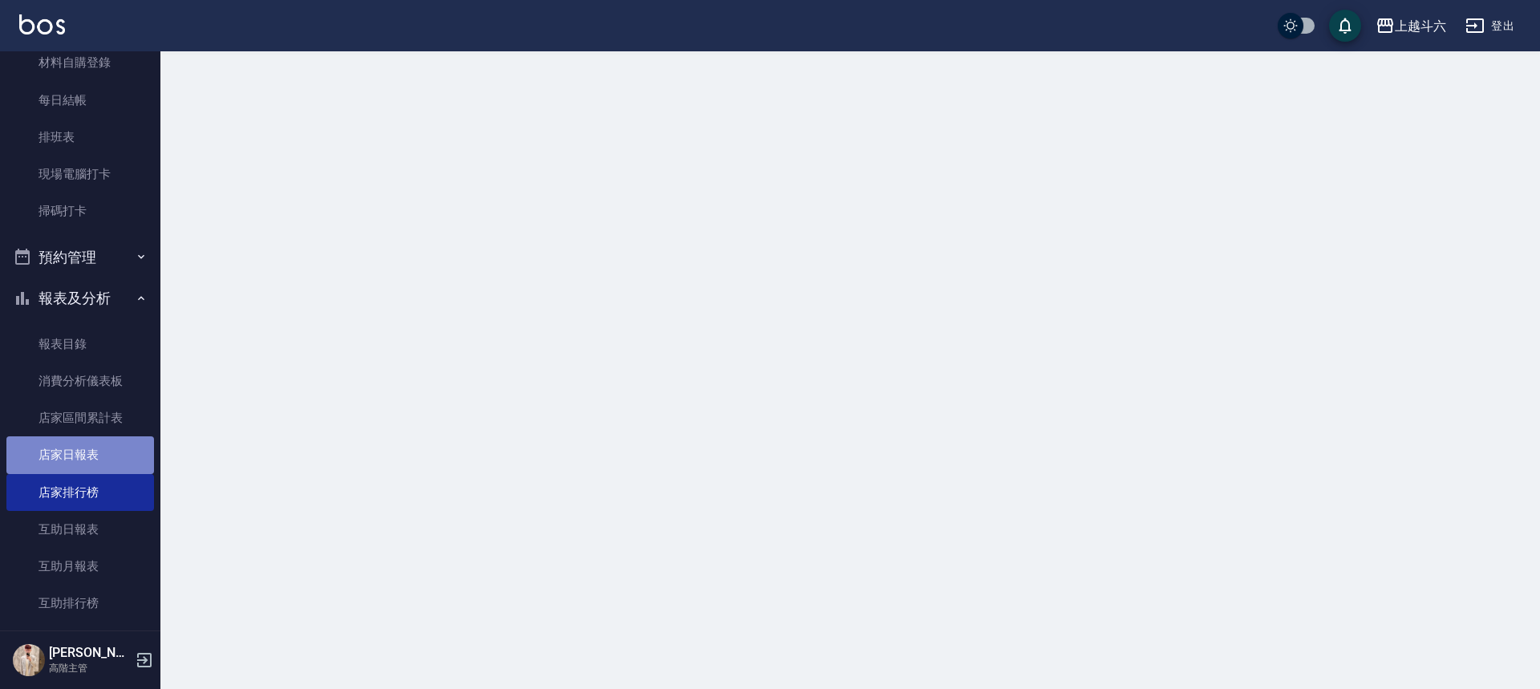
click at [111, 467] on link "店家日報表" at bounding box center [80, 454] width 148 height 37
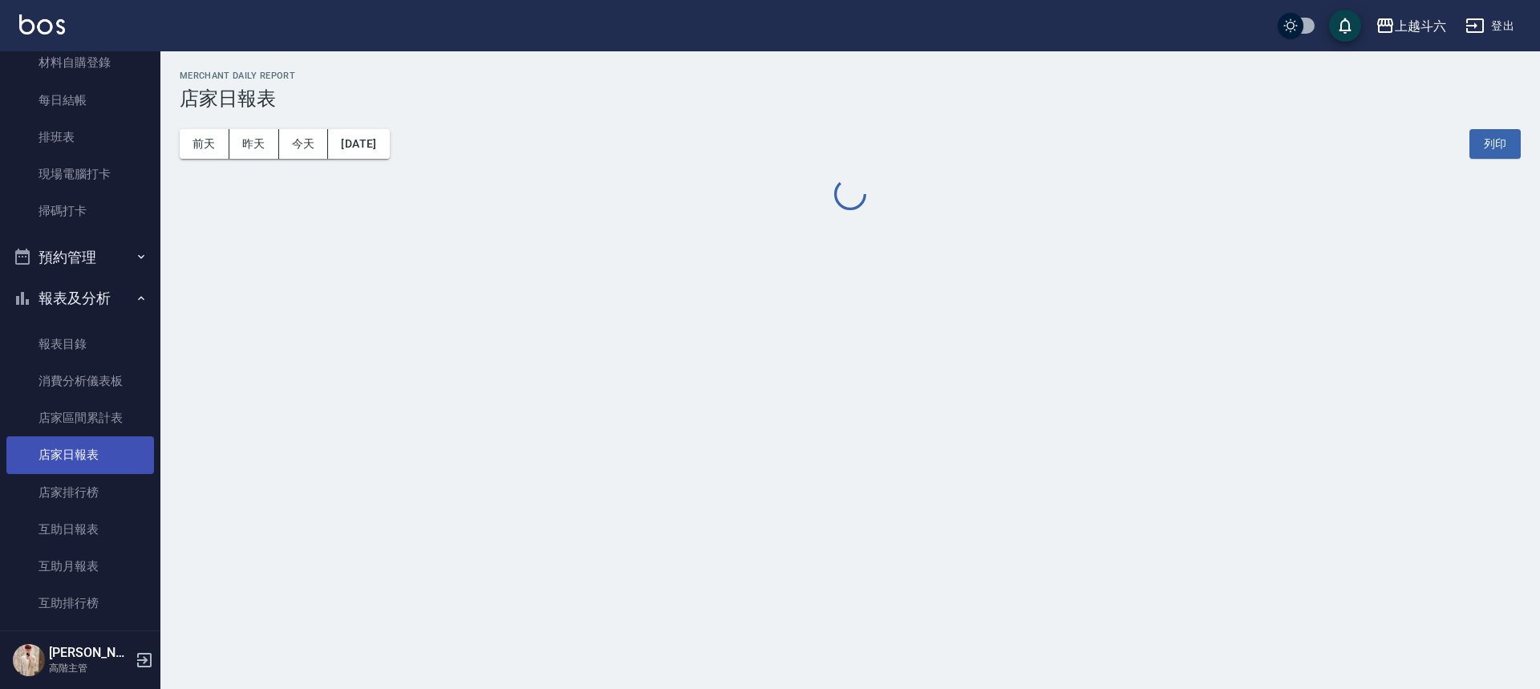
click at [111, 464] on link "店家日報表" at bounding box center [80, 454] width 148 height 37
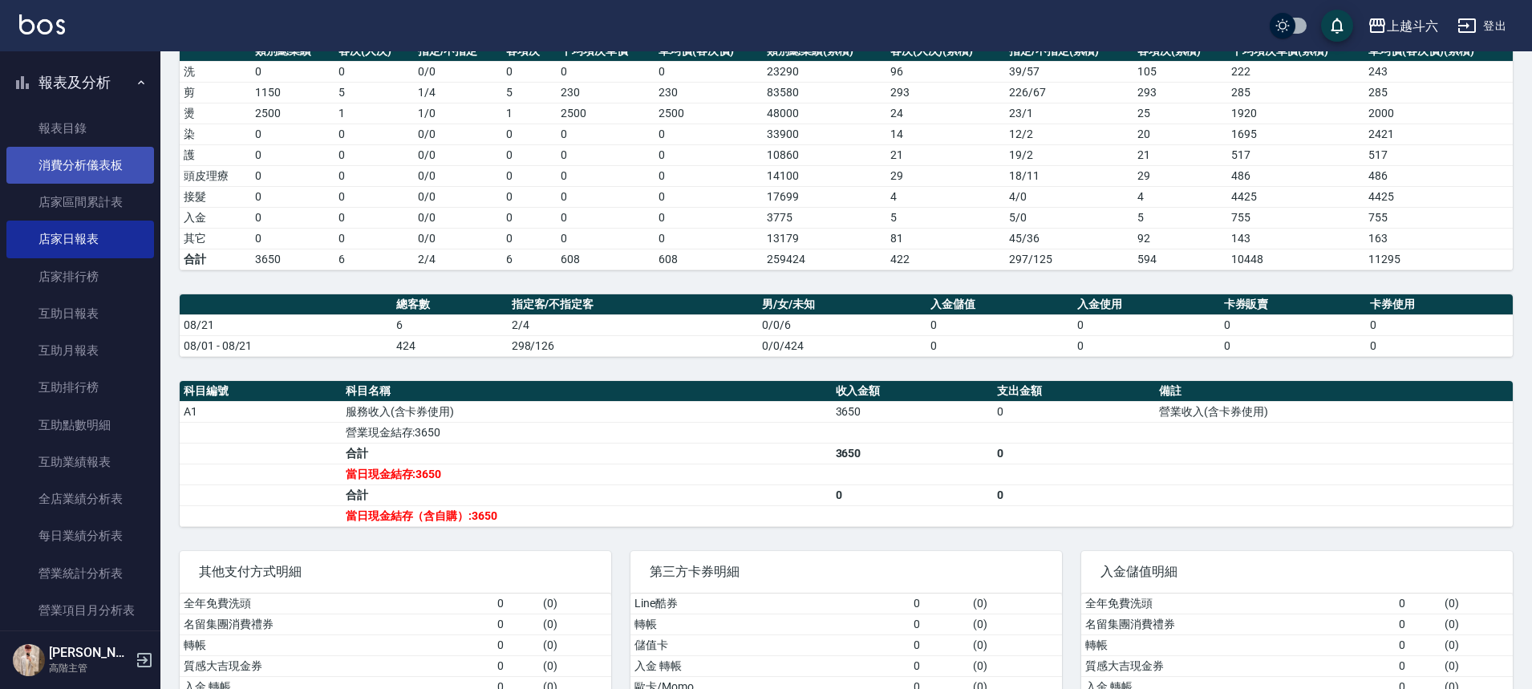
scroll to position [642, 0]
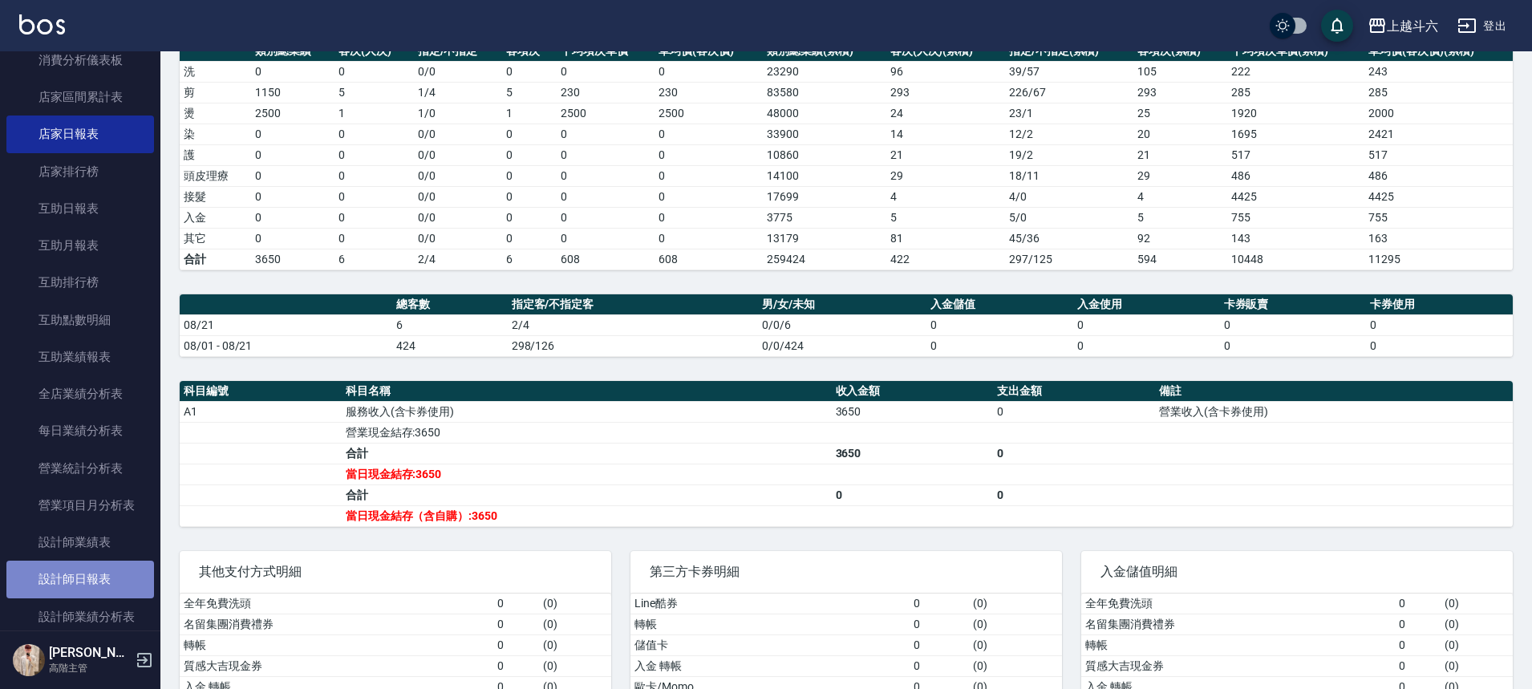
click at [113, 577] on link "設計師日報表" at bounding box center [80, 579] width 148 height 37
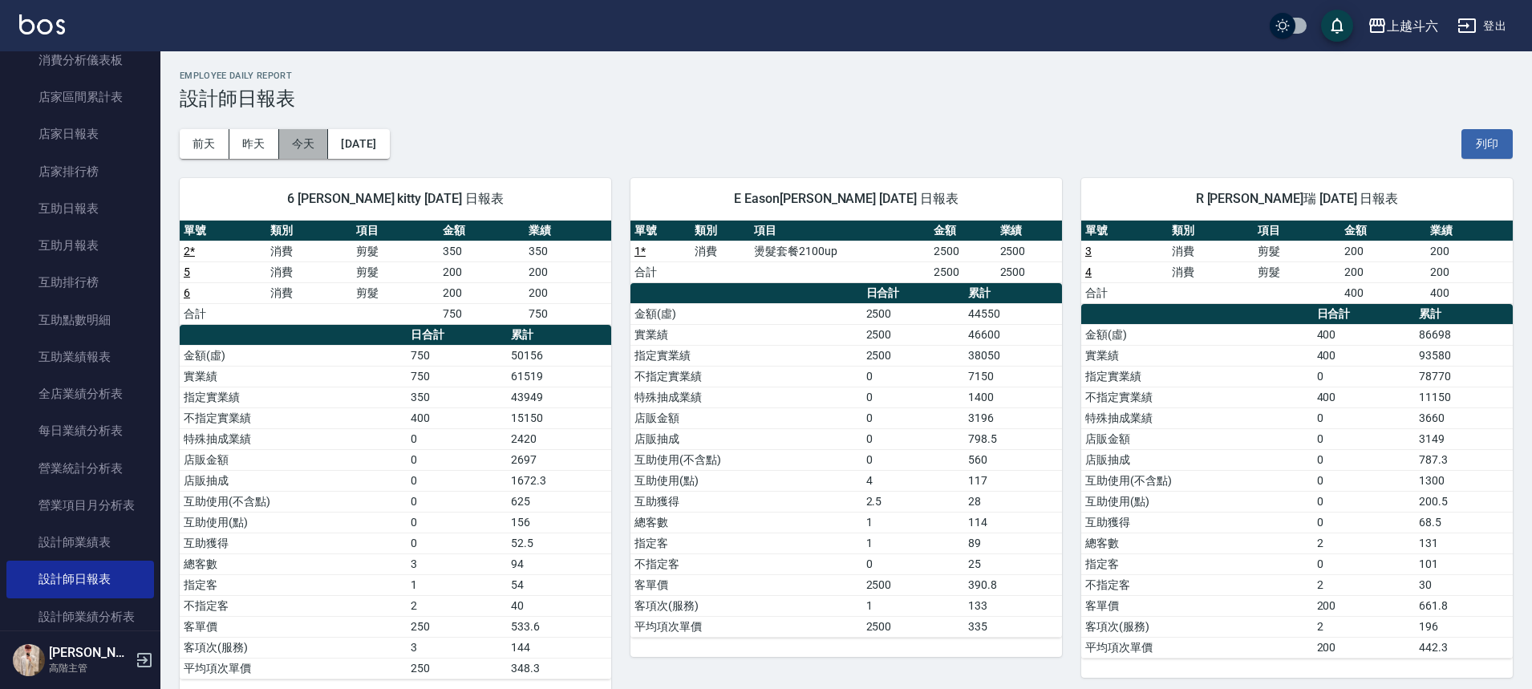
click at [302, 142] on button "今天" at bounding box center [304, 144] width 50 height 30
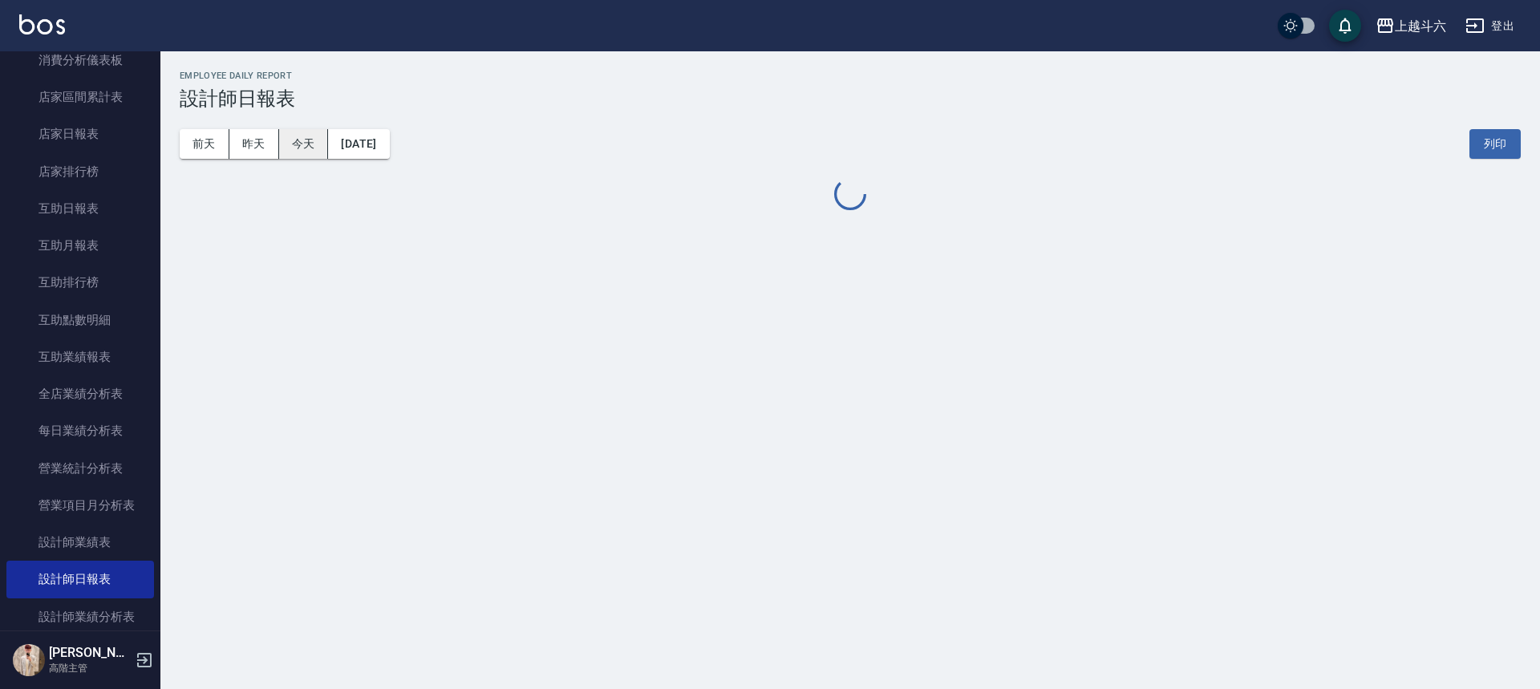
click at [302, 142] on button "今天" at bounding box center [304, 144] width 50 height 30
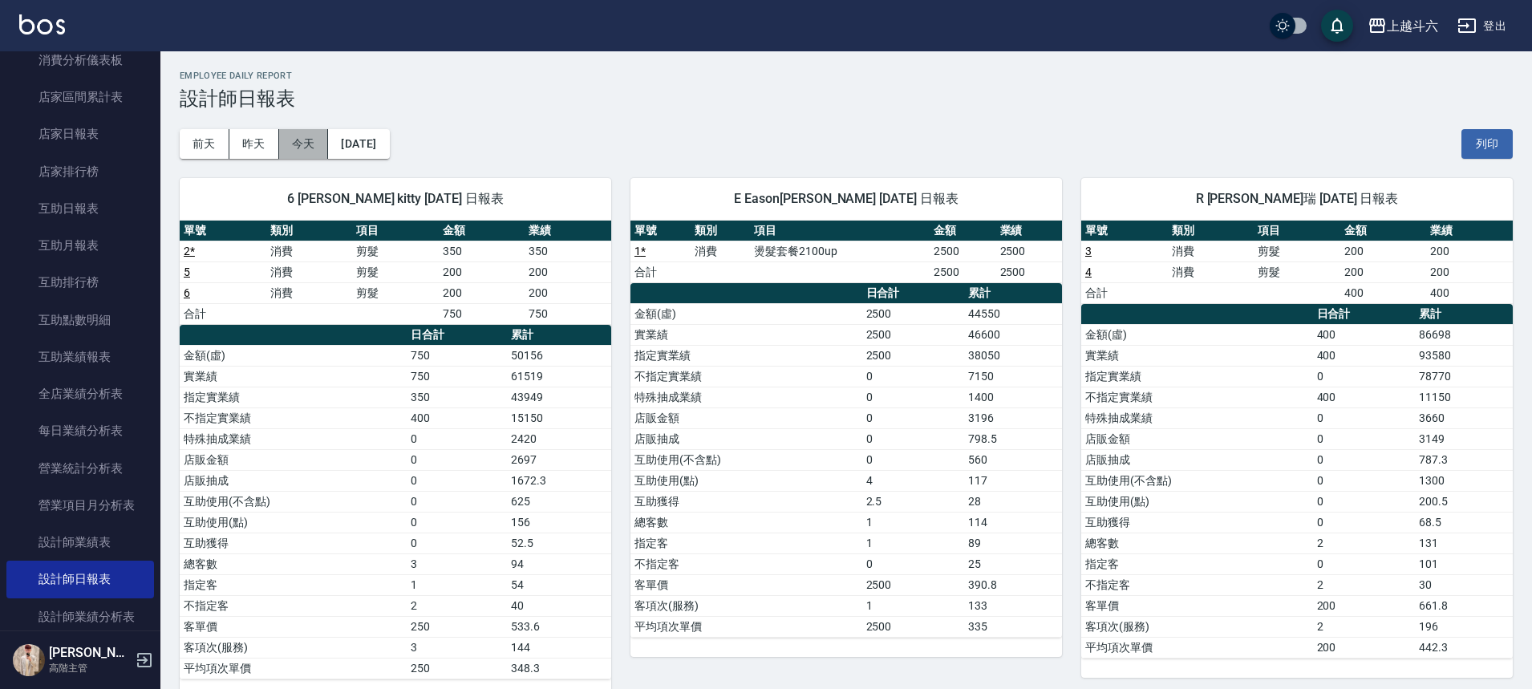
click at [302, 142] on button "今天" at bounding box center [304, 144] width 50 height 30
click at [379, 142] on button "[DATE]" at bounding box center [358, 144] width 61 height 30
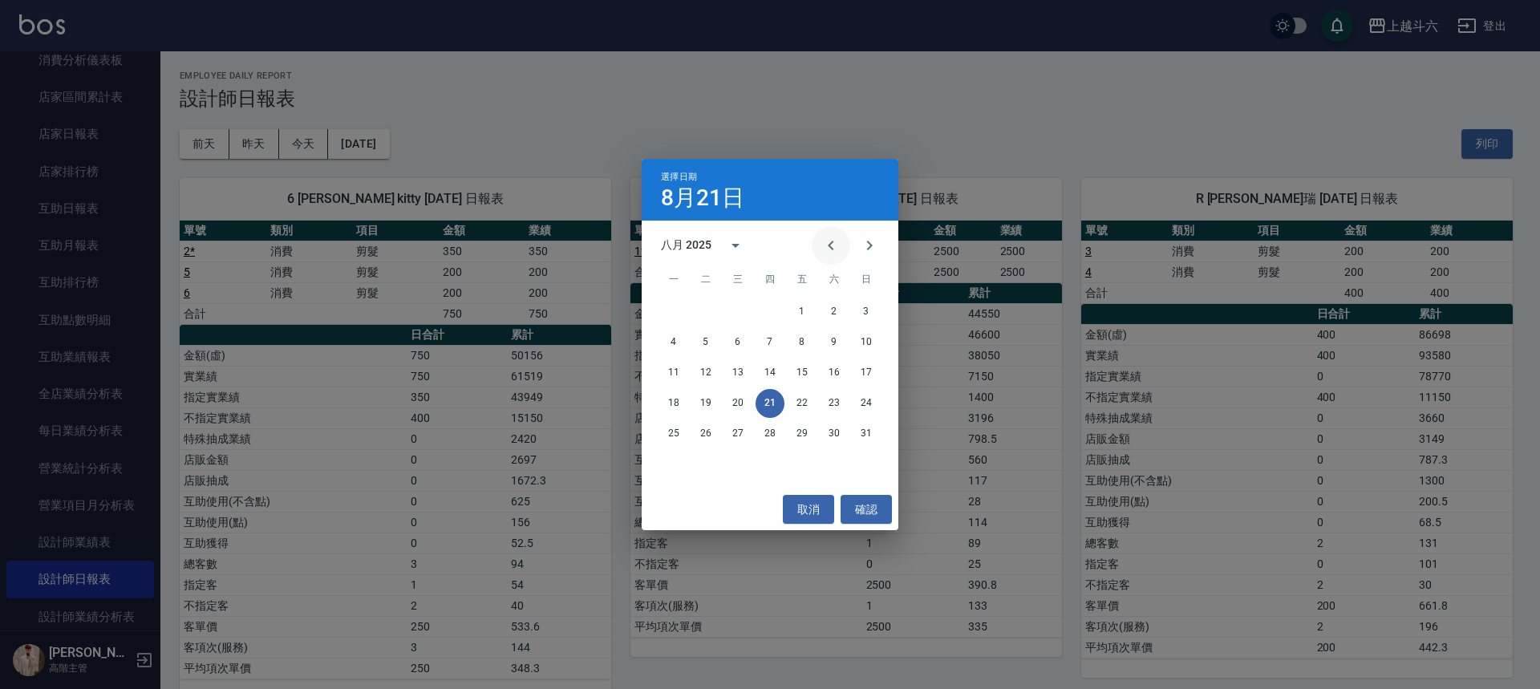
click at [833, 248] on icon "Previous month" at bounding box center [831, 246] width 6 height 10
click at [679, 404] on button "21" at bounding box center [673, 403] width 29 height 29
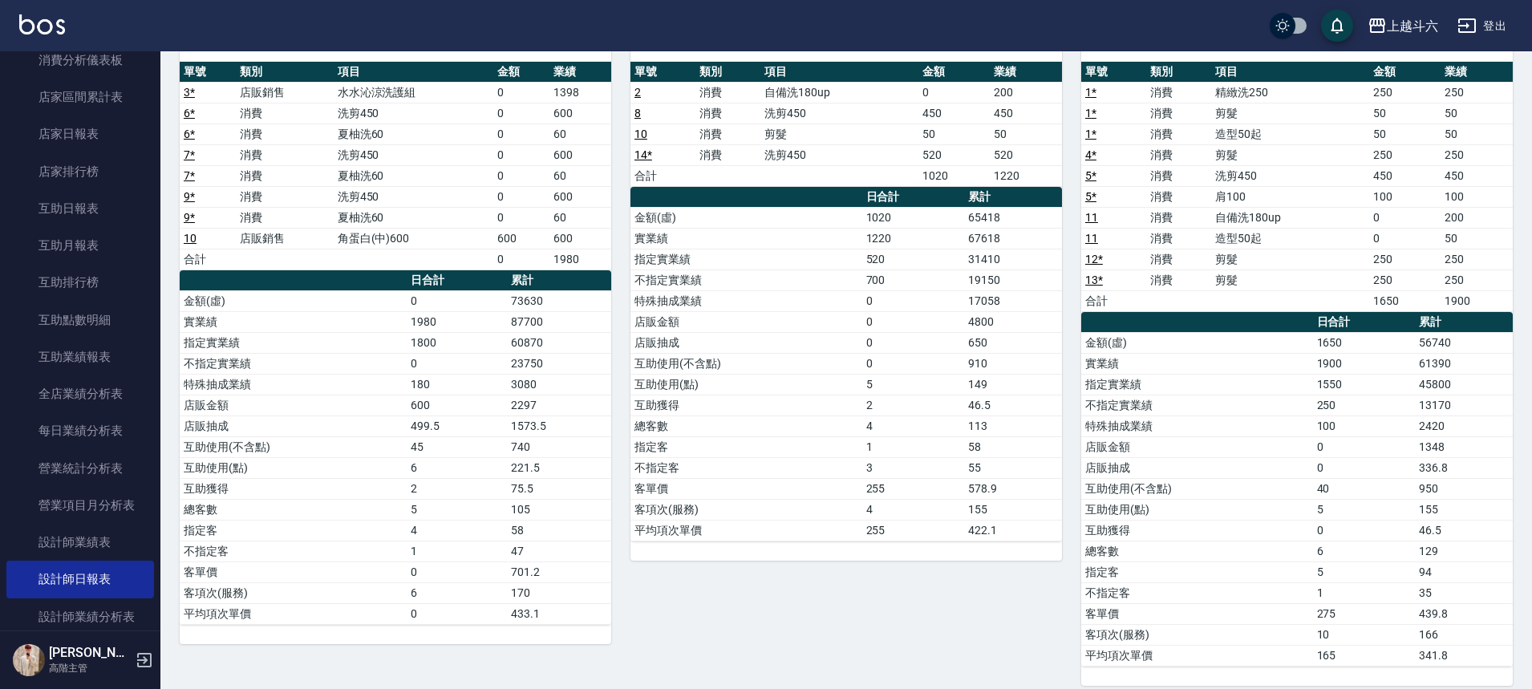
scroll to position [160, 0]
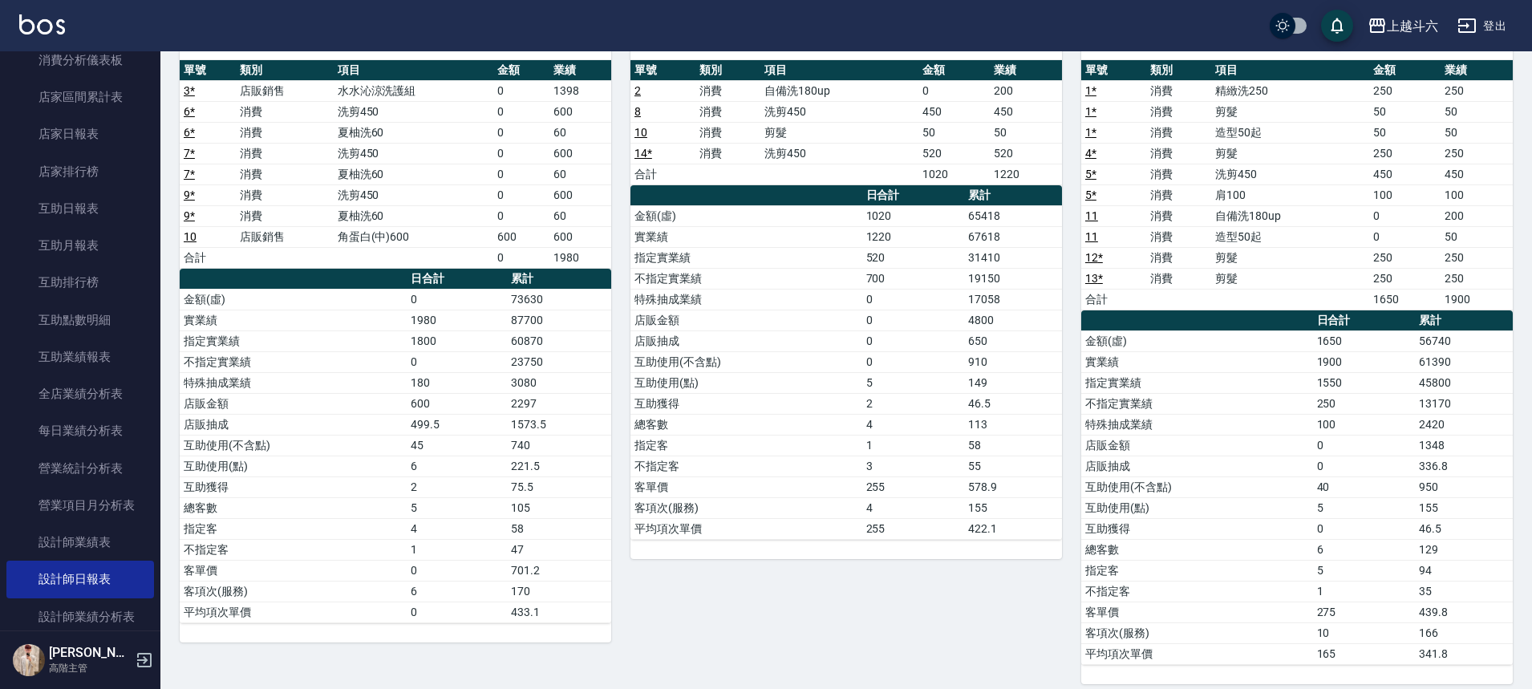
click at [55, 21] on img at bounding box center [42, 24] width 46 height 20
